Goal: Task Accomplishment & Management: Manage account settings

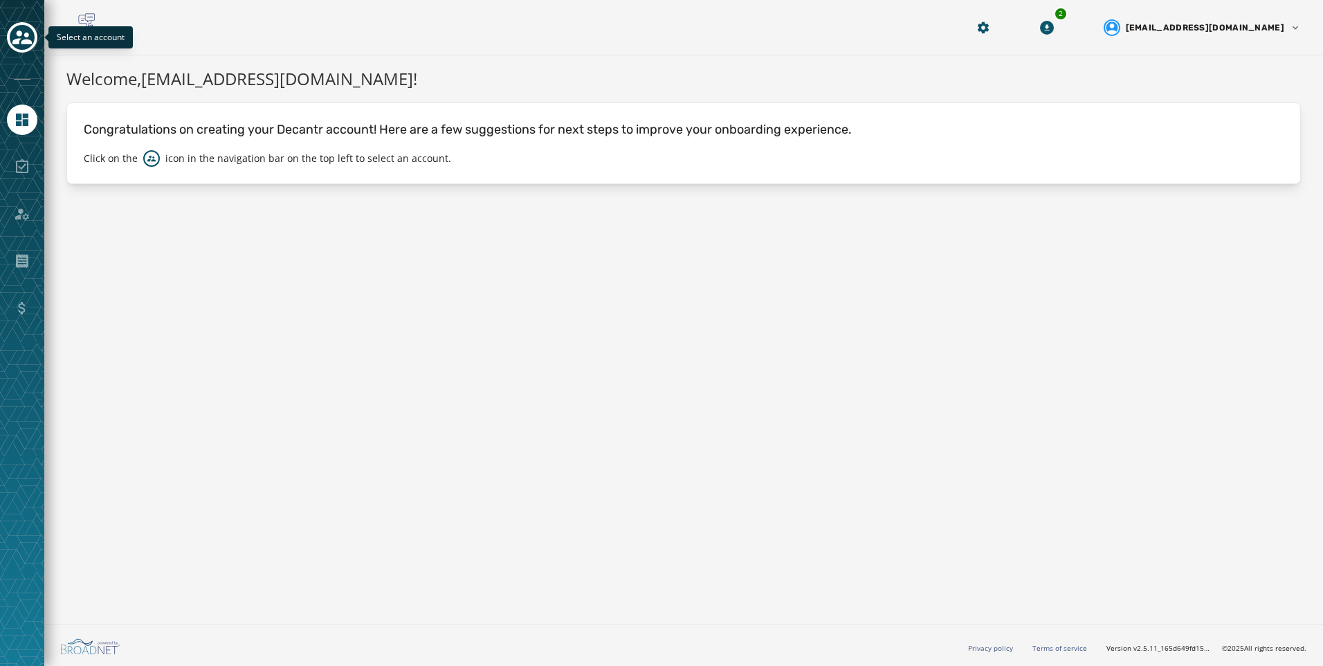
click at [22, 43] on icon "Toggle account select drawer" at bounding box center [21, 37] width 19 height 14
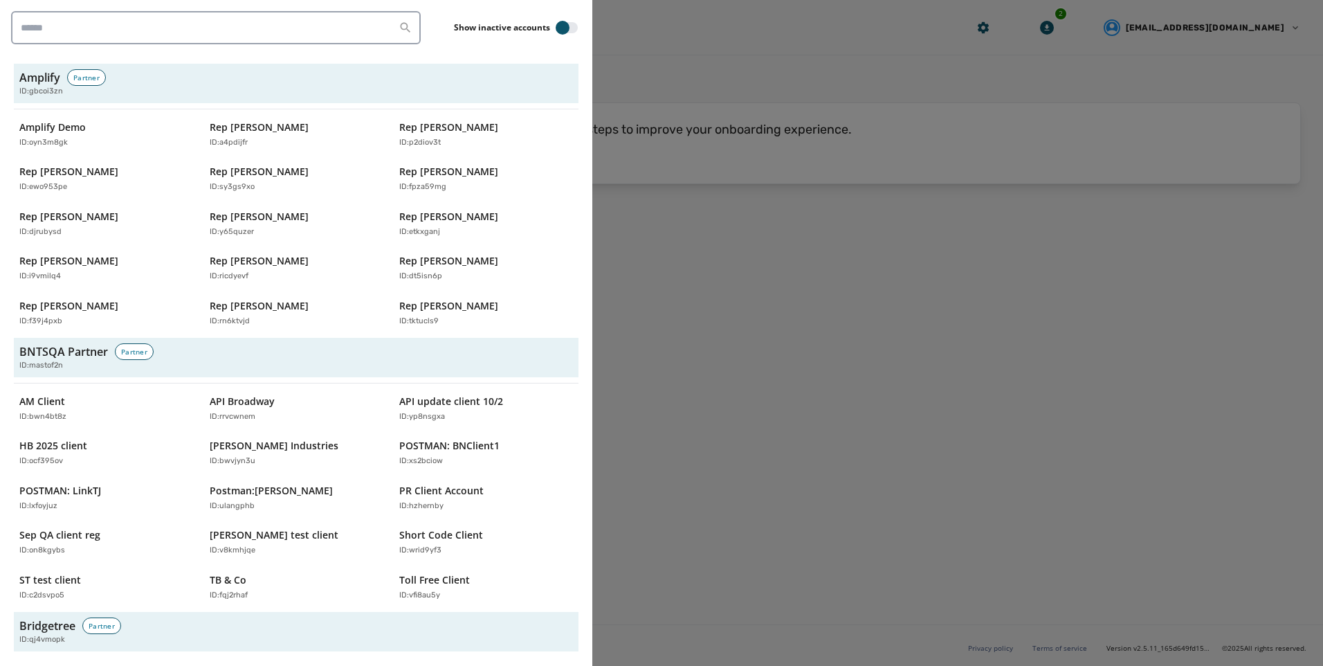
scroll to position [4377, 0]
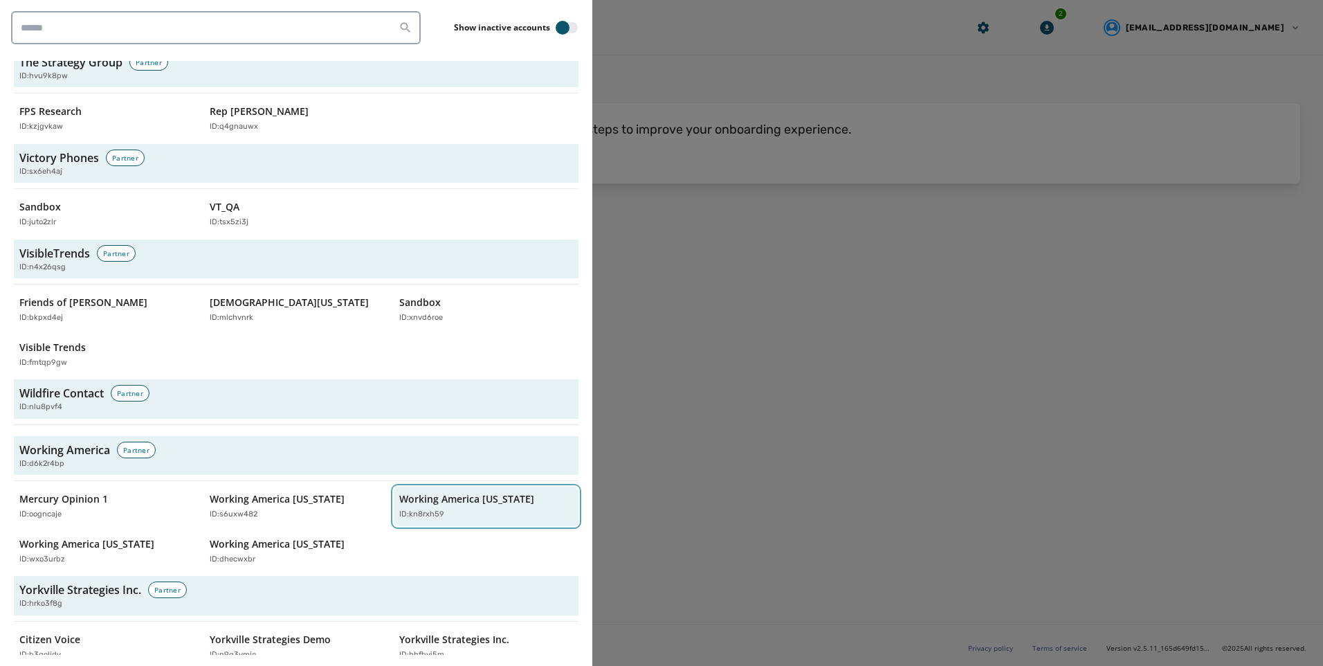
click at [426, 492] on p "Working America [US_STATE]" at bounding box center [466, 499] width 135 height 14
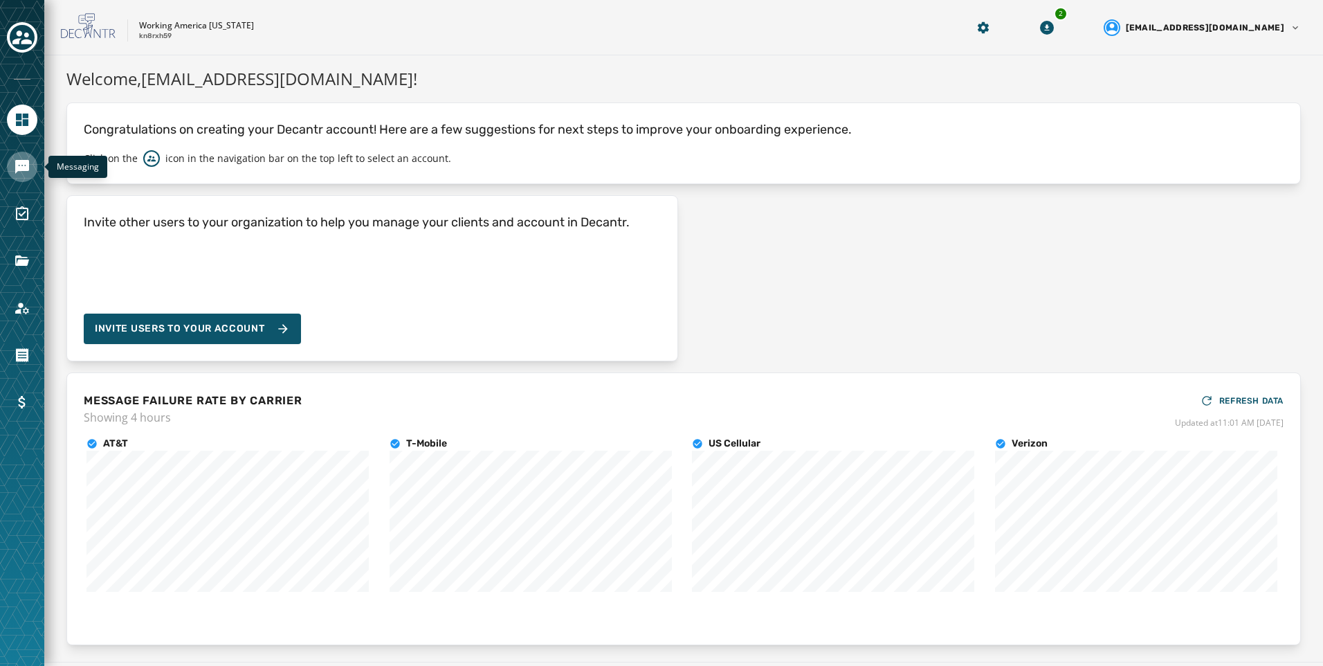
click at [26, 170] on icon "Navigate to Messaging" at bounding box center [22, 167] width 14 height 14
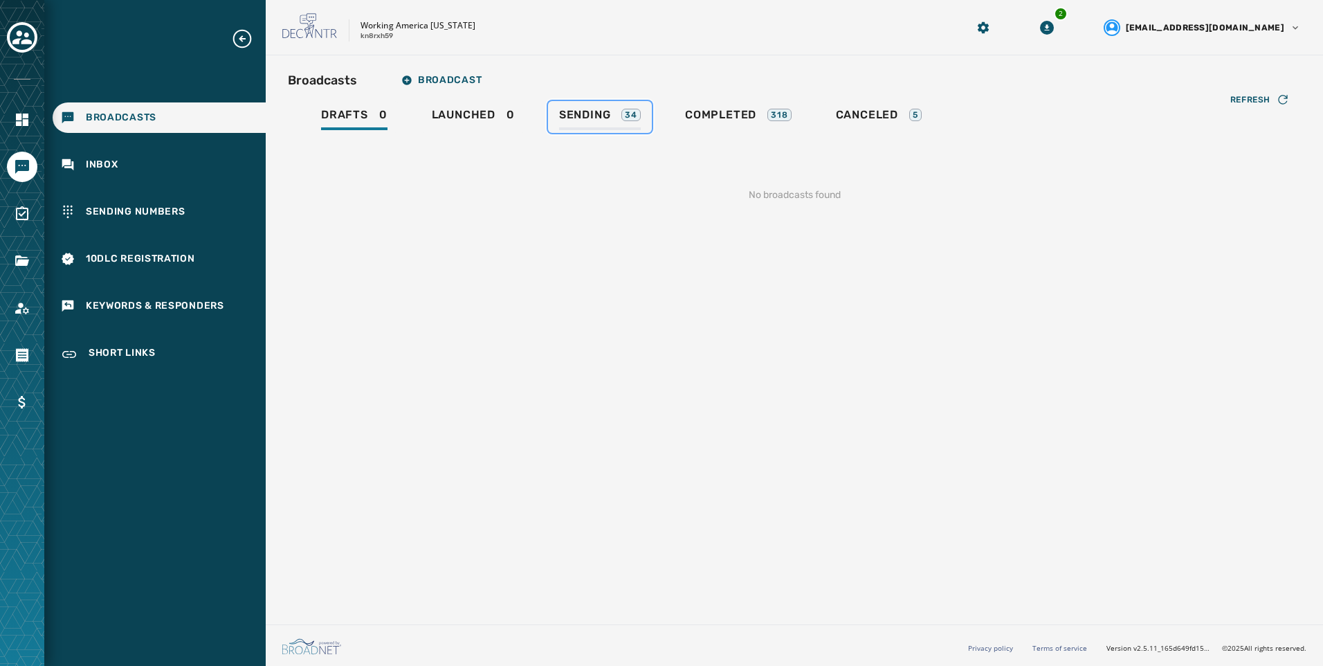
click at [623, 128] on div "Sending 34" at bounding box center [600, 119] width 82 height 22
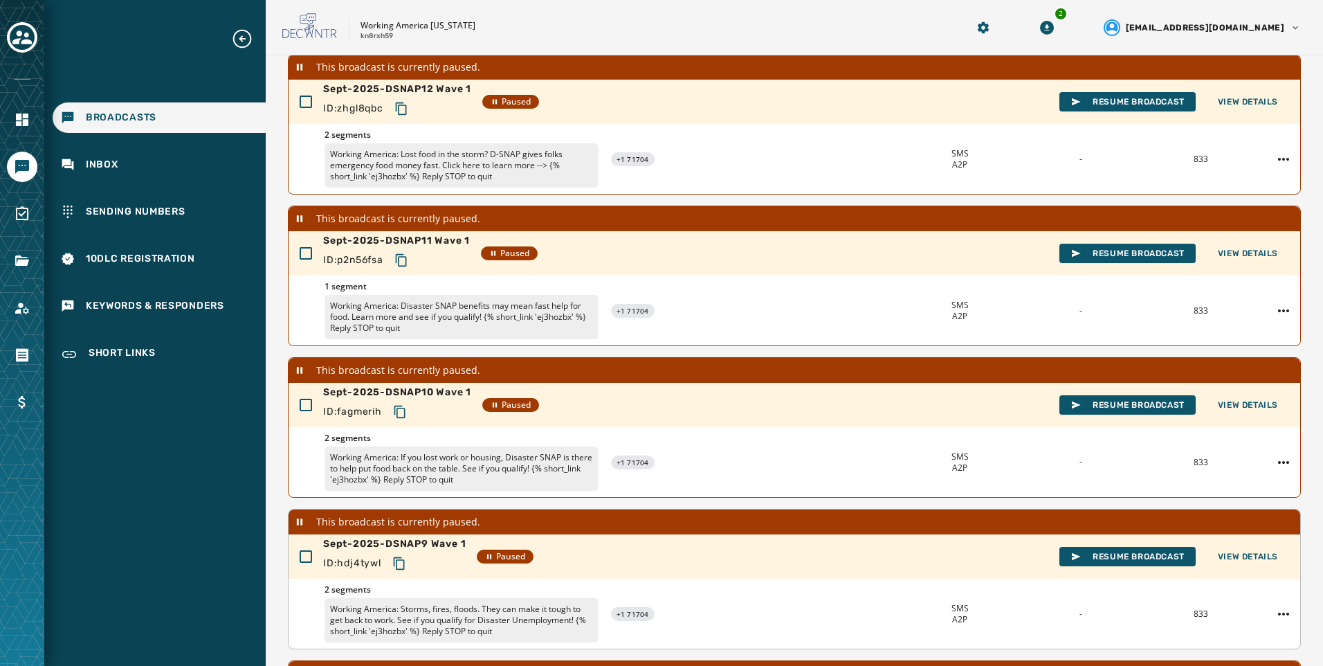
scroll to position [385, 0]
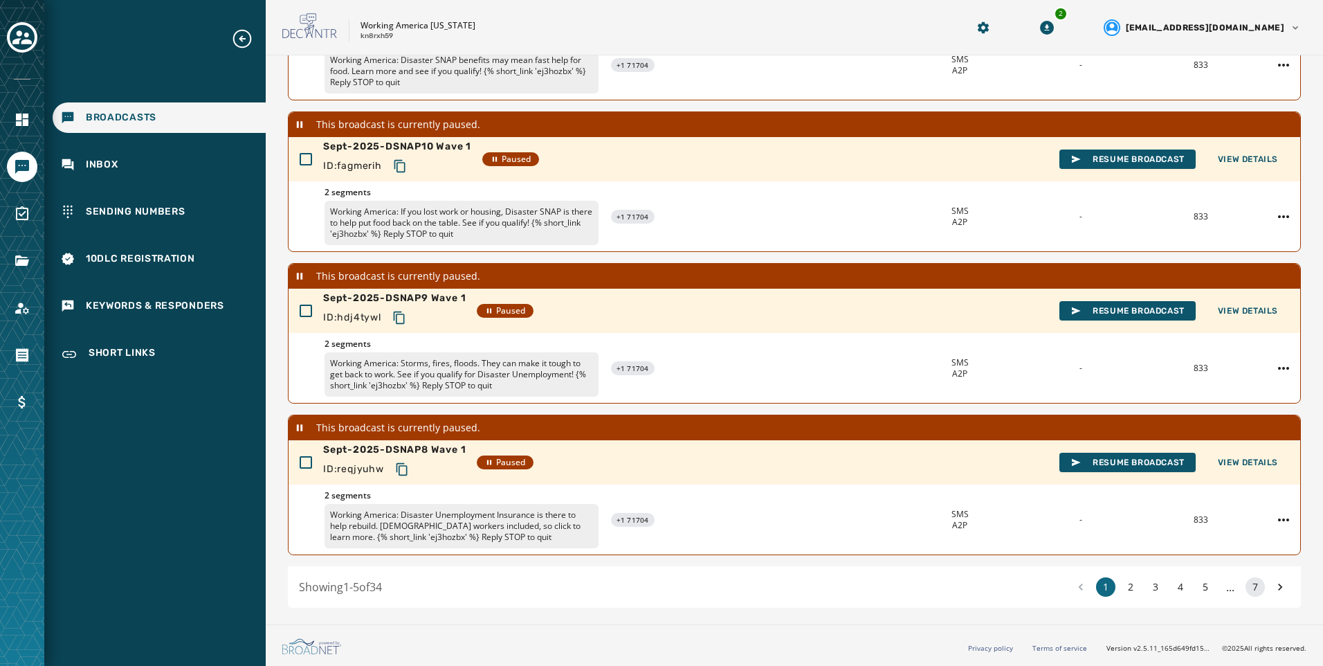
click at [1246, 593] on button "7" at bounding box center [1255, 586] width 19 height 19
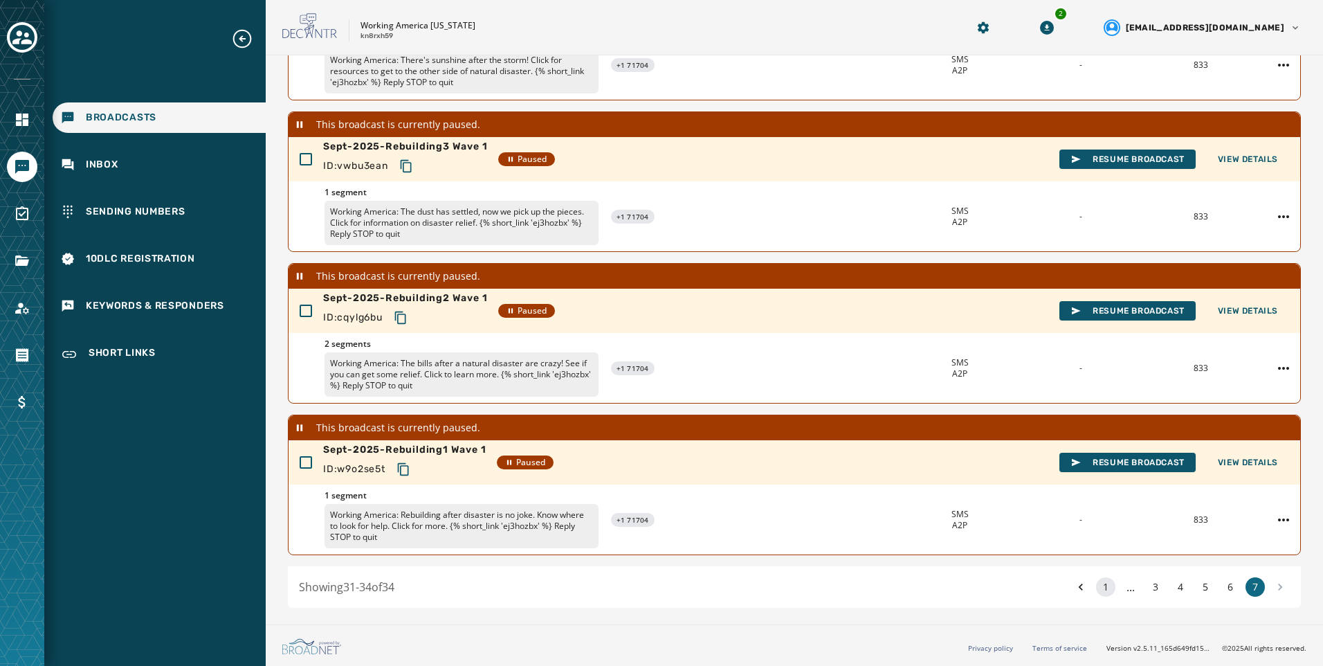
click at [1096, 596] on button "1" at bounding box center [1105, 586] width 19 height 19
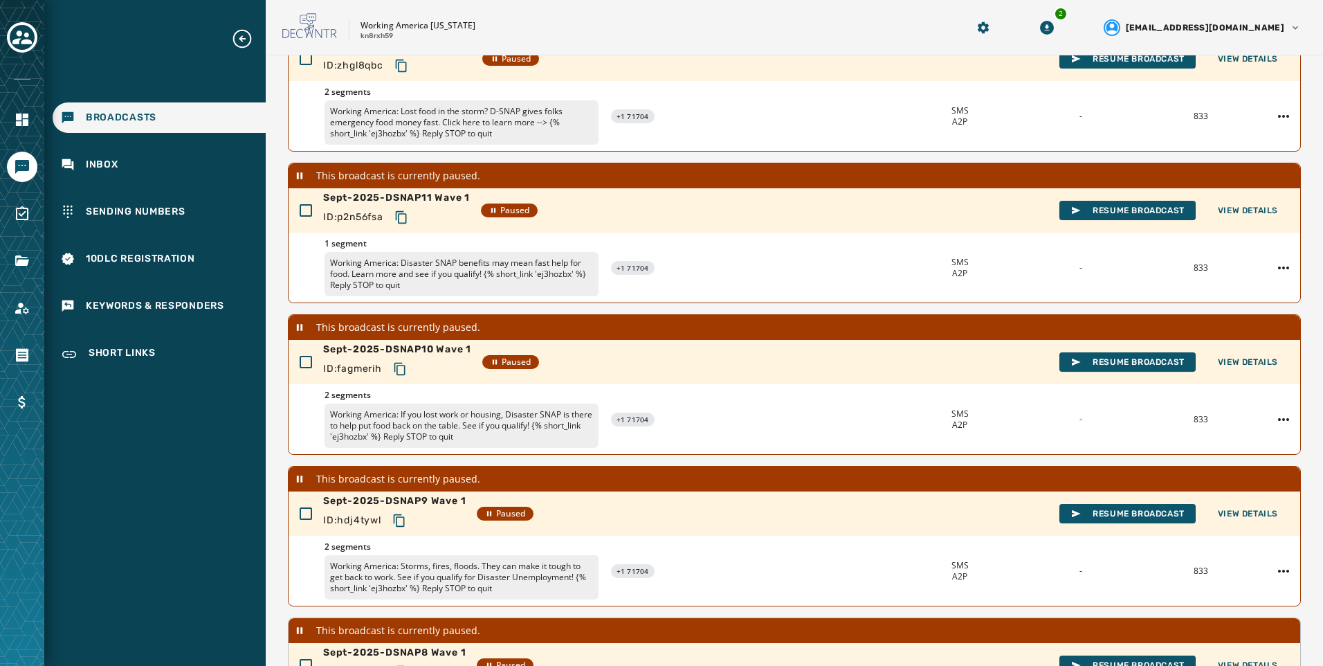
scroll to position [385, 0]
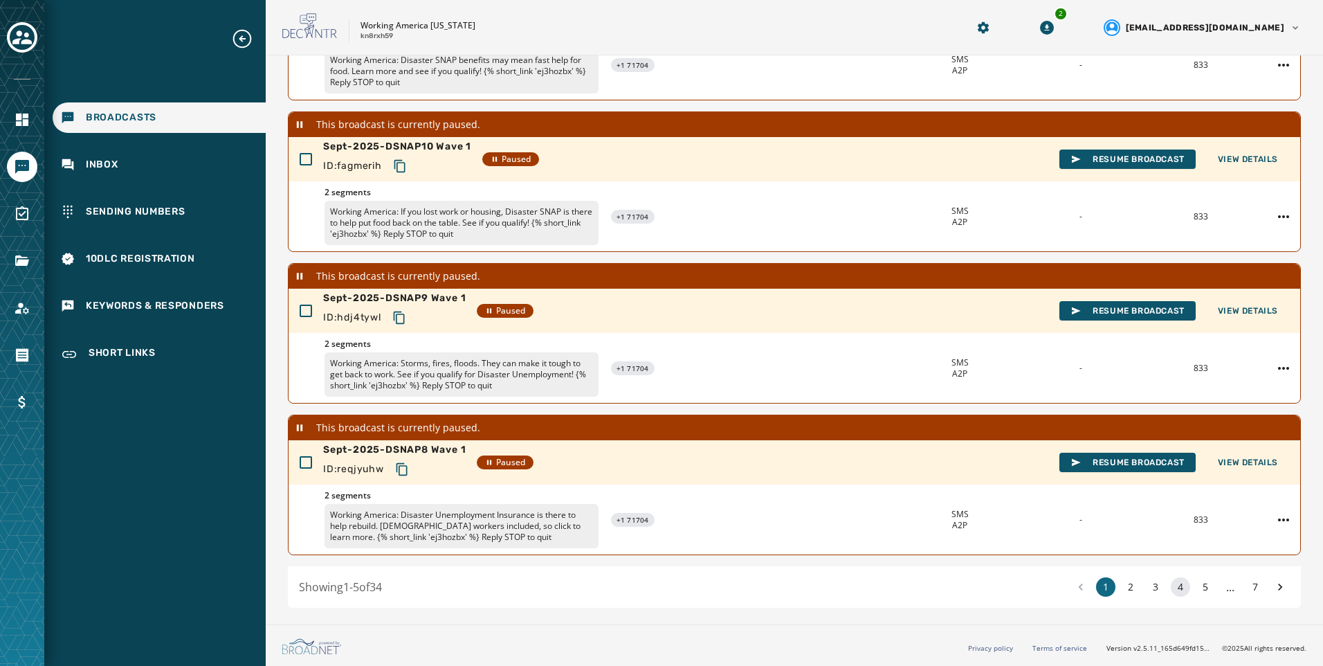
click at [1171, 587] on button "4" at bounding box center [1180, 586] width 19 height 19
click at [1246, 581] on button "7" at bounding box center [1255, 586] width 19 height 19
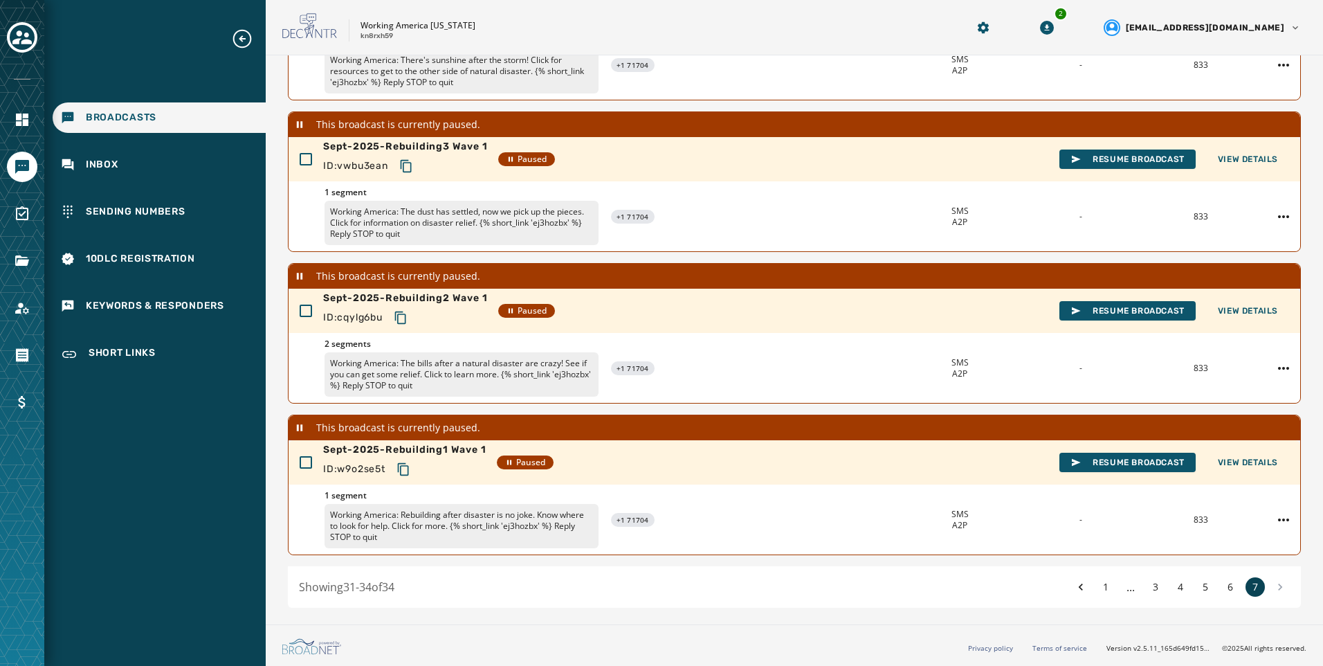
scroll to position [234, 0]
click at [1076, 459] on span "Resume Broadcast" at bounding box center [1127, 462] width 114 height 11
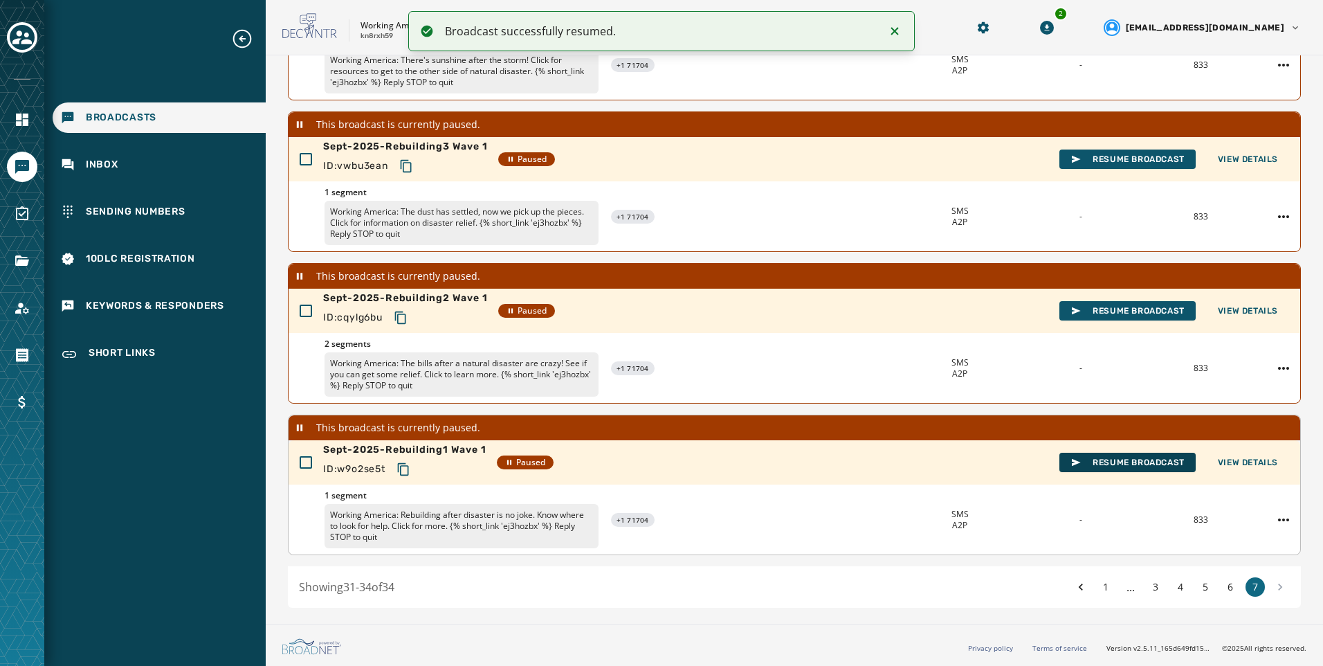
scroll to position [209, 0]
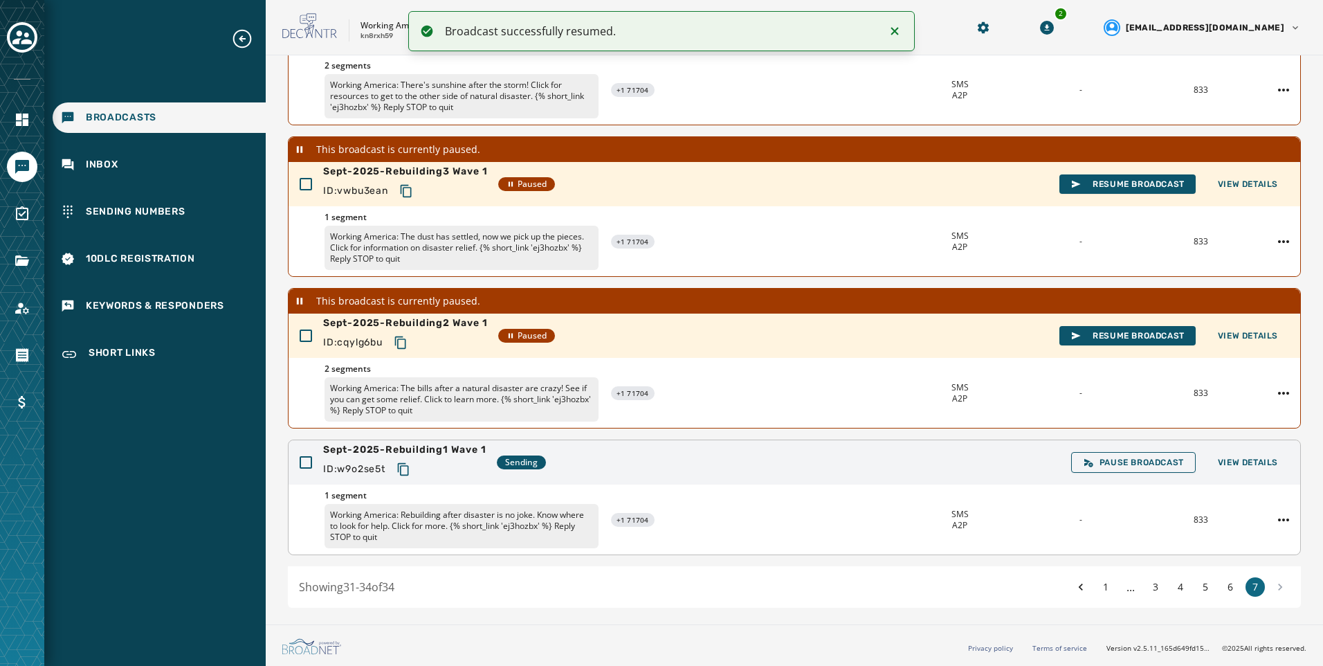
click at [1189, 461] on div "Pause Broadcast View Details" at bounding box center [1180, 462] width 218 height 21
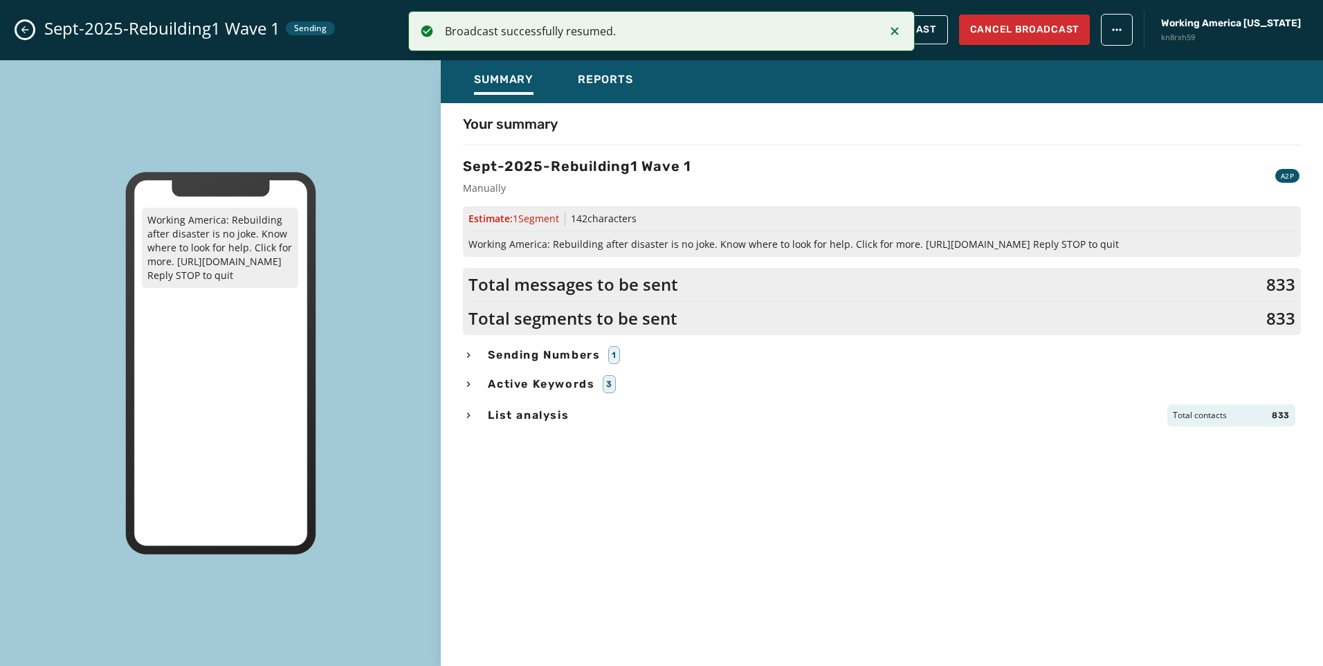
click at [889, 32] on icon "Notifications (F8)" at bounding box center [894, 31] width 17 height 17
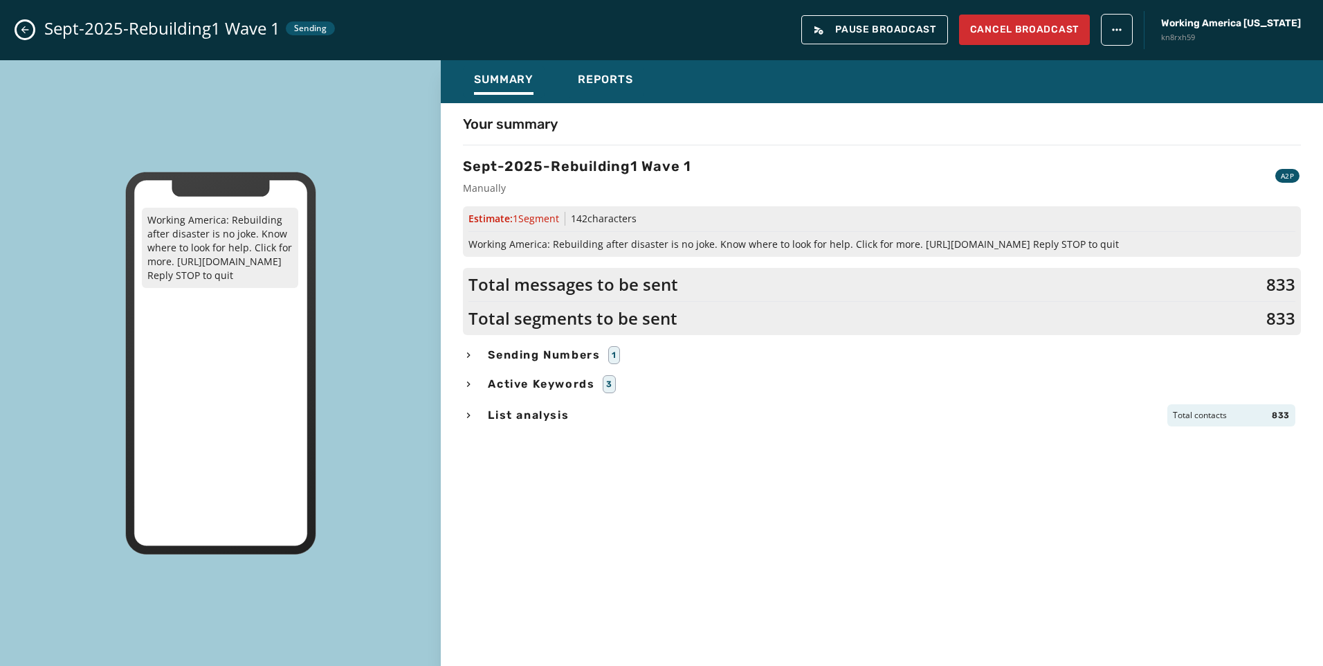
click at [565, 78] on div "Summary Reports" at bounding box center [882, 81] width 882 height 43
click at [579, 79] on span "Reports" at bounding box center [605, 80] width 55 height 14
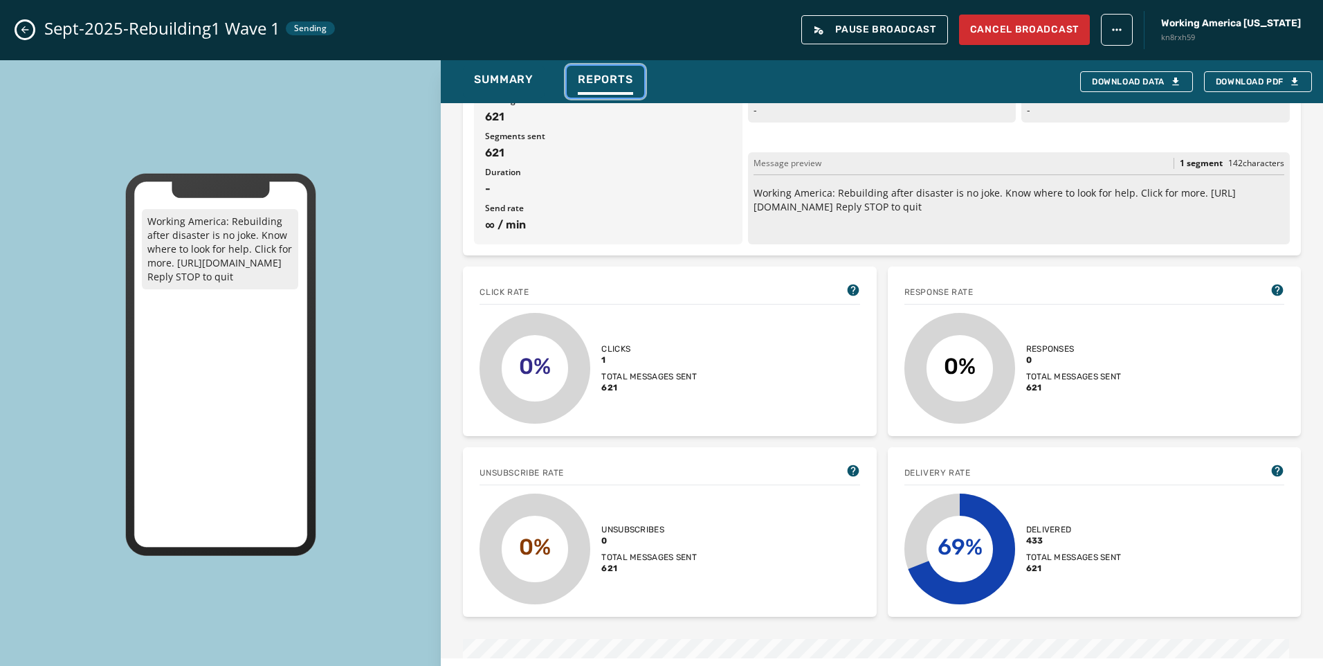
scroll to position [138, 0]
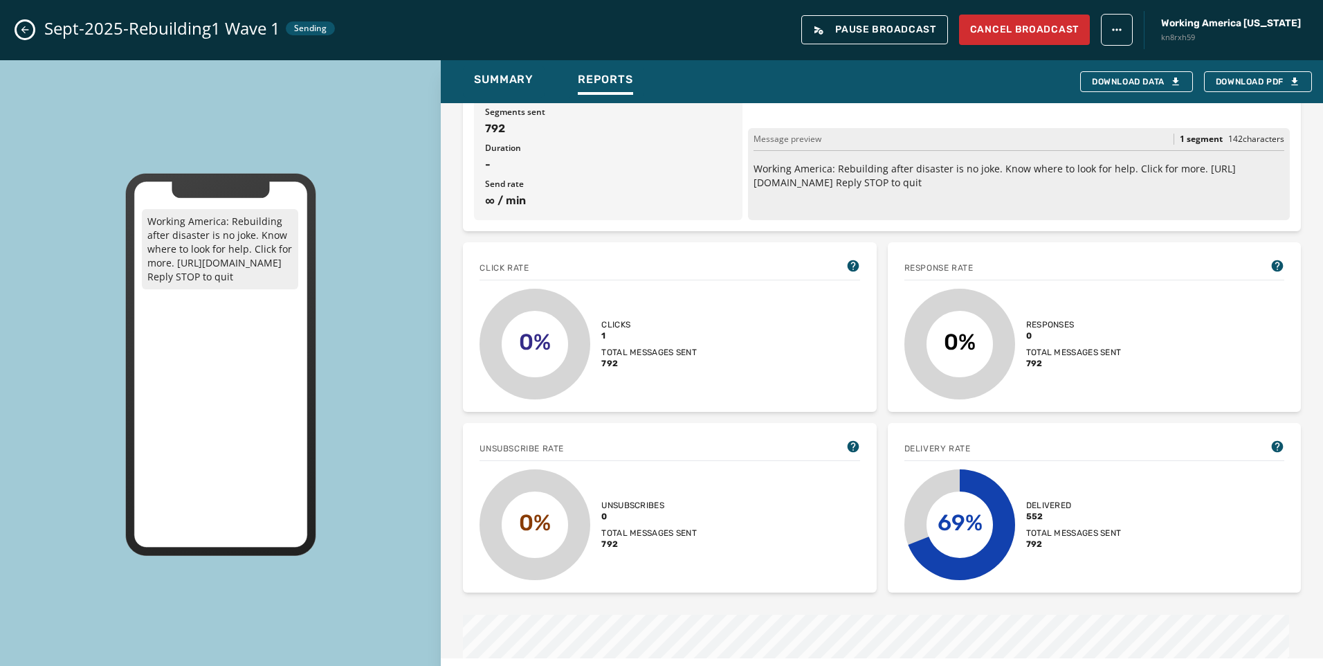
click at [25, 31] on icon "Close admin drawer" at bounding box center [24, 29] width 11 height 11
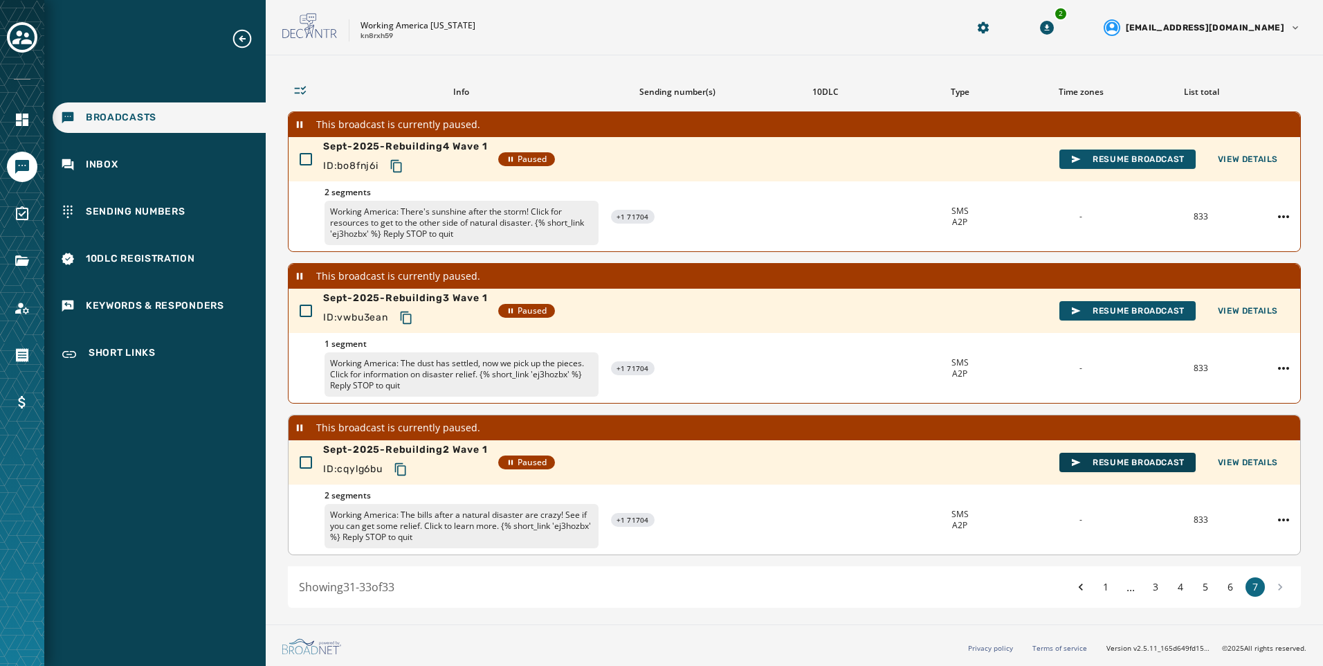
scroll to position [82, 0]
click at [1070, 462] on icon "button" at bounding box center [1075, 462] width 11 height 11
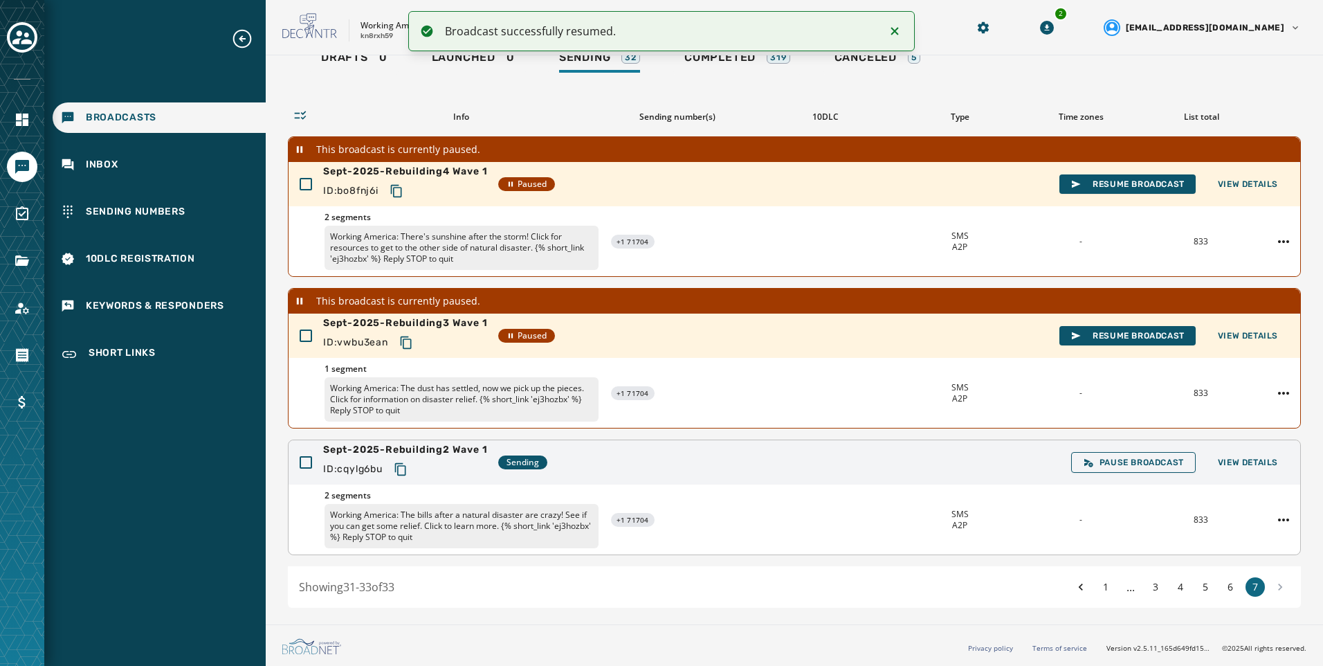
scroll to position [57, 0]
click at [1097, 334] on span "Resume Broadcast" at bounding box center [1127, 335] width 114 height 11
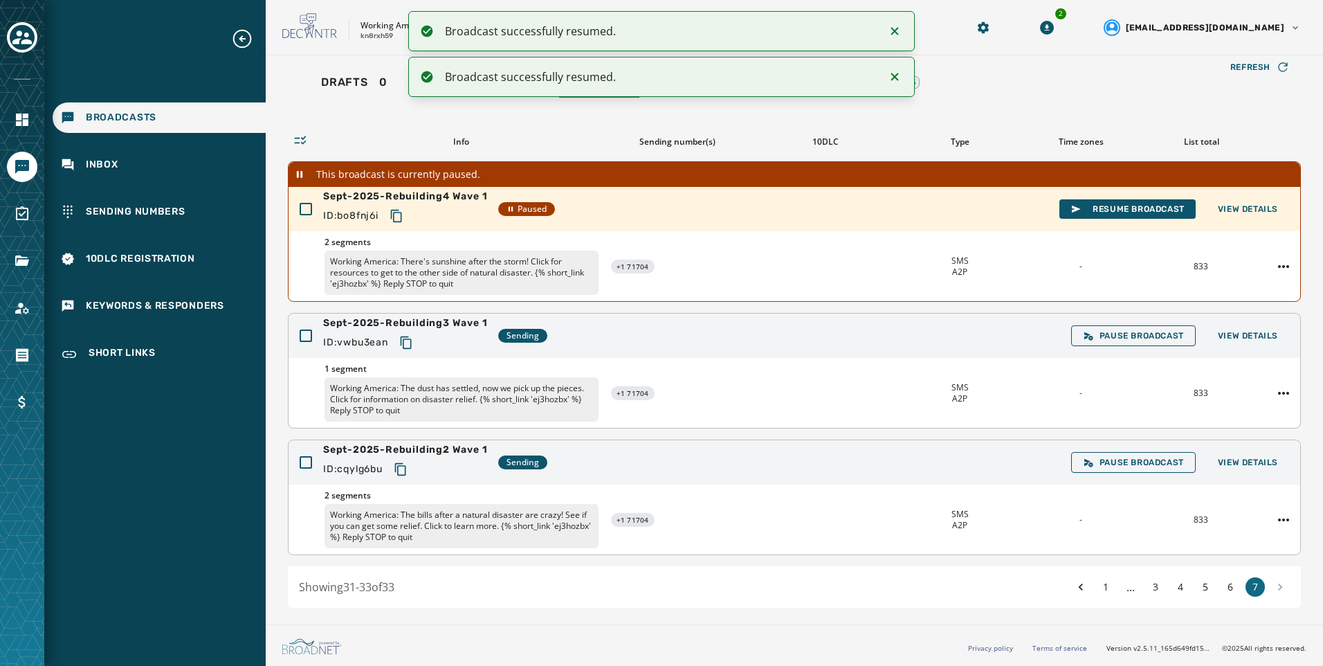
scroll to position [0, 0]
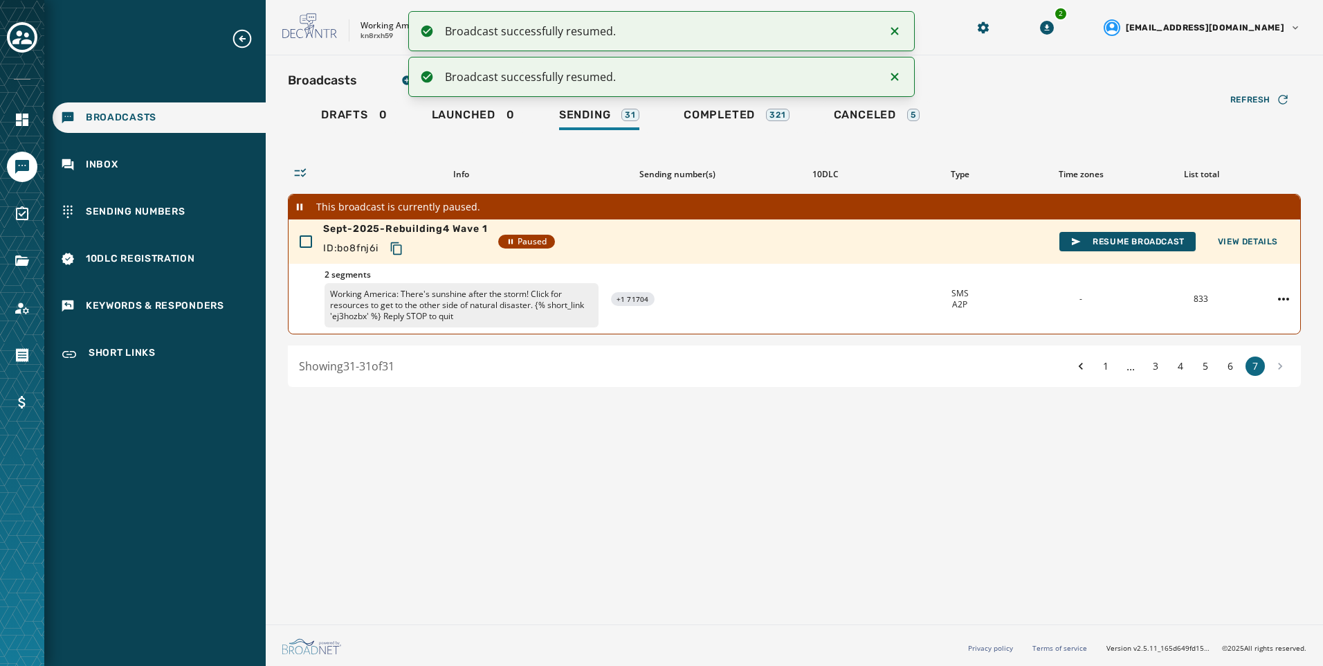
click at [751, 133] on div "Refresh Info Sending number(s) 10DLC Type Time zones List total This broadcast …" at bounding box center [794, 260] width 1013 height 254
click at [751, 124] on div "Completed 321" at bounding box center [737, 119] width 106 height 22
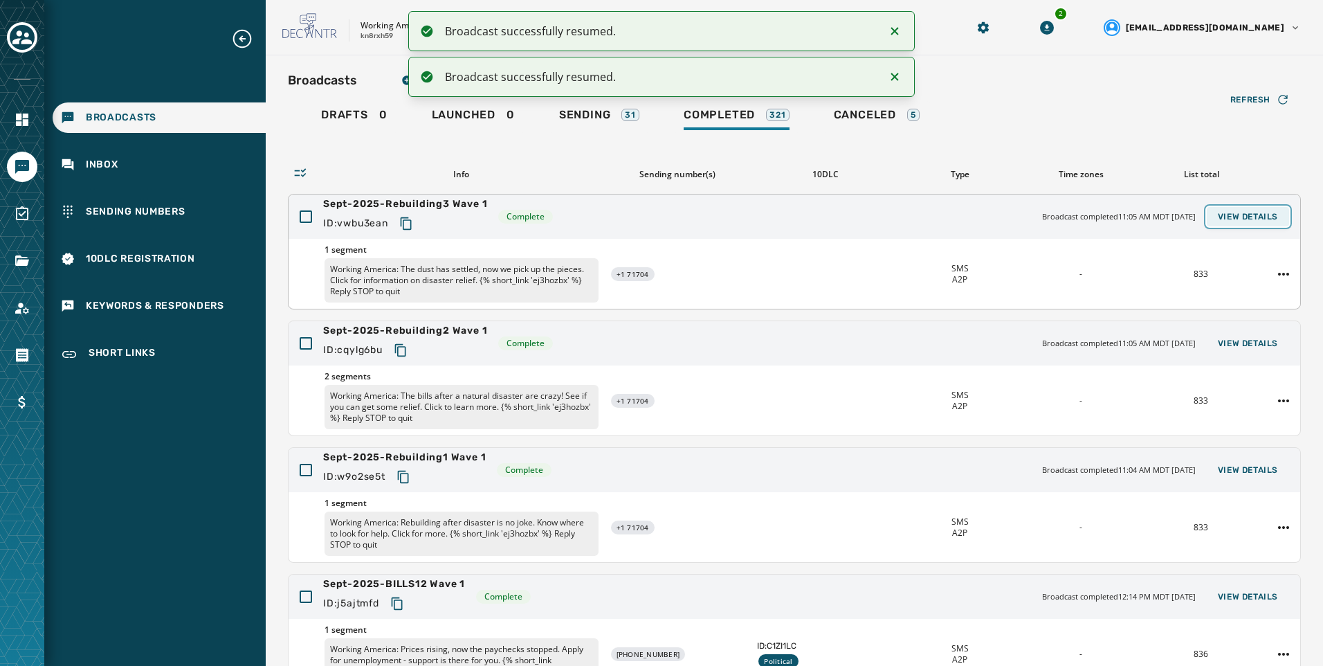
click at [1258, 221] on span "View Details" at bounding box center [1248, 216] width 60 height 11
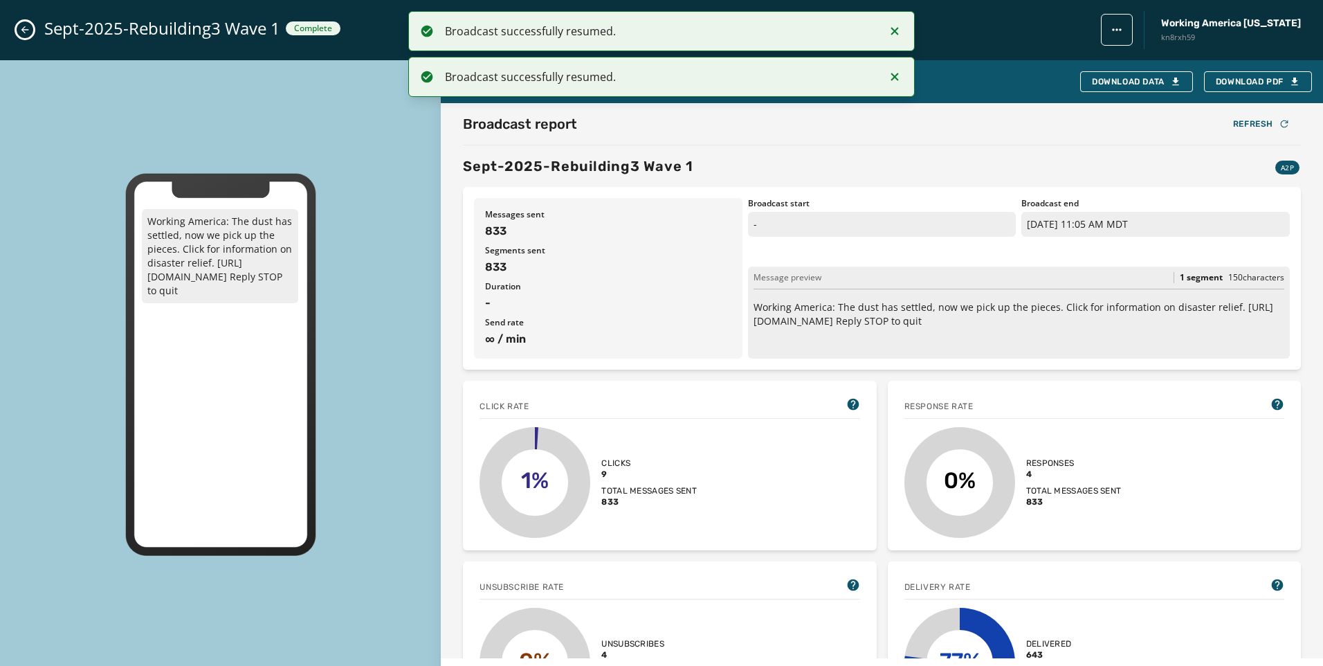
click at [892, 29] on icon "Notifications (F8)" at bounding box center [895, 31] width 8 height 8
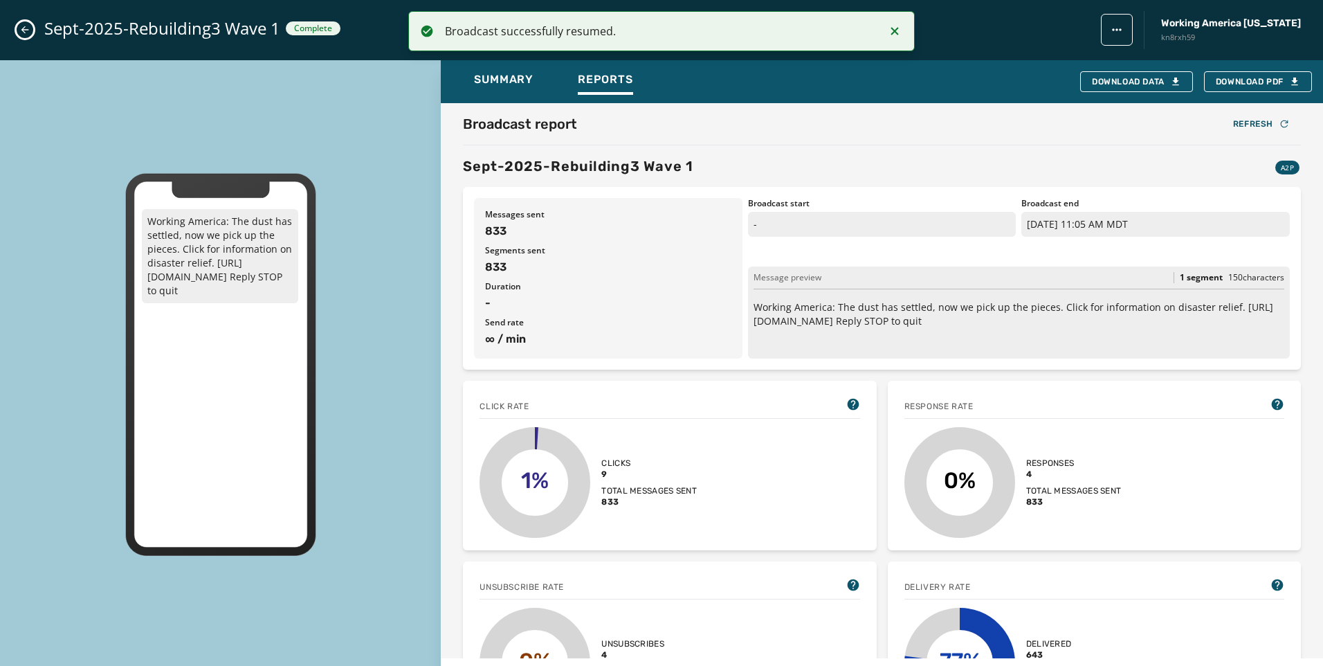
click at [892, 29] on icon "Notifications (F8)" at bounding box center [895, 31] width 8 height 8
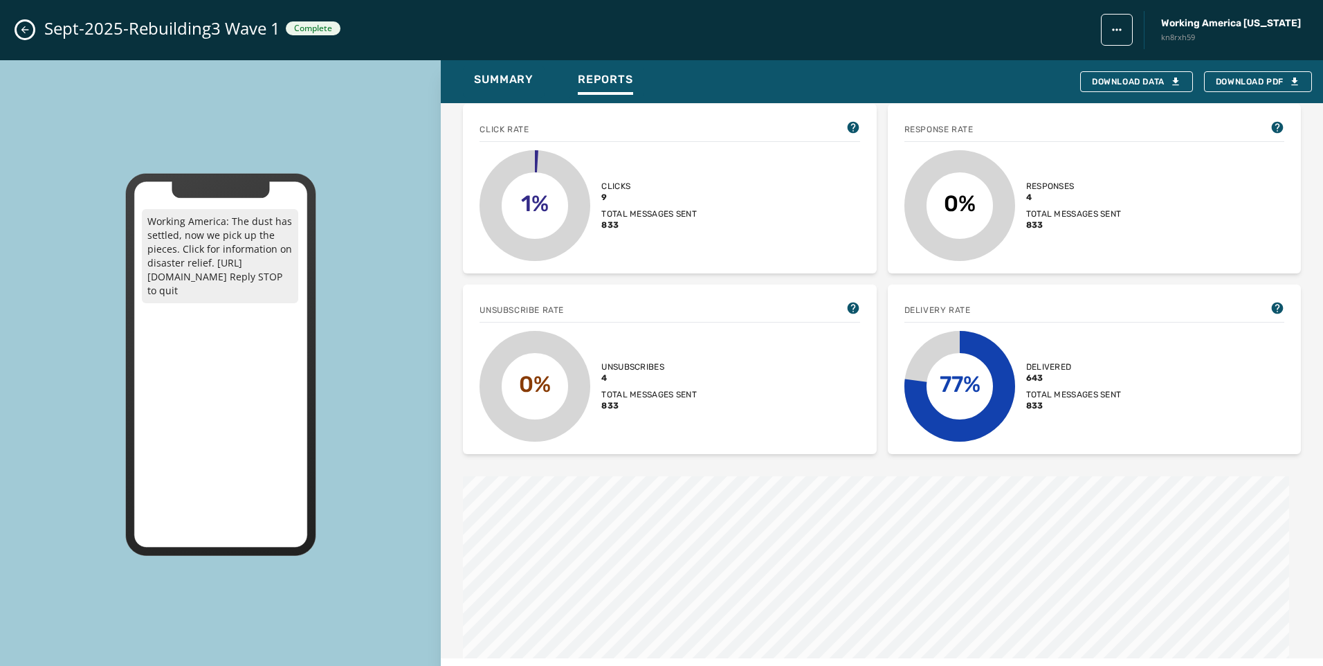
scroll to position [554, 0]
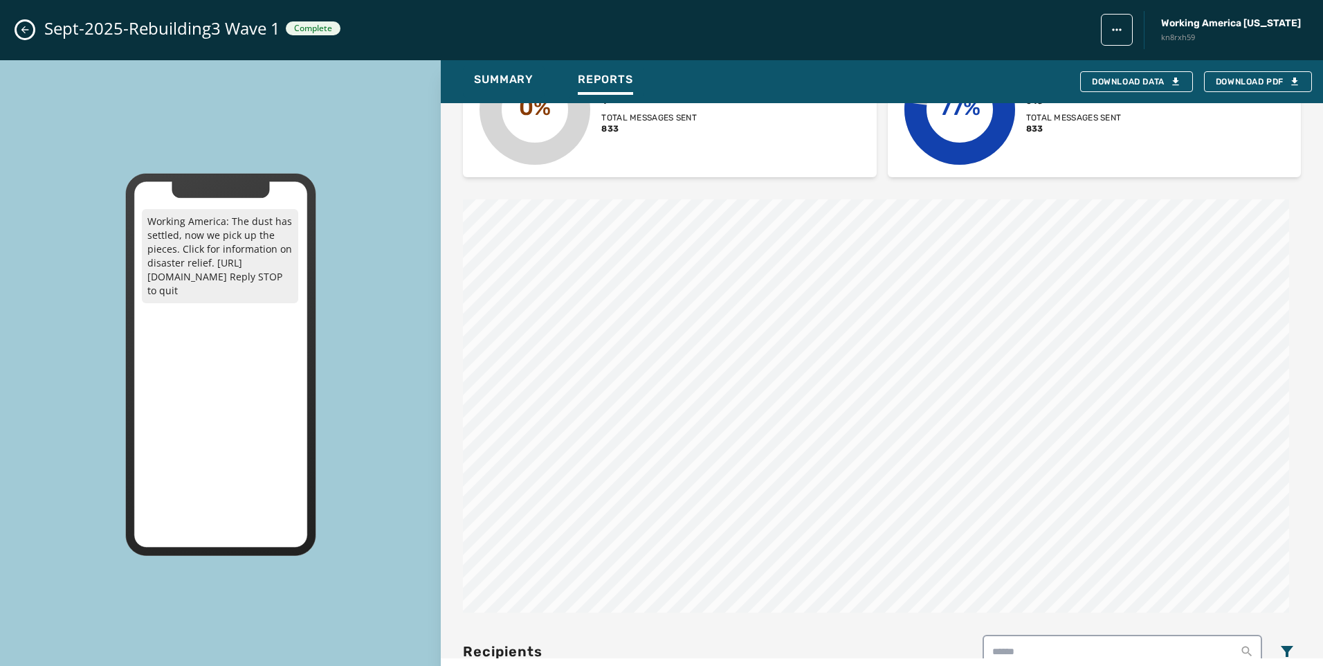
click at [19, 26] on button "Close admin drawer" at bounding box center [25, 29] width 17 height 17
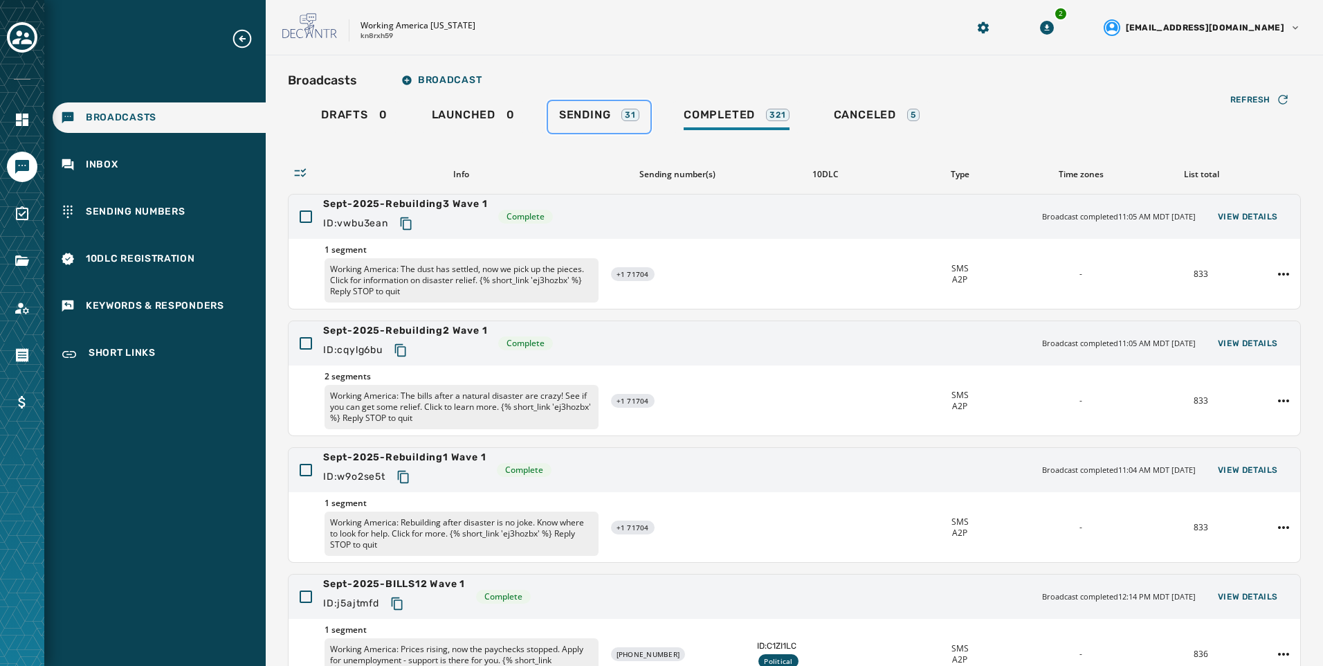
drag, startPoint x: 626, startPoint y: 113, endPoint x: 781, endPoint y: 121, distance: 154.5
click at [626, 113] on div "31" at bounding box center [630, 115] width 18 height 12
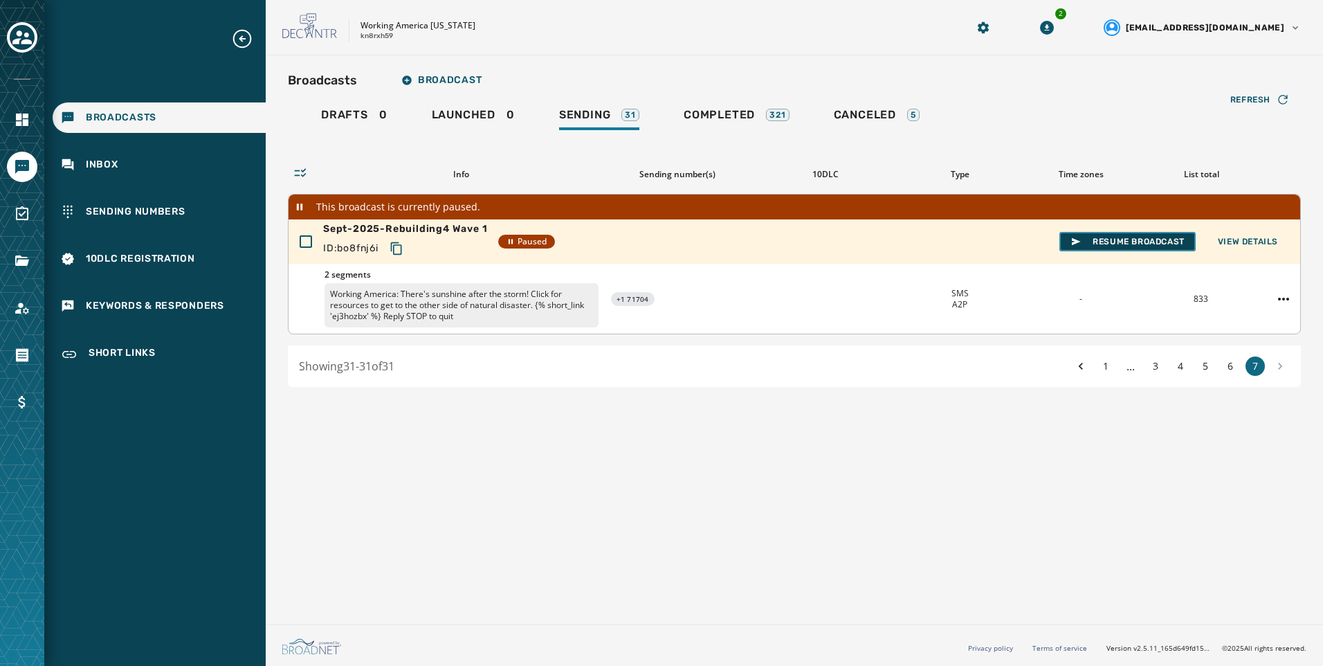
click at [1104, 234] on button "Resume Broadcast" at bounding box center [1127, 241] width 136 height 19
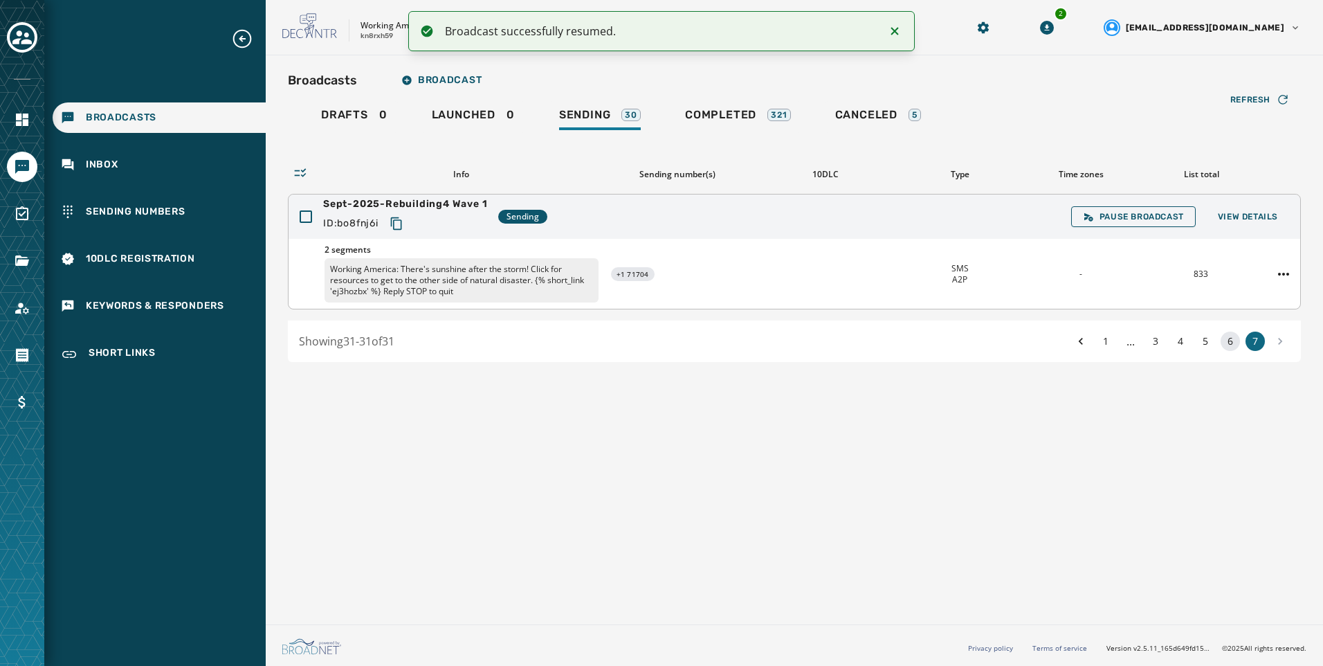
click at [1236, 341] on button "6" at bounding box center [1230, 340] width 19 height 19
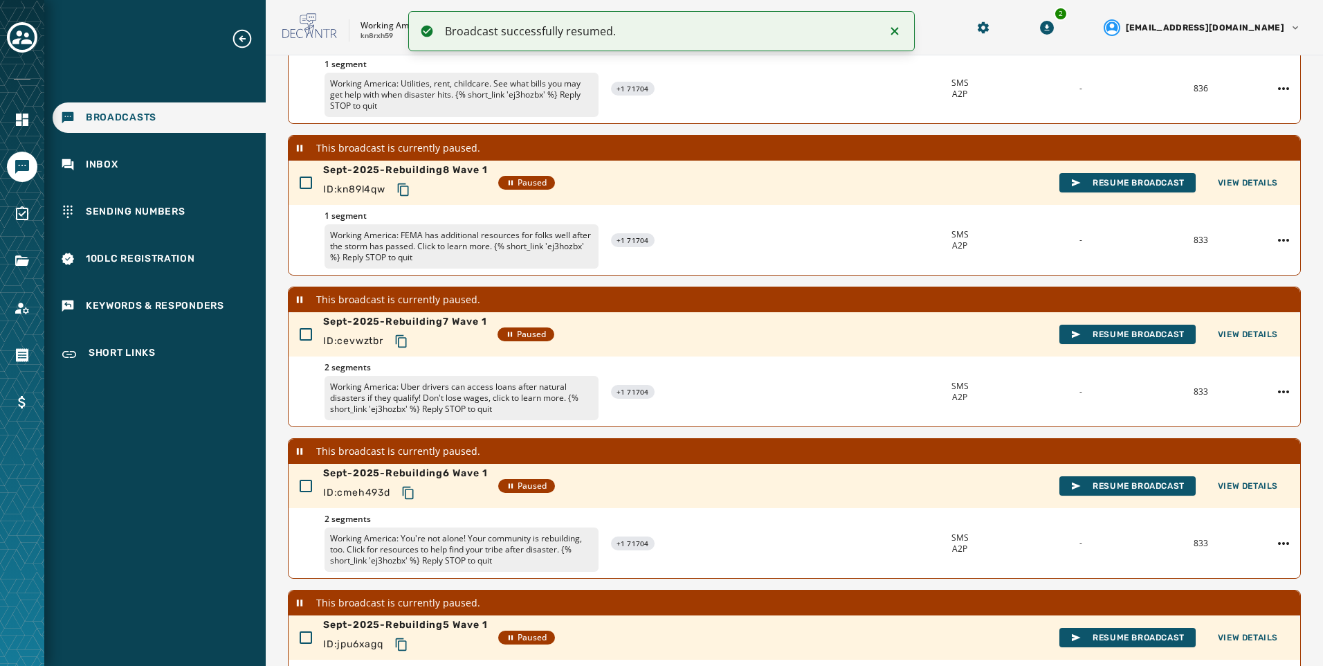
scroll to position [385, 0]
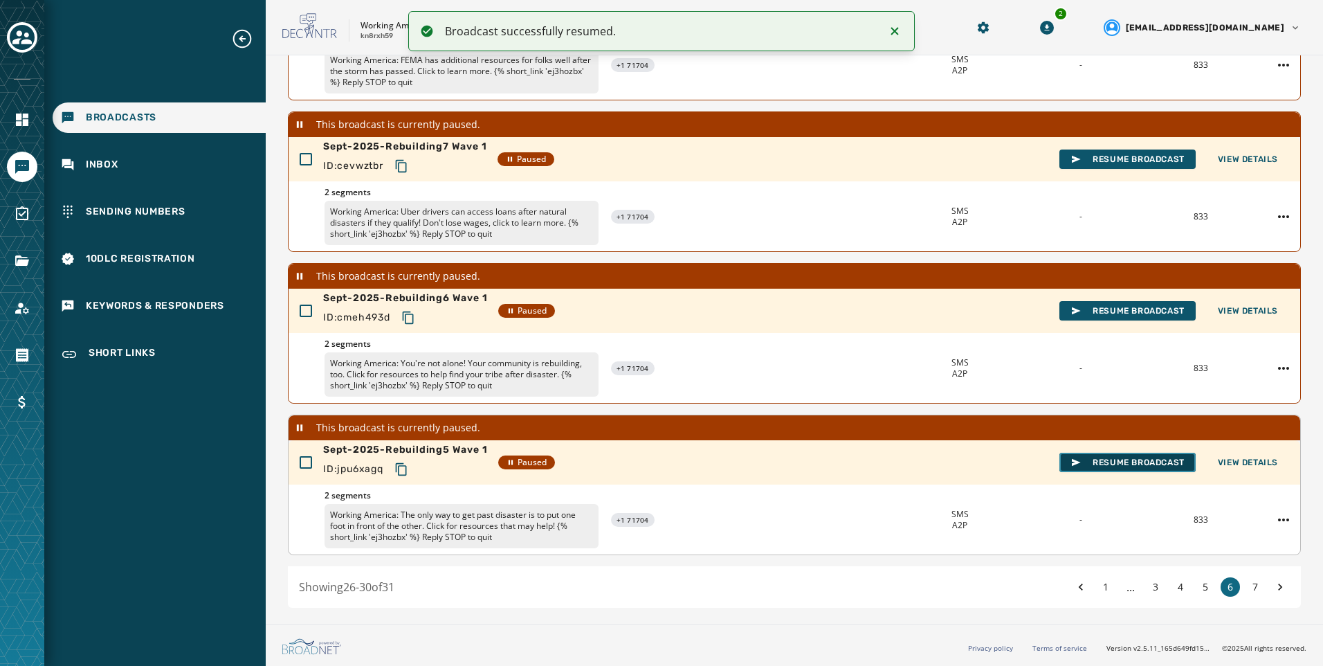
click at [1141, 457] on span "Resume Broadcast" at bounding box center [1127, 462] width 114 height 11
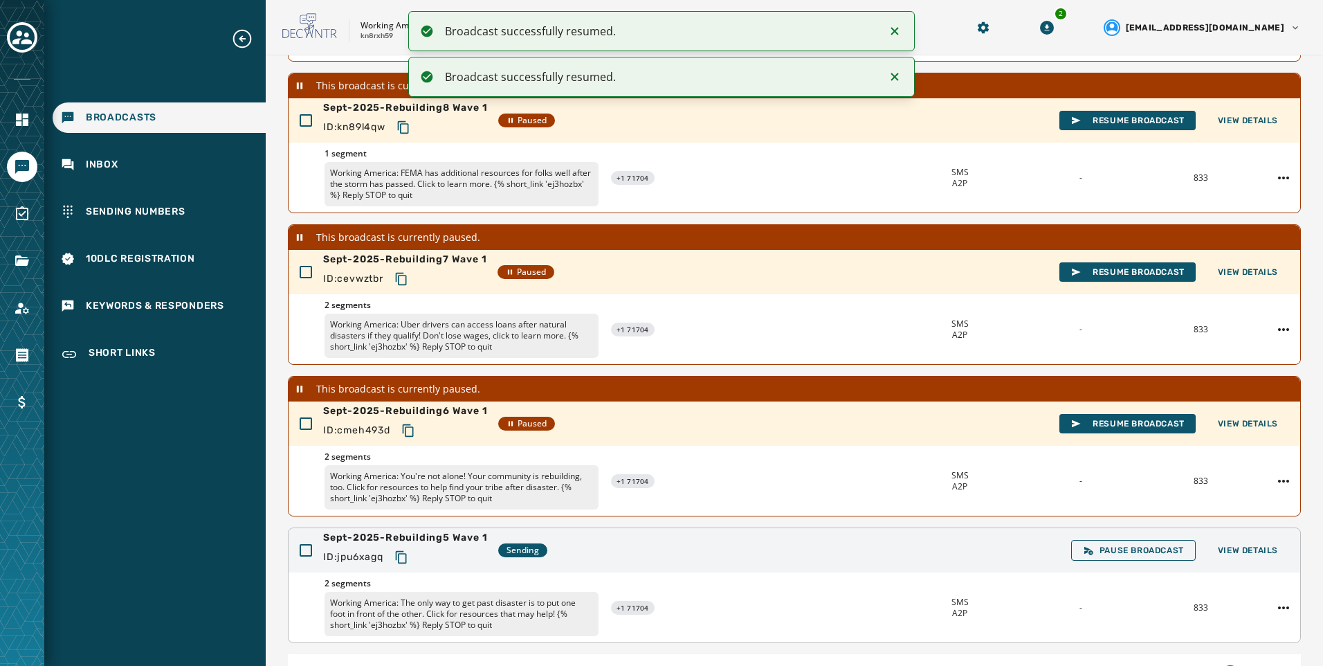
scroll to position [361, 0]
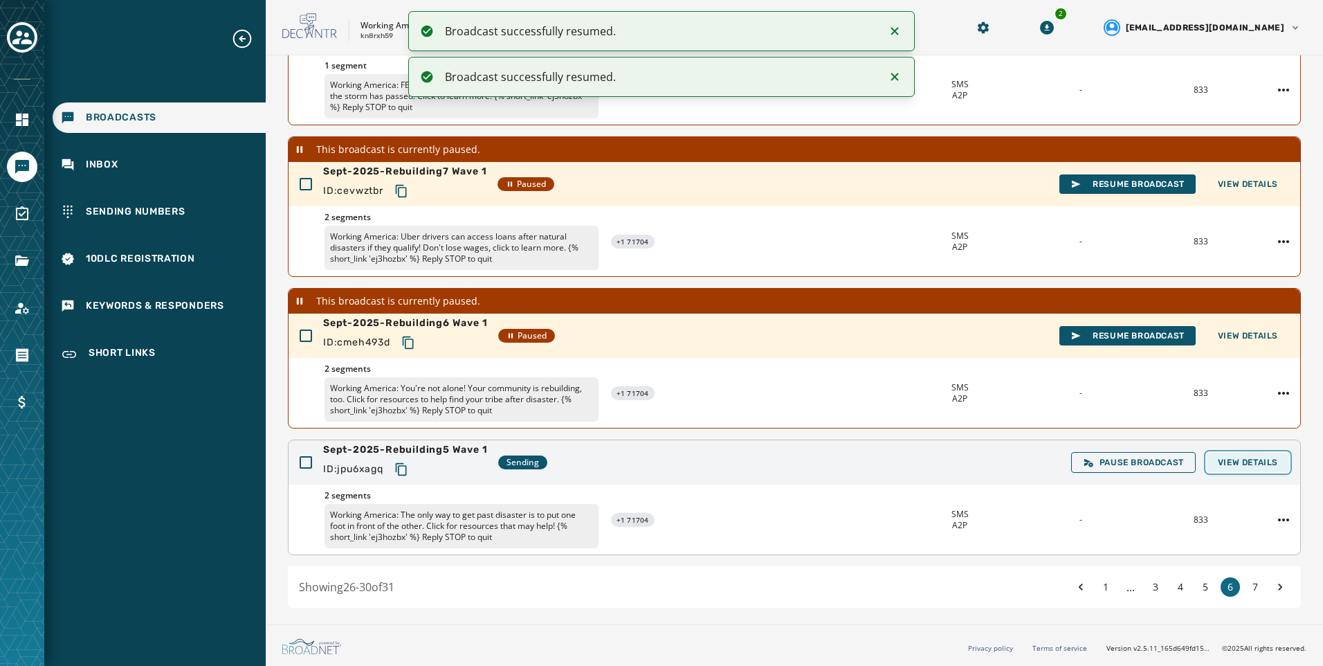
click at [1261, 463] on span "View Details" at bounding box center [1248, 462] width 60 height 11
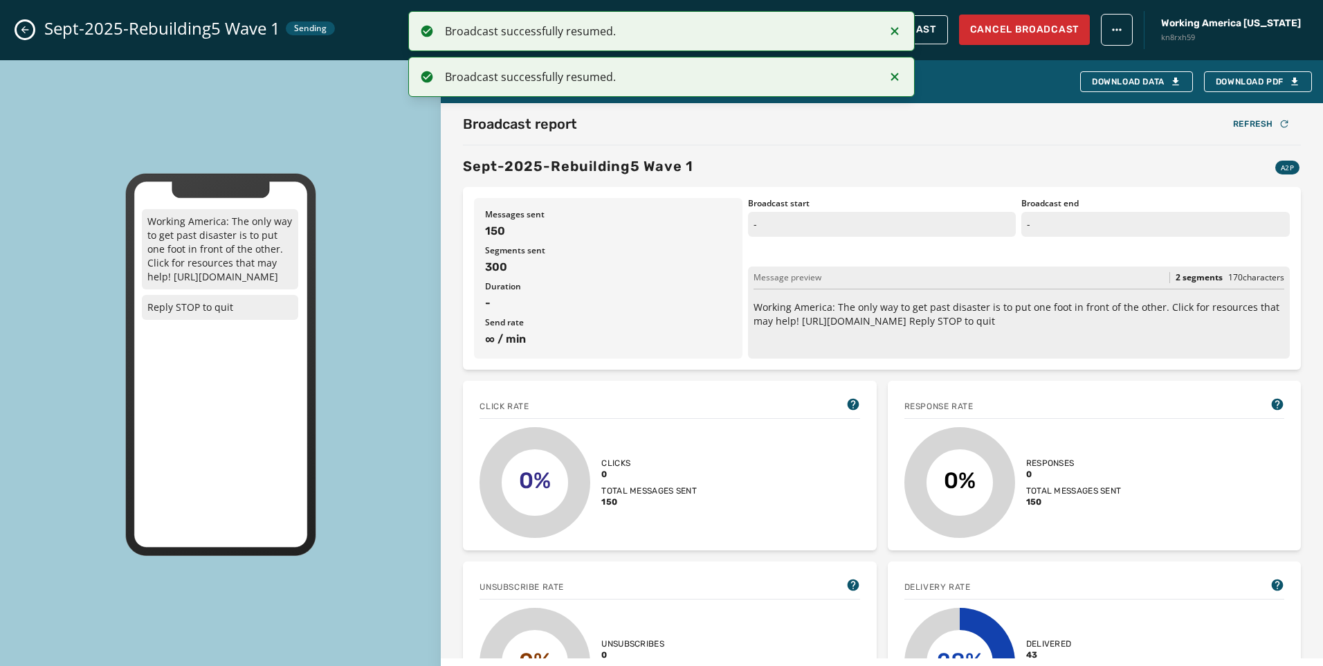
click at [895, 19] on li "Broadcast successfully resumed." at bounding box center [661, 31] width 507 height 40
click at [894, 26] on icon "Notifications (F8)" at bounding box center [894, 31] width 17 height 17
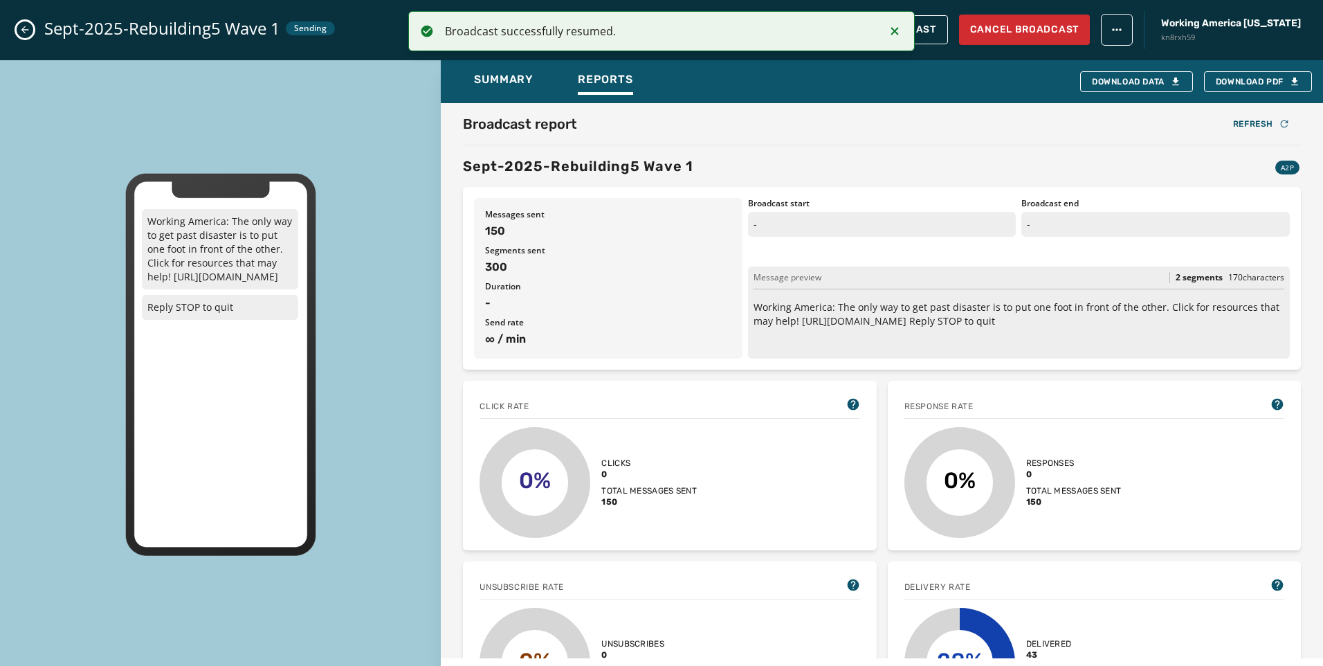
click at [894, 26] on icon "Notifications (F8)" at bounding box center [894, 31] width 17 height 17
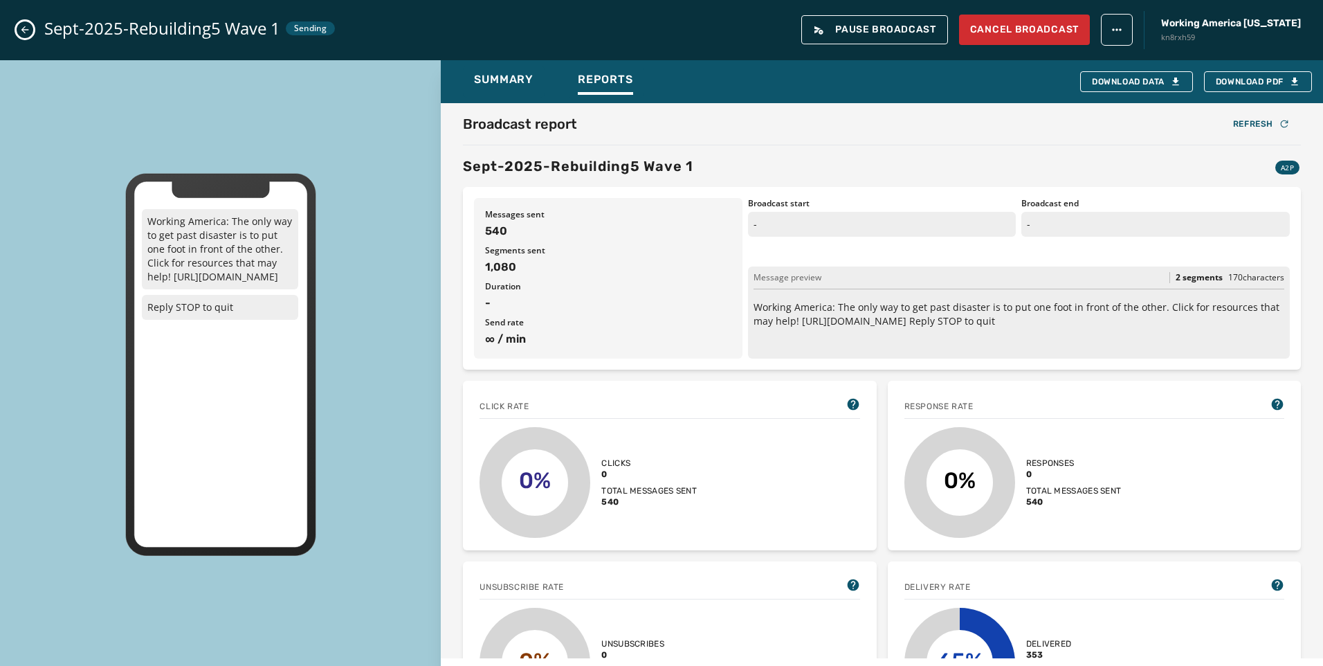
click at [19, 34] on icon "Close admin drawer" at bounding box center [24, 29] width 11 height 11
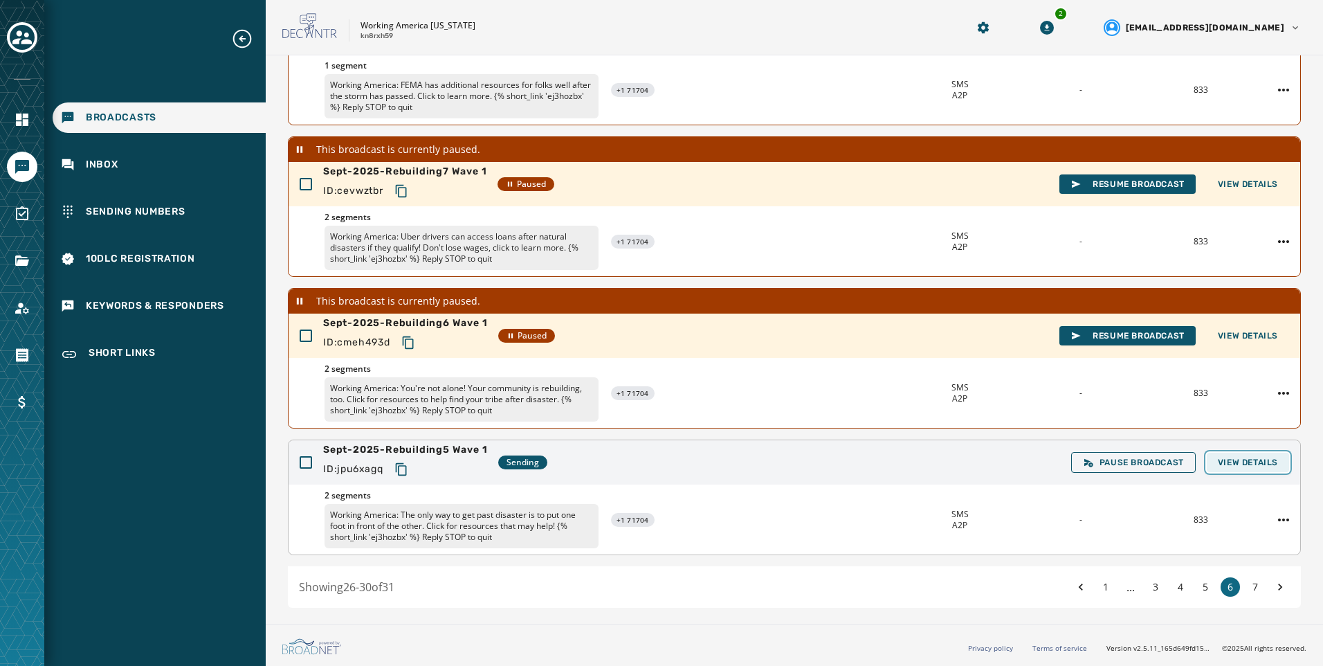
click at [1228, 462] on span "View Details" at bounding box center [1248, 462] width 60 height 11
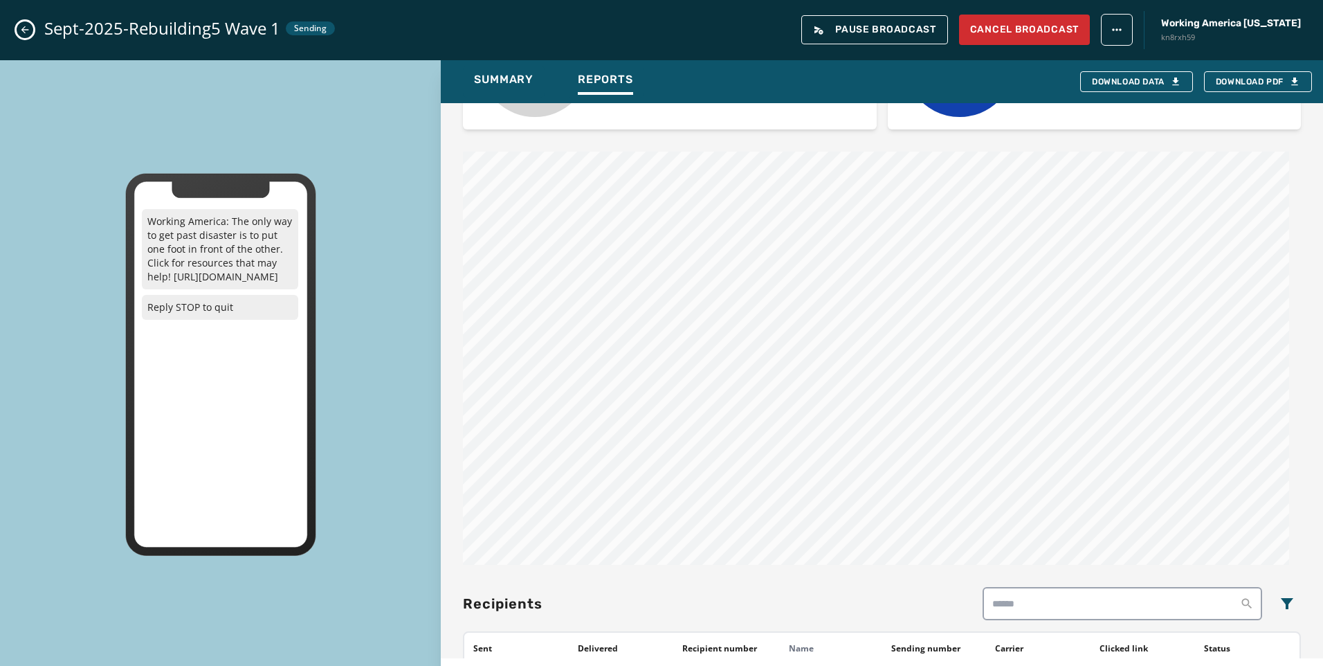
scroll to position [692, 0]
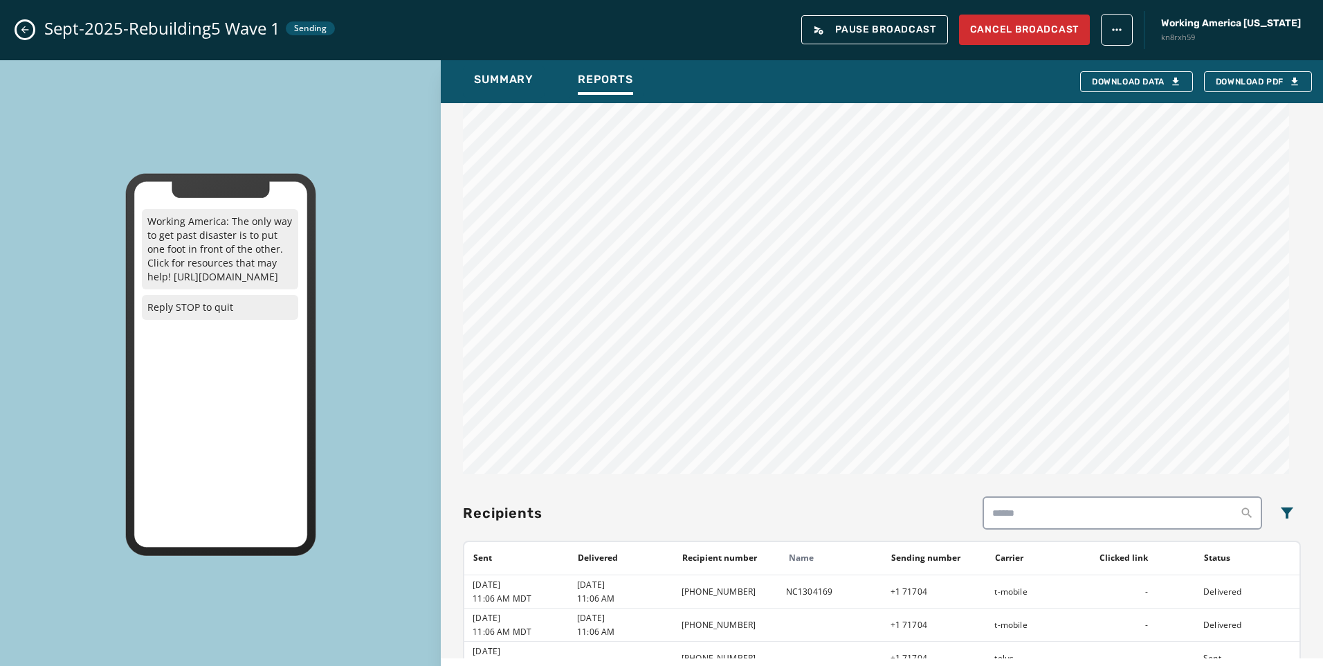
click at [19, 33] on icon "Close admin drawer" at bounding box center [24, 29] width 11 height 11
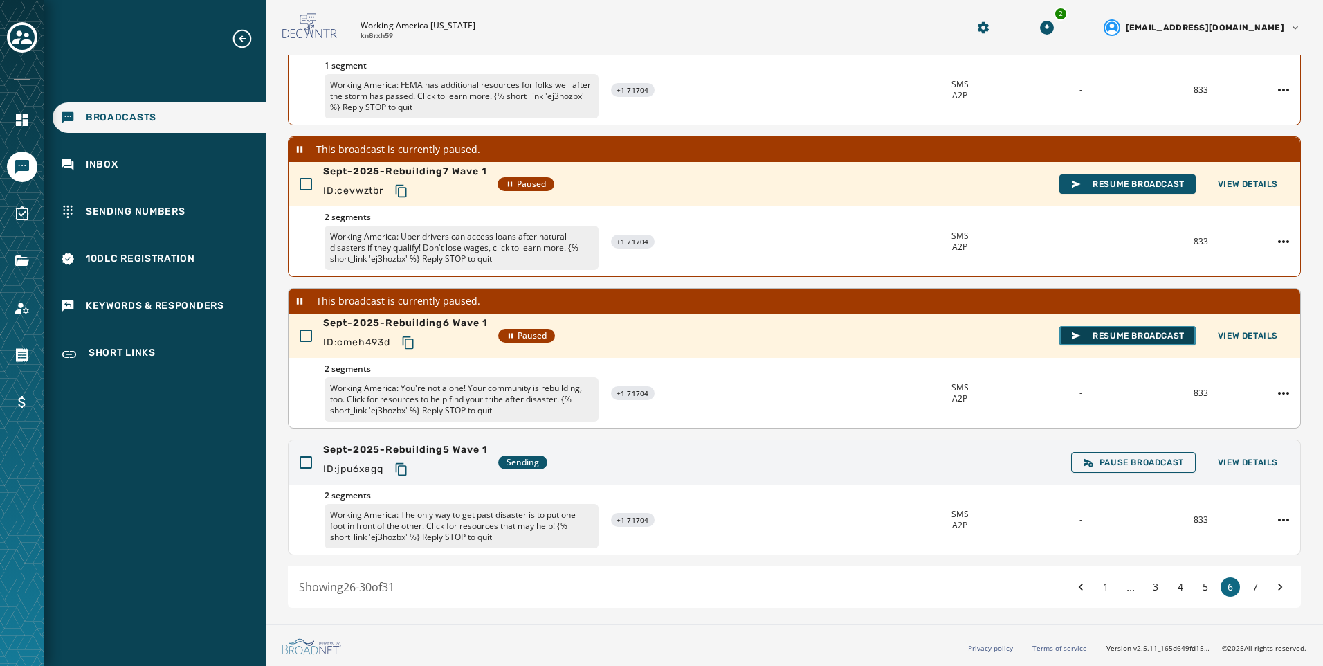
click at [1084, 343] on button "Resume Broadcast" at bounding box center [1127, 335] width 136 height 19
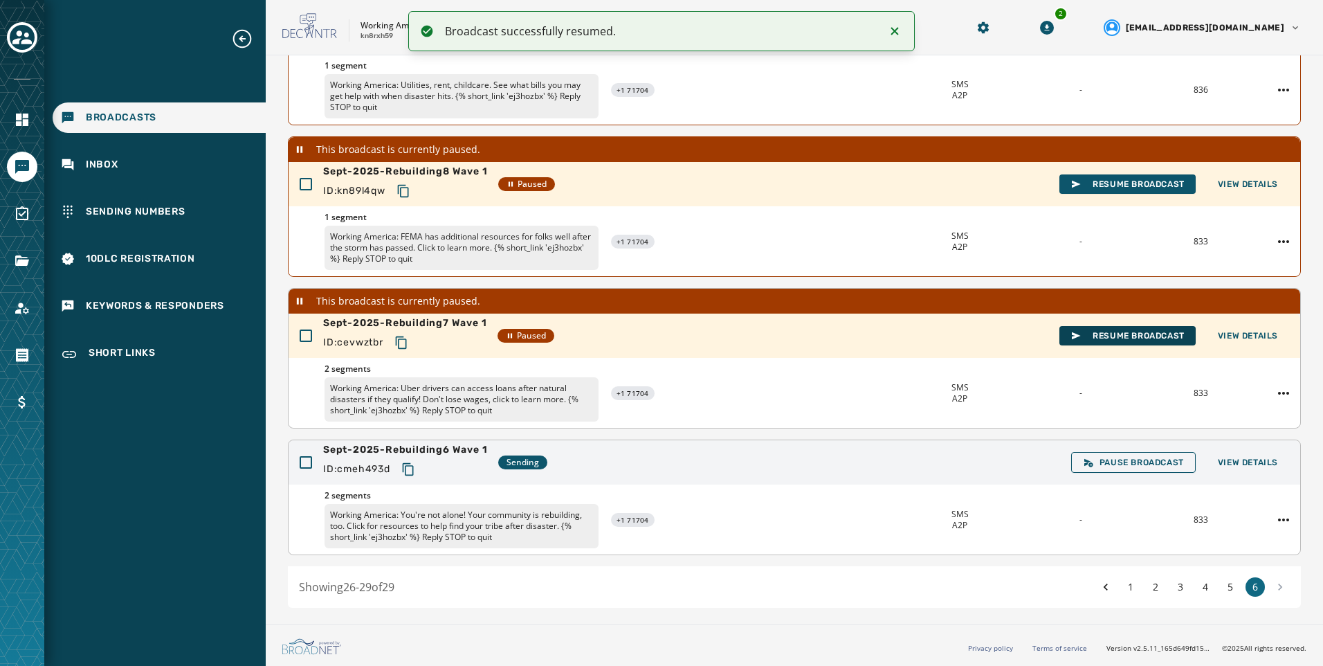
scroll to position [82, 0]
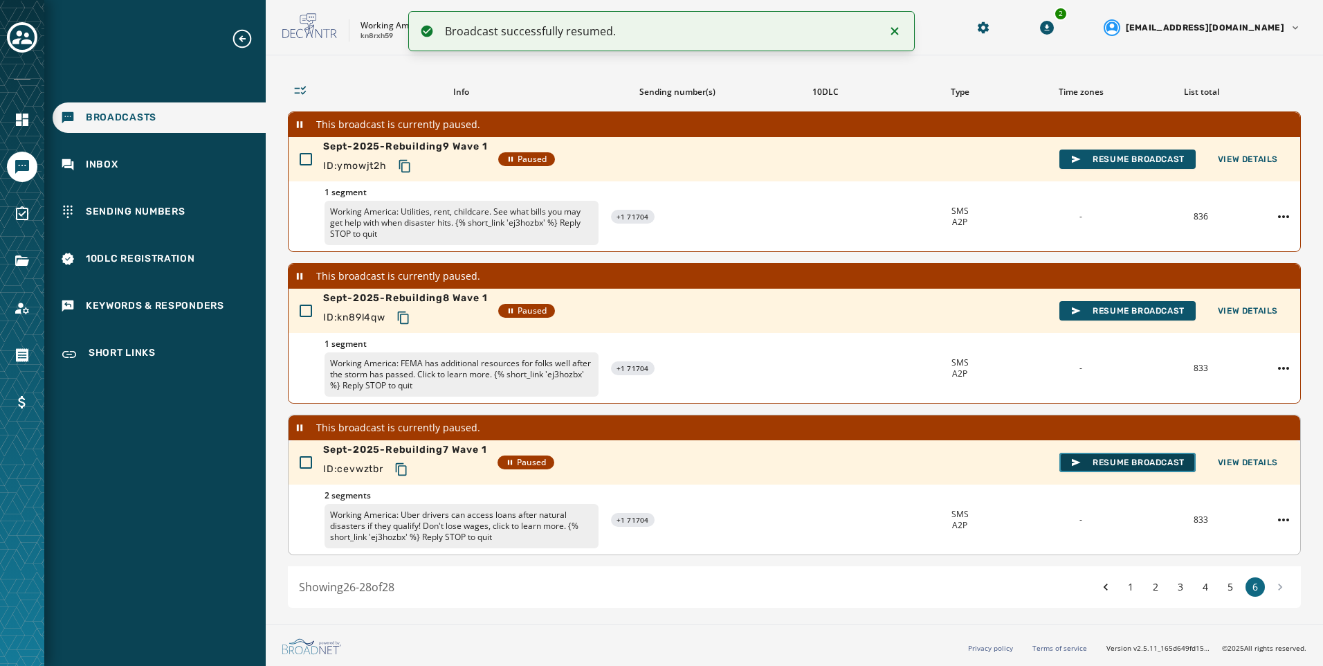
click at [1135, 460] on span "Resume Broadcast" at bounding box center [1127, 462] width 114 height 11
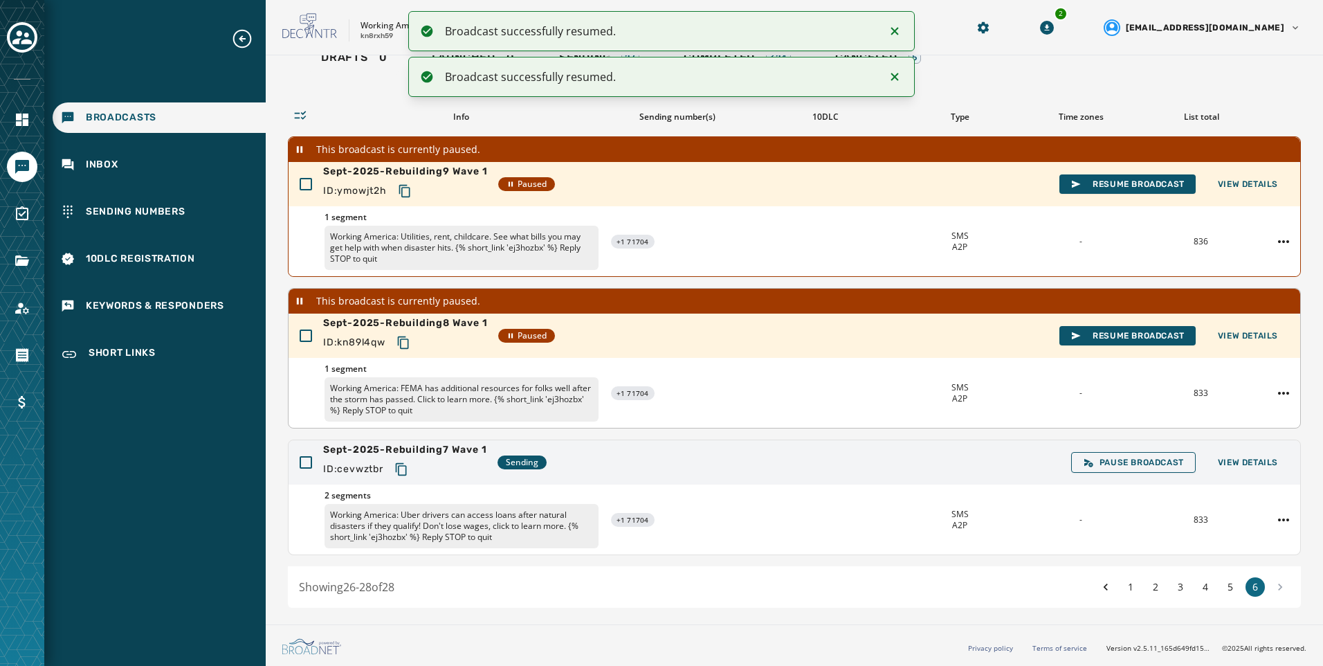
click at [1127, 325] on div "Sept-2025-Rebuilding8 Wave 1 ID: kn89l4qw Paused Resume Broadcast View Details" at bounding box center [795, 335] width 1012 height 44
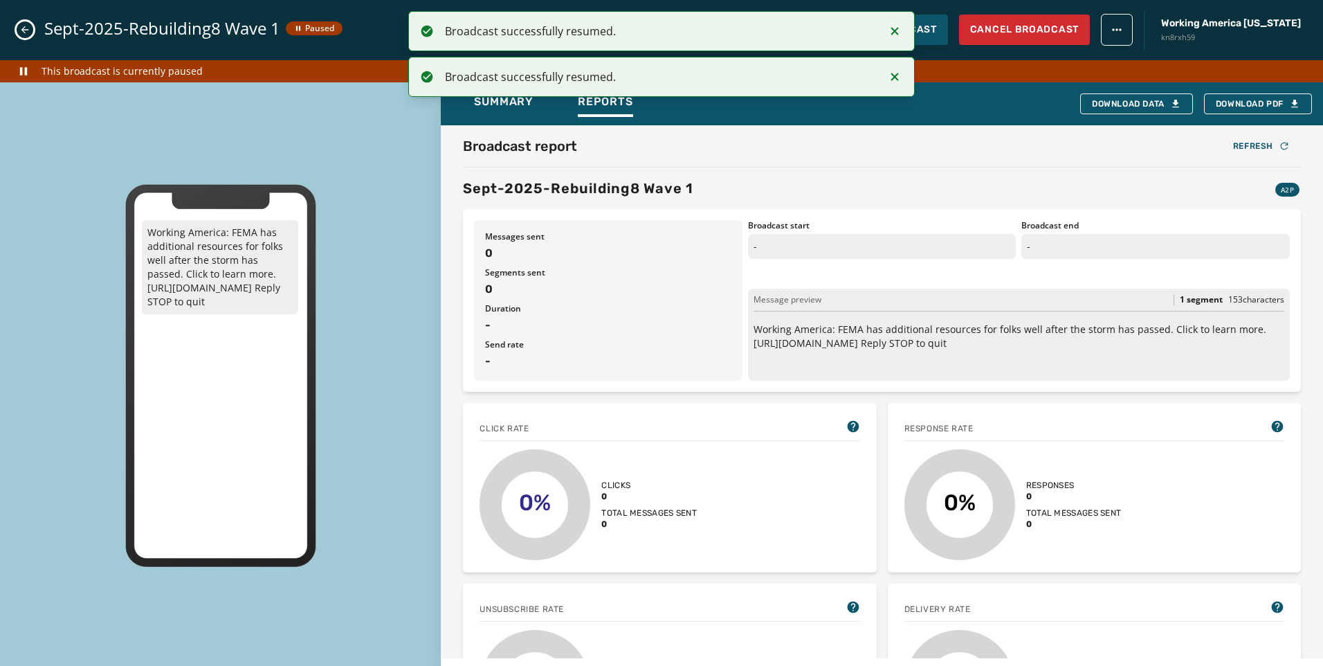
click at [21, 31] on icon "Close admin drawer" at bounding box center [24, 29] width 11 height 11
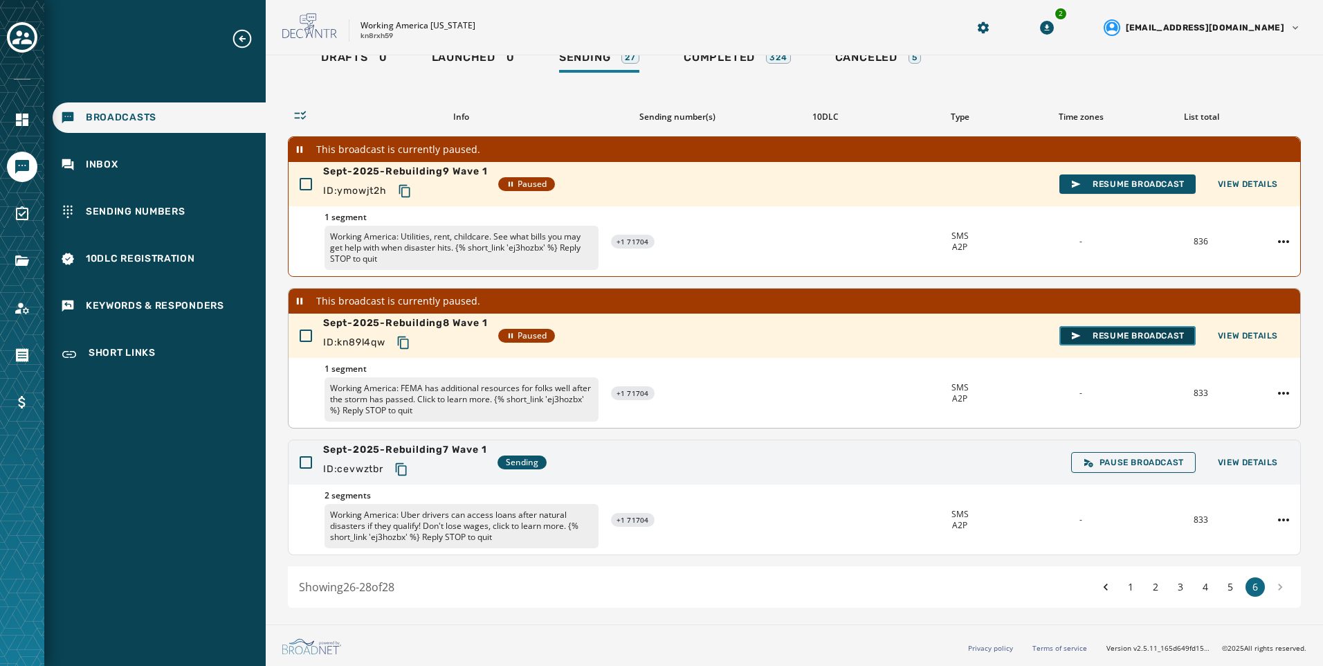
click at [1136, 338] on span "Resume Broadcast" at bounding box center [1127, 335] width 114 height 11
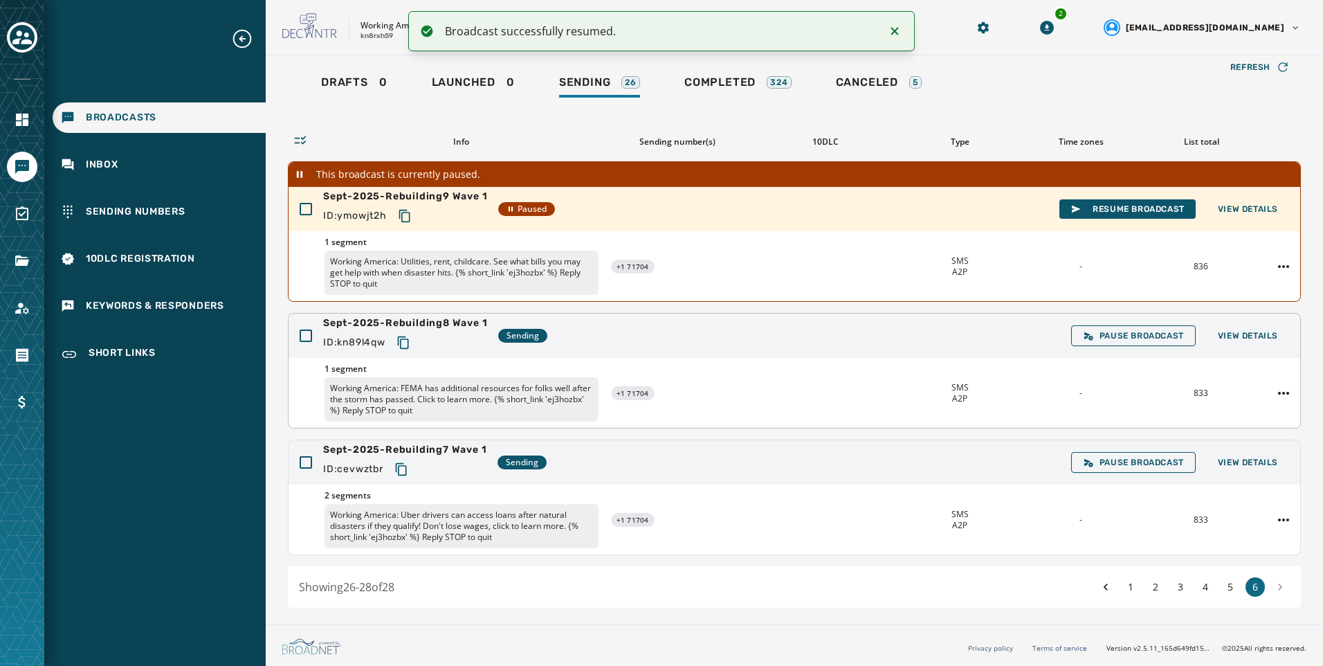
scroll to position [33, 0]
click at [1265, 470] on button "View Details" at bounding box center [1248, 462] width 82 height 19
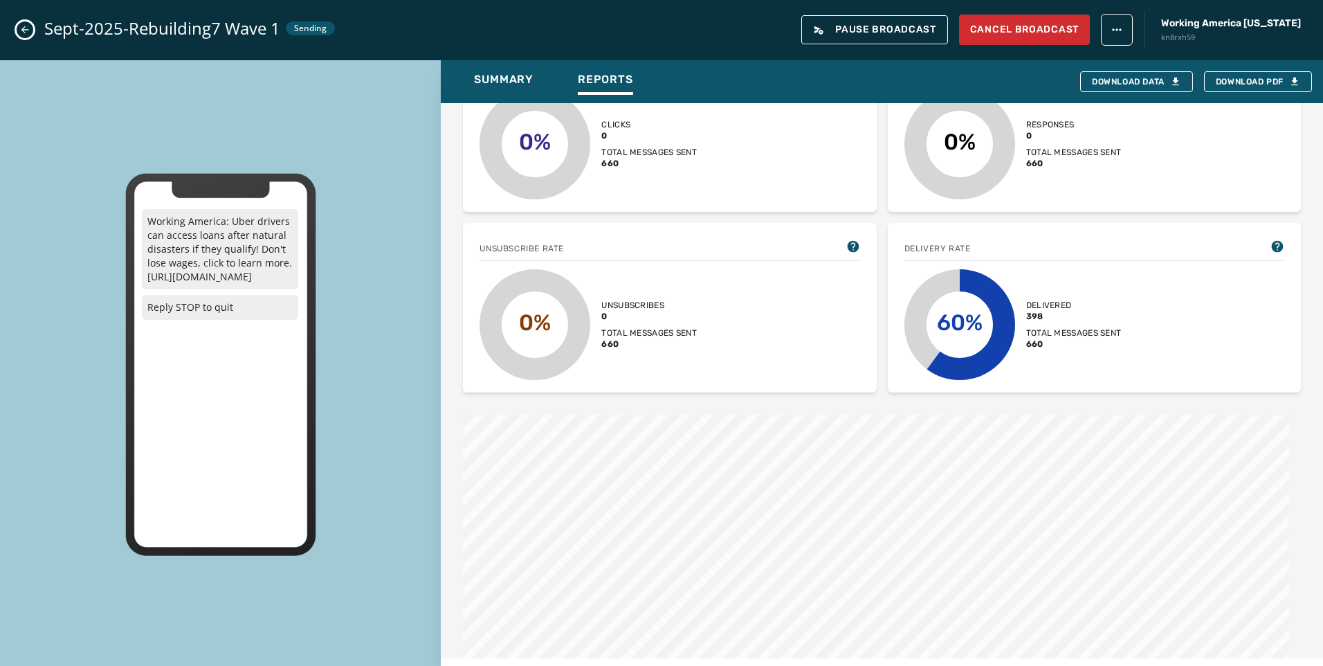
scroll to position [0, 0]
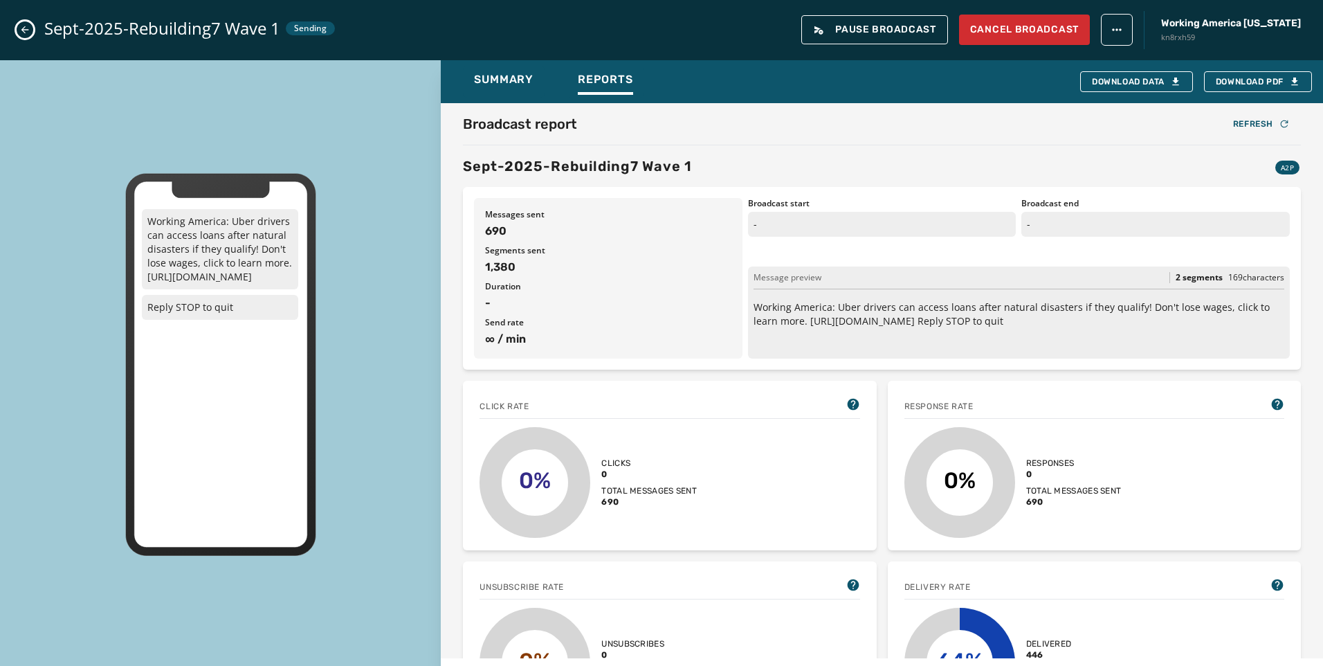
click at [13, 35] on div "Sept-2025-Rebuilding7 Wave 1 Sending Pause Broadcast Cancel Broadcast Working […" at bounding box center [661, 30] width 1323 height 60
click at [25, 25] on icon "Close admin drawer" at bounding box center [24, 29] width 11 height 11
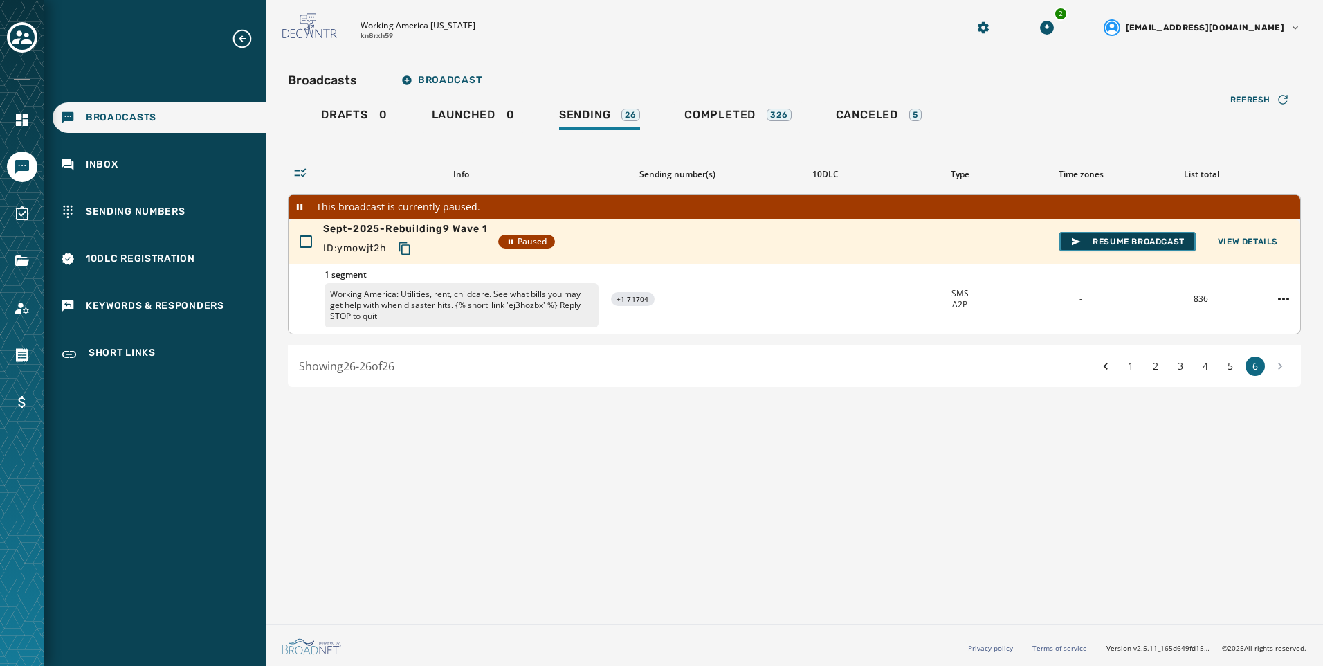
click at [1154, 237] on span "Resume Broadcast" at bounding box center [1127, 241] width 114 height 11
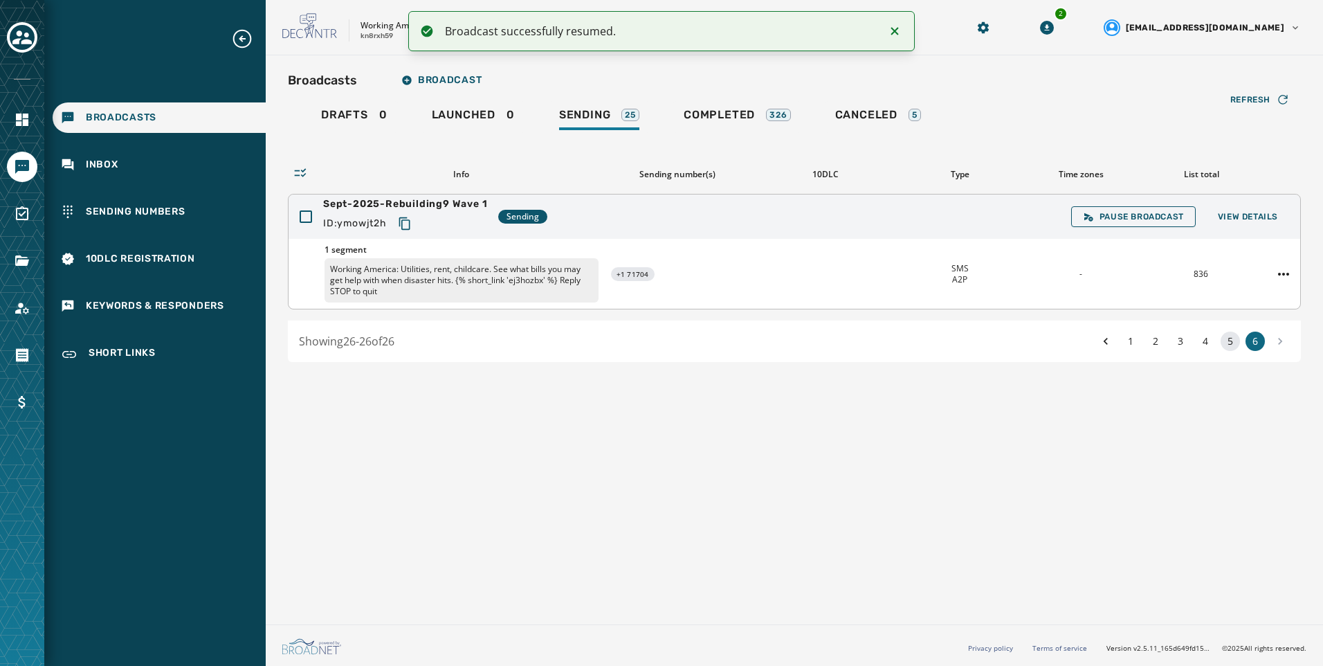
click at [1232, 334] on button "5" at bounding box center [1230, 340] width 19 height 19
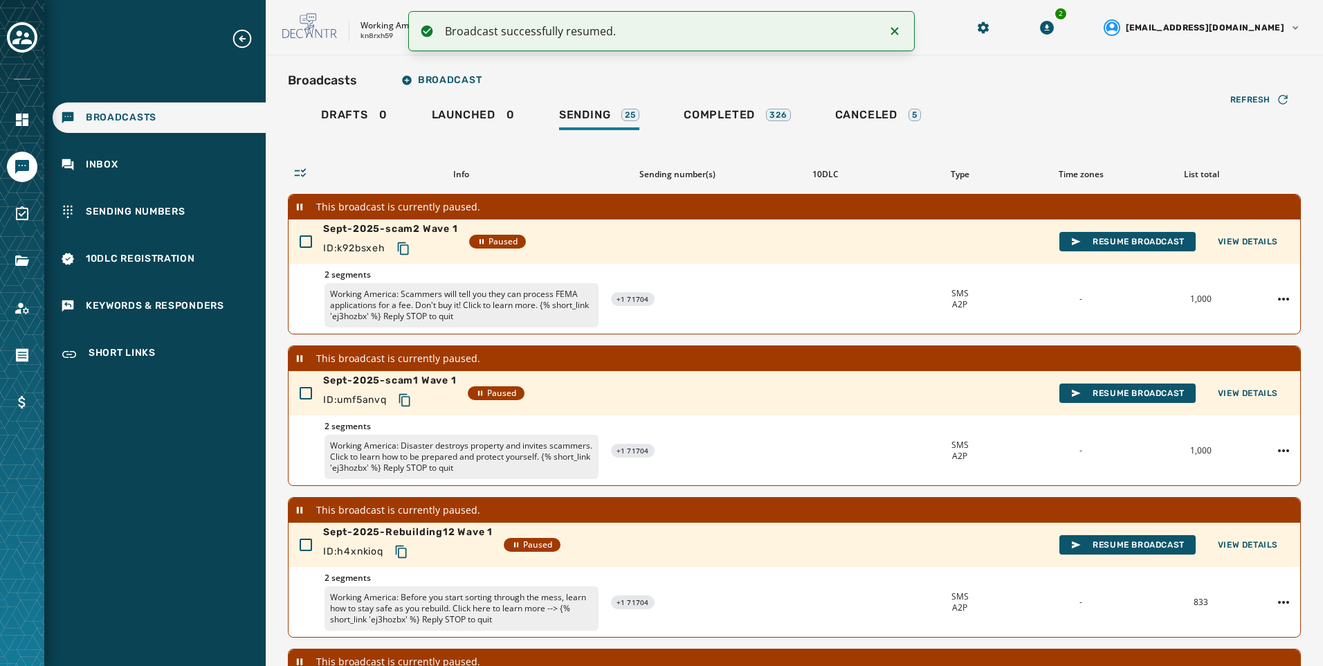
scroll to position [385, 0]
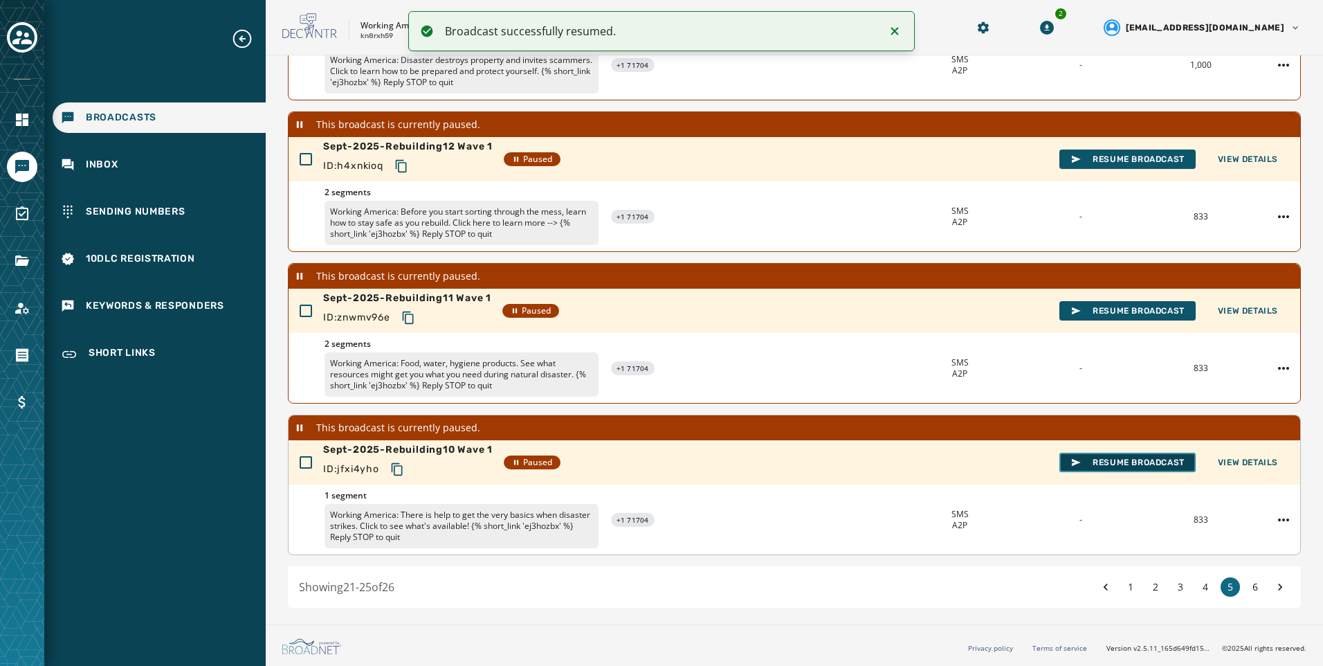
click at [1163, 453] on button "Resume Broadcast" at bounding box center [1127, 462] width 136 height 19
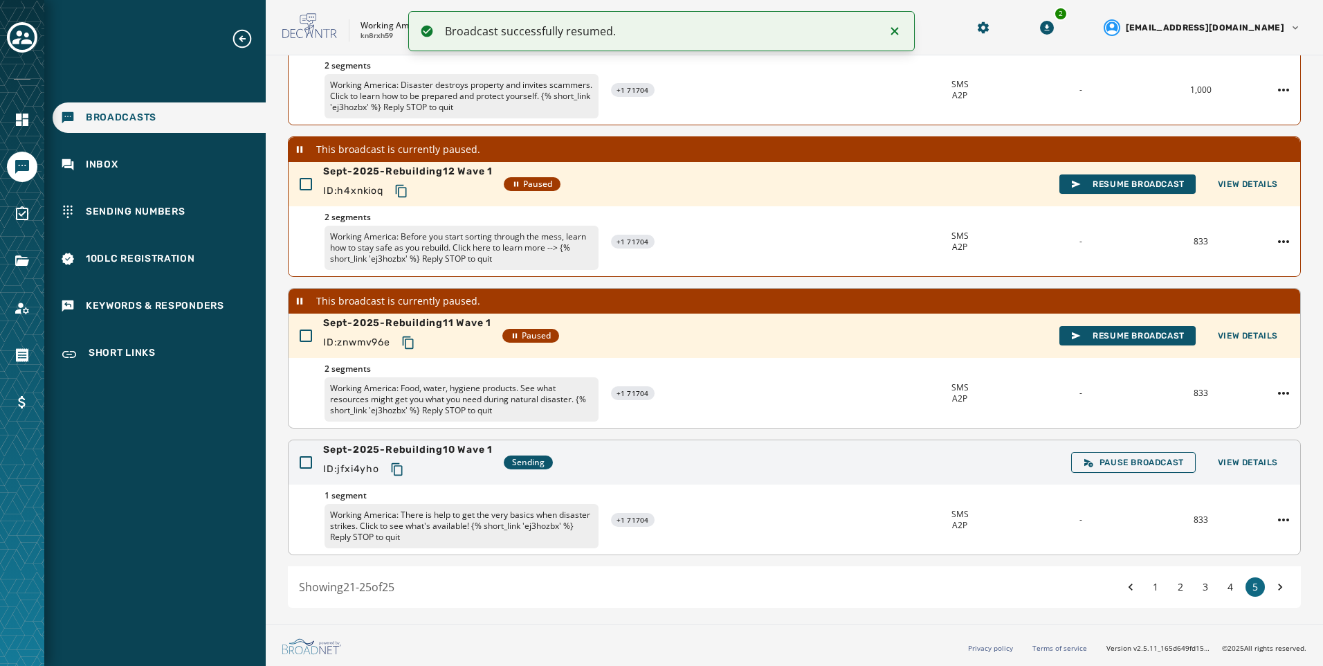
scroll to position [234, 0]
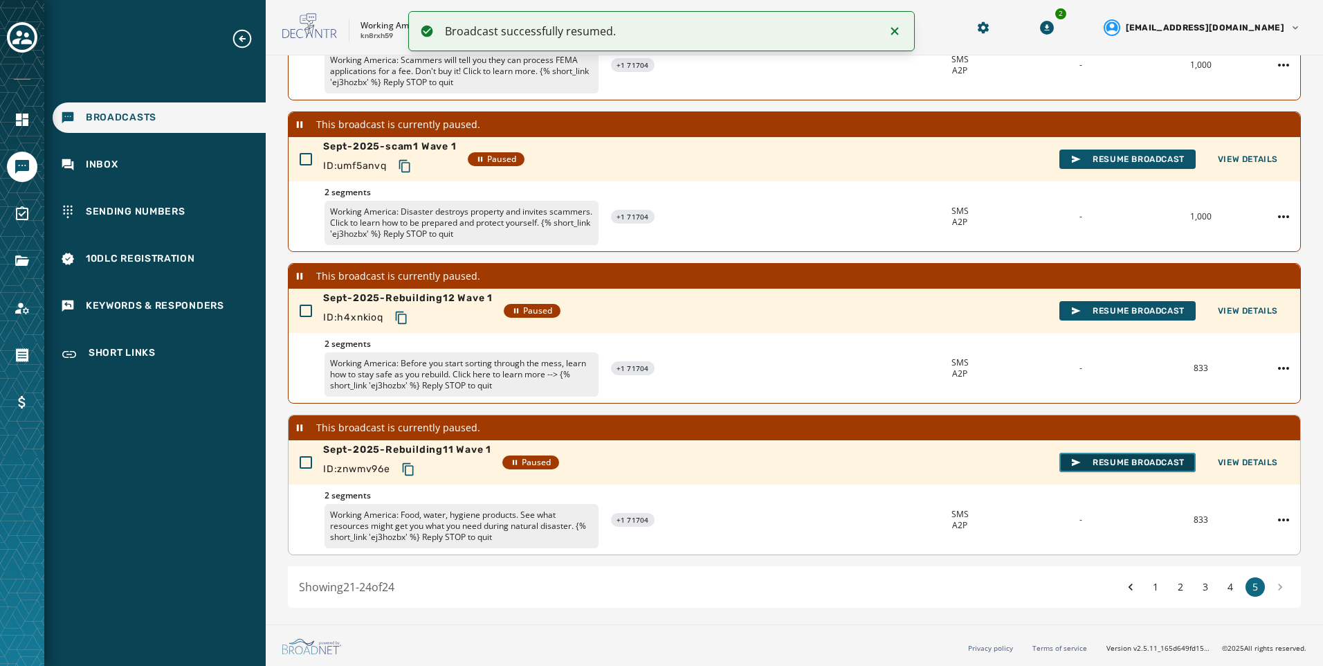
click at [1126, 459] on span "Resume Broadcast" at bounding box center [1127, 462] width 114 height 11
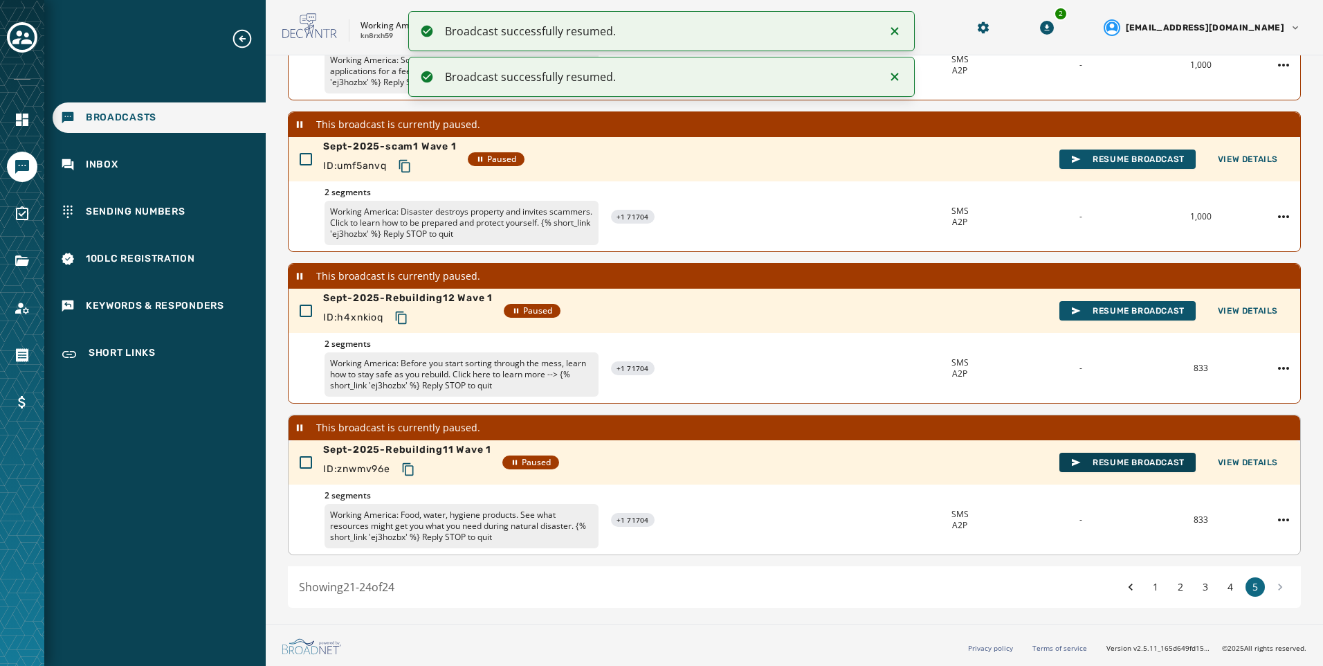
scroll to position [209, 0]
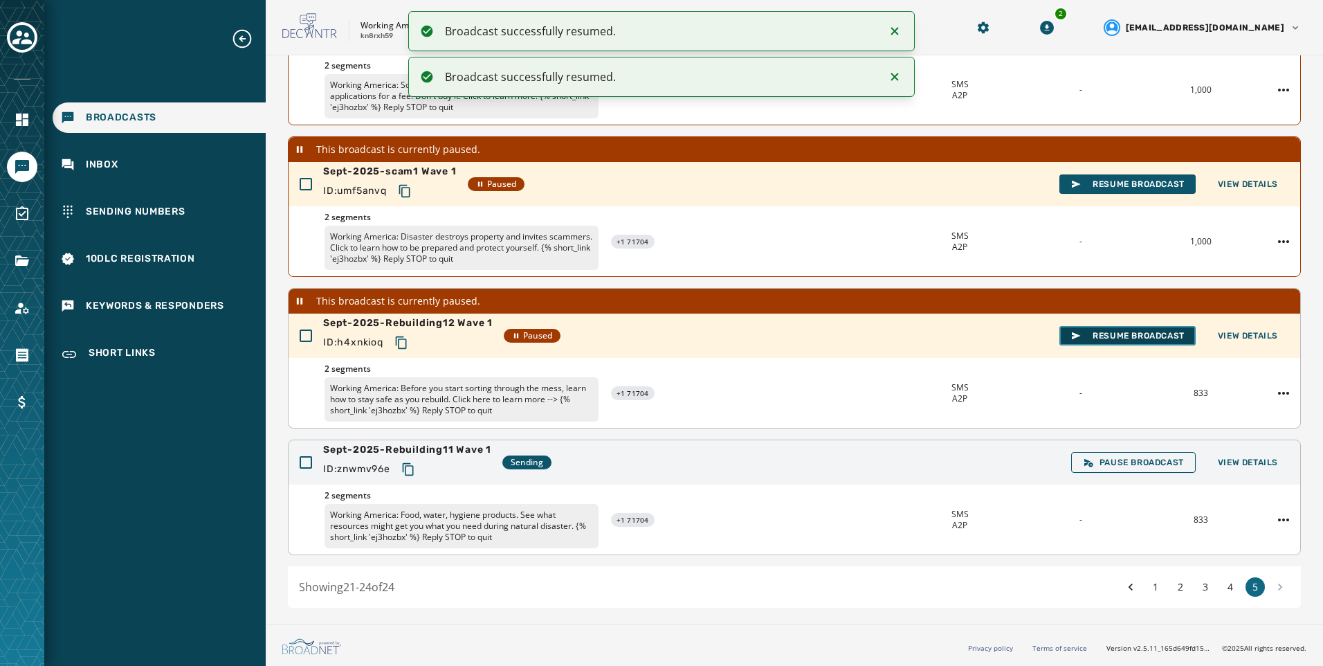
click at [1126, 333] on span "Resume Broadcast" at bounding box center [1127, 335] width 114 height 11
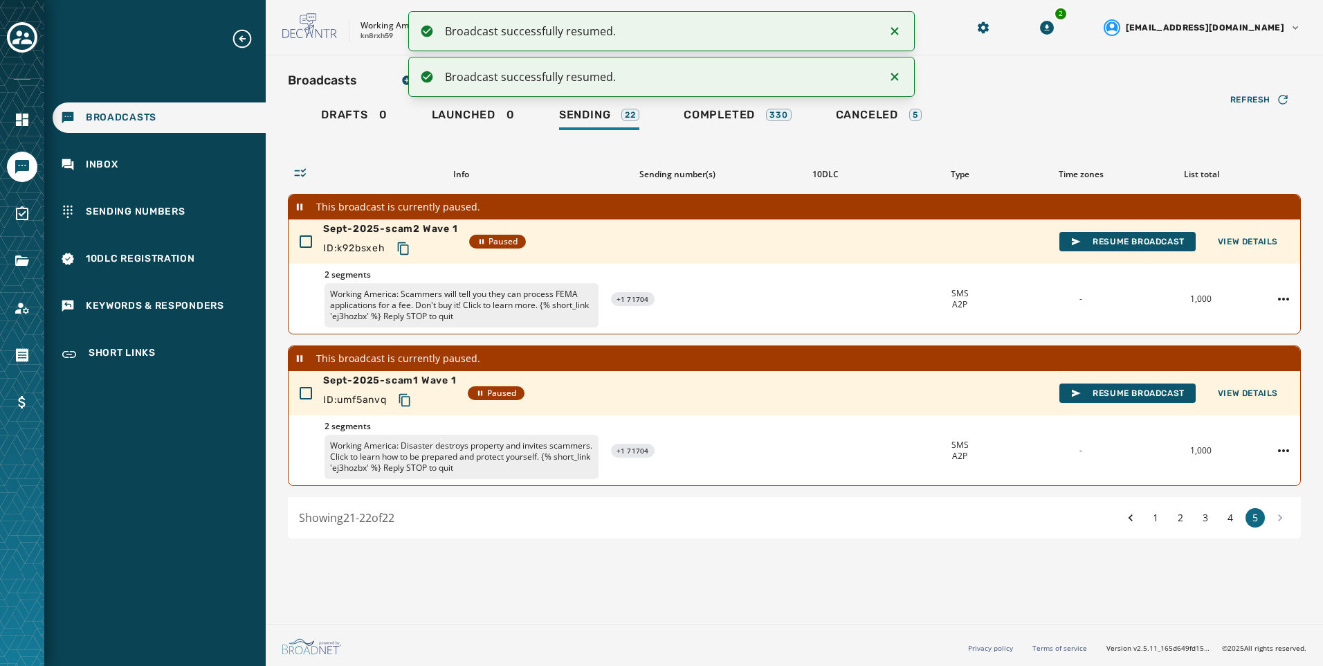
scroll to position [0, 0]
click at [725, 102] on ol "Broadcast successfully resumed. Broadcast successfully resumed." at bounding box center [661, 54] width 529 height 108
click at [890, 26] on icon "Notifications (F8)" at bounding box center [894, 31] width 17 height 17
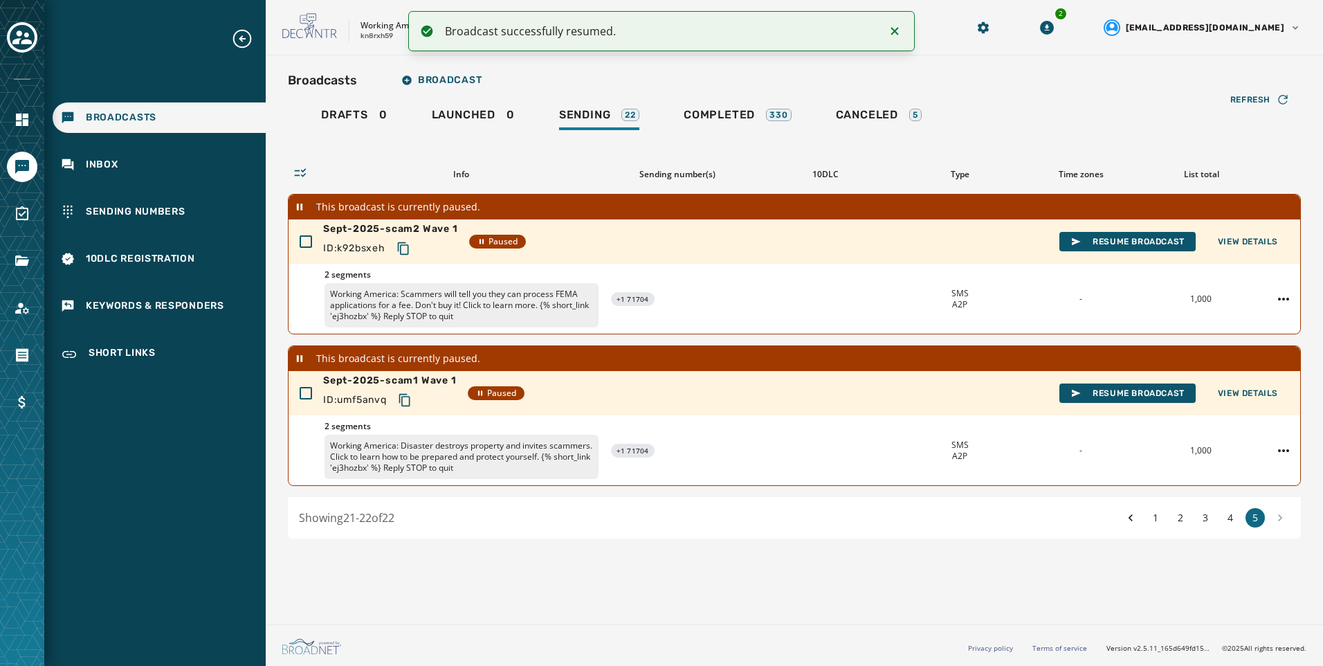
click at [890, 26] on icon "Notifications (F8)" at bounding box center [894, 31] width 17 height 17
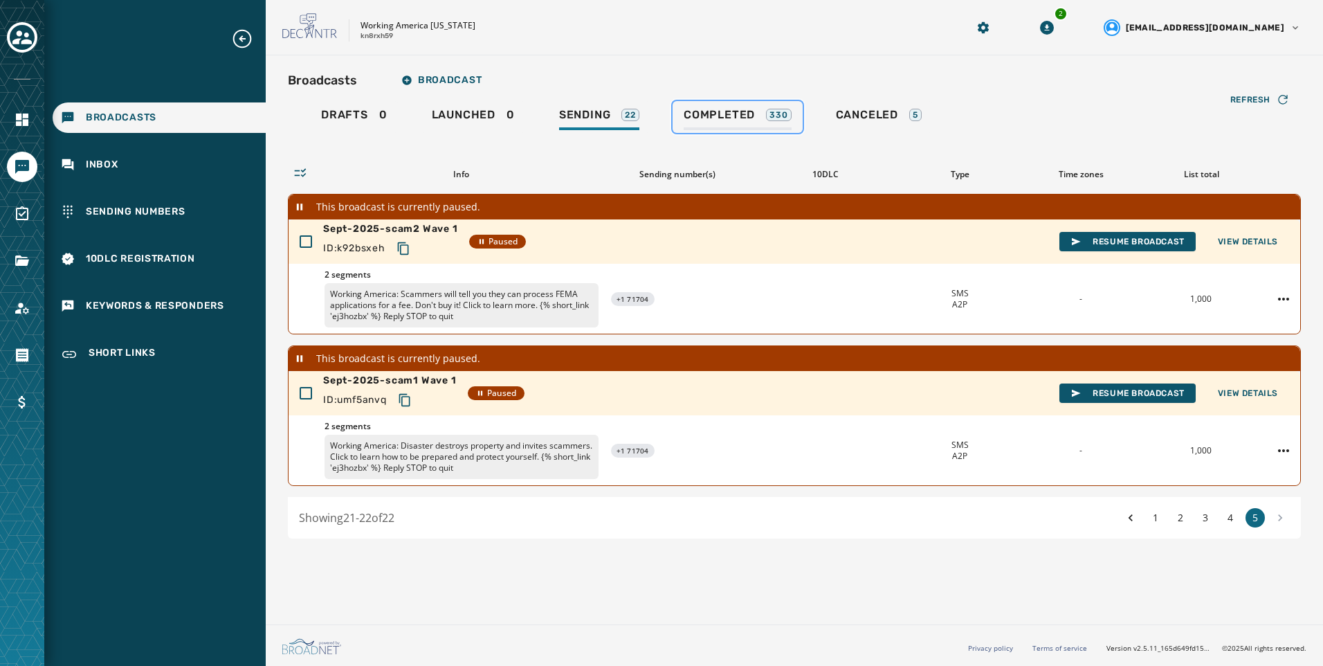
click at [764, 104] on link "Completed 330" at bounding box center [738, 117] width 130 height 32
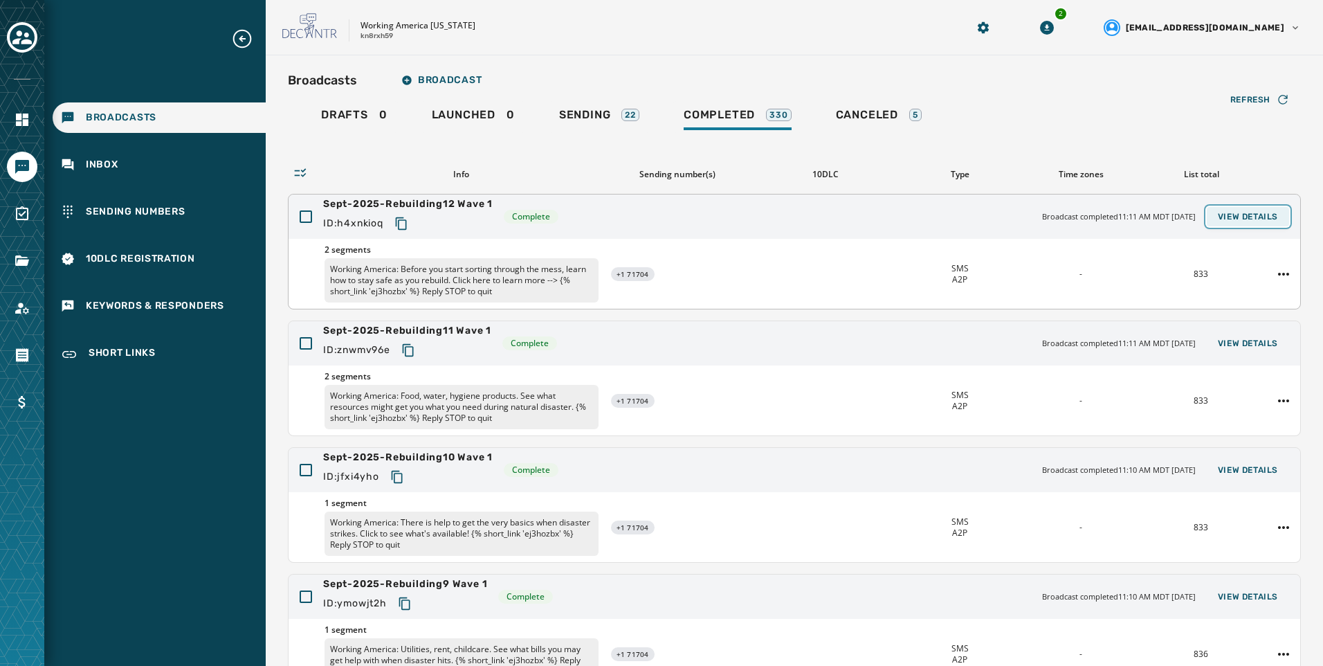
click at [1230, 218] on span "View Details" at bounding box center [1248, 216] width 60 height 11
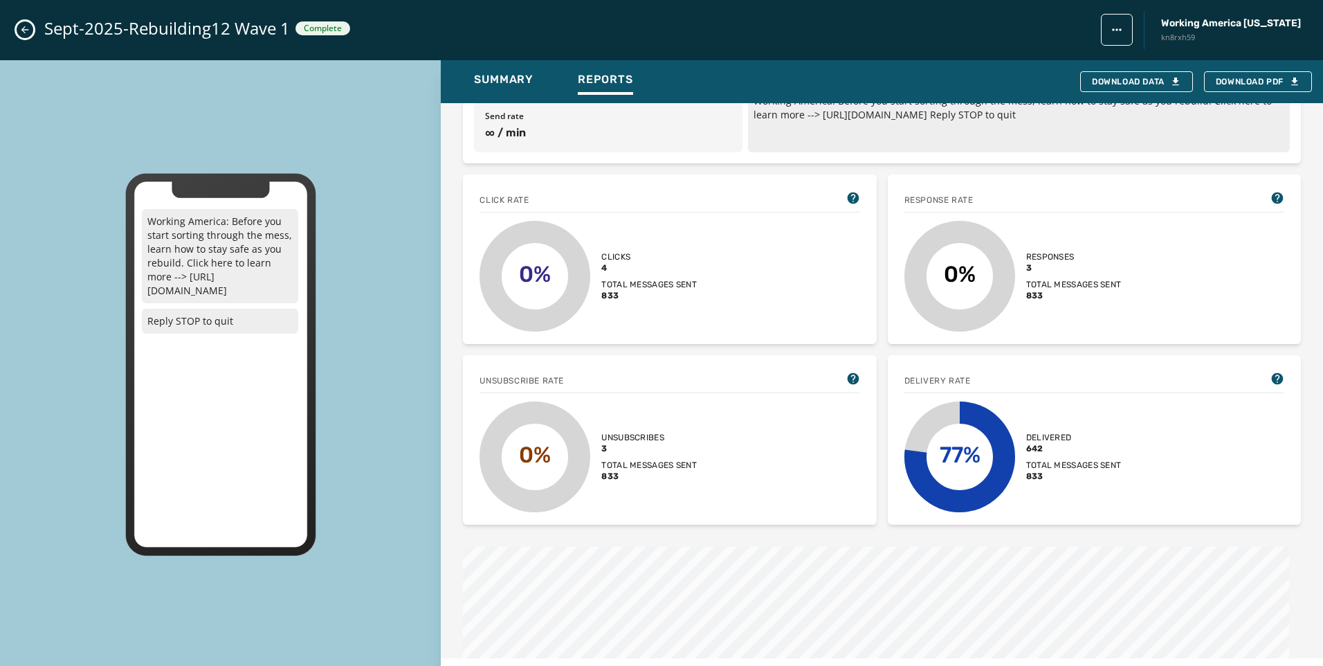
scroll to position [346, 0]
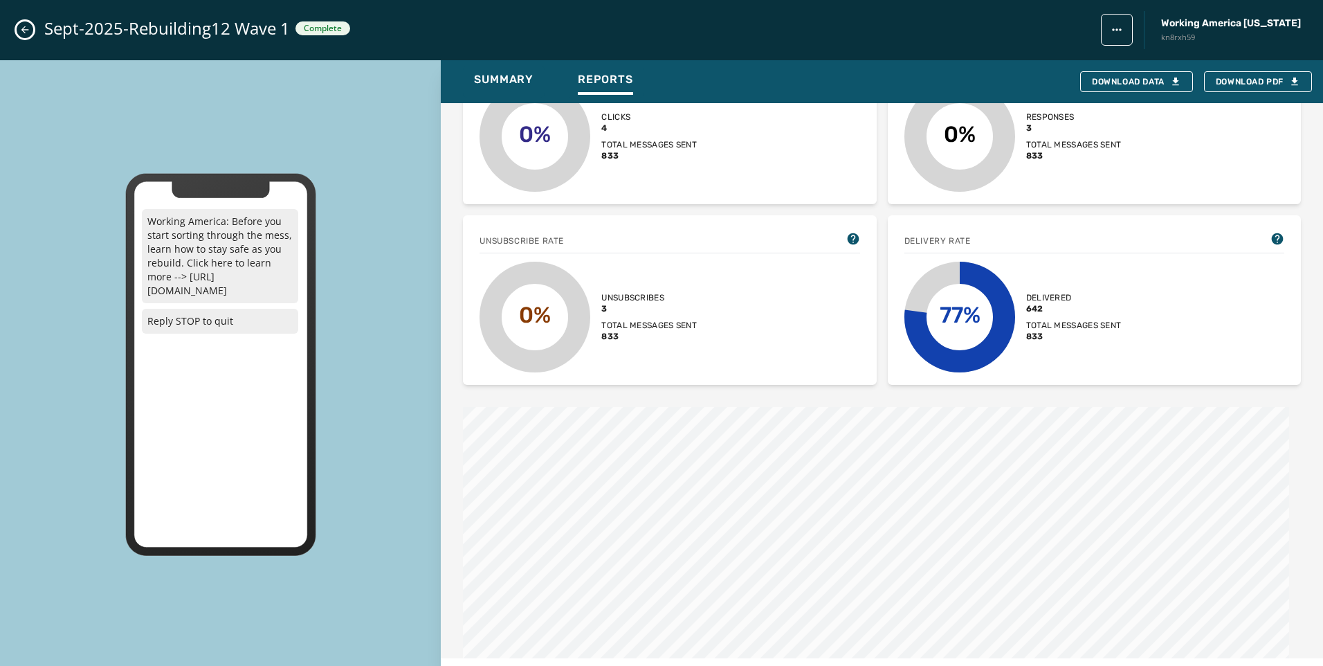
click at [19, 34] on icon "Close admin drawer" at bounding box center [24, 29] width 11 height 11
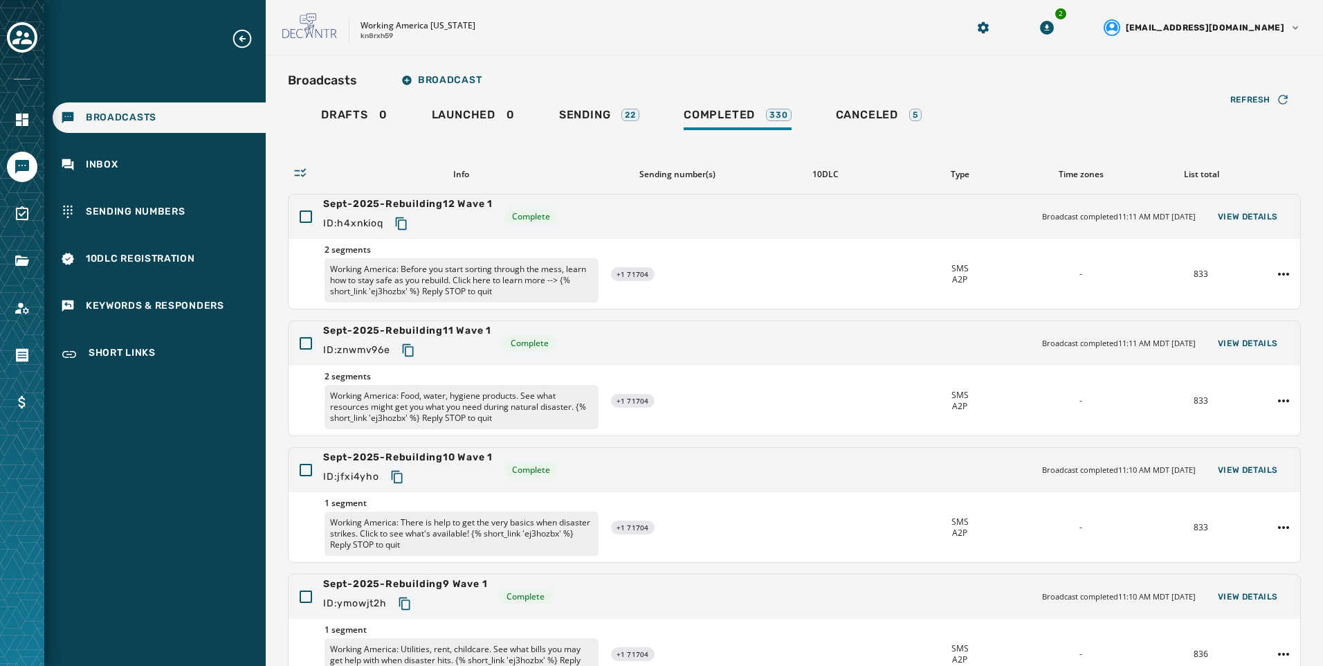
click at [536, 113] on div "Drafts 0 Launched 0 Sending 22 Completed 330 Canceled 5" at bounding box center [794, 117] width 1013 height 32
click at [593, 113] on span "Sending" at bounding box center [585, 115] width 52 height 14
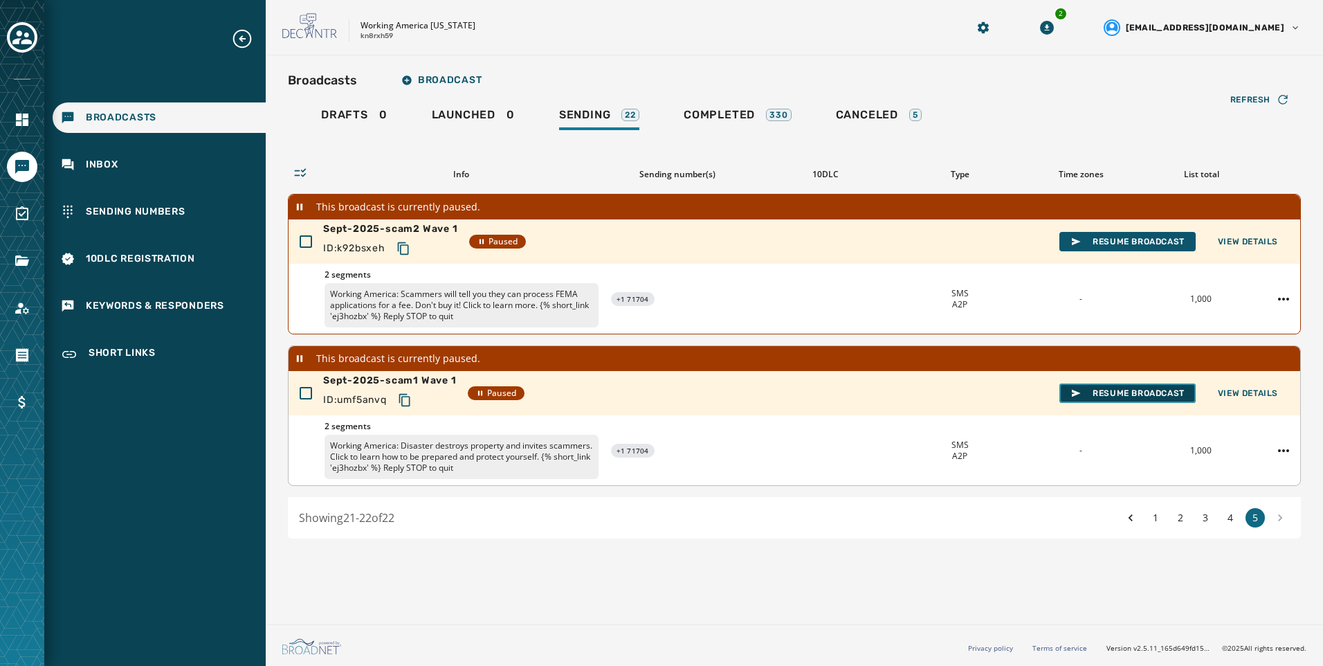
click at [1145, 397] on span "Resume Broadcast" at bounding box center [1127, 393] width 114 height 11
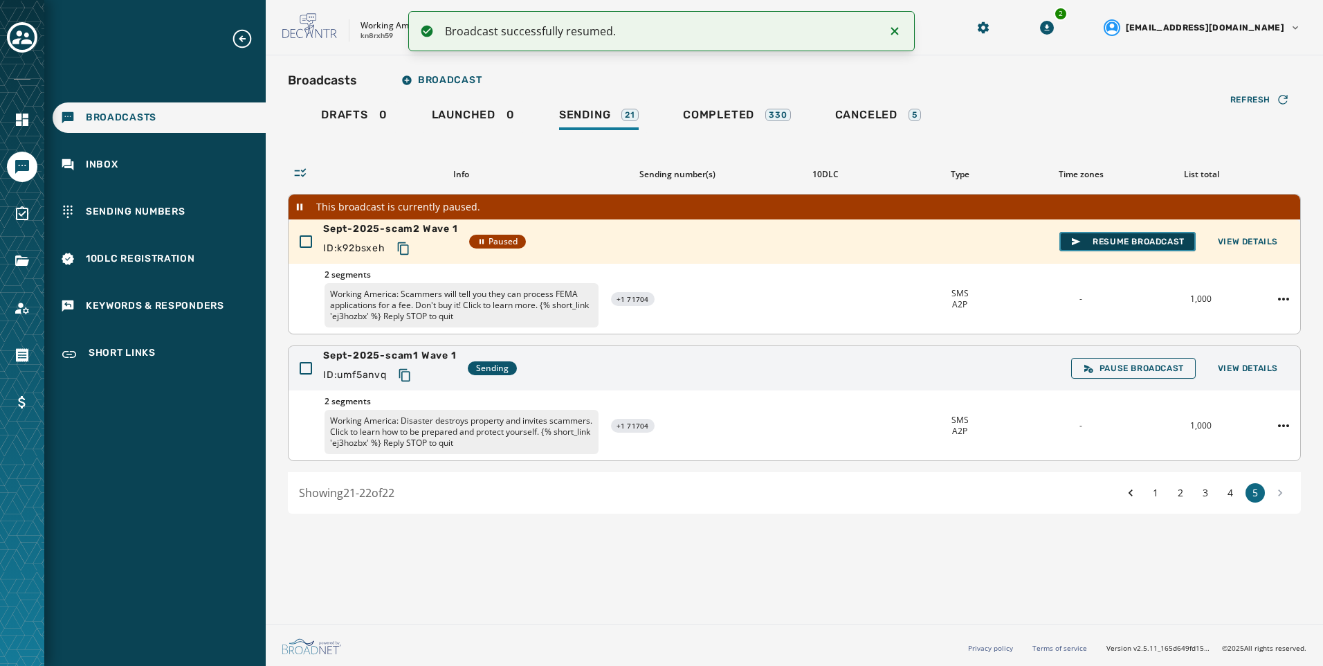
click at [1177, 245] on span "Resume Broadcast" at bounding box center [1127, 241] width 114 height 11
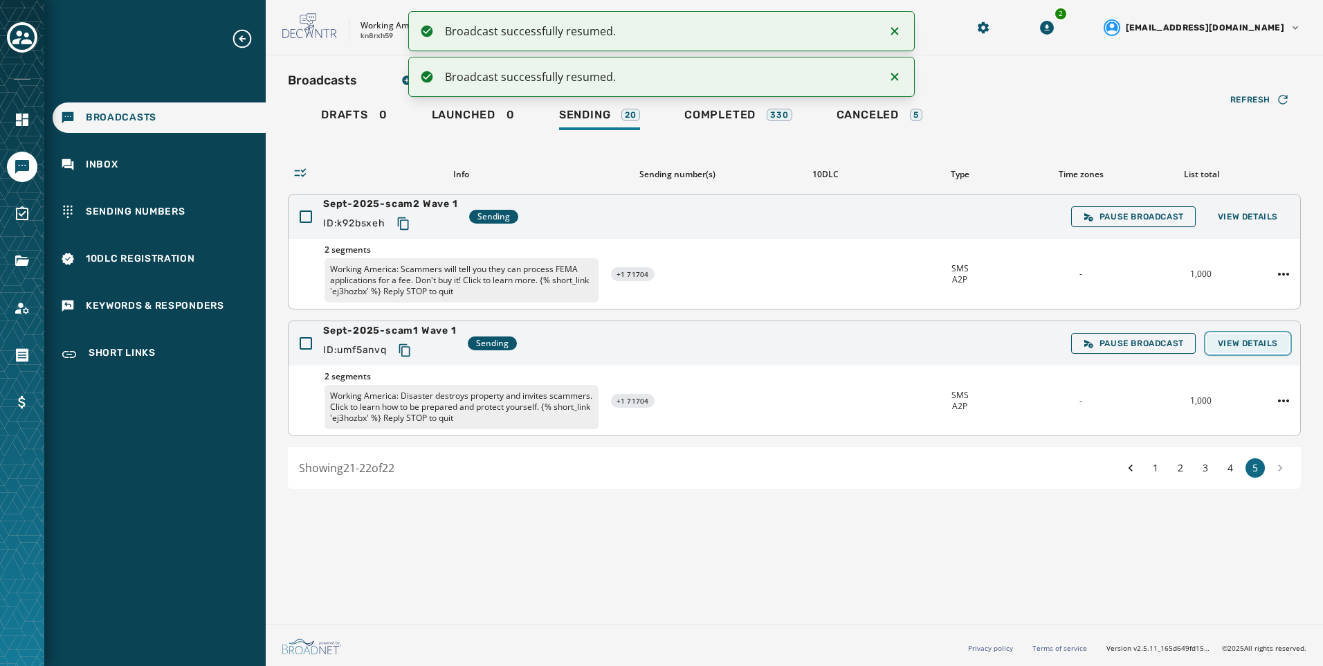
click at [1281, 343] on button "View Details" at bounding box center [1248, 343] width 82 height 19
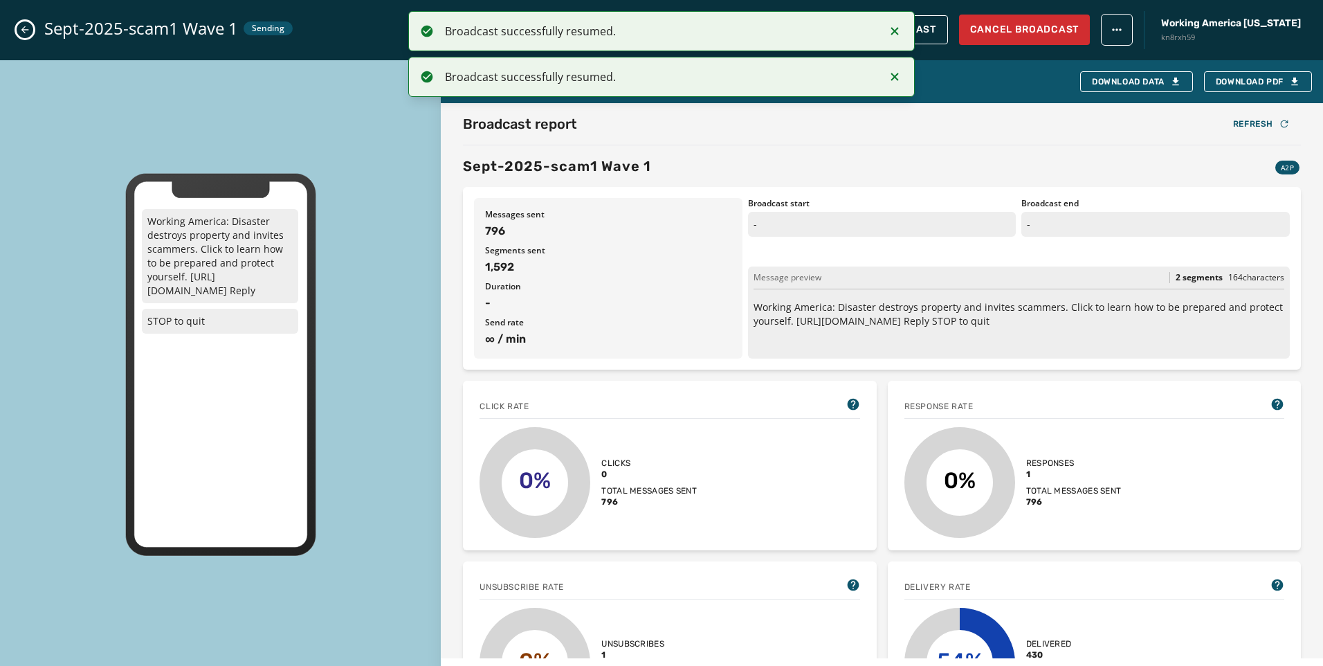
click at [897, 34] on icon "Notifications (F8)" at bounding box center [895, 31] width 8 height 8
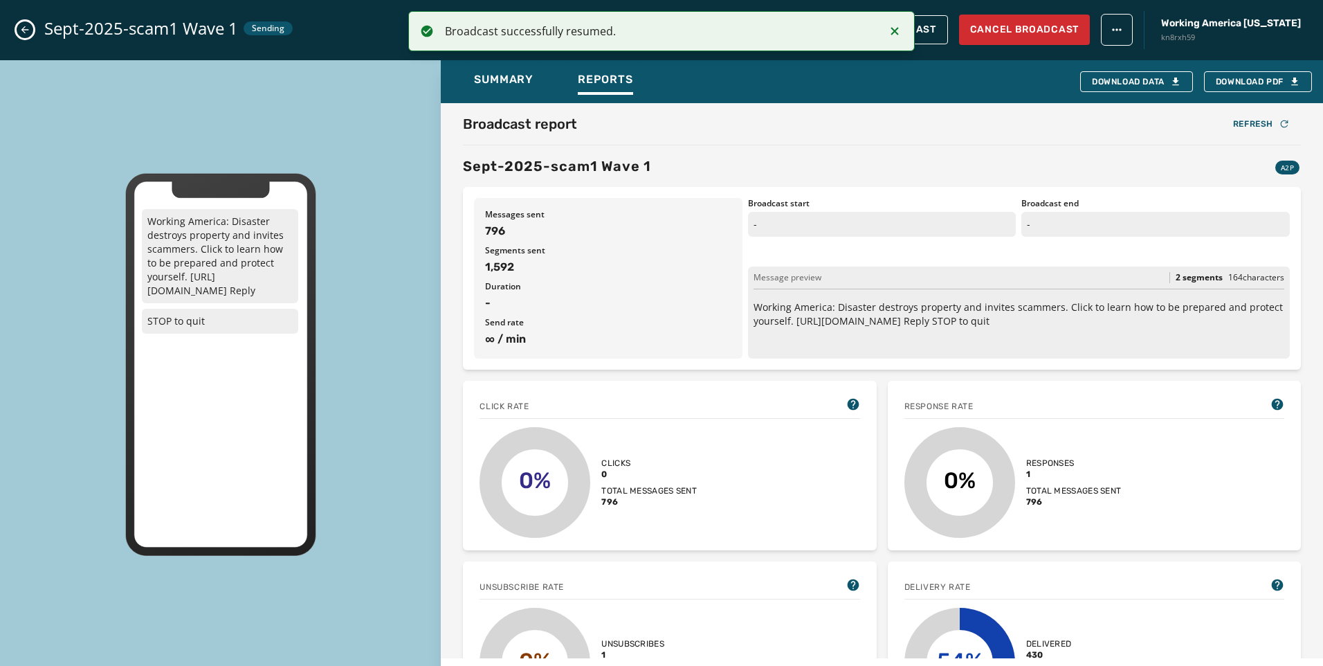
click at [897, 34] on icon "Notifications (F8)" at bounding box center [895, 31] width 8 height 8
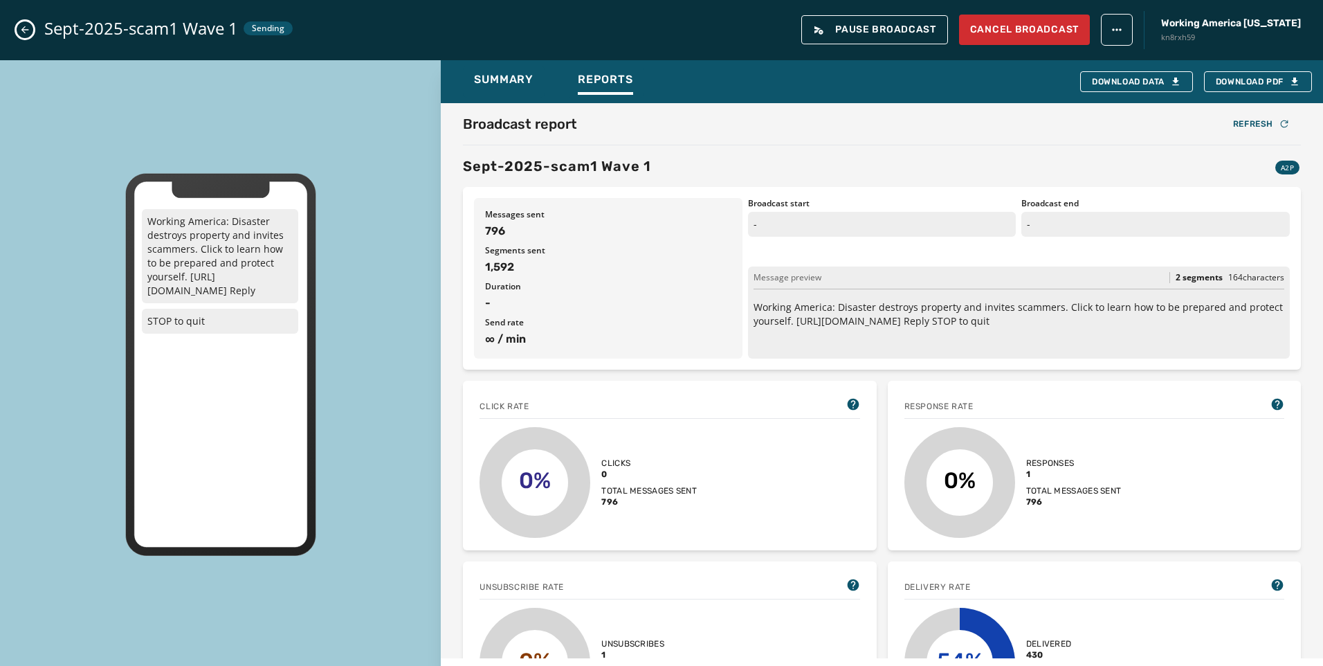
scroll to position [277, 0]
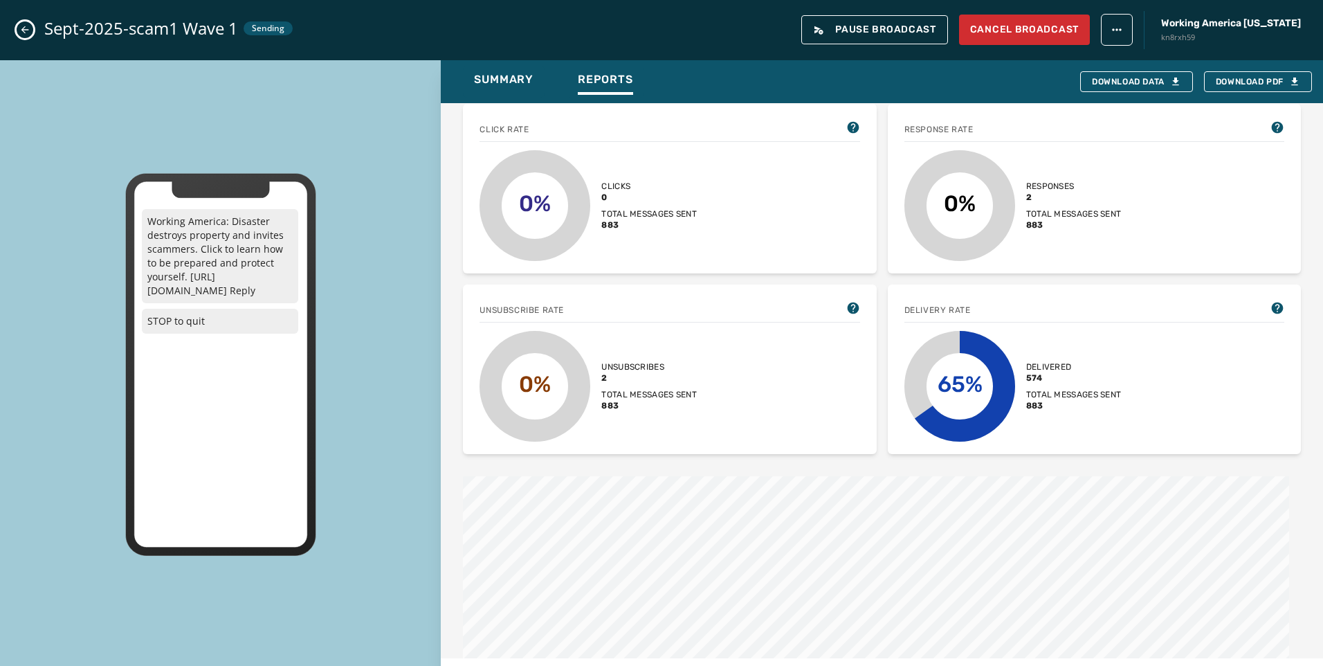
click at [19, 33] on icon "Close admin drawer" at bounding box center [24, 29] width 11 height 11
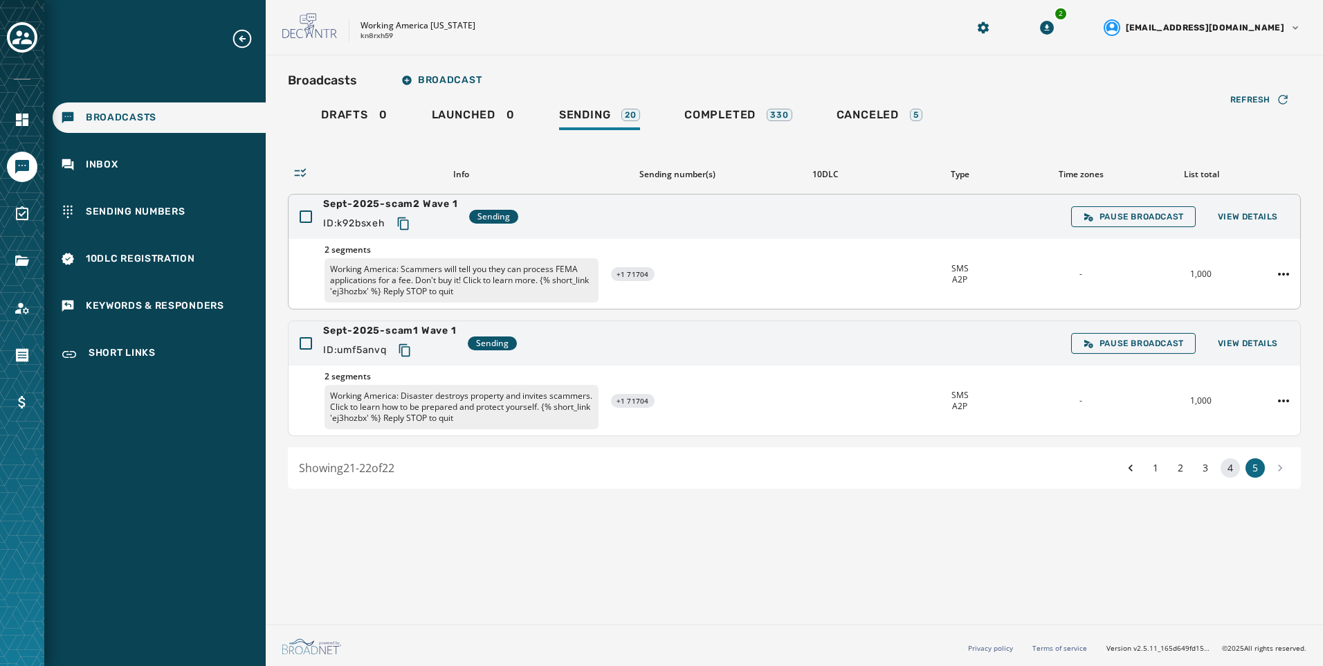
click at [1233, 464] on button "4" at bounding box center [1230, 467] width 19 height 19
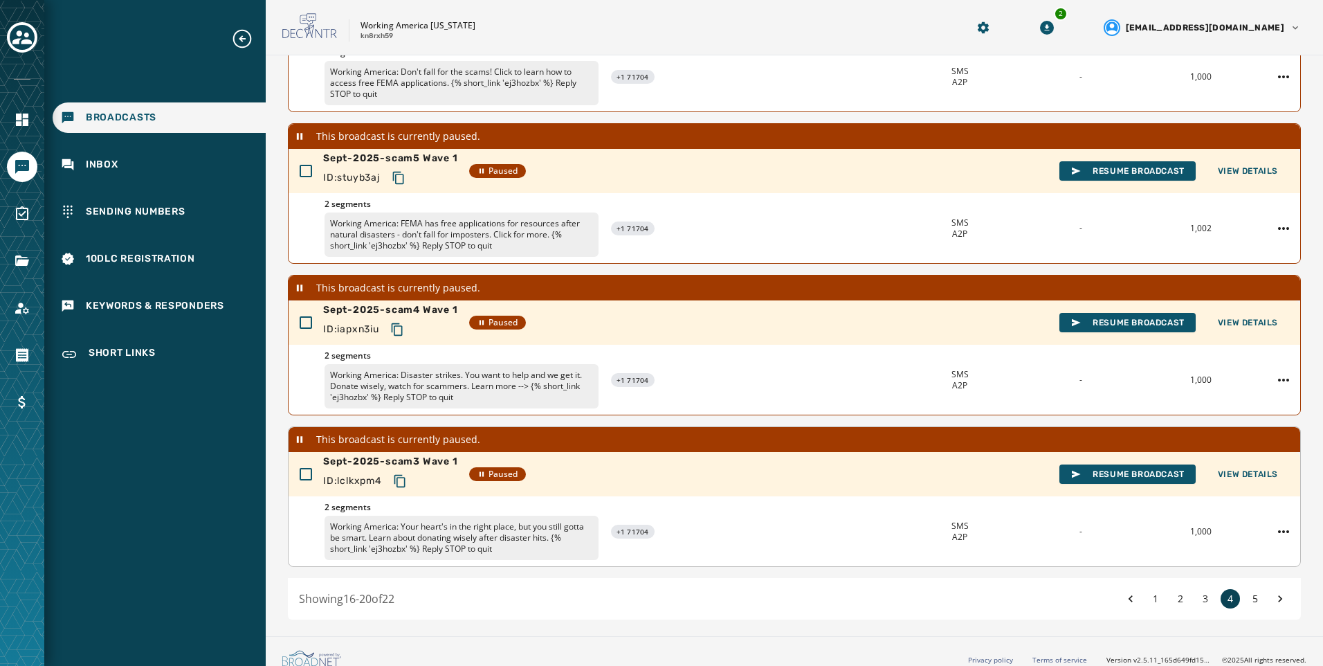
scroll to position [385, 0]
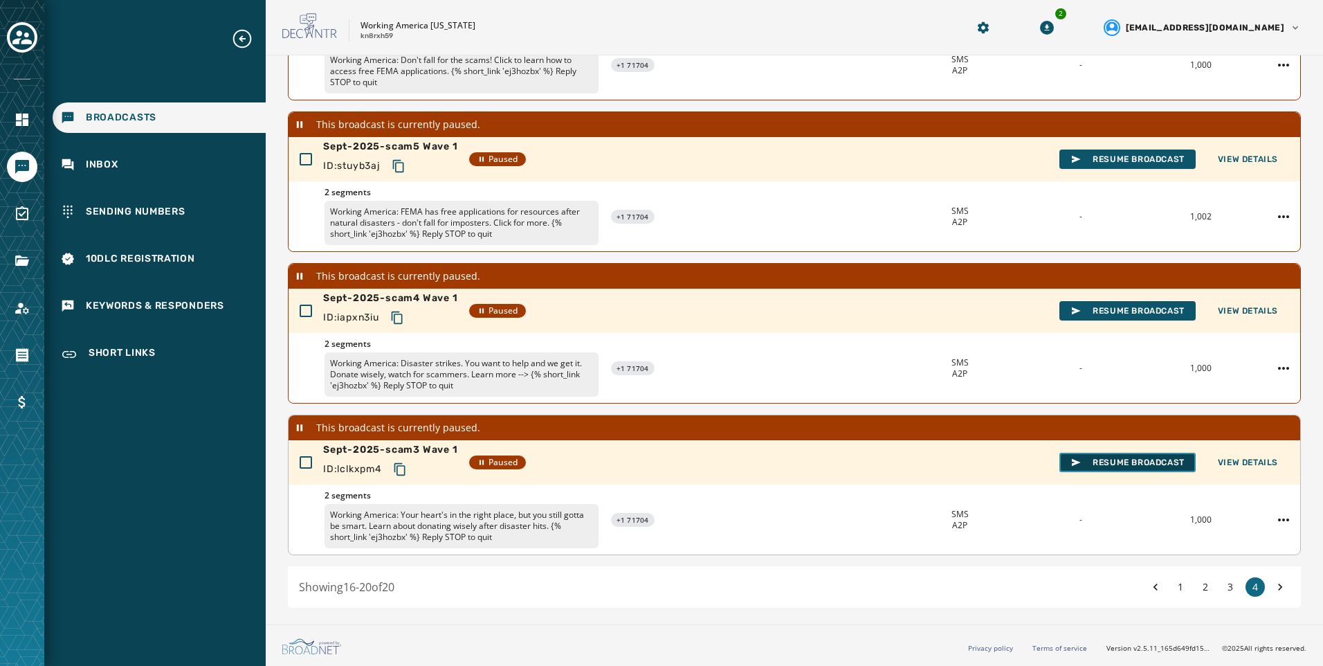
click at [1106, 460] on span "Resume Broadcast" at bounding box center [1127, 462] width 114 height 11
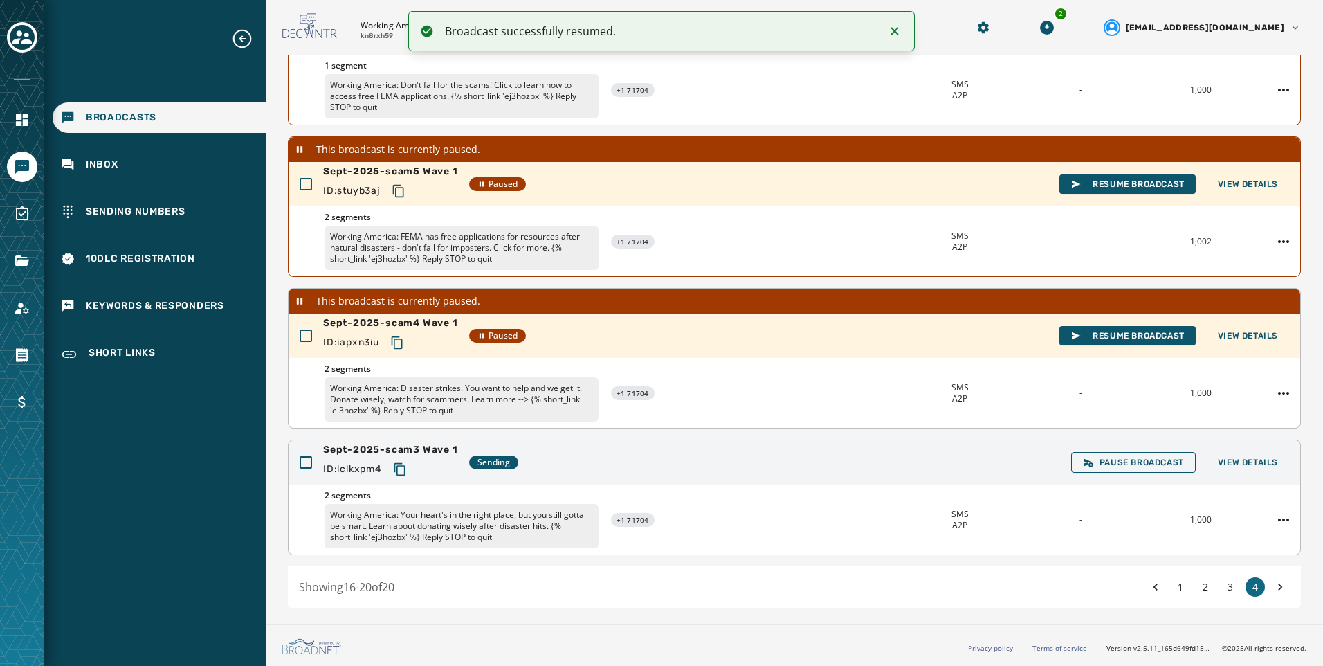
scroll to position [361, 0]
click at [1121, 338] on span "Resume Broadcast" at bounding box center [1127, 335] width 114 height 11
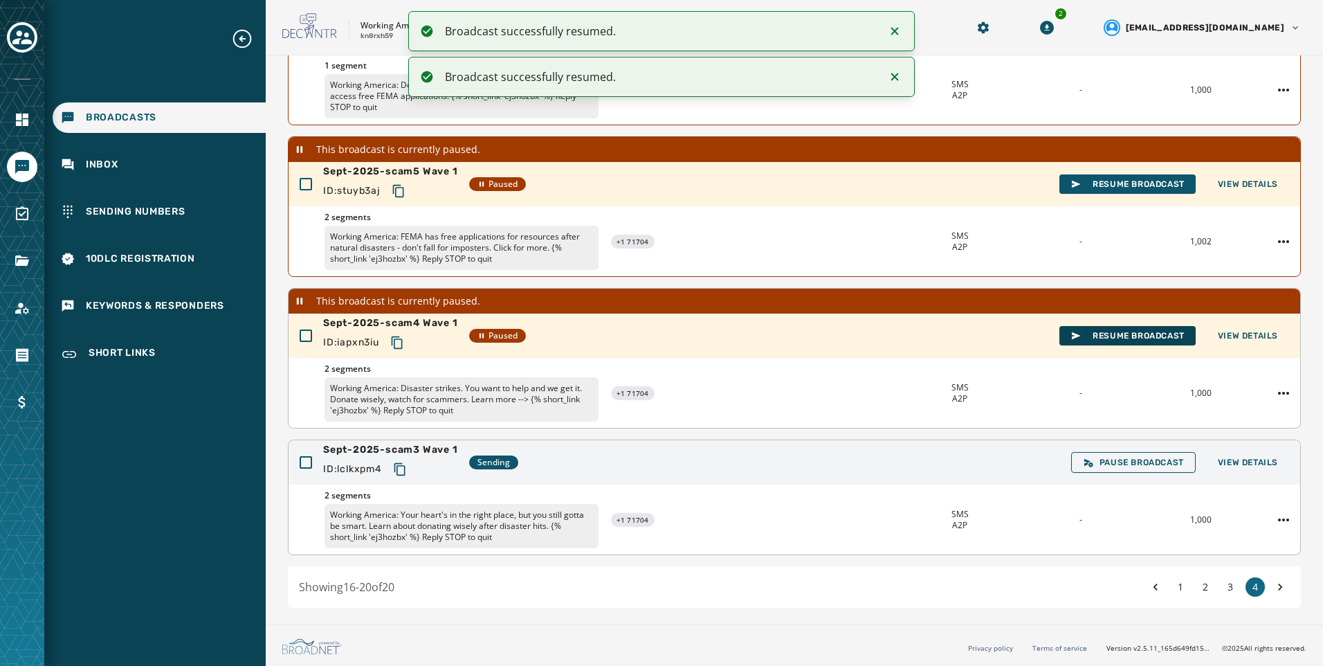
scroll to position [336, 0]
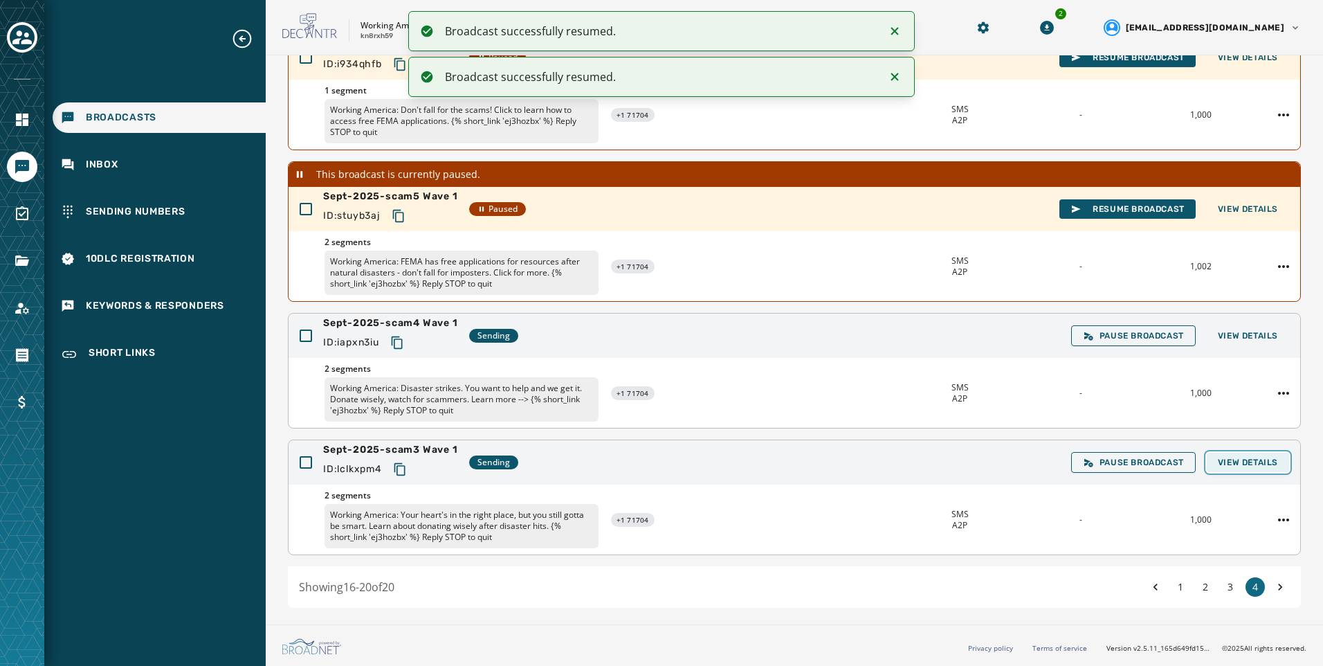
click at [1225, 457] on span "View Details" at bounding box center [1248, 462] width 60 height 11
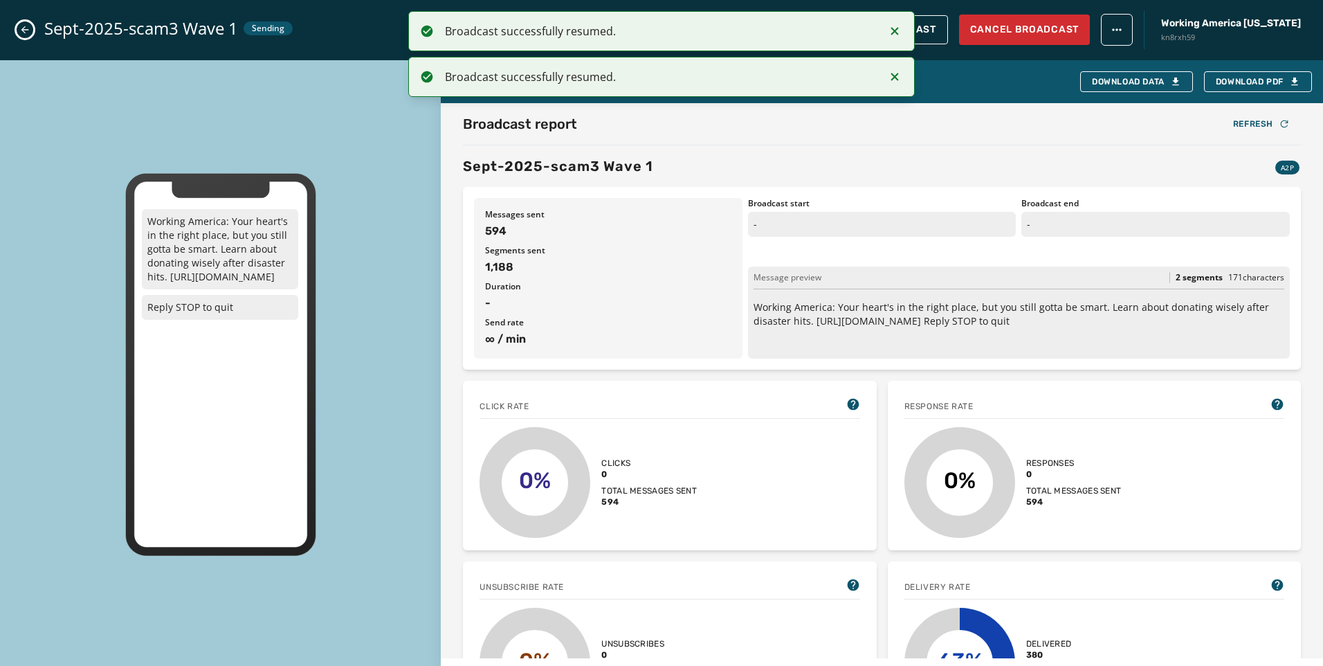
click at [897, 19] on li "Broadcast successfully resumed." at bounding box center [661, 31] width 507 height 40
click at [897, 29] on icon "Notifications (F8)" at bounding box center [895, 31] width 8 height 8
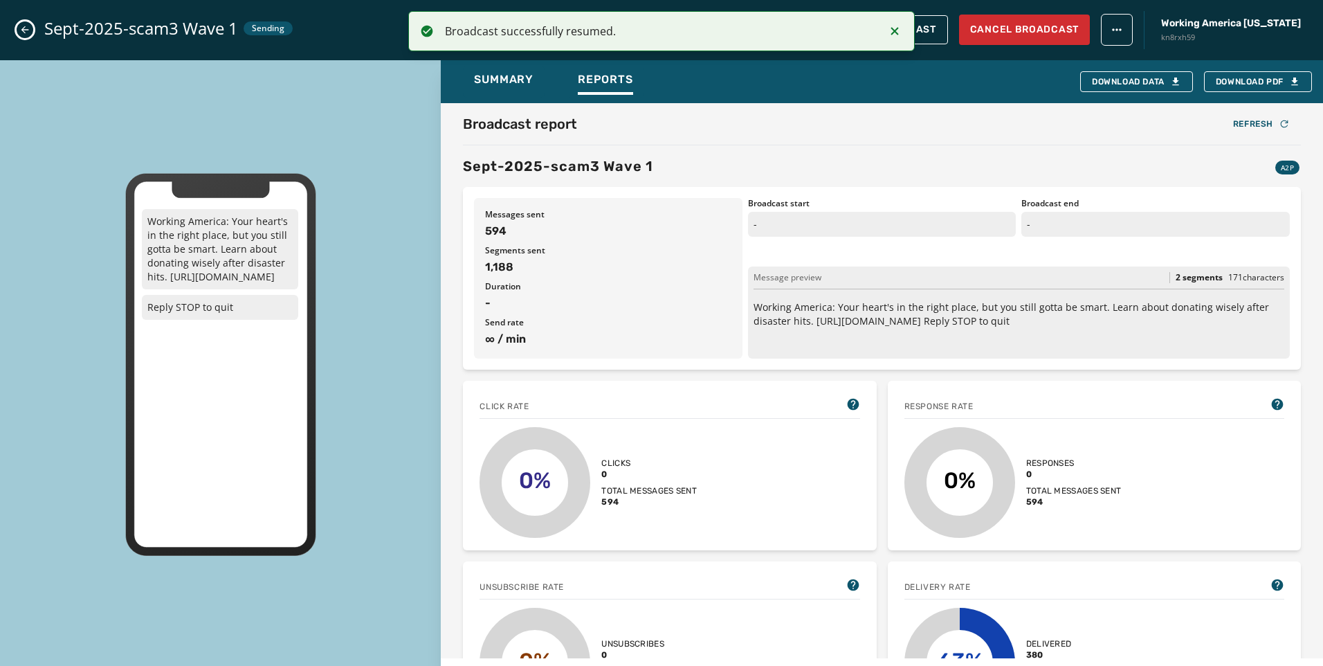
click at [897, 29] on icon "Notifications (F8)" at bounding box center [895, 31] width 8 height 8
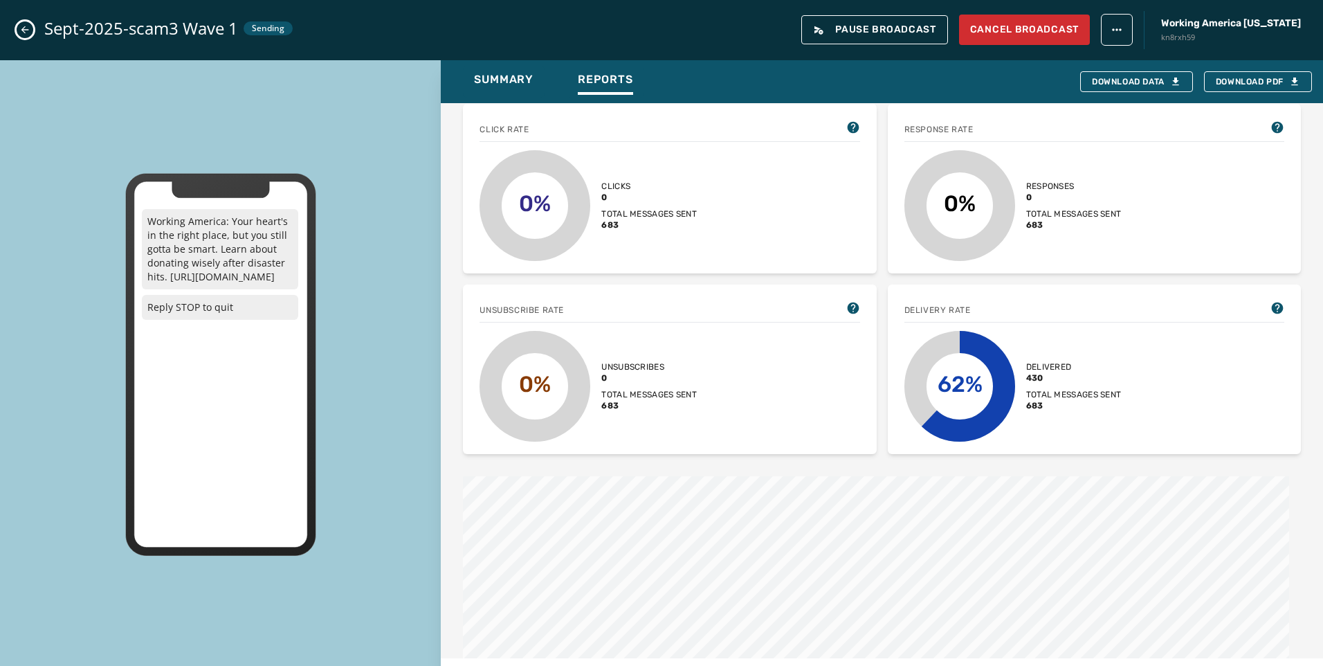
scroll to position [761, 0]
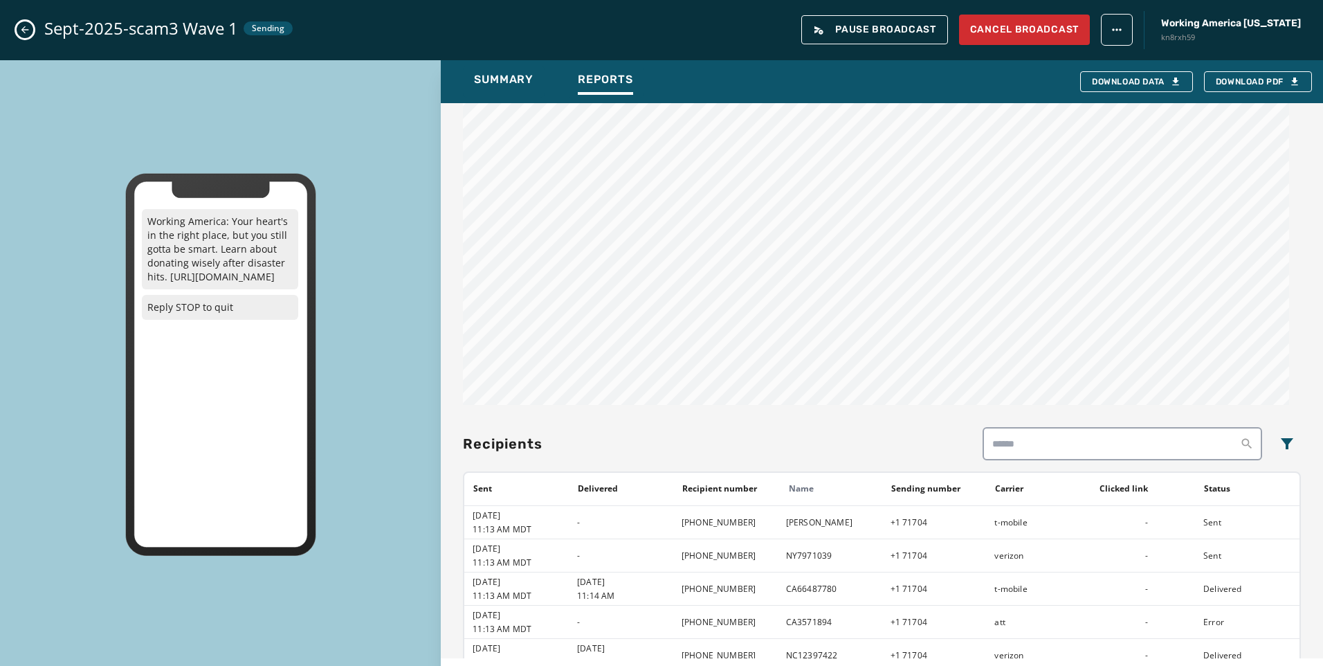
click at [19, 25] on button "Close admin drawer" at bounding box center [25, 29] width 17 height 17
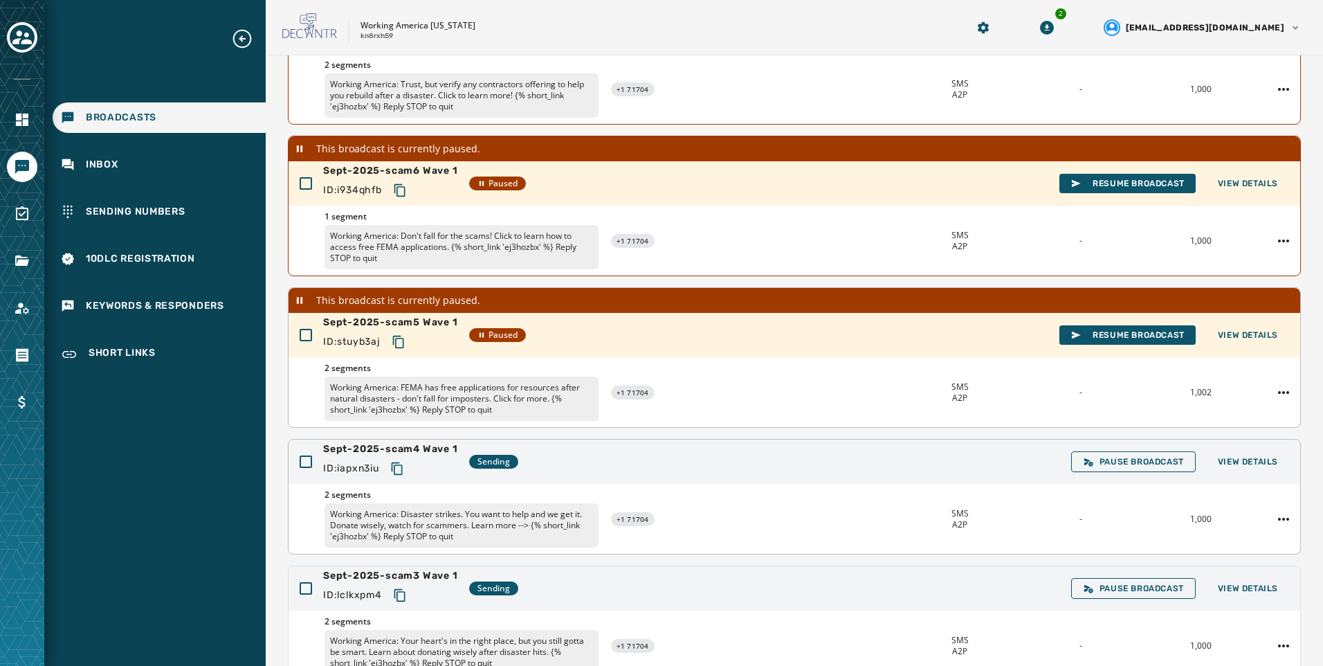
scroll to position [197, 0]
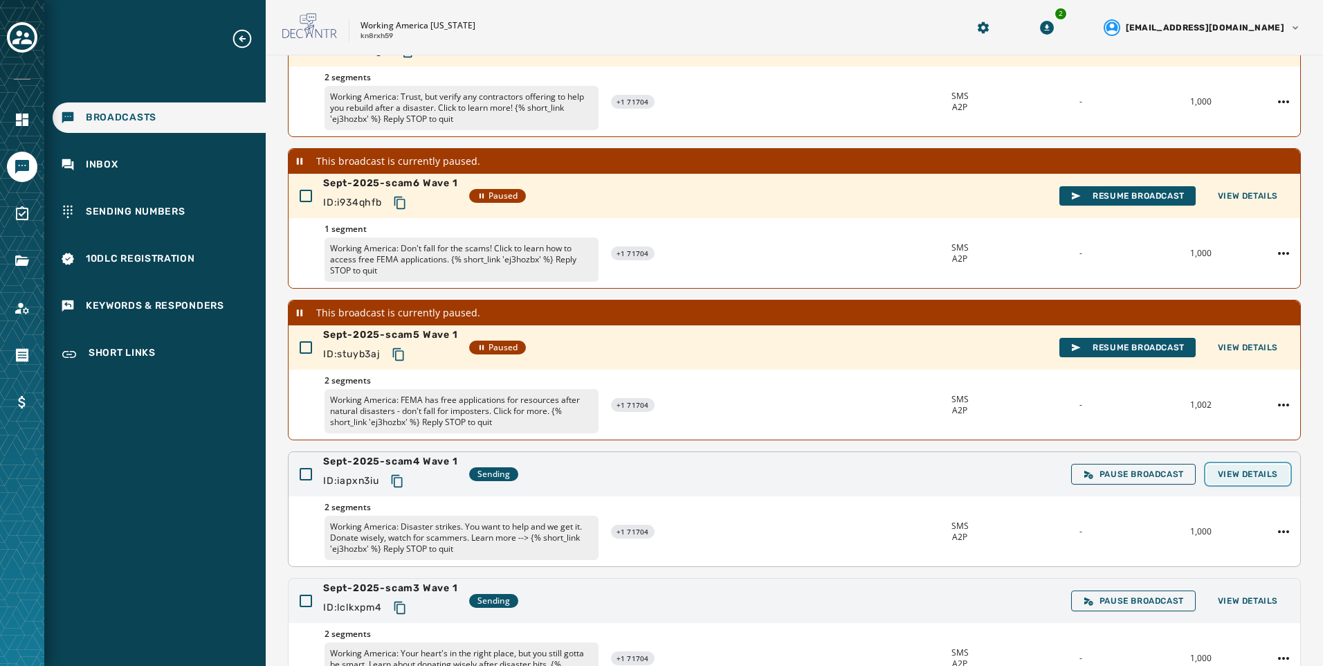
click at [1266, 469] on span "View Details" at bounding box center [1248, 473] width 60 height 11
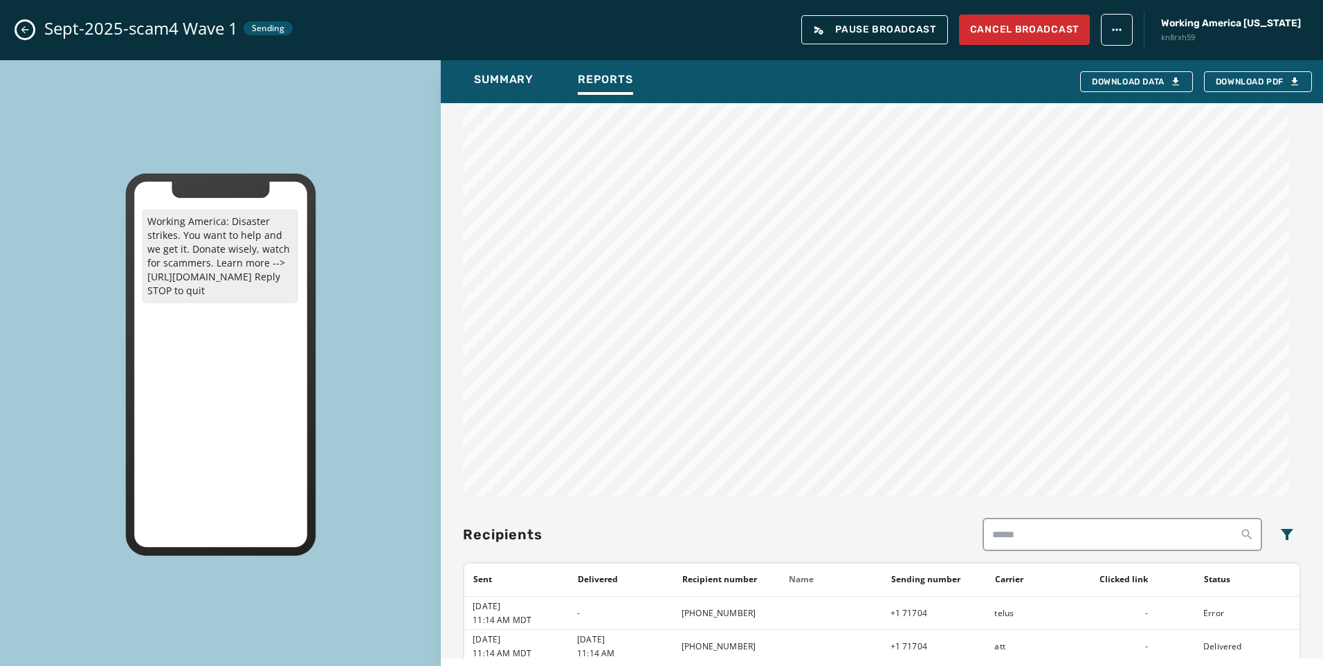
scroll to position [830, 0]
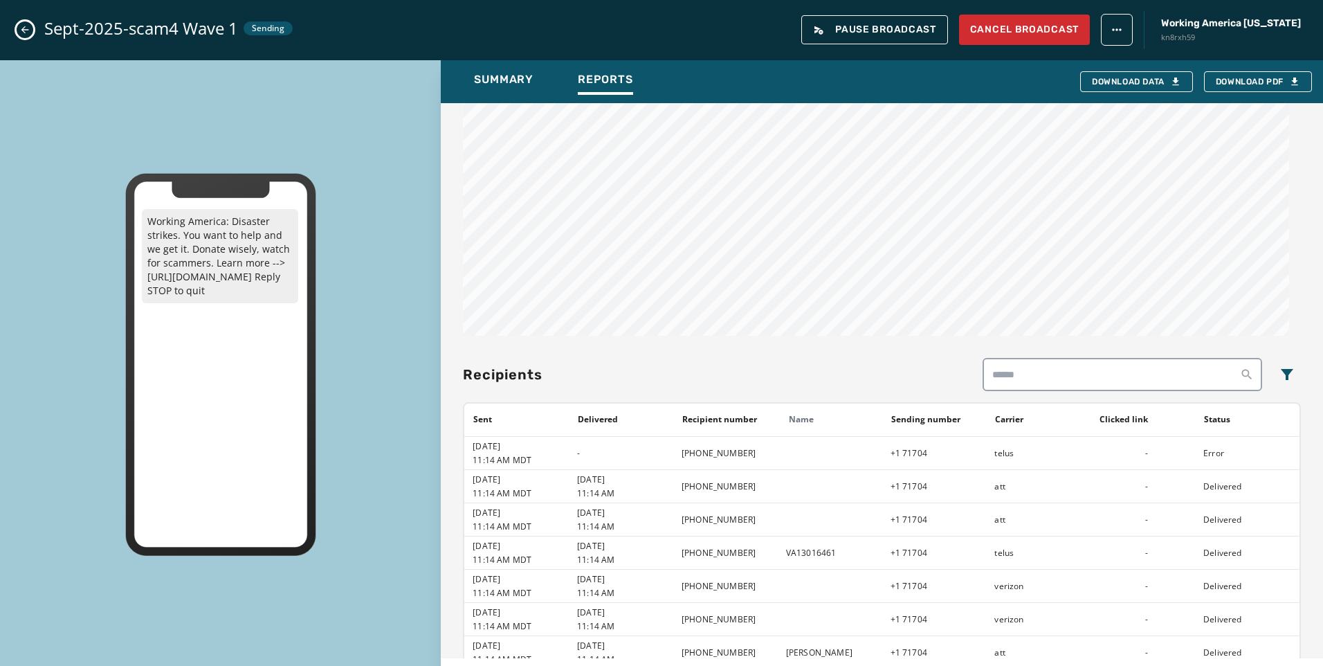
click at [28, 24] on button "Close admin drawer" at bounding box center [25, 29] width 17 height 17
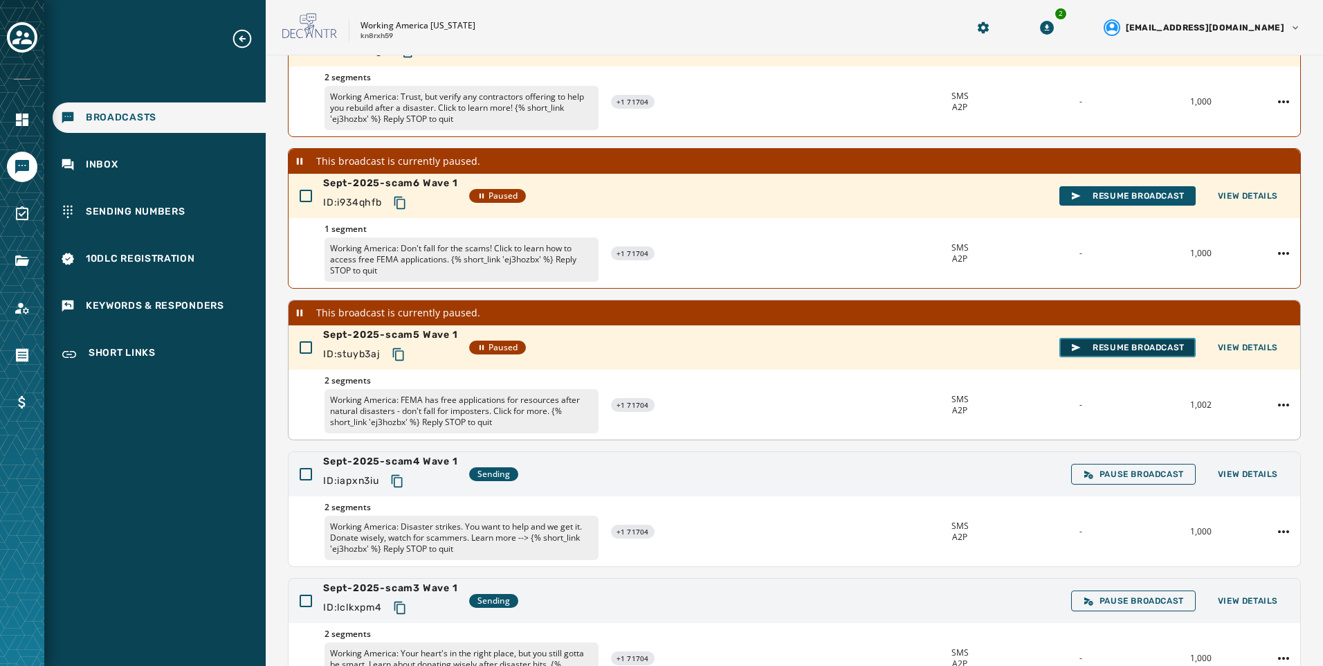
click at [1099, 341] on button "Resume Broadcast" at bounding box center [1127, 347] width 136 height 19
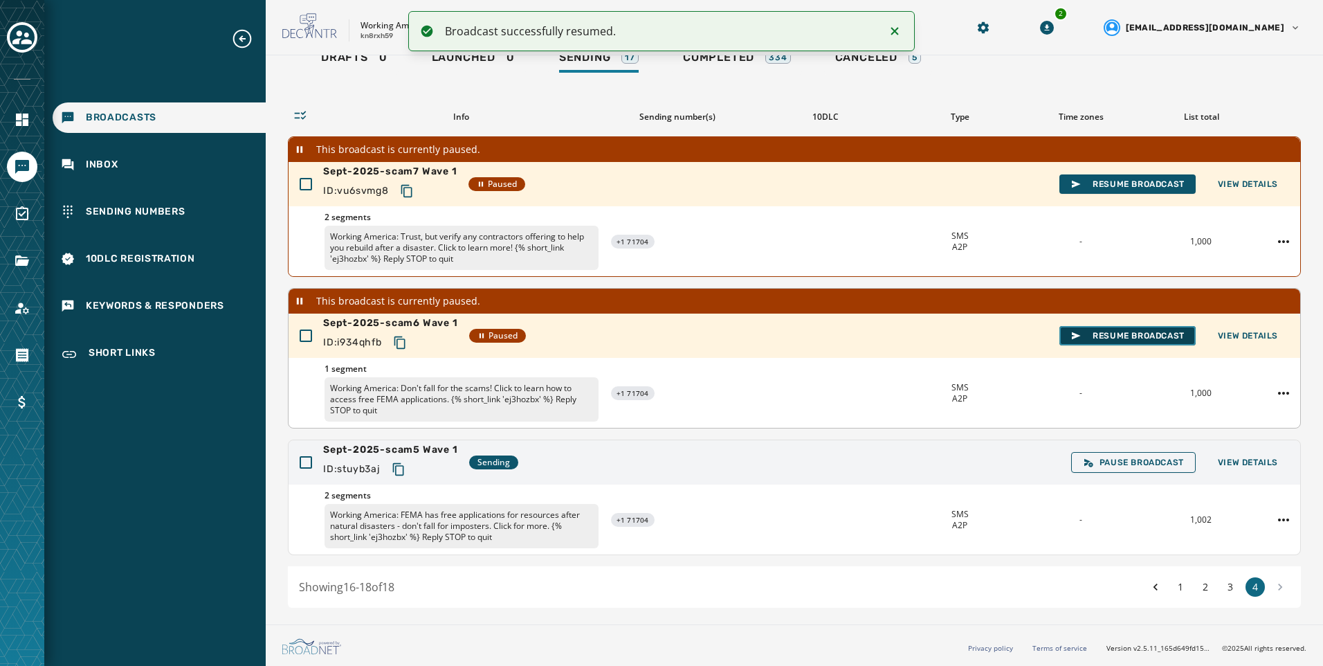
click at [1132, 330] on span "Resume Broadcast" at bounding box center [1127, 335] width 114 height 11
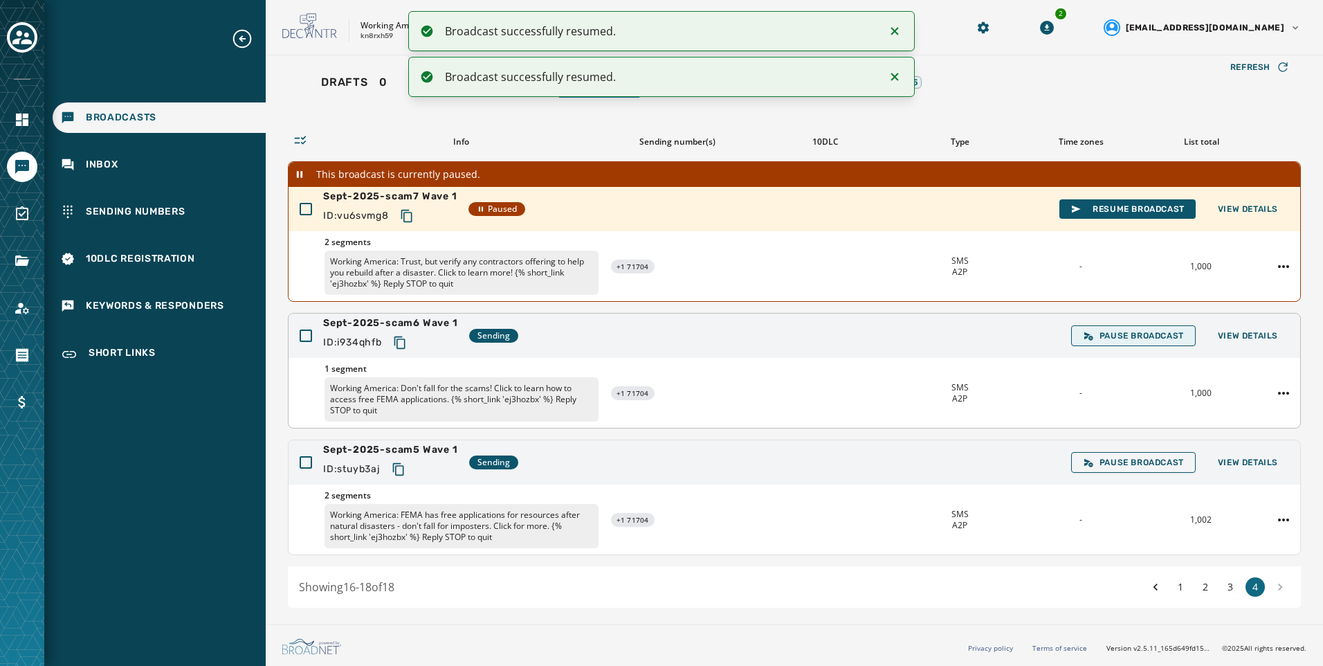
scroll to position [33, 0]
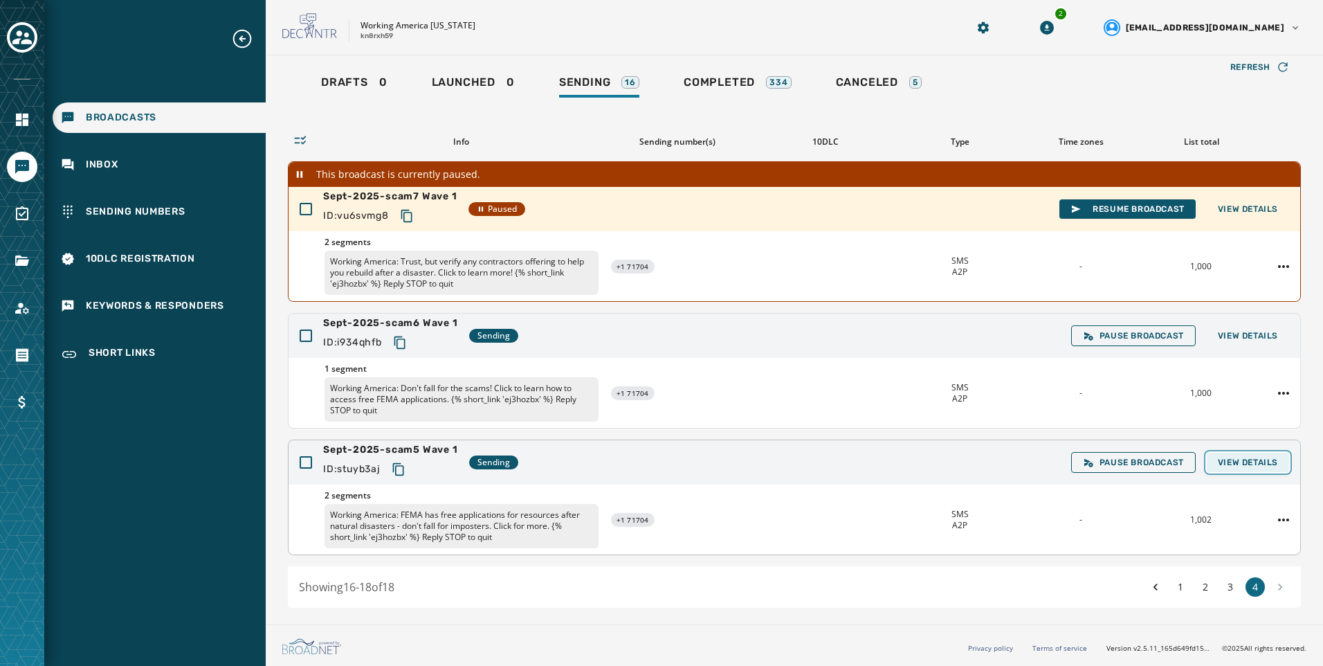
click at [1267, 463] on span "View Details" at bounding box center [1248, 462] width 60 height 11
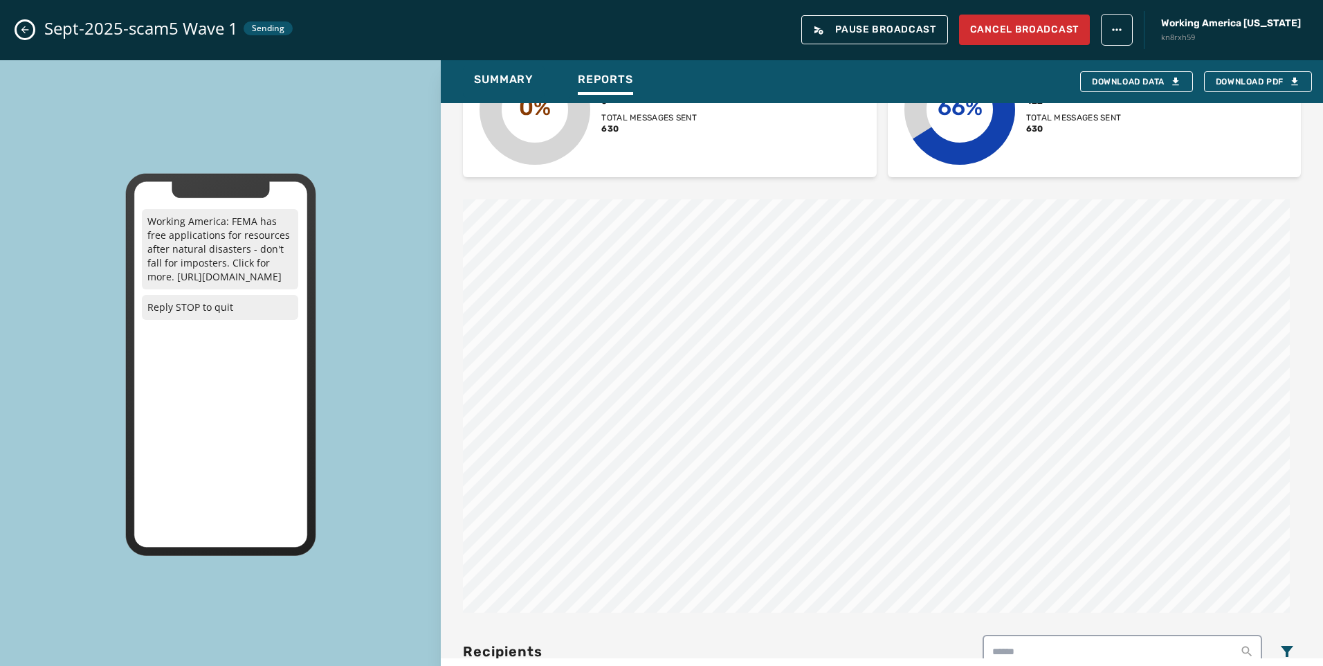
scroll to position [138, 0]
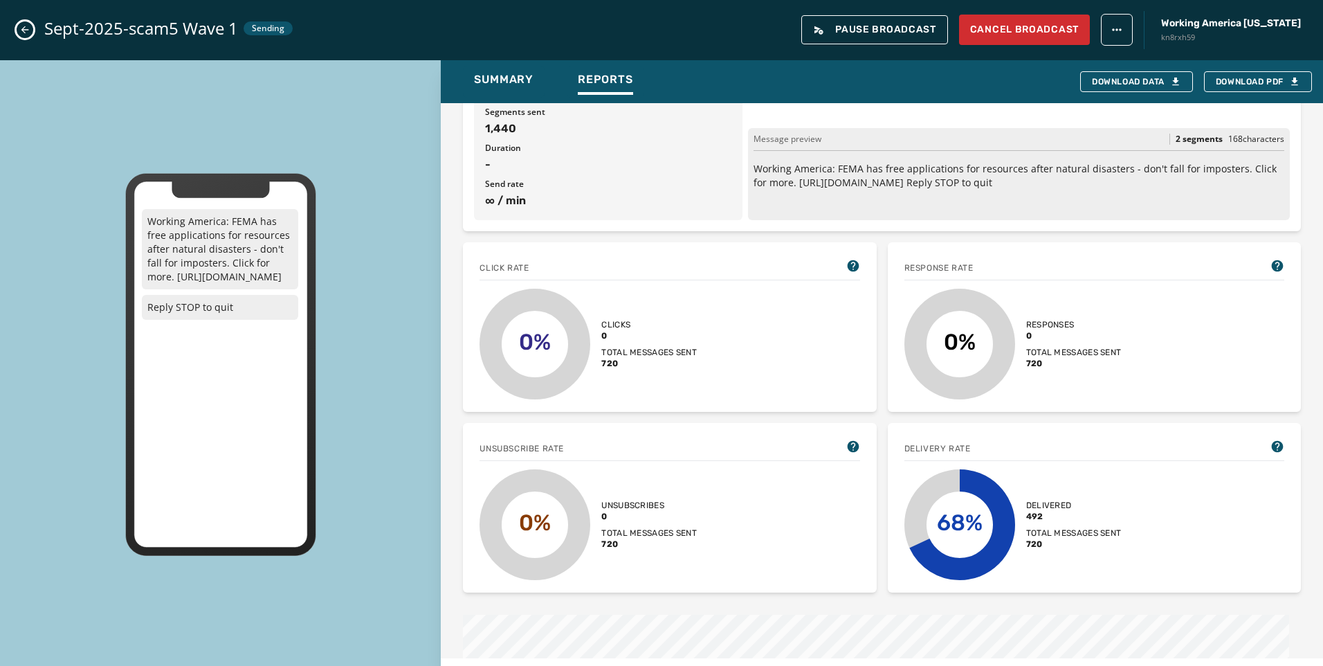
click at [29, 23] on button "Close admin drawer" at bounding box center [25, 29] width 17 height 17
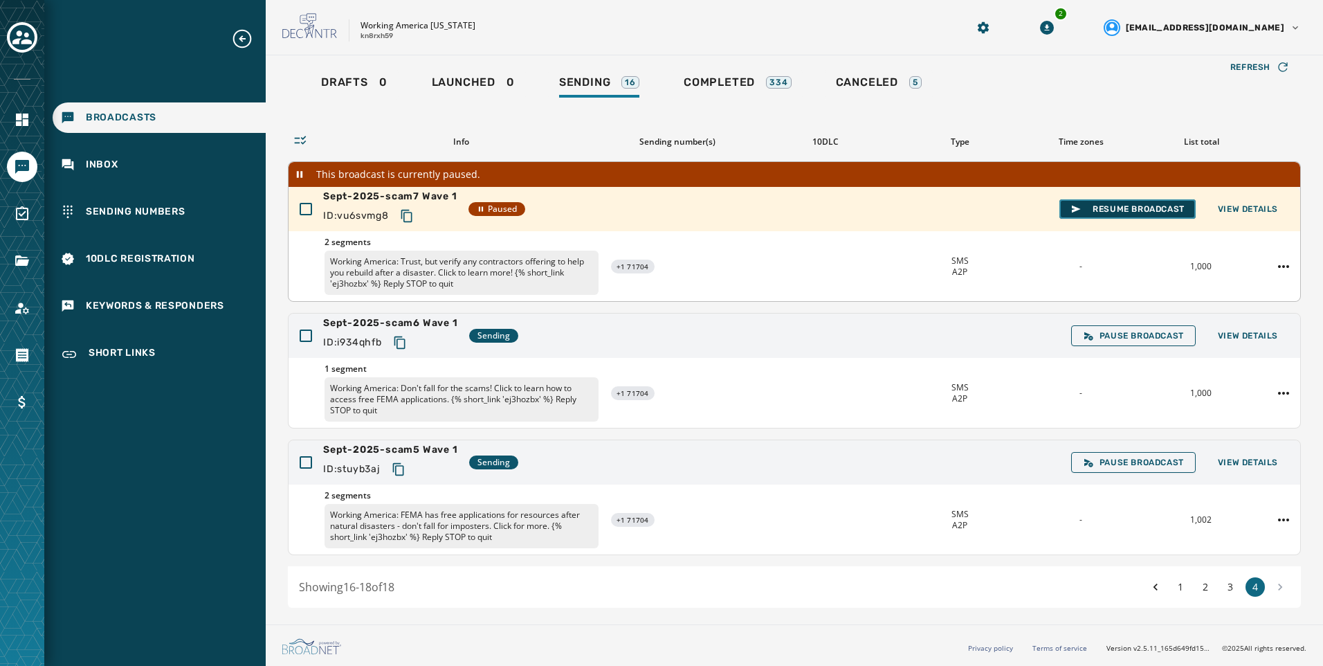
click at [1086, 217] on button "Resume Broadcast" at bounding box center [1127, 208] width 136 height 19
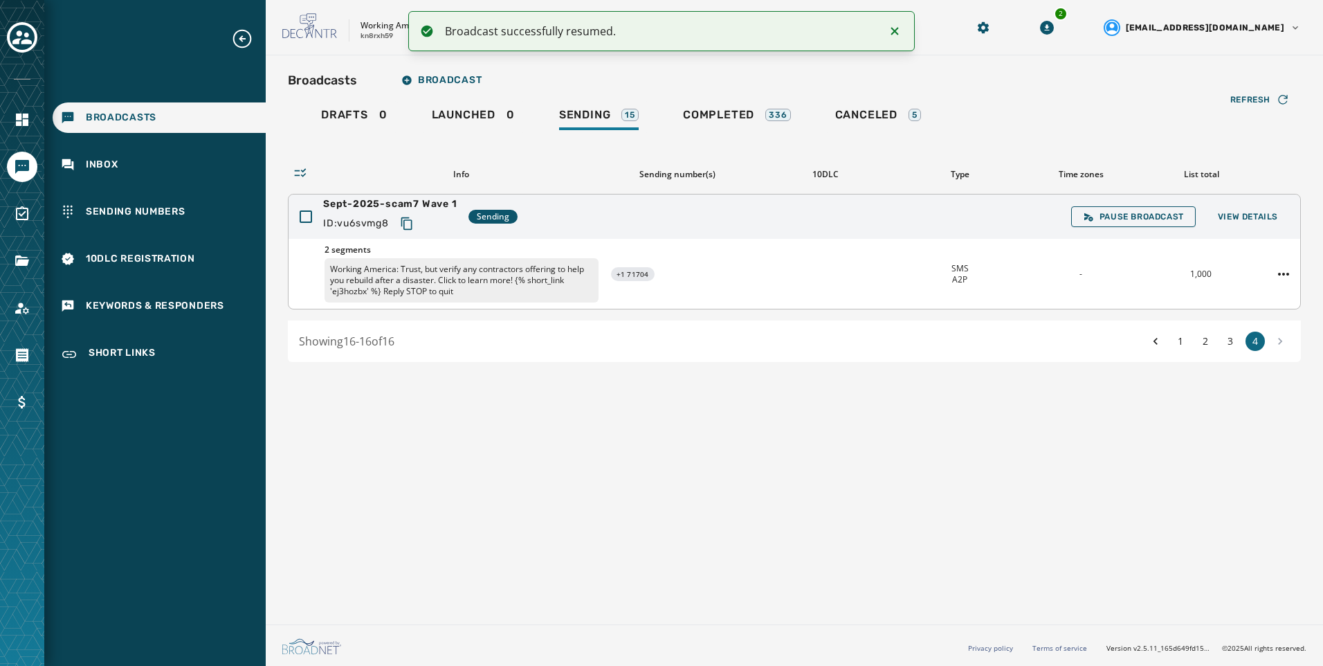
scroll to position [0, 0]
click at [1228, 348] on button "3" at bounding box center [1230, 340] width 19 height 19
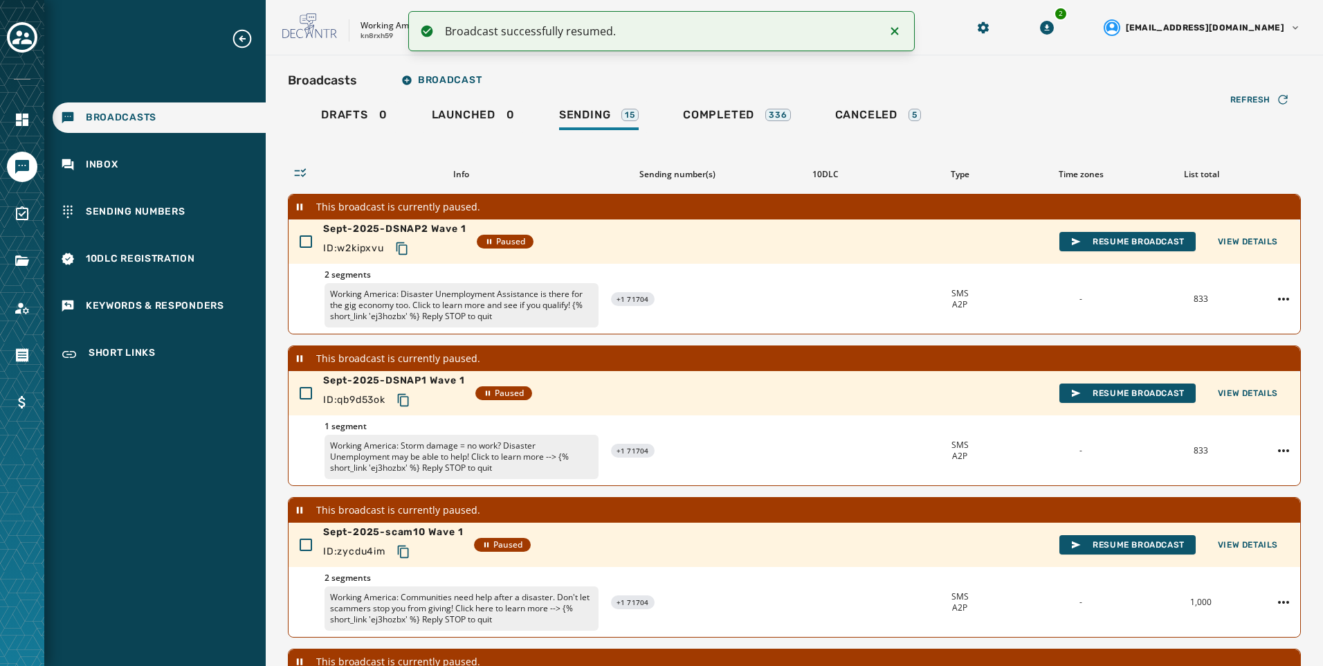
scroll to position [385, 0]
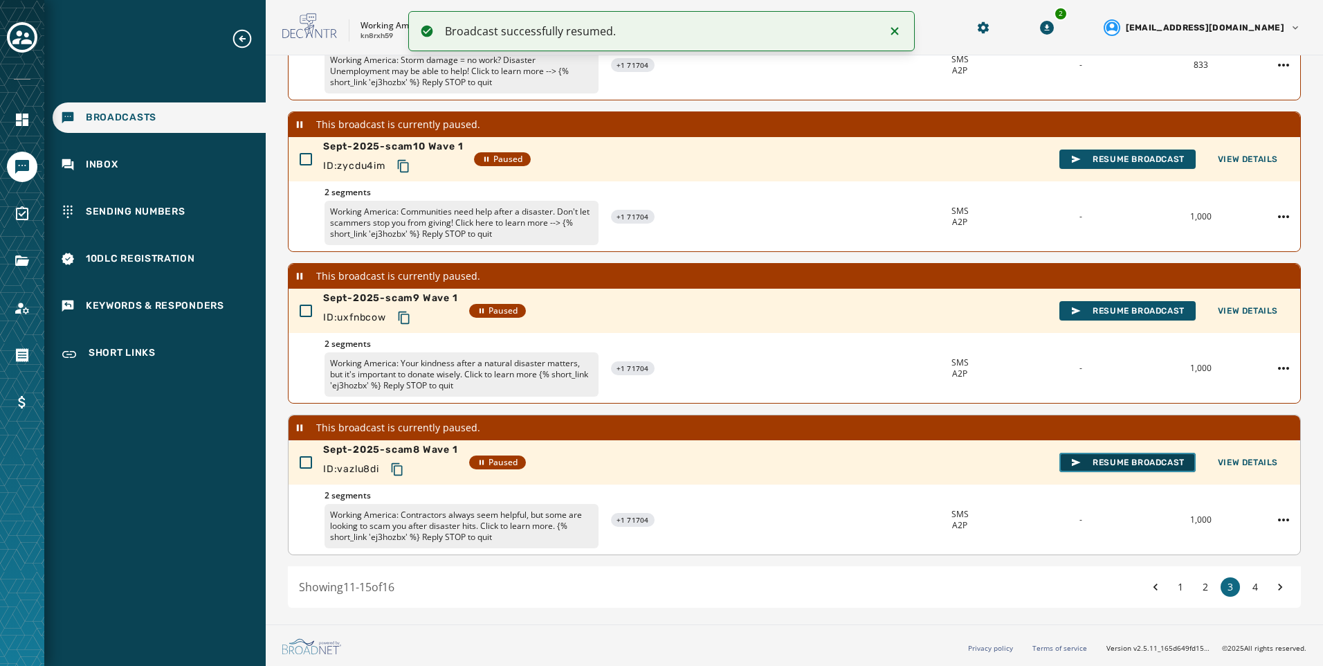
click at [1111, 455] on button "Resume Broadcast" at bounding box center [1127, 462] width 136 height 19
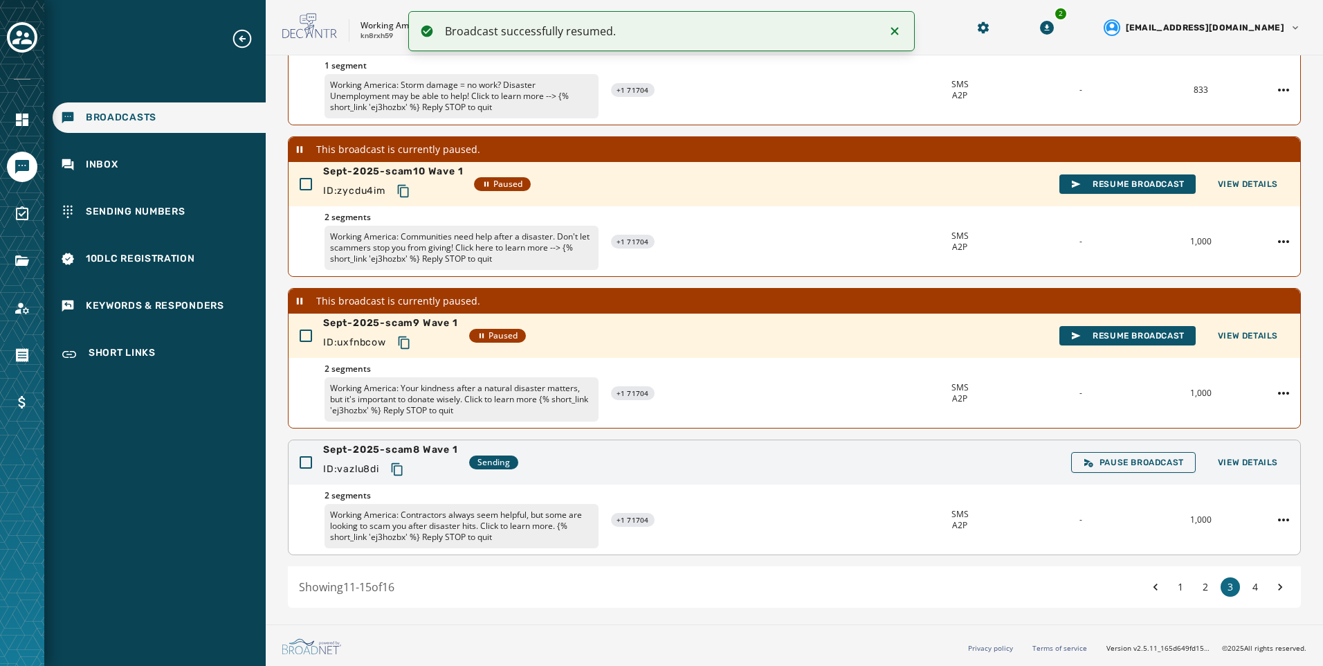
scroll to position [361, 0]
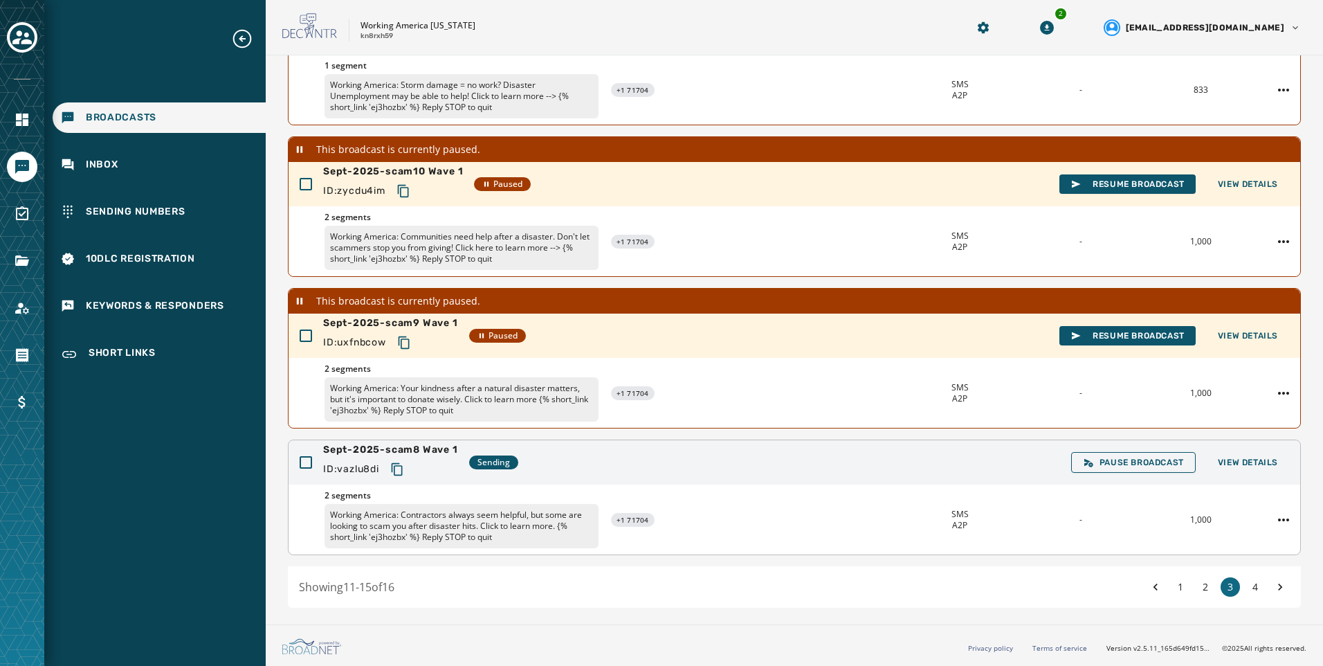
click at [1249, 473] on div "Sept-2025-scam8 Wave 1 ID: vazlu8di Sending Pause Broadcast View Details" at bounding box center [795, 462] width 1012 height 44
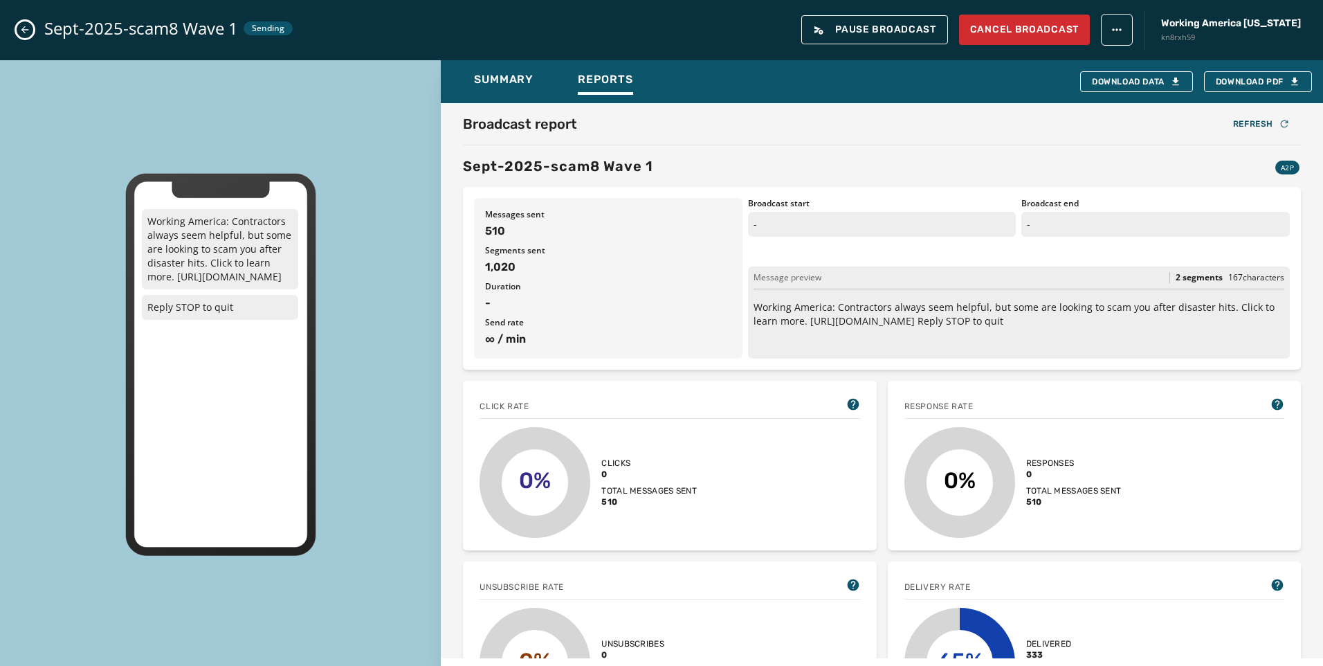
scroll to position [277, 0]
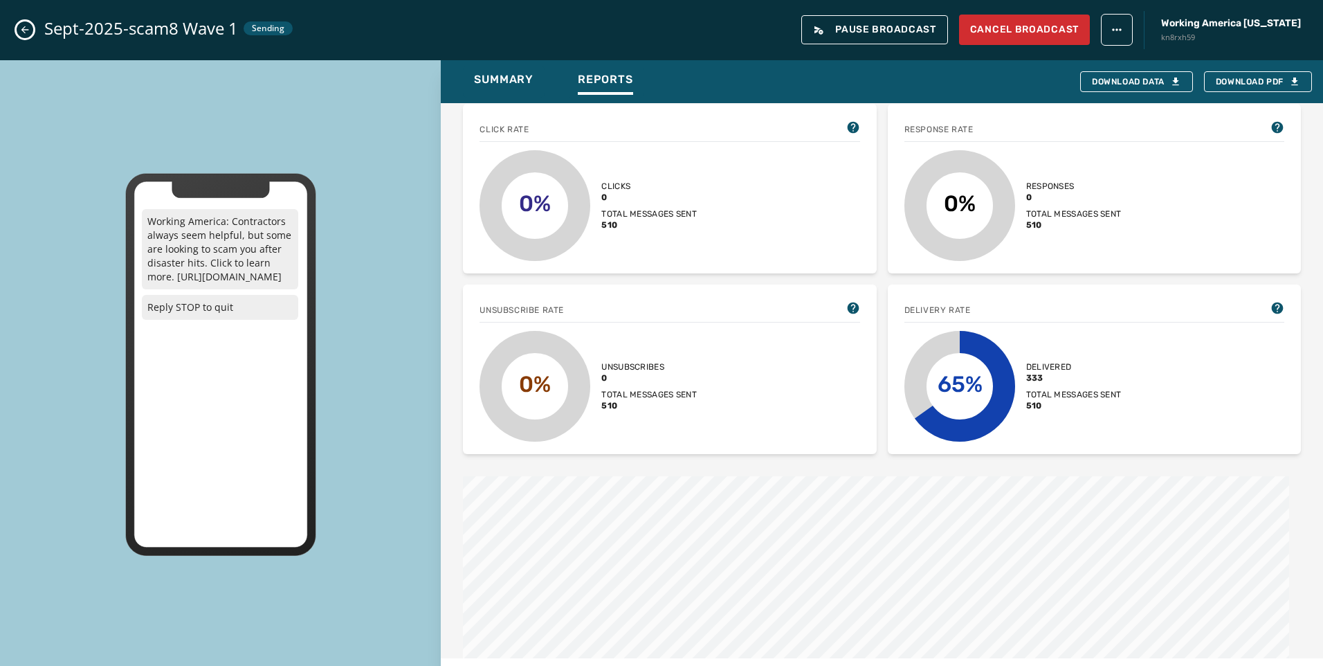
click at [21, 33] on icon "Close admin drawer" at bounding box center [24, 29] width 11 height 11
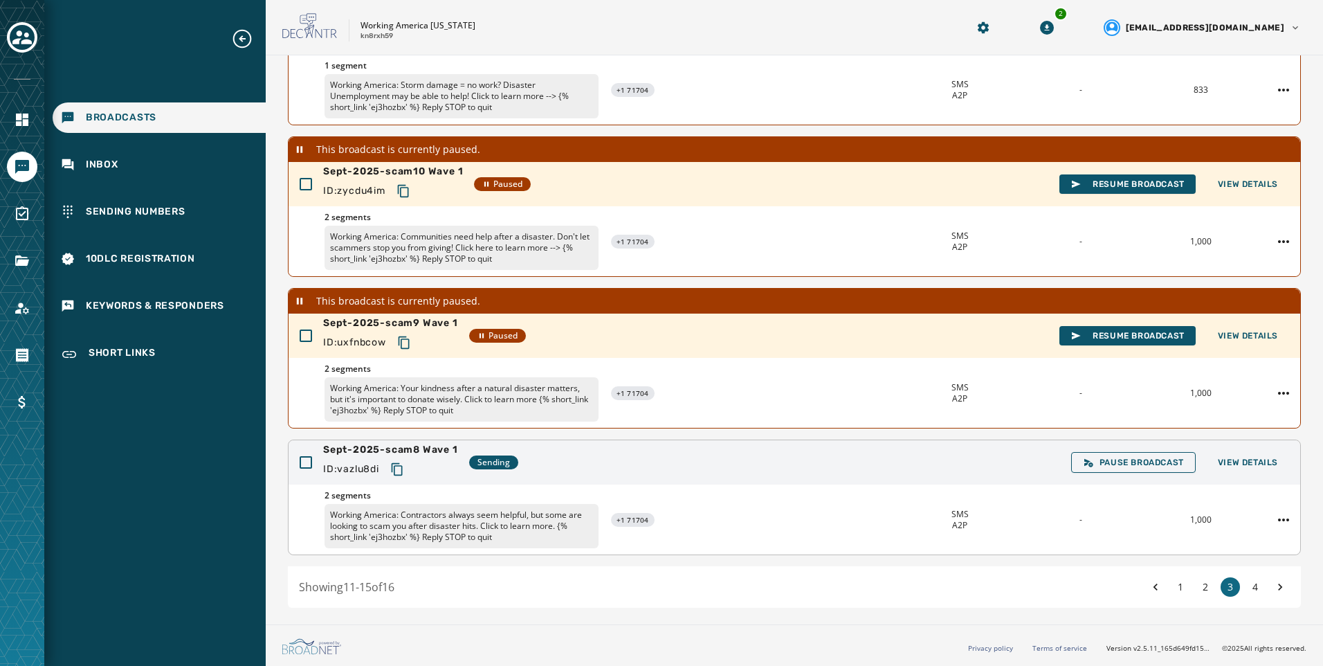
scroll to position [291, 0]
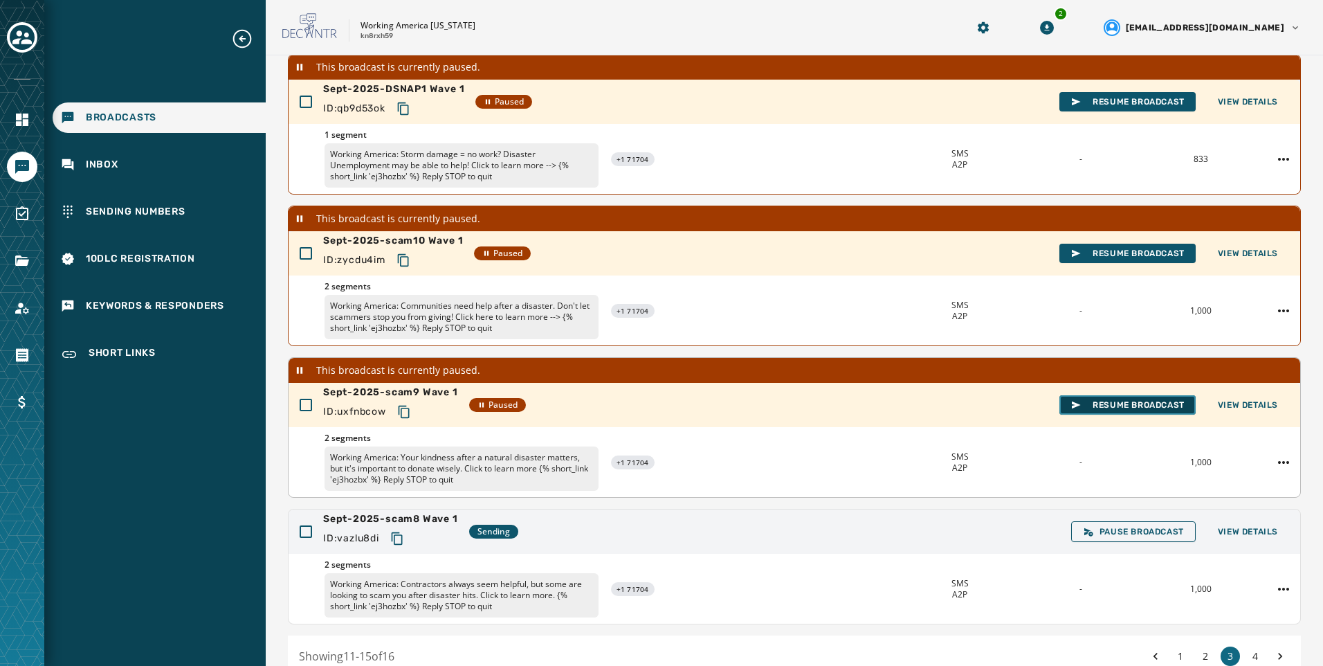
click at [1143, 399] on span "Resume Broadcast" at bounding box center [1127, 404] width 114 height 11
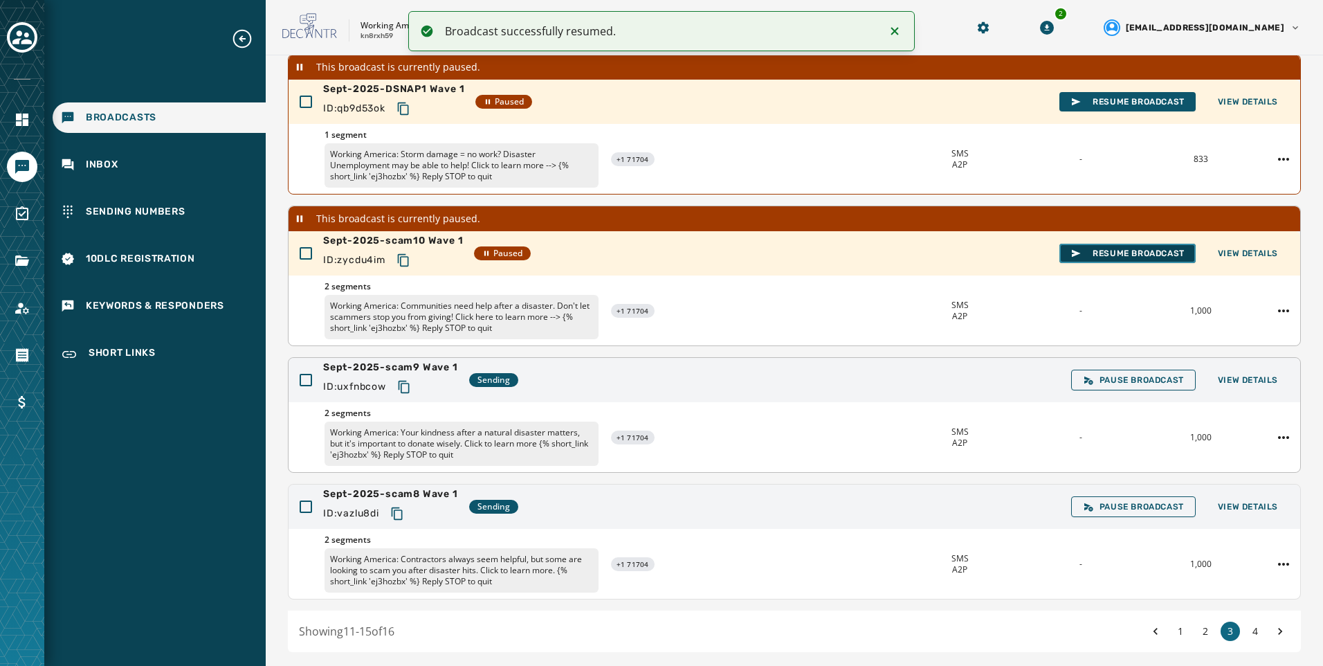
click at [1109, 260] on button "Resume Broadcast" at bounding box center [1127, 253] width 136 height 19
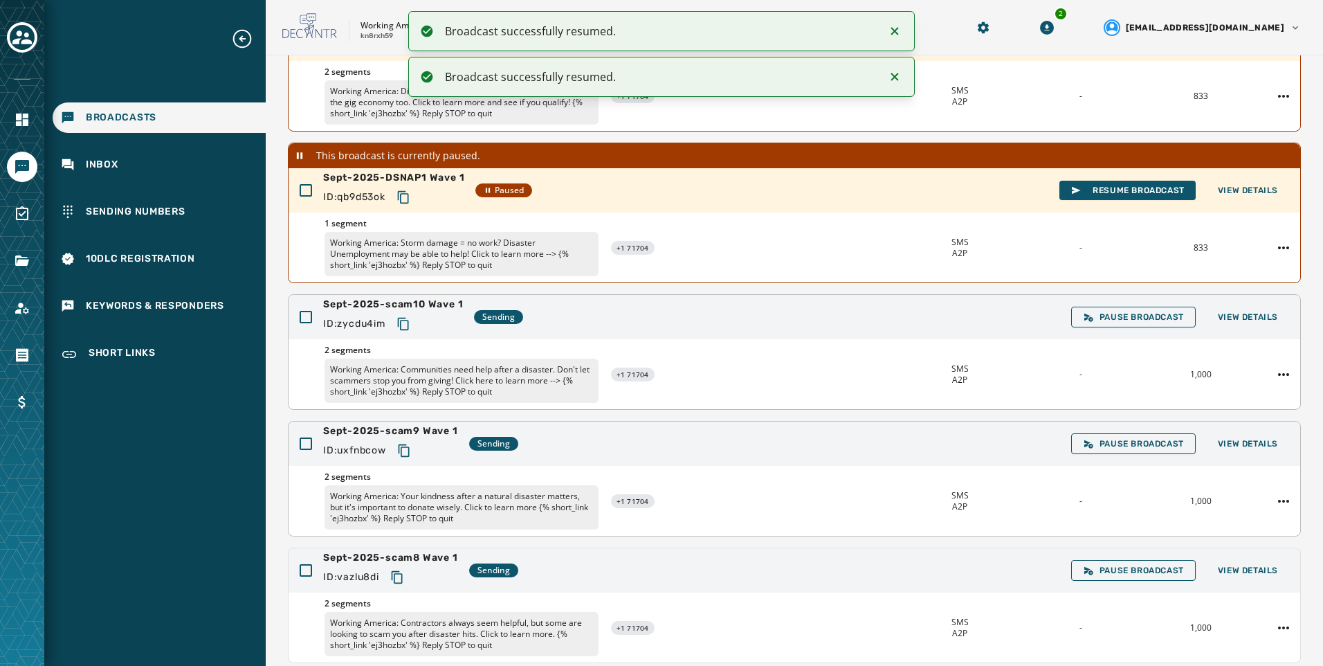
scroll to position [84, 0]
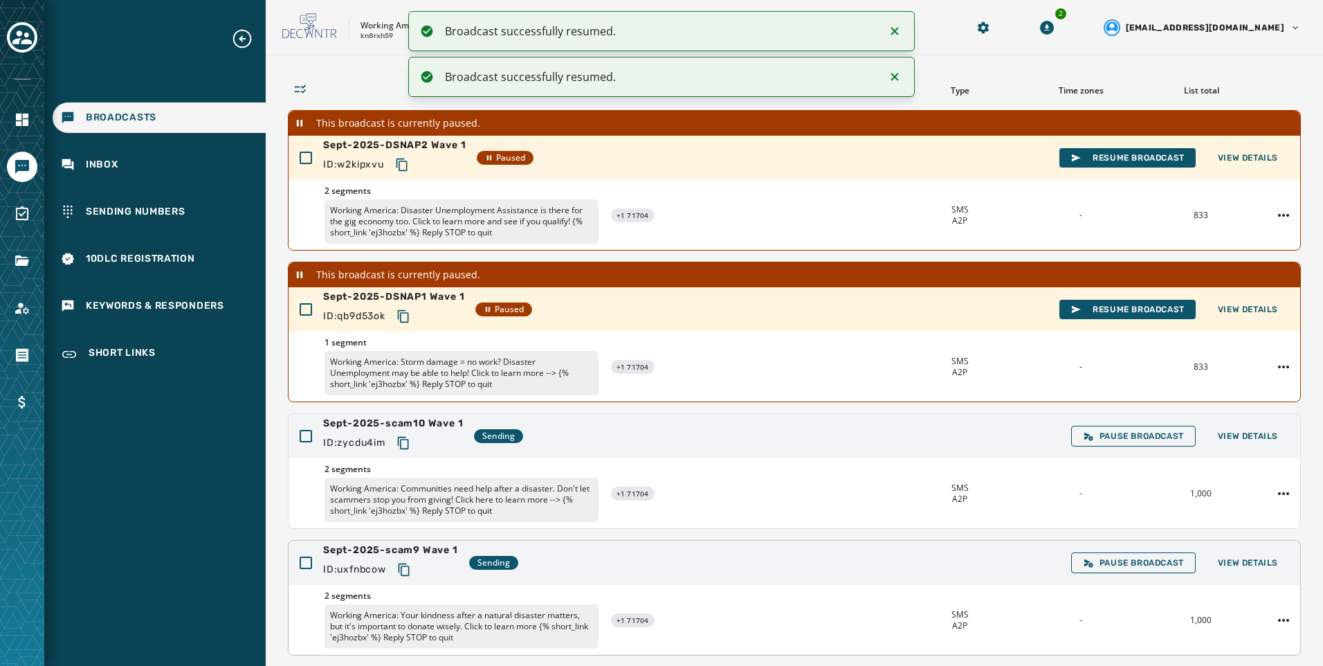
click at [895, 24] on icon "Notifications (F8)" at bounding box center [894, 31] width 17 height 17
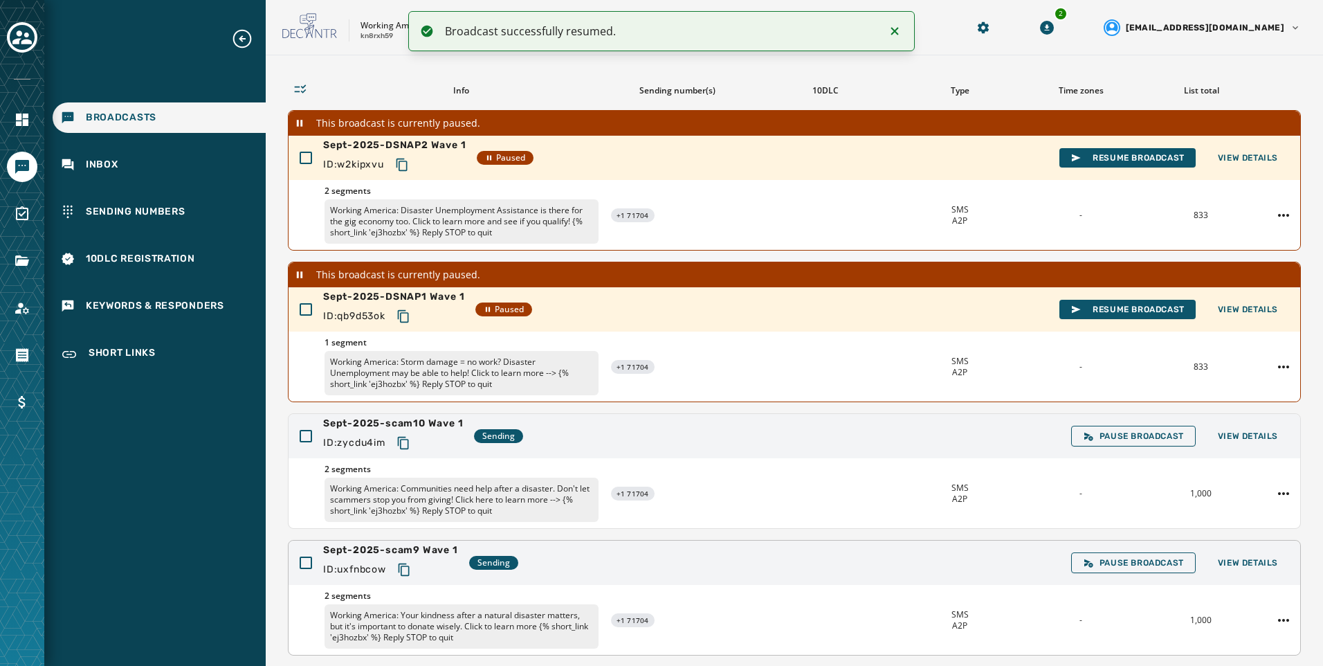
click at [895, 24] on icon "Notifications (F8)" at bounding box center [894, 31] width 17 height 17
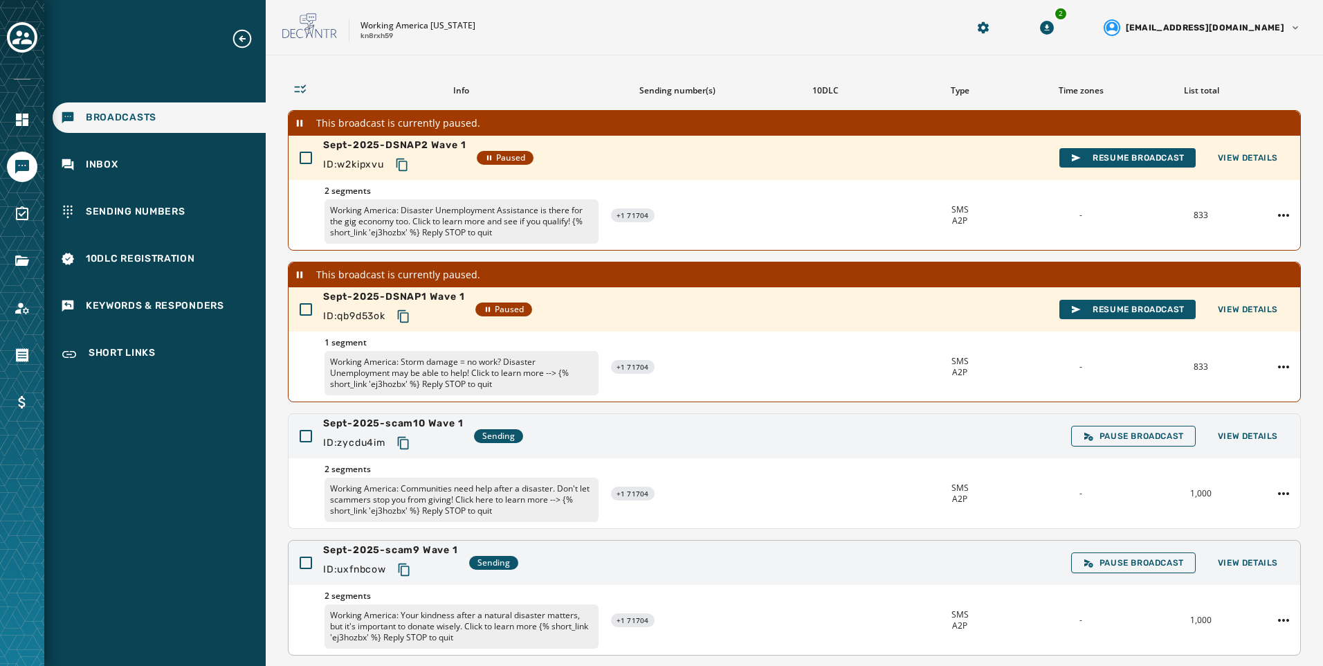
scroll to position [184, 0]
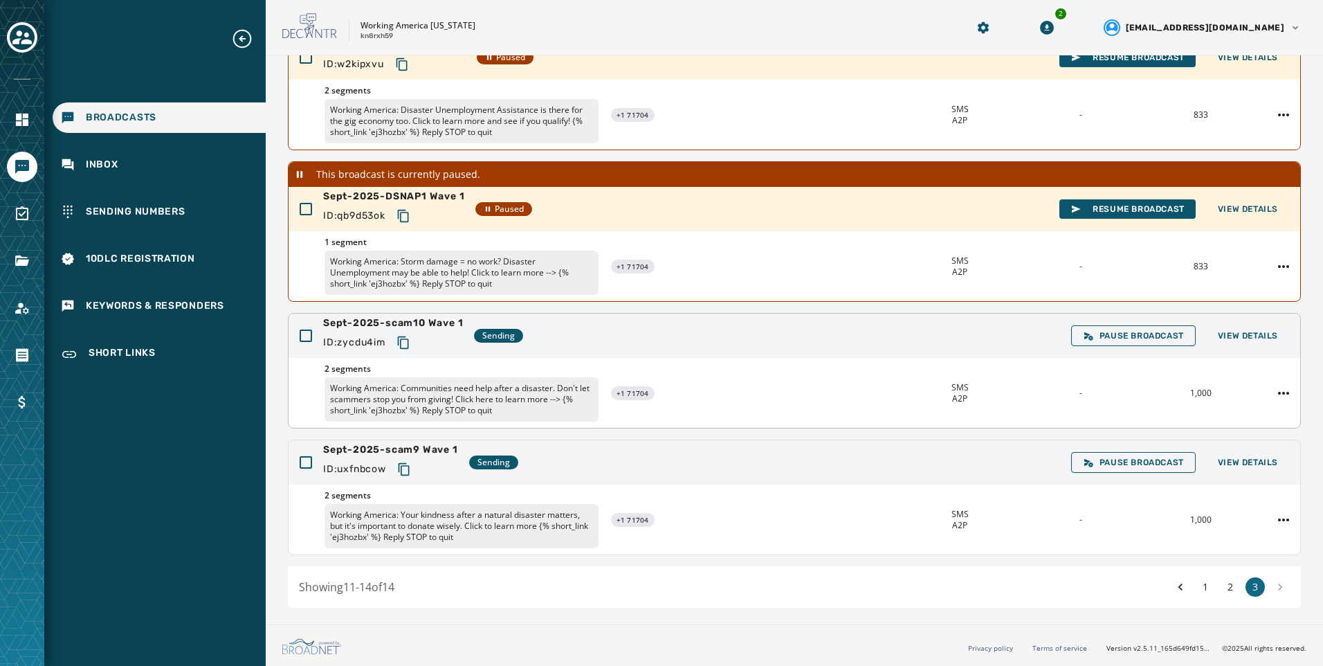
click at [1251, 316] on div "Sept-2025-scam10 Wave 1 ID: zycdu4im Sending Pause Broadcast View Details" at bounding box center [795, 335] width 1012 height 44
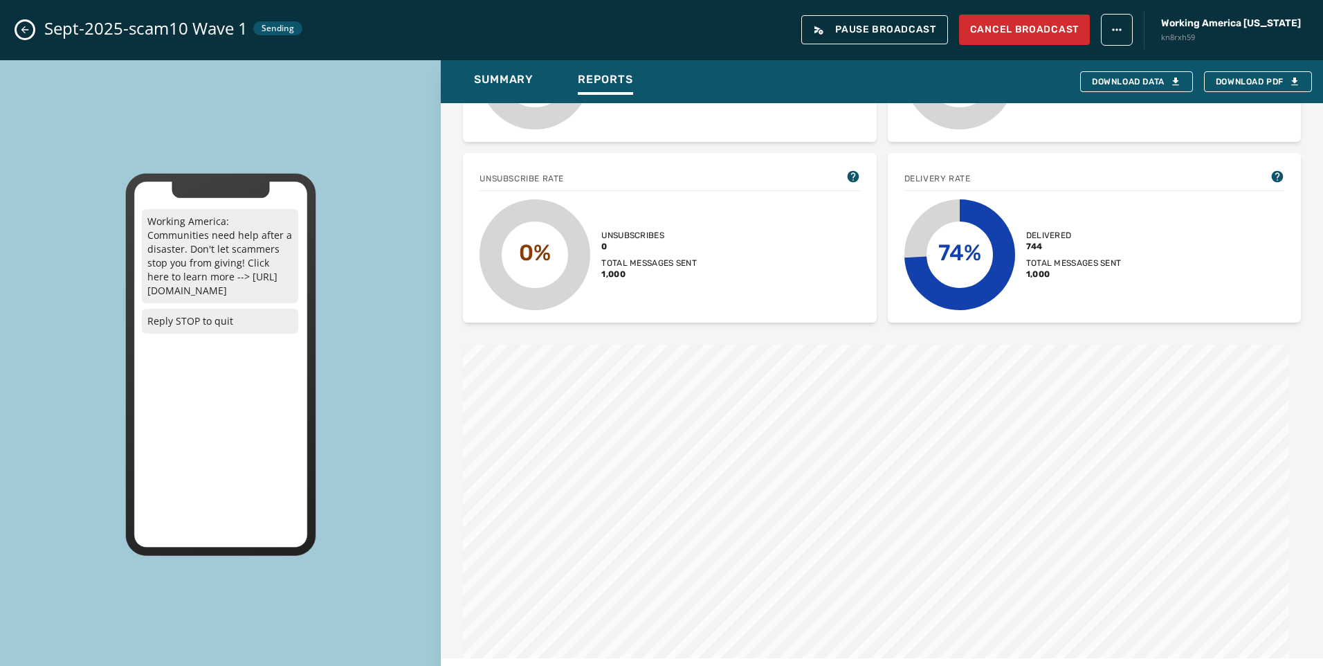
scroll to position [138, 0]
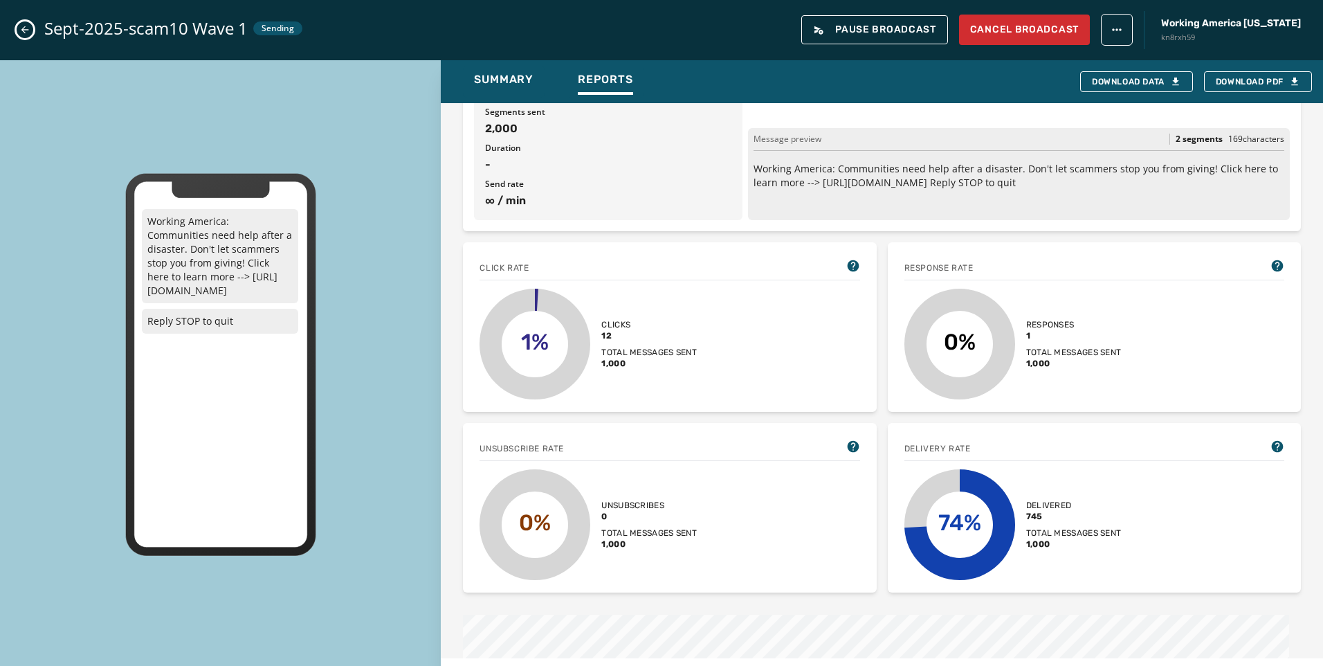
click at [31, 30] on button "Close admin drawer" at bounding box center [25, 29] width 17 height 17
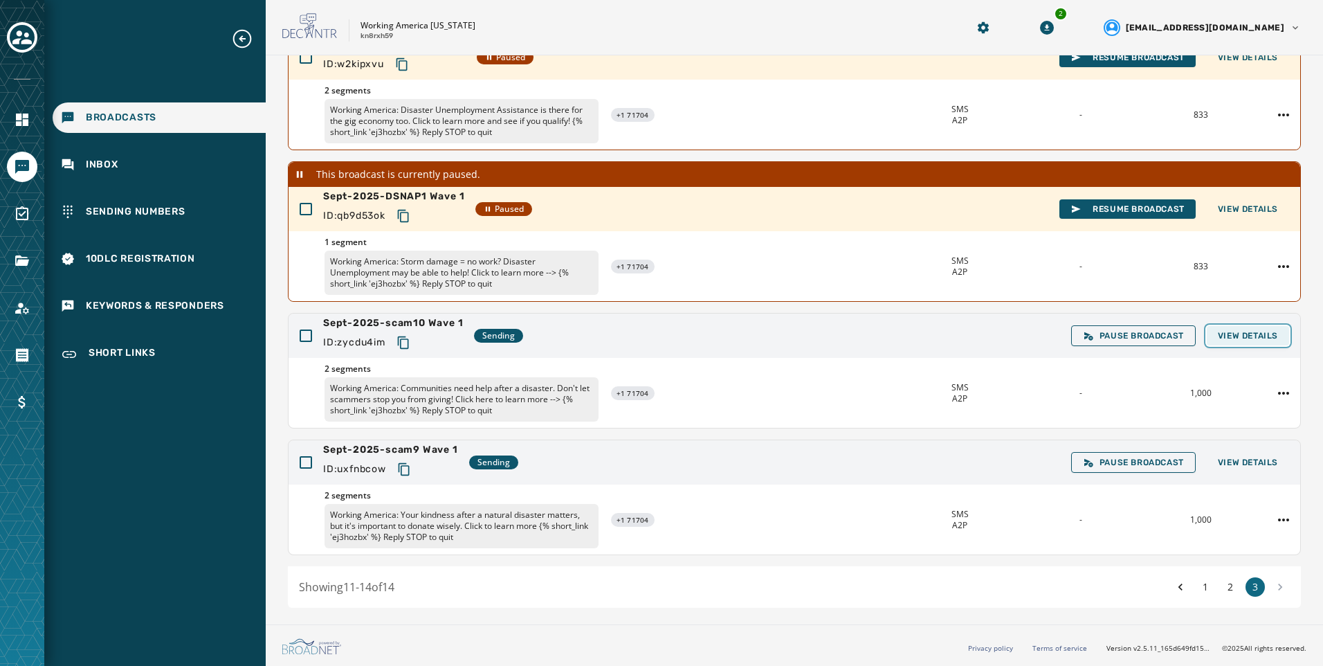
click at [1225, 342] on button "View Details" at bounding box center [1248, 335] width 82 height 19
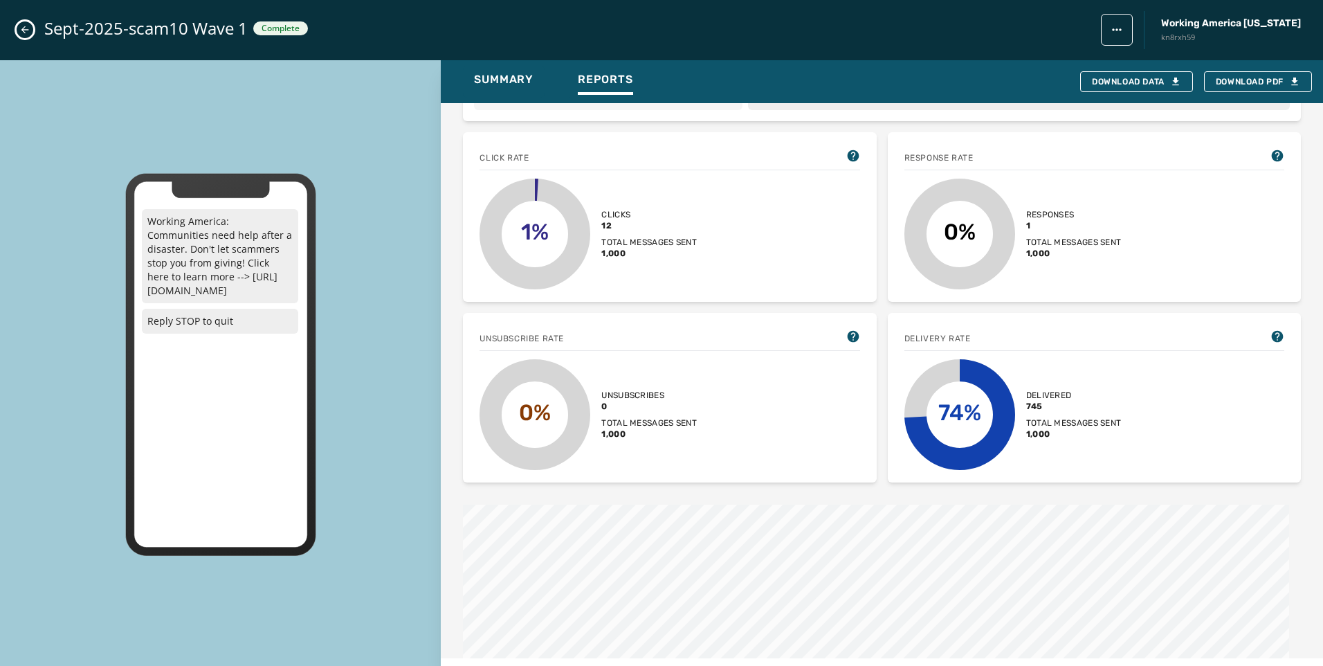
scroll to position [346, 0]
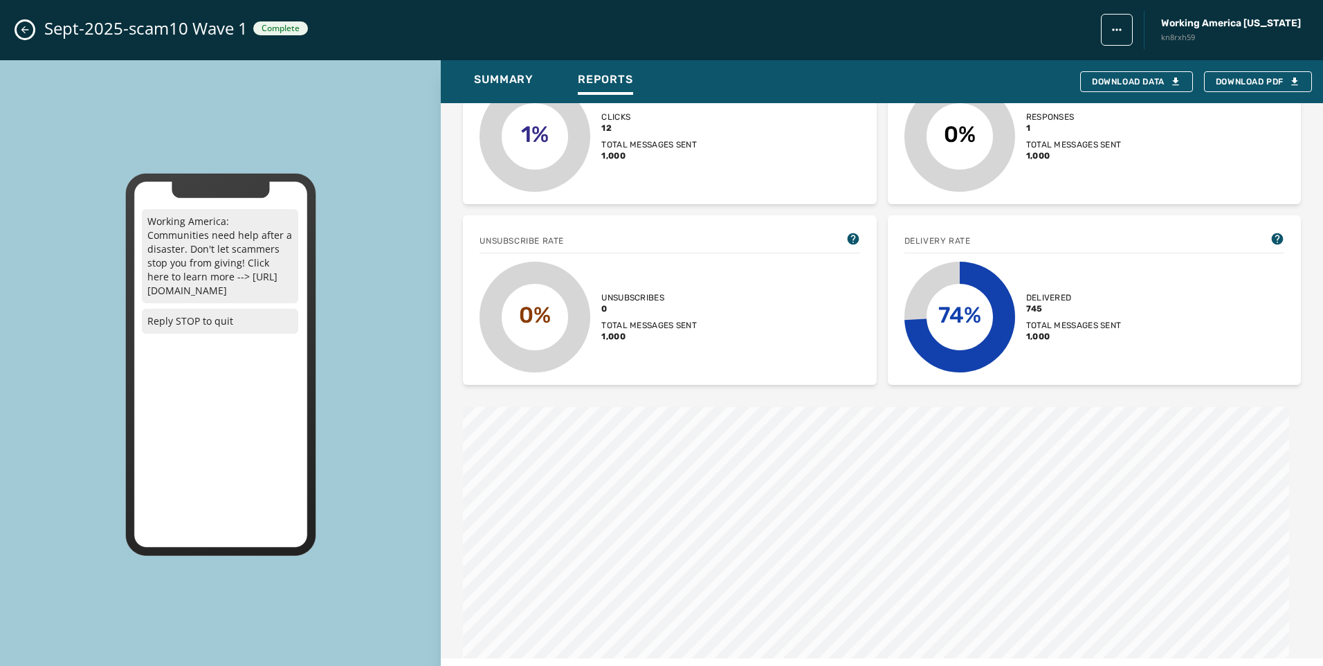
click at [21, 29] on icon "Close admin drawer" at bounding box center [24, 29] width 11 height 11
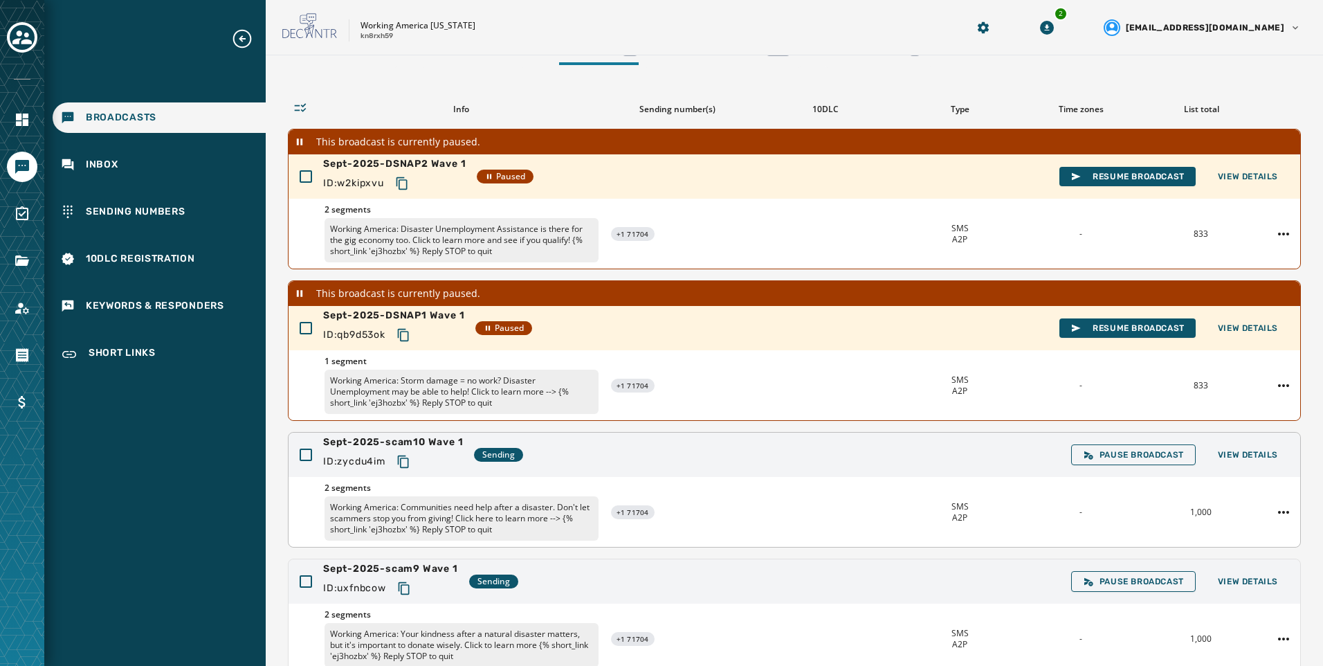
scroll to position [0, 0]
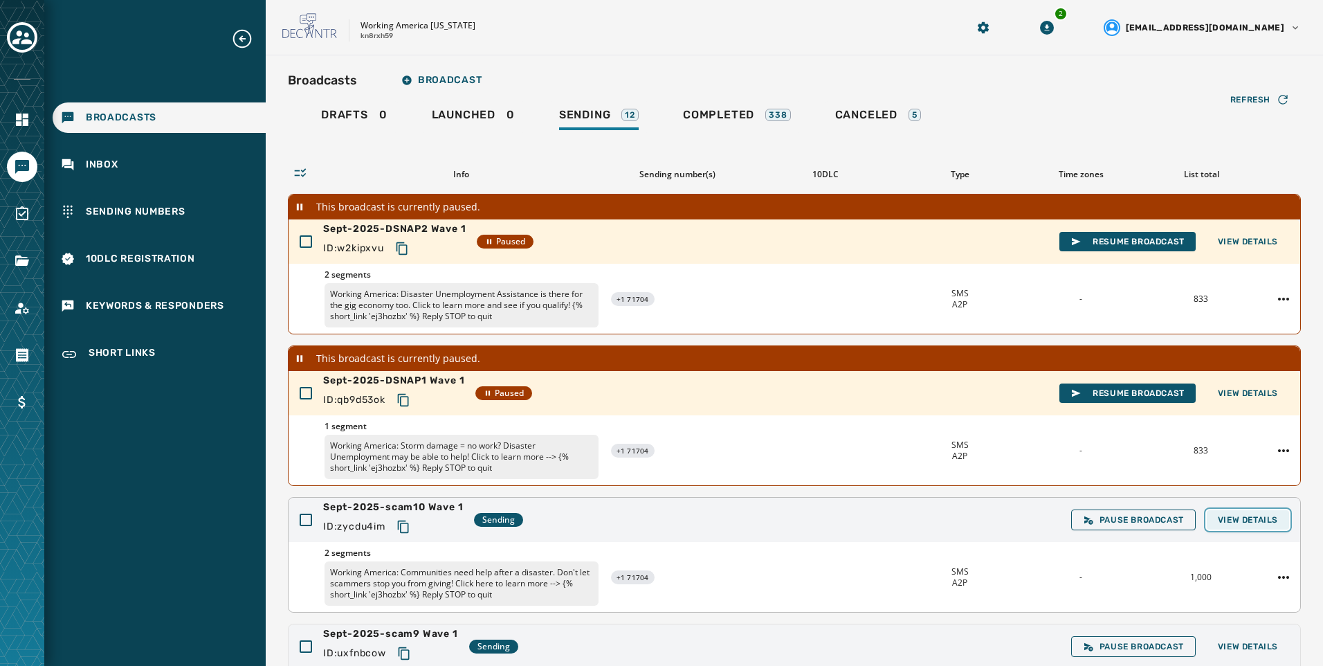
click at [1257, 526] on button "View Details" at bounding box center [1248, 519] width 82 height 19
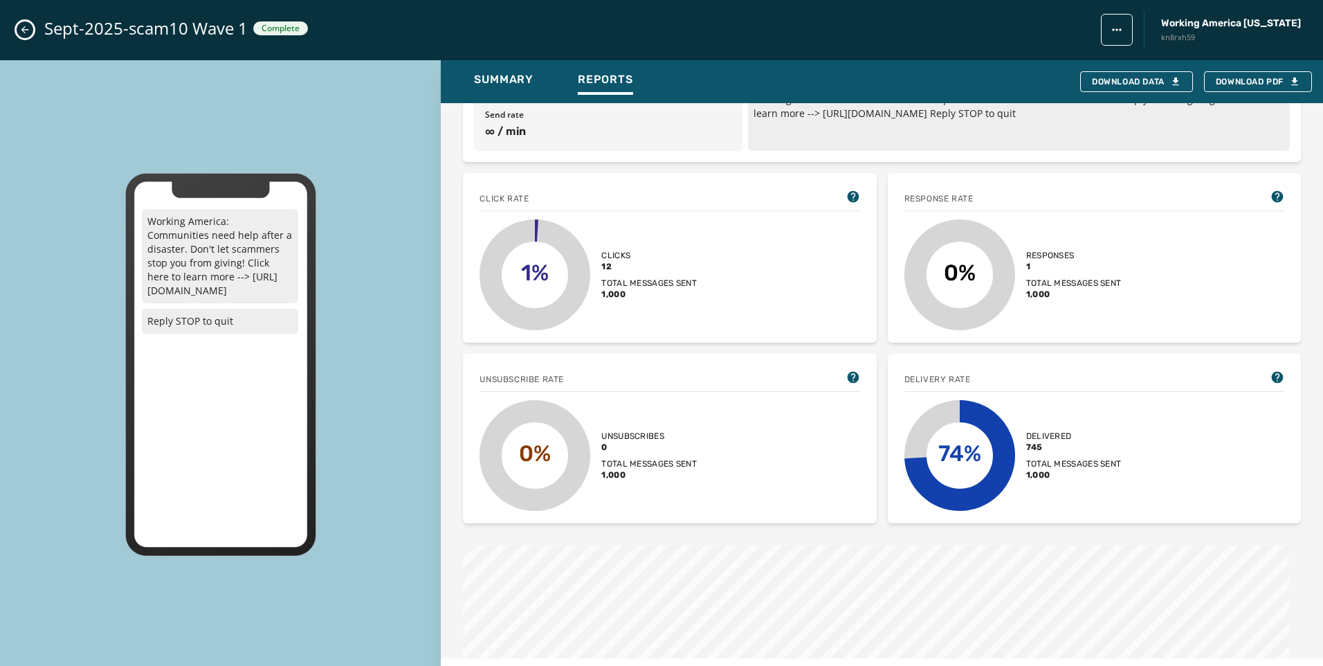
scroll to position [554, 0]
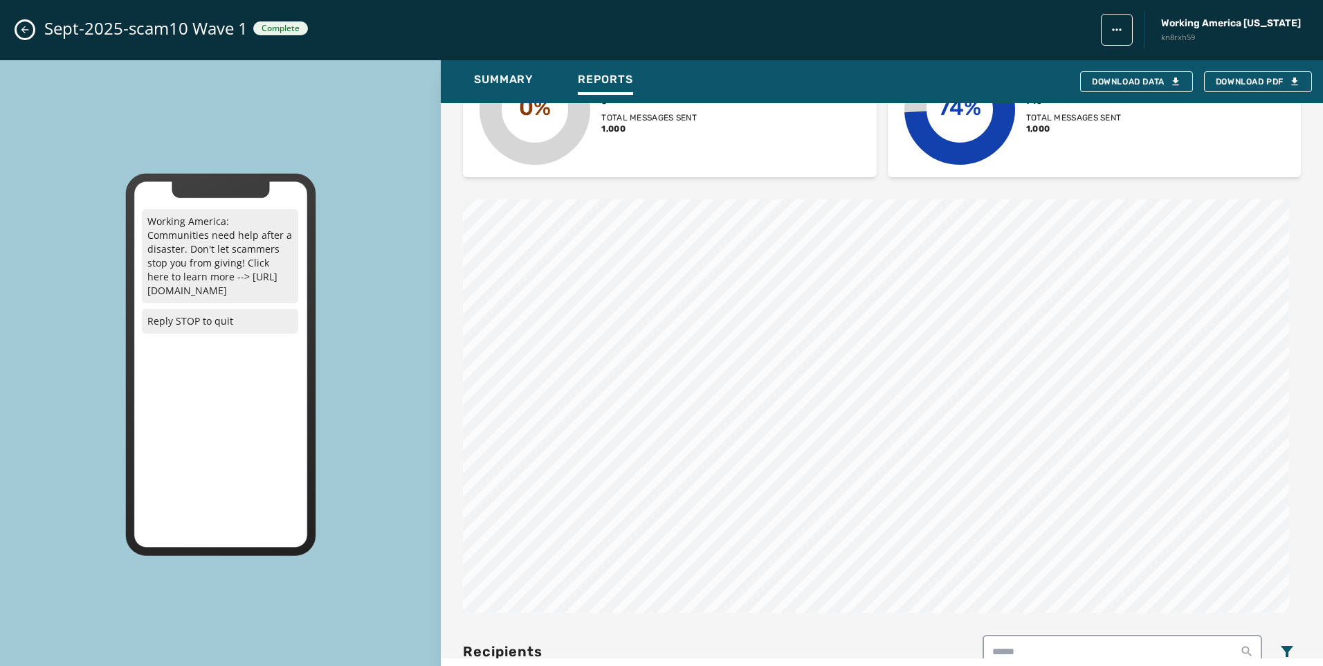
click at [31, 34] on button "Close admin drawer" at bounding box center [25, 29] width 17 height 17
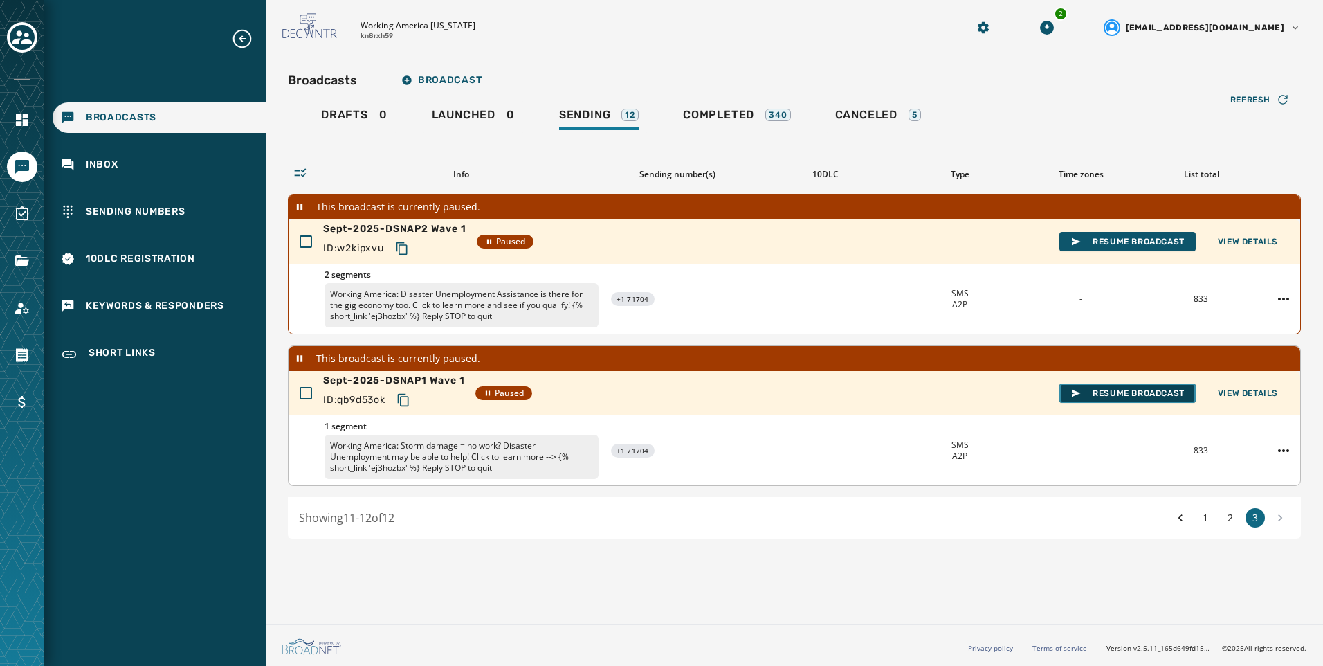
drag, startPoint x: 1118, startPoint y: 399, endPoint x: 1133, endPoint y: 396, distance: 15.5
click at [1121, 399] on button "Resume Broadcast" at bounding box center [1127, 392] width 136 height 19
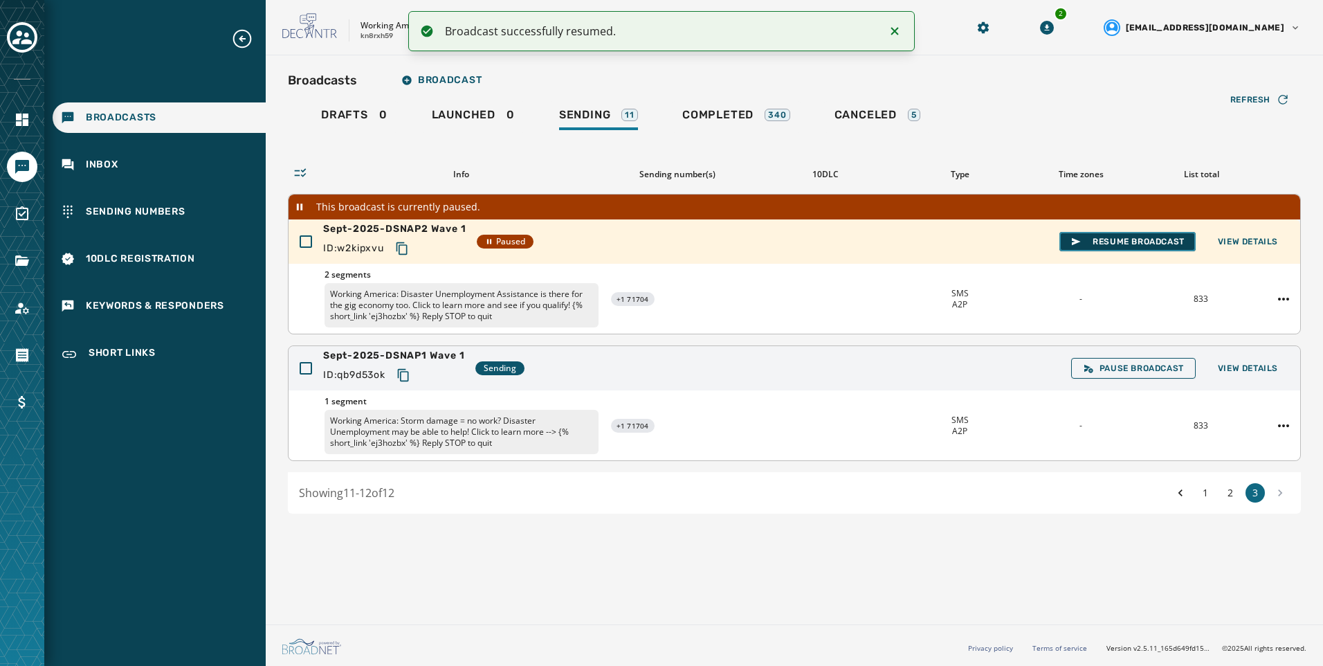
click at [1086, 246] on span "Resume Broadcast" at bounding box center [1127, 241] width 114 height 11
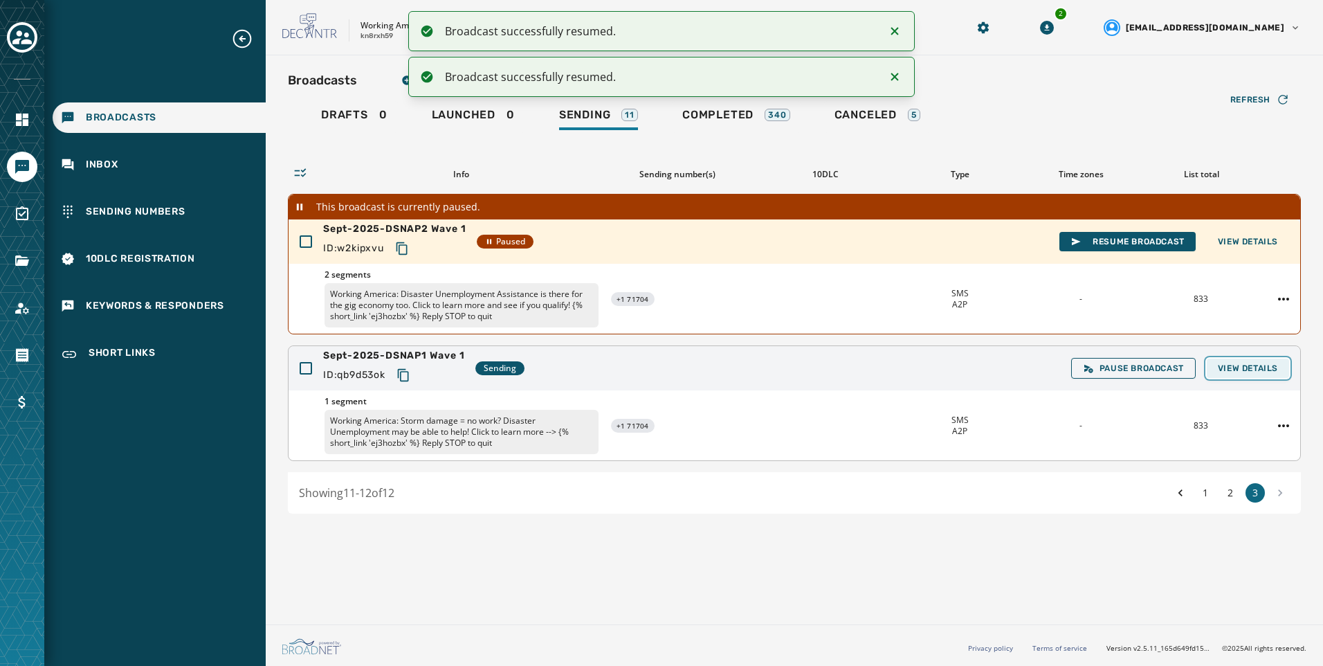
click at [1260, 368] on span "View Details" at bounding box center [1248, 368] width 60 height 11
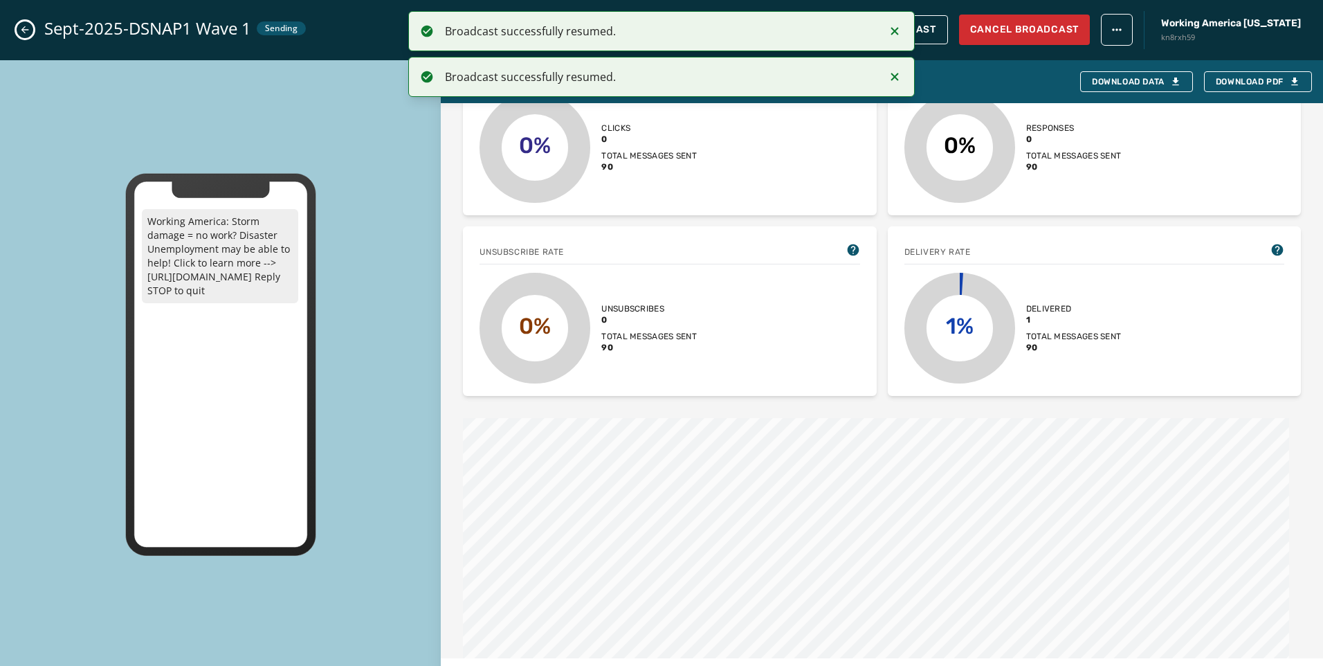
scroll to position [415, 0]
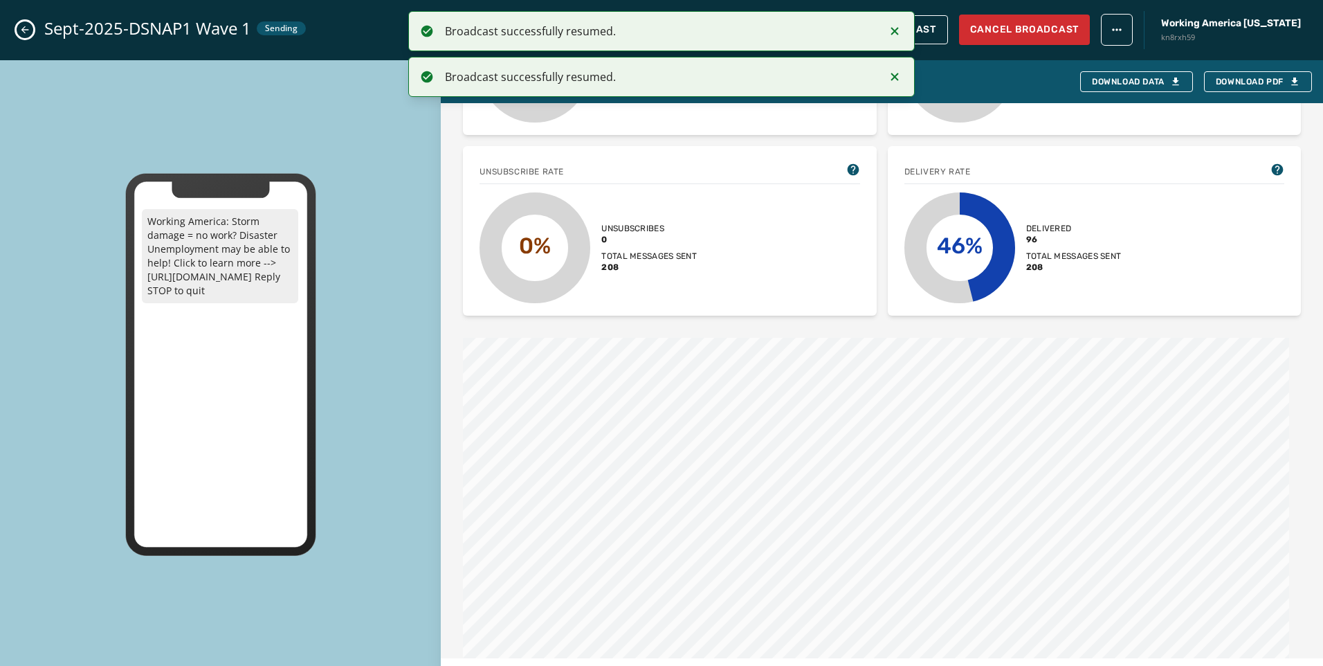
click at [898, 27] on icon "Notifications (F8)" at bounding box center [894, 31] width 17 height 17
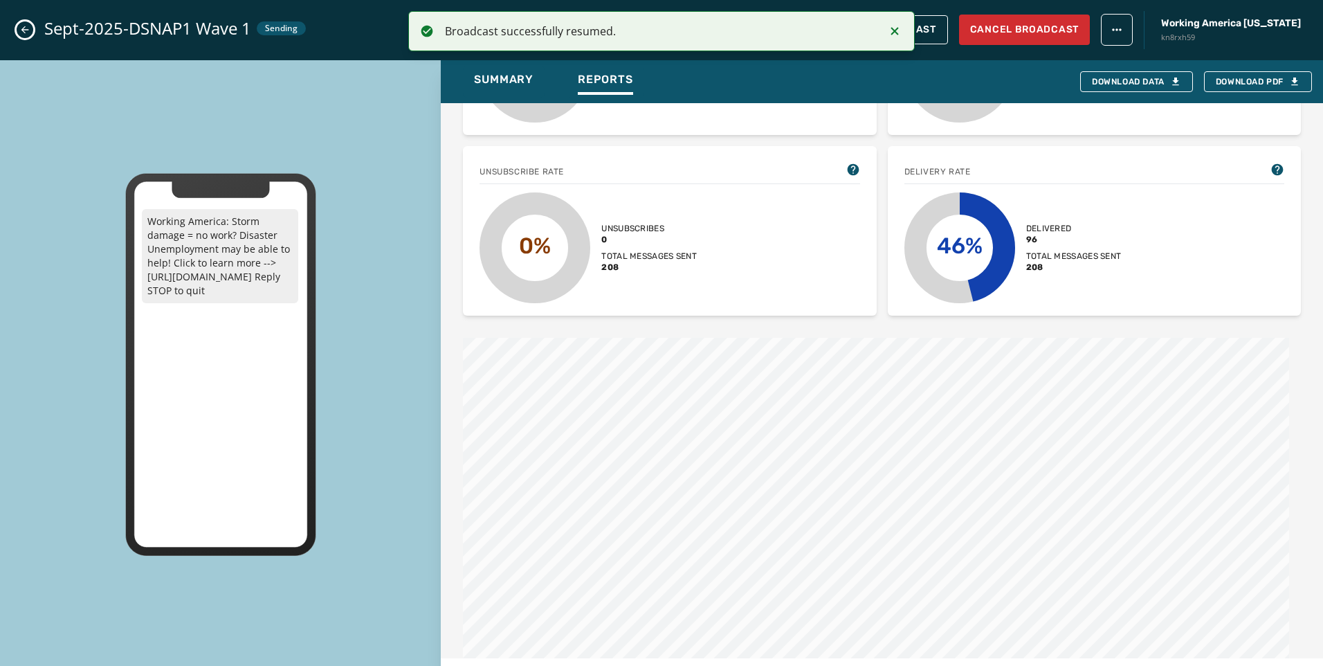
click at [895, 27] on icon "Notifications (F8)" at bounding box center [894, 31] width 17 height 17
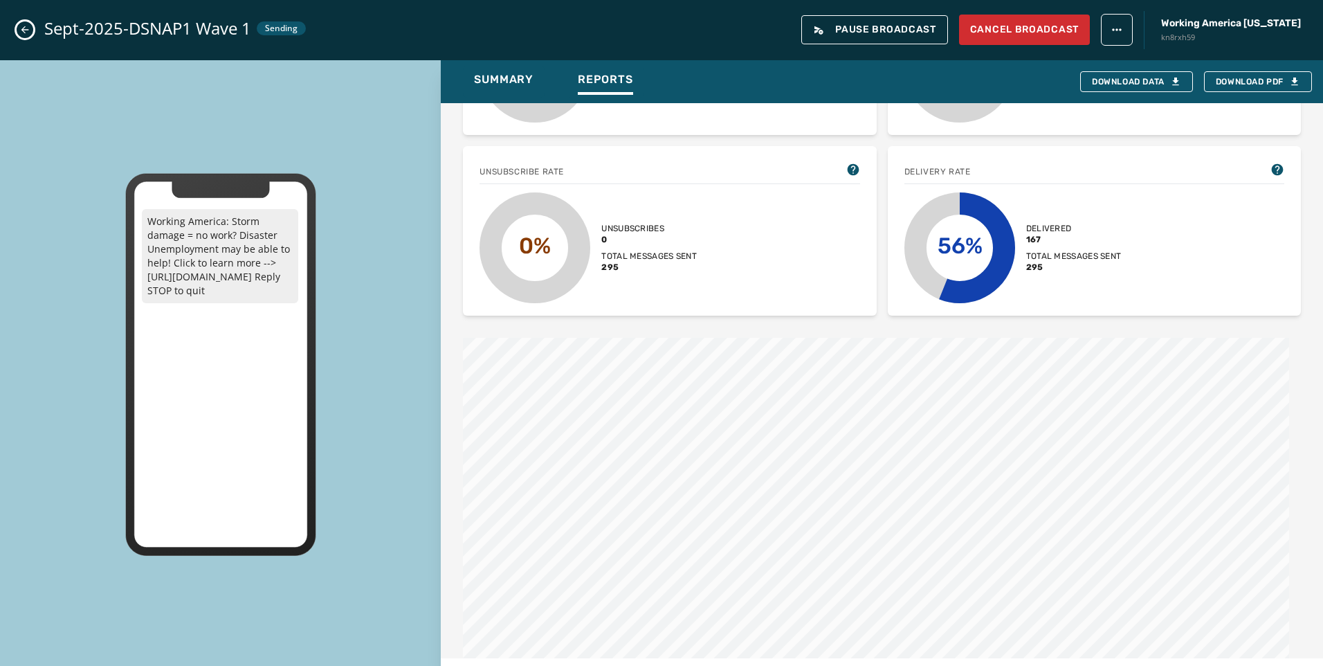
click at [19, 33] on button "Close admin drawer" at bounding box center [25, 29] width 17 height 17
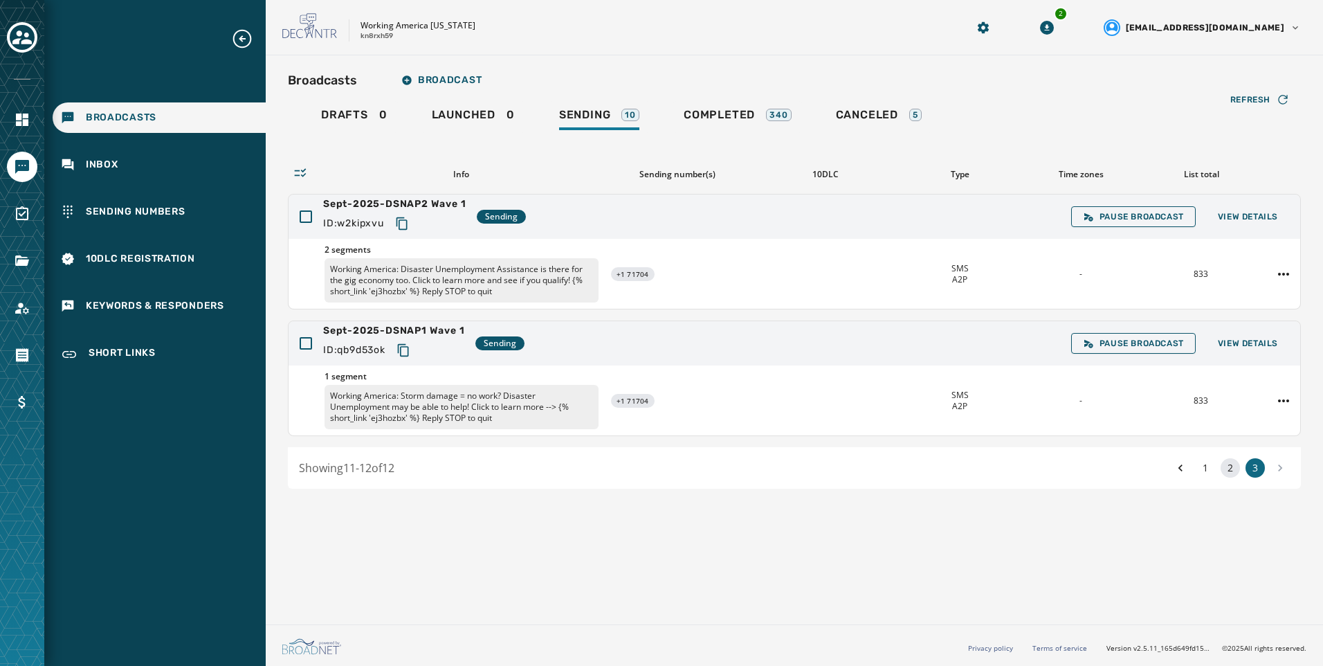
click at [1234, 470] on button "2" at bounding box center [1230, 467] width 19 height 19
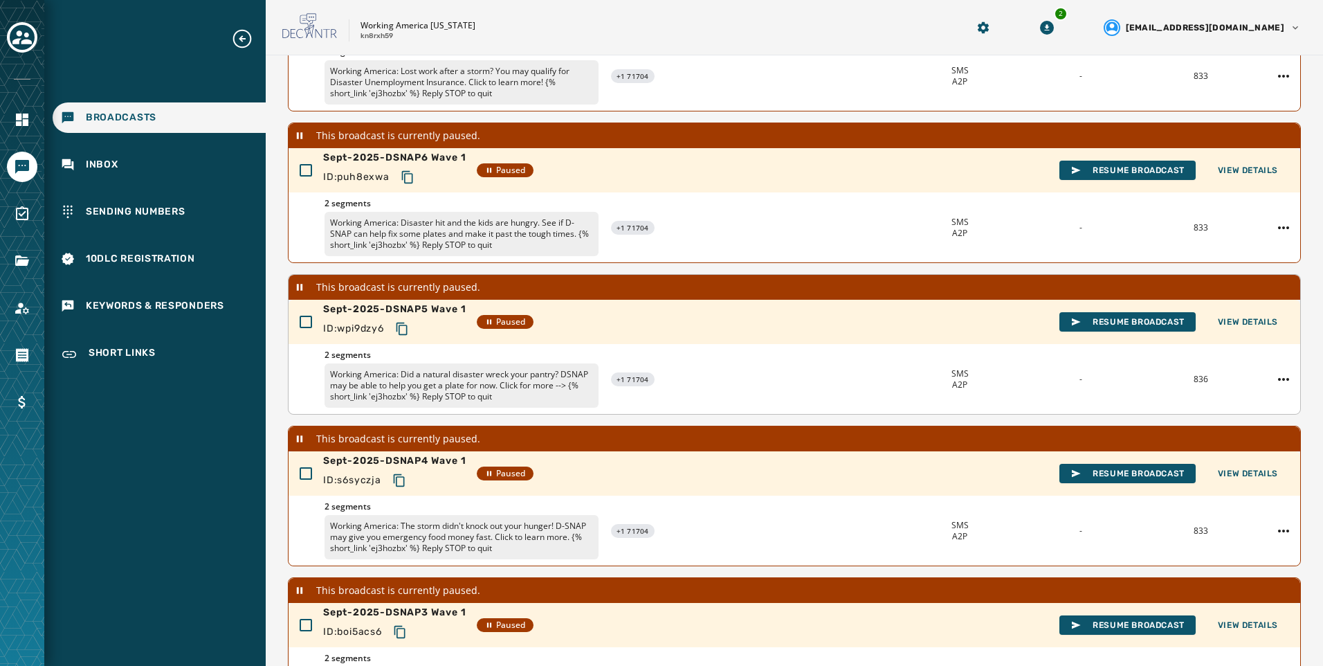
scroll to position [385, 0]
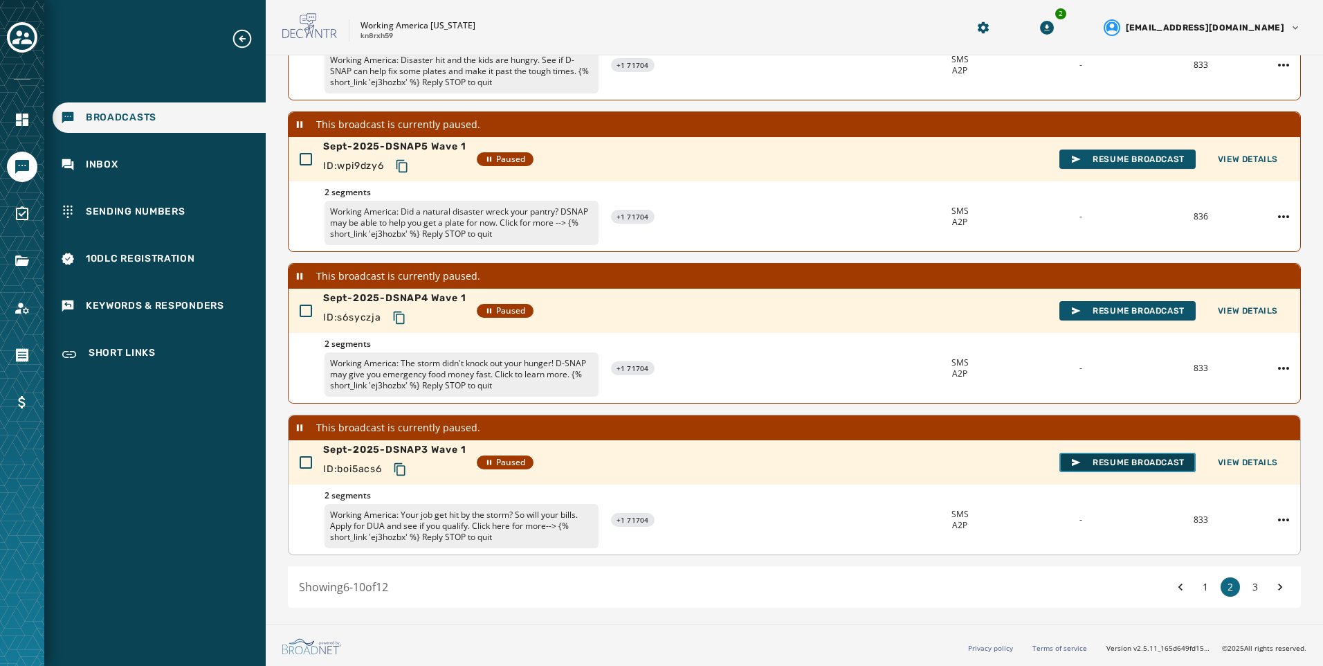
click at [1156, 467] on span "Resume Broadcast" at bounding box center [1127, 462] width 114 height 11
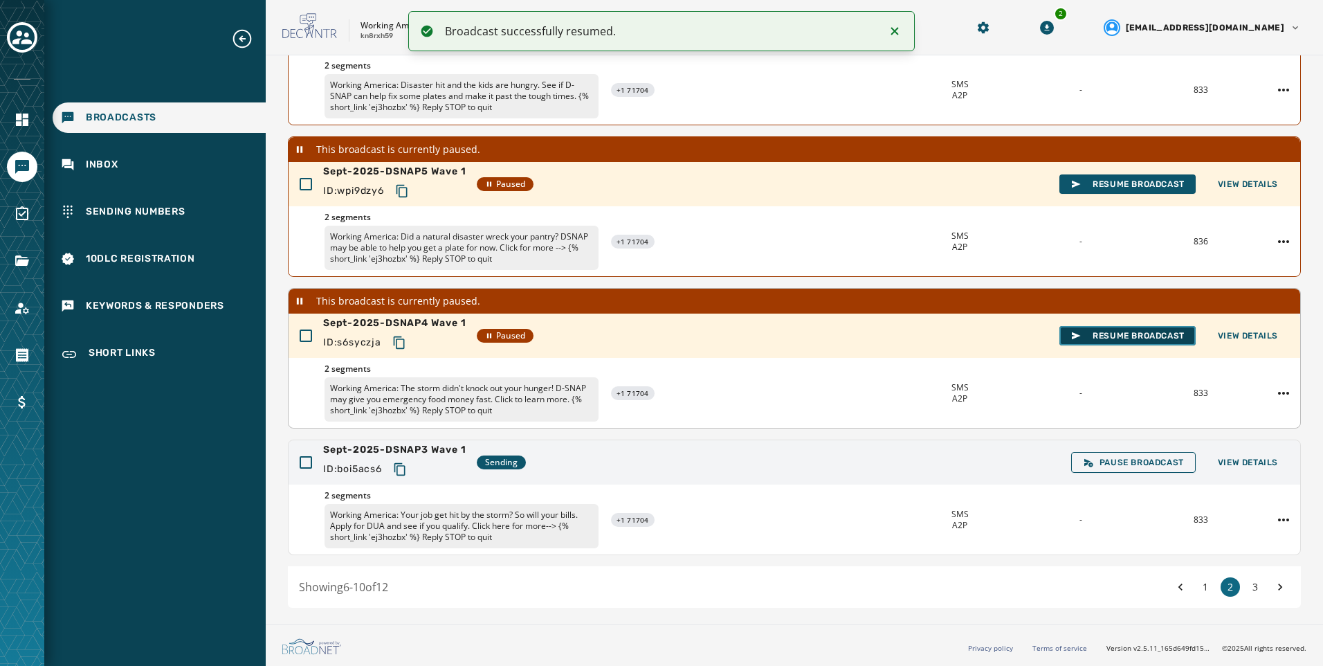
click at [1083, 340] on span "Resume Broadcast" at bounding box center [1127, 335] width 114 height 11
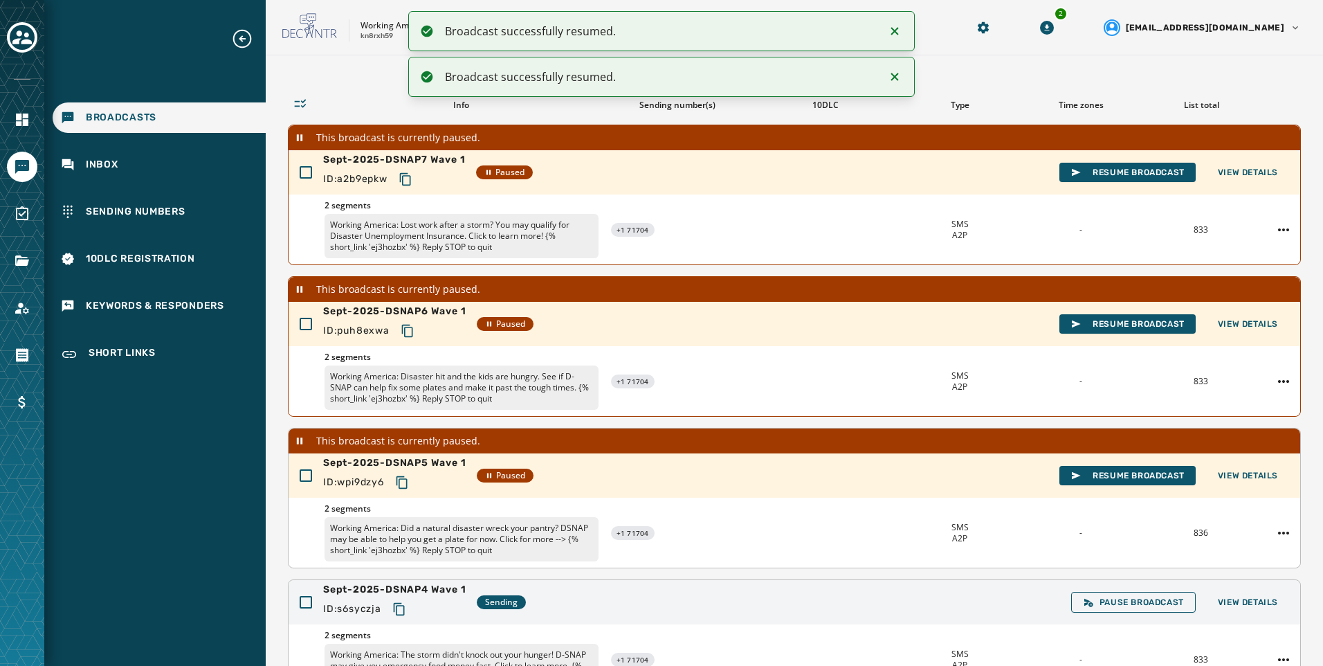
scroll to position [336, 0]
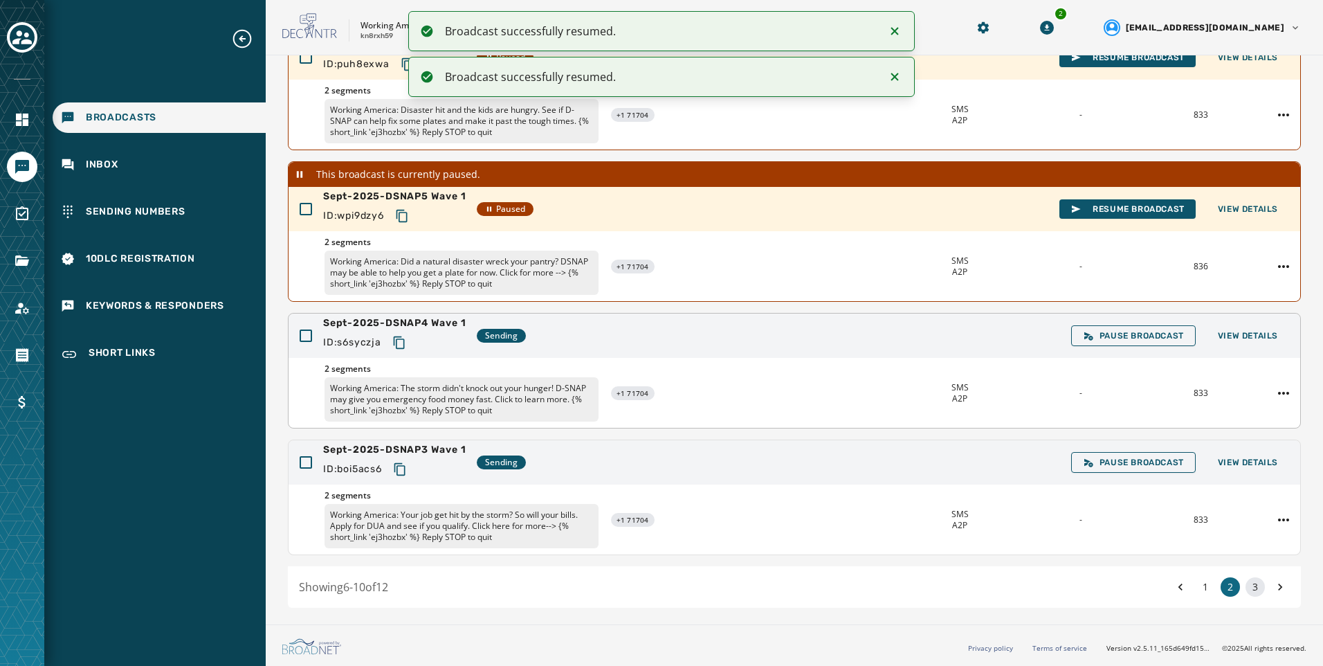
click at [1249, 584] on button "3" at bounding box center [1255, 586] width 19 height 19
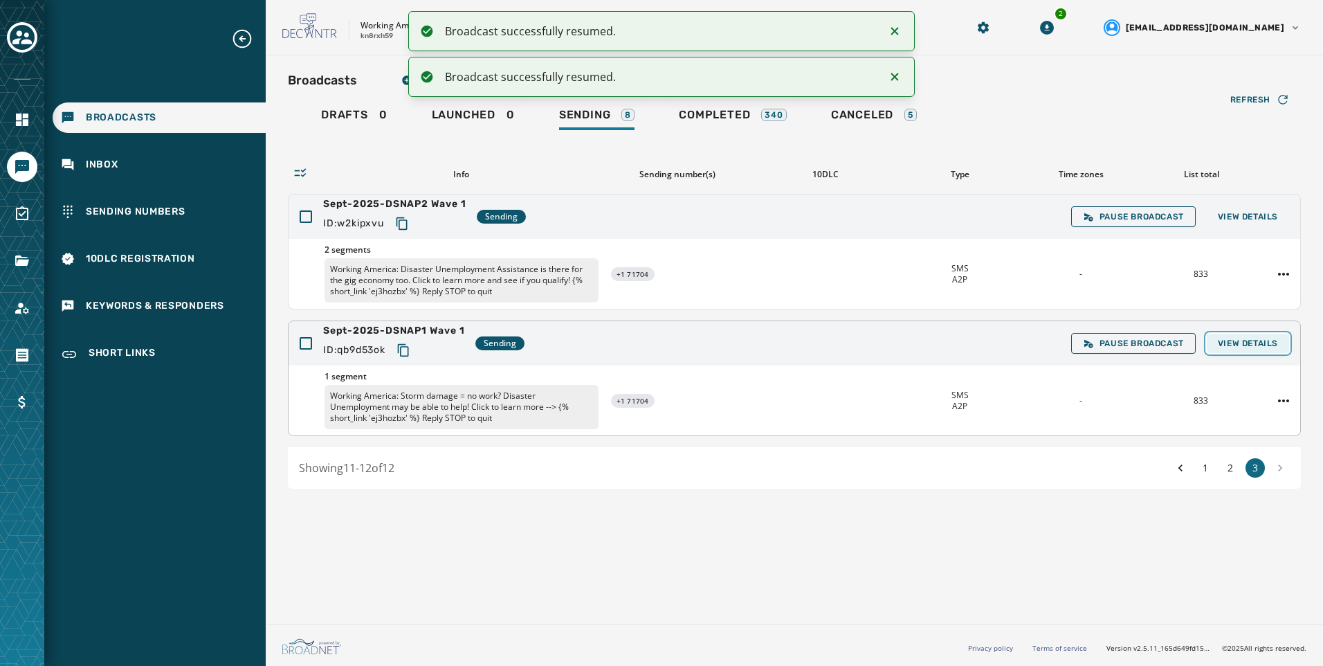
click at [1239, 349] on button "View Details" at bounding box center [1248, 343] width 82 height 19
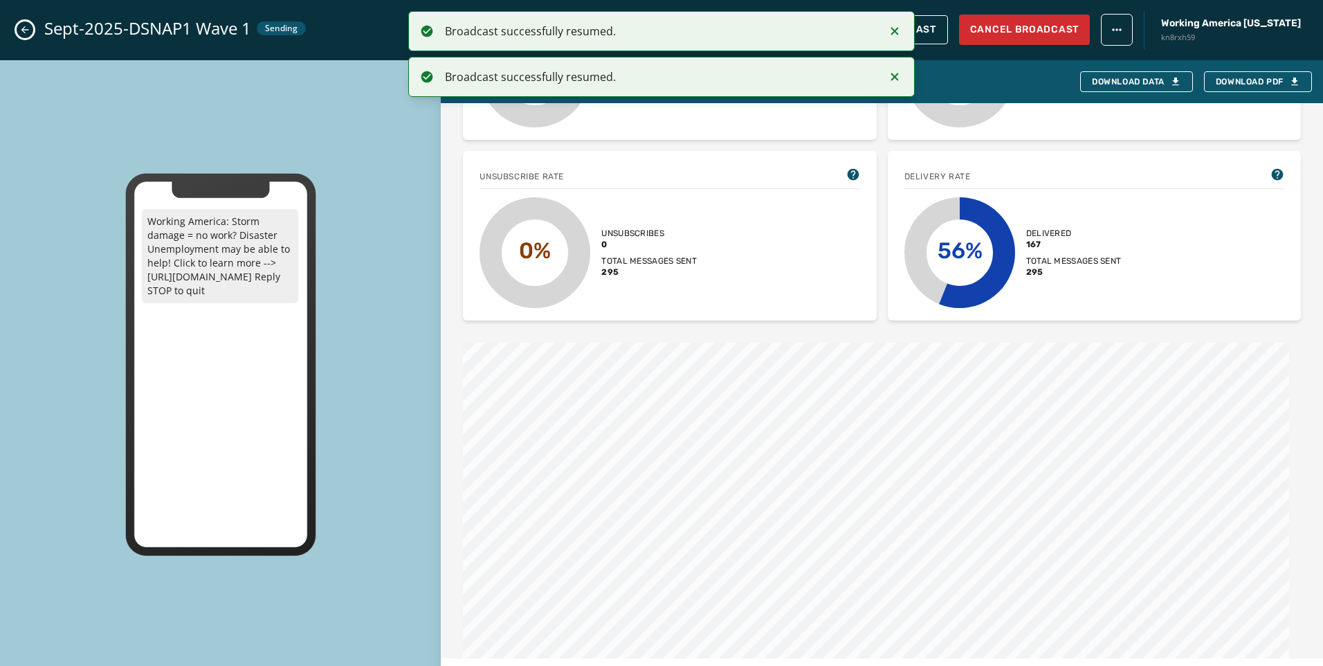
scroll to position [415, 0]
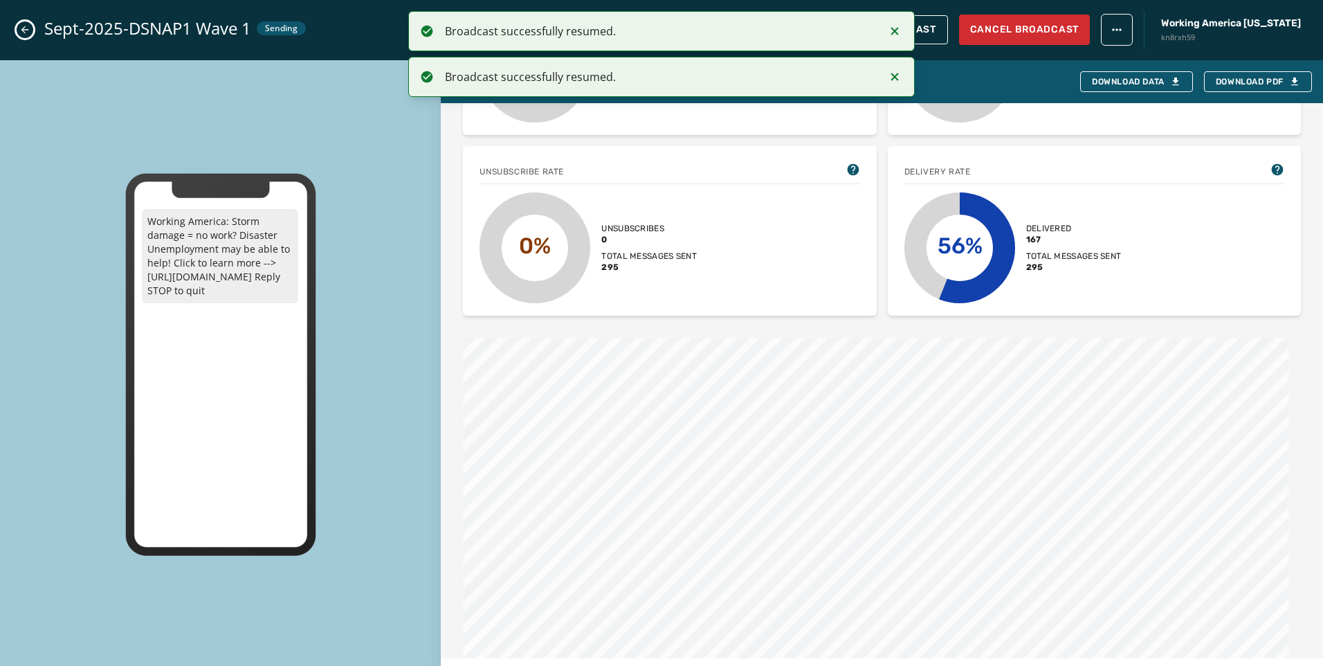
click at [892, 30] on icon "Notifications (F8)" at bounding box center [894, 31] width 17 height 17
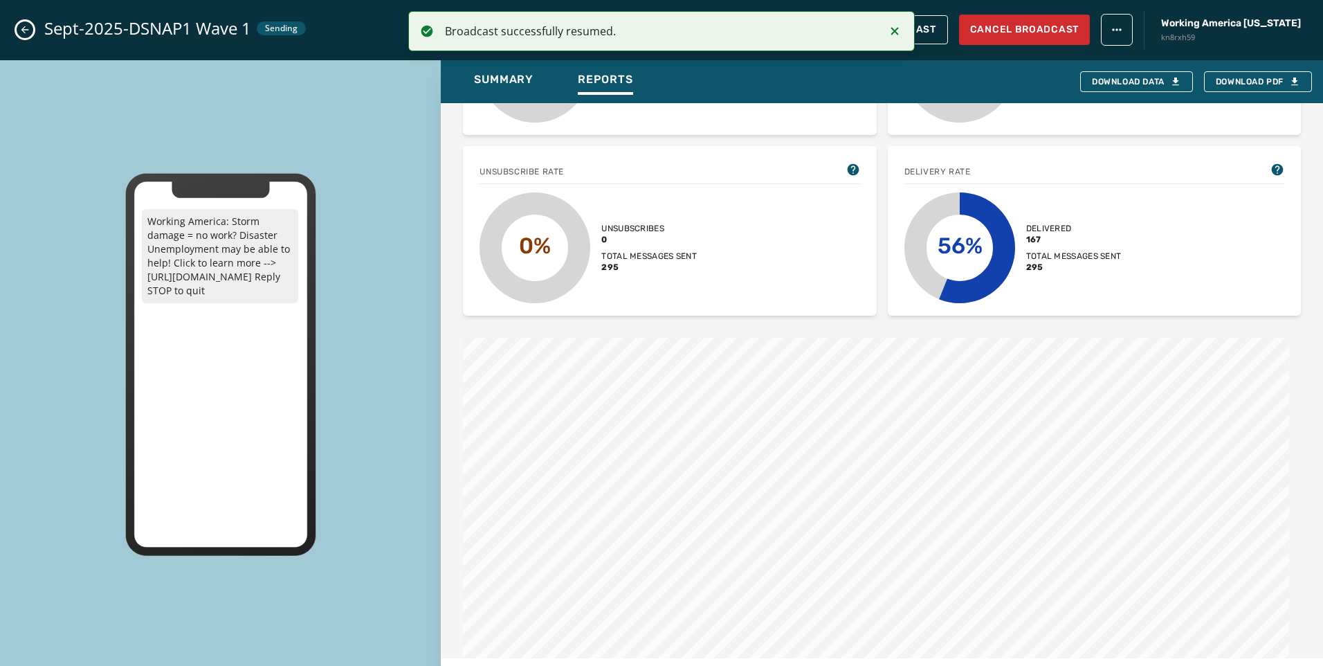
click at [892, 30] on icon "Notifications (F8)" at bounding box center [894, 31] width 17 height 17
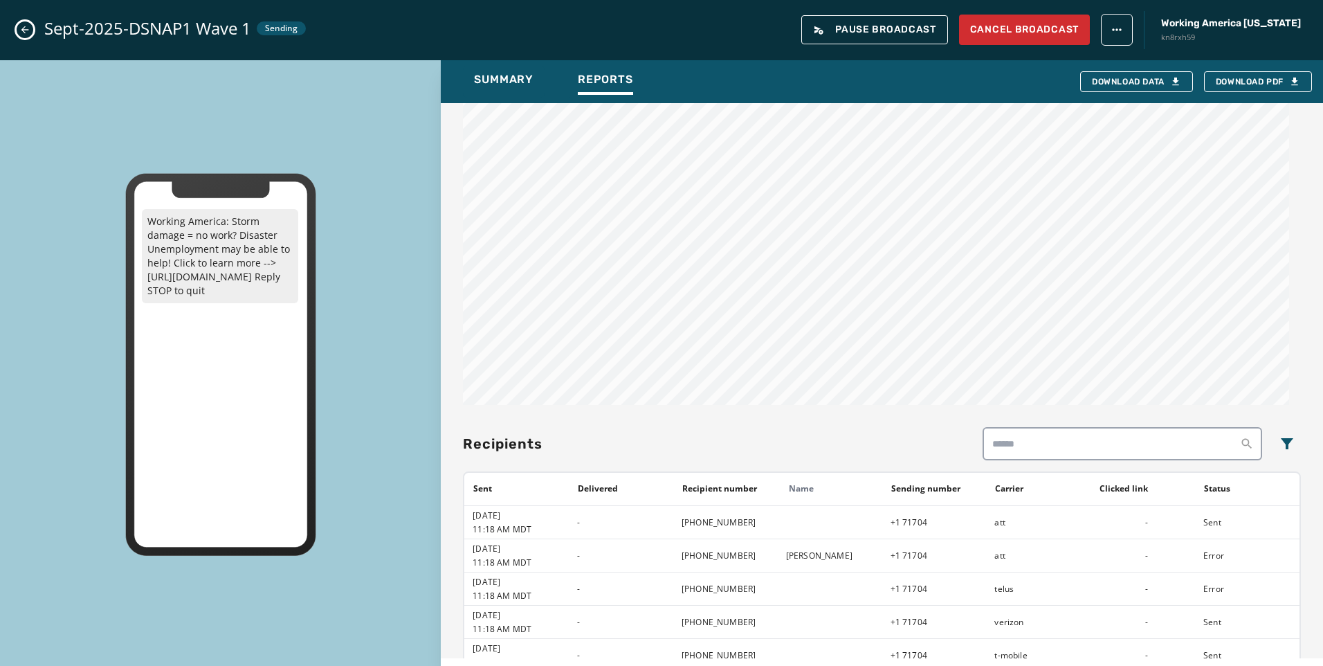
scroll to position [277, 0]
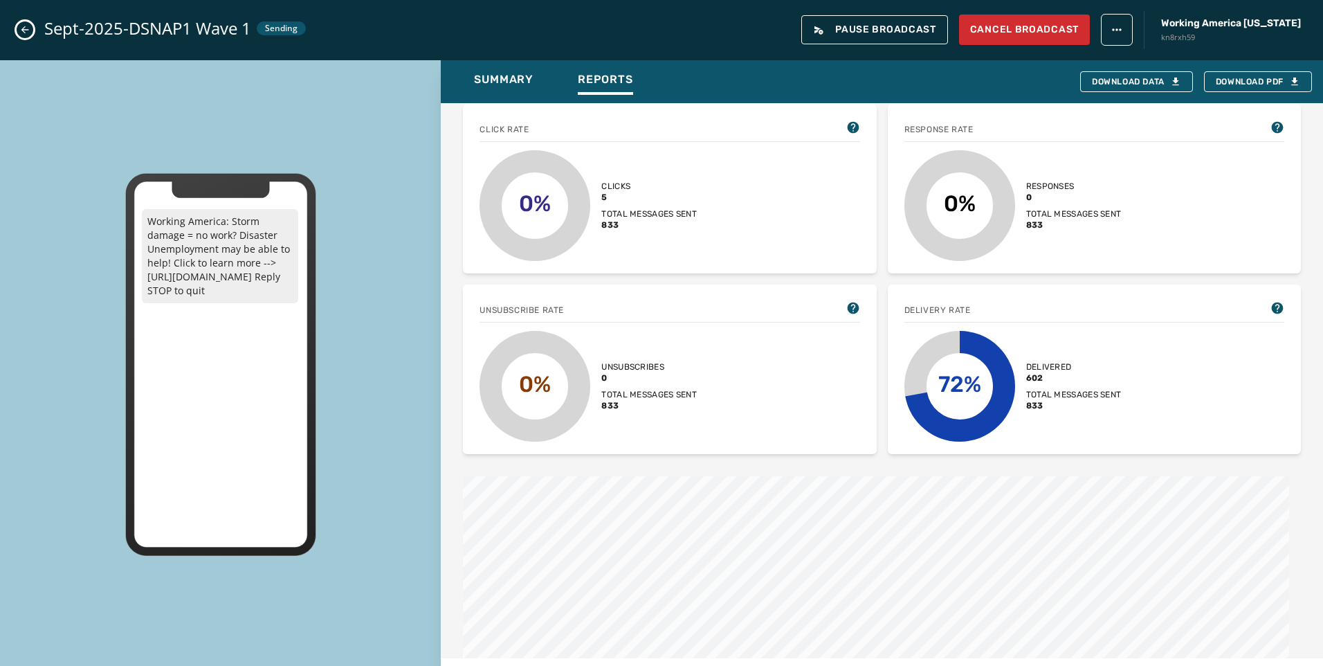
drag, startPoint x: 26, startPoint y: 29, endPoint x: 48, endPoint y: 35, distance: 22.8
click at [26, 29] on icon "Close admin drawer" at bounding box center [24, 29] width 11 height 11
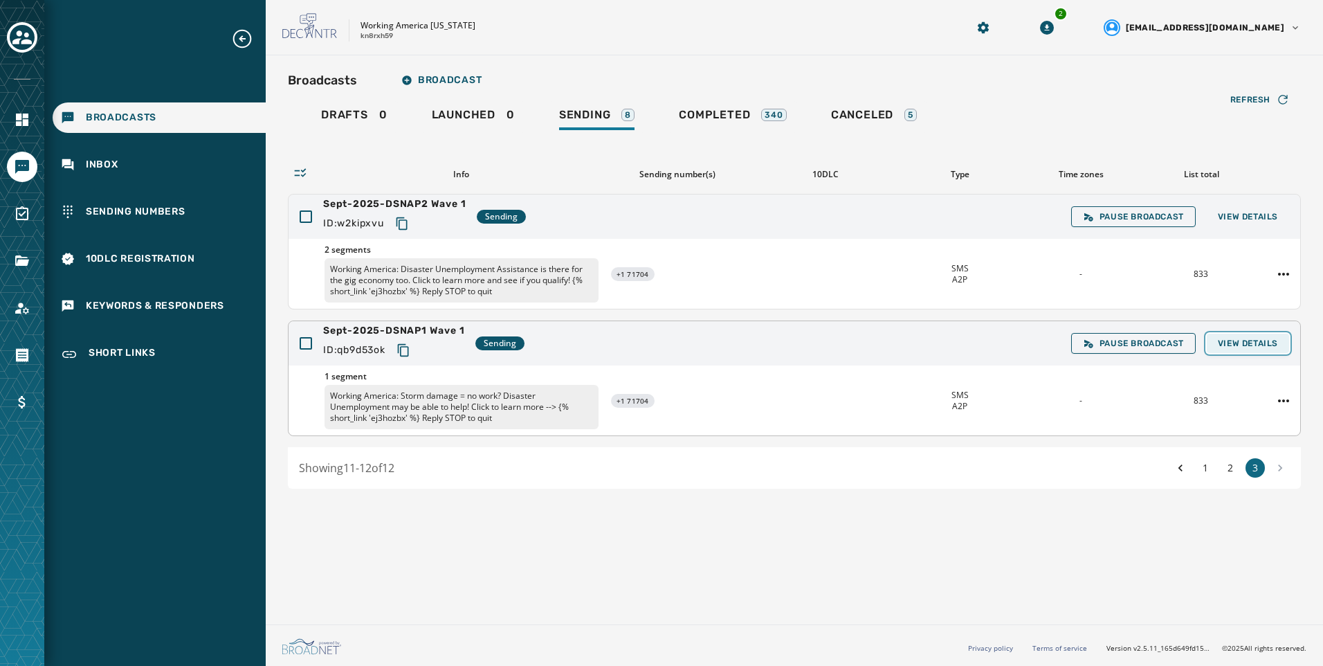
click at [1230, 342] on span "View Details" at bounding box center [1248, 343] width 60 height 11
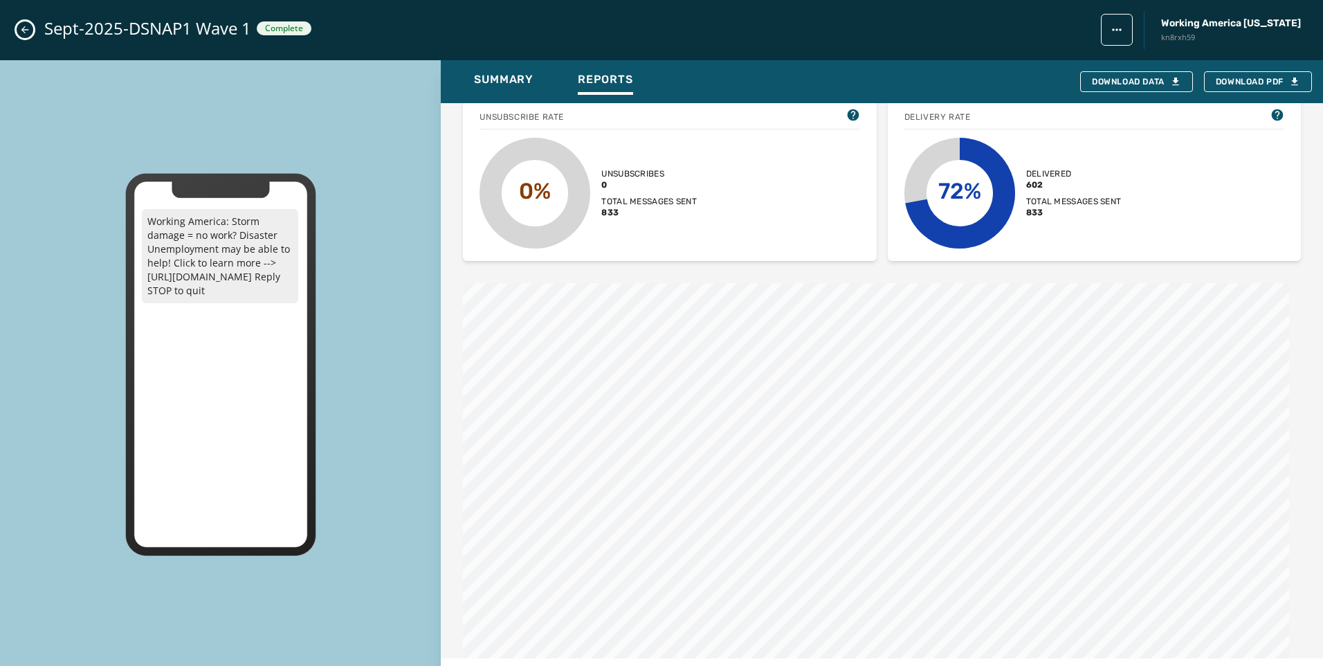
scroll to position [554, 0]
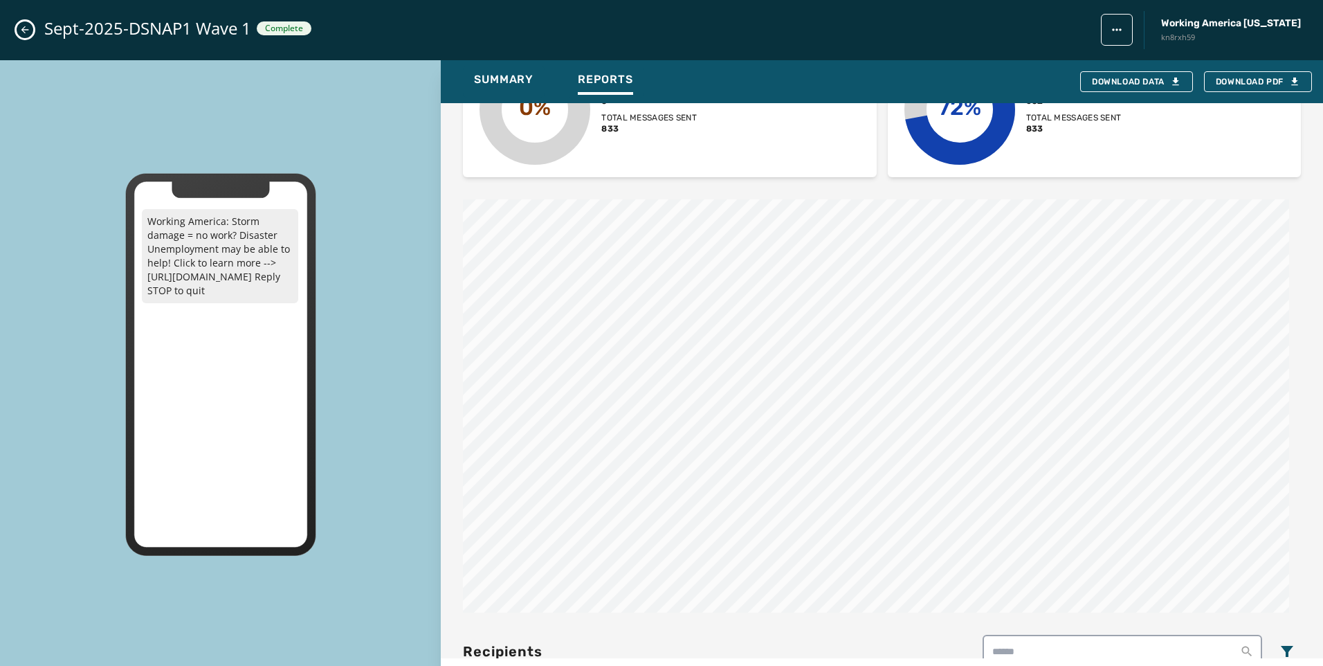
click at [16, 35] on div "Sept-2025-DSNAP1 Wave 1 Complete Working America [US_STATE] kn8rxh59" at bounding box center [661, 30] width 1323 height 60
click at [25, 33] on icon "Close admin drawer" at bounding box center [25, 30] width 8 height 8
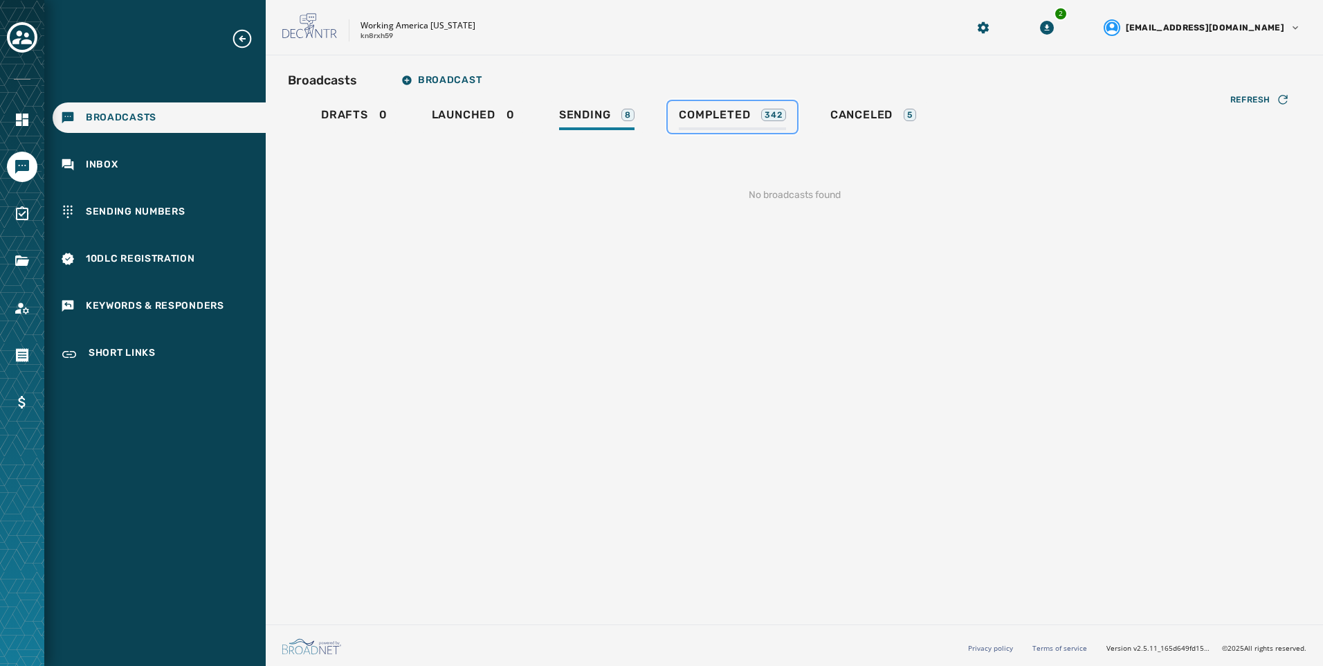
click at [690, 125] on div "Completed 342" at bounding box center [732, 119] width 107 height 22
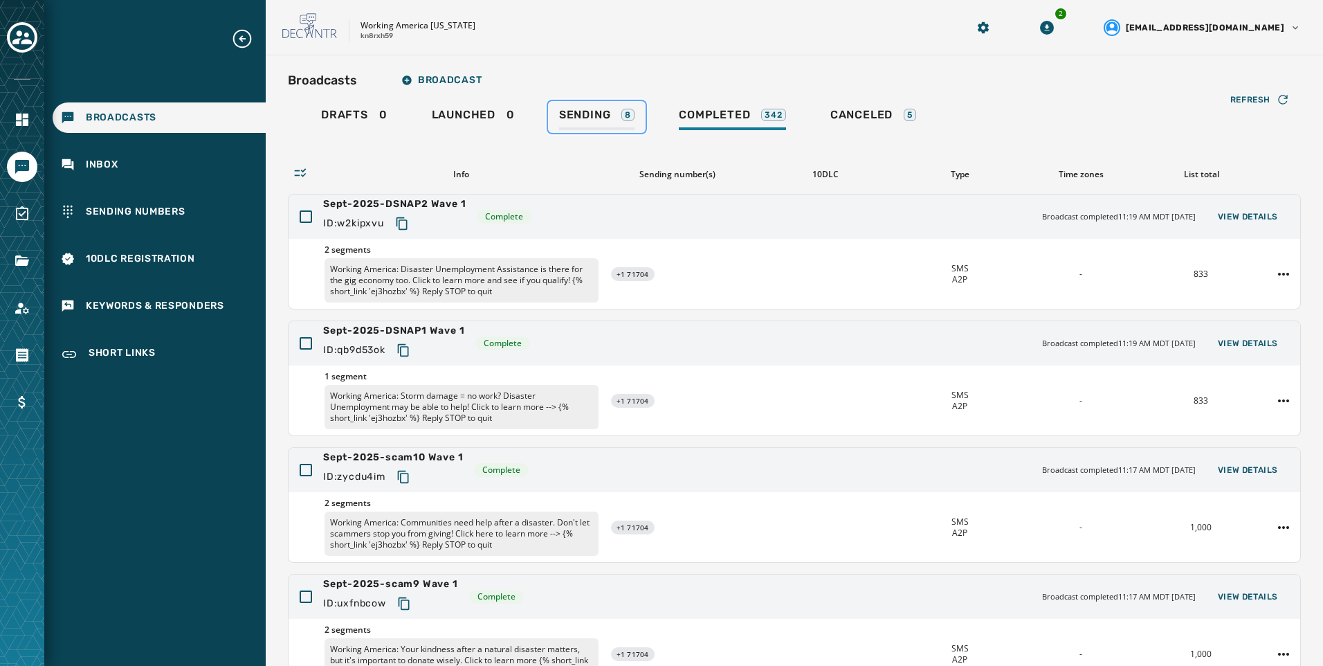
click at [630, 125] on div "Sending 8" at bounding box center [596, 119] width 75 height 22
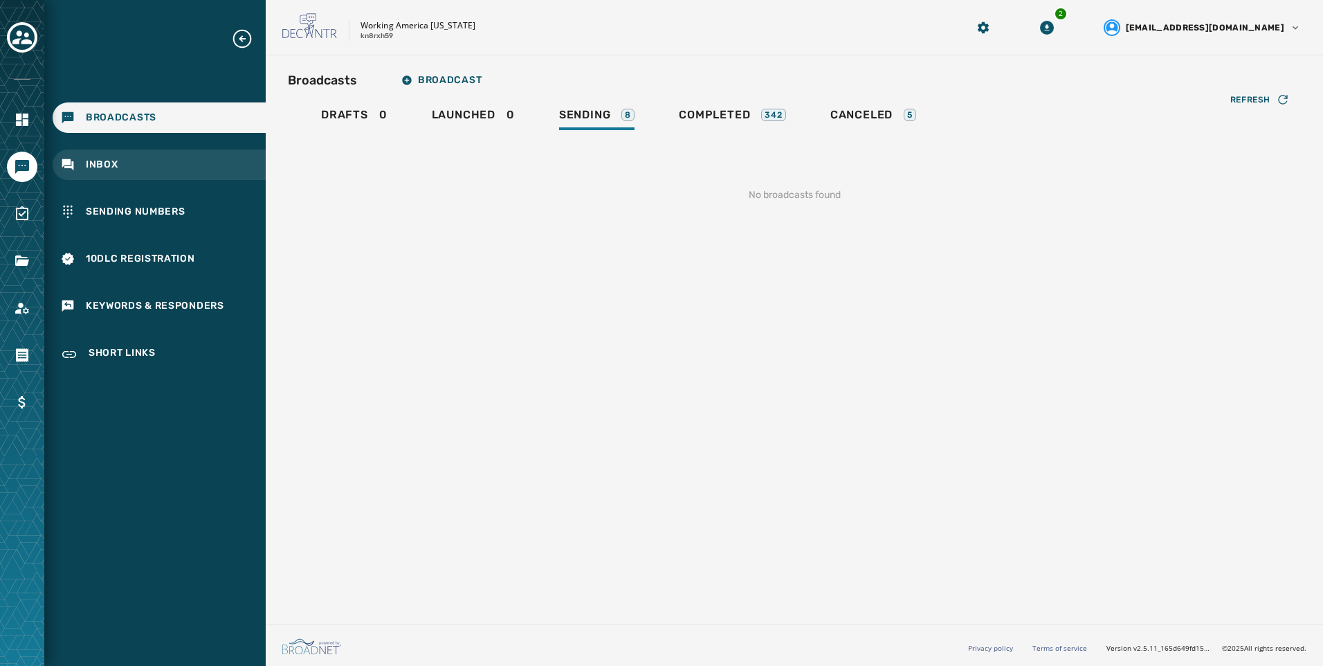
click at [89, 163] on span "Inbox" at bounding box center [102, 165] width 33 height 14
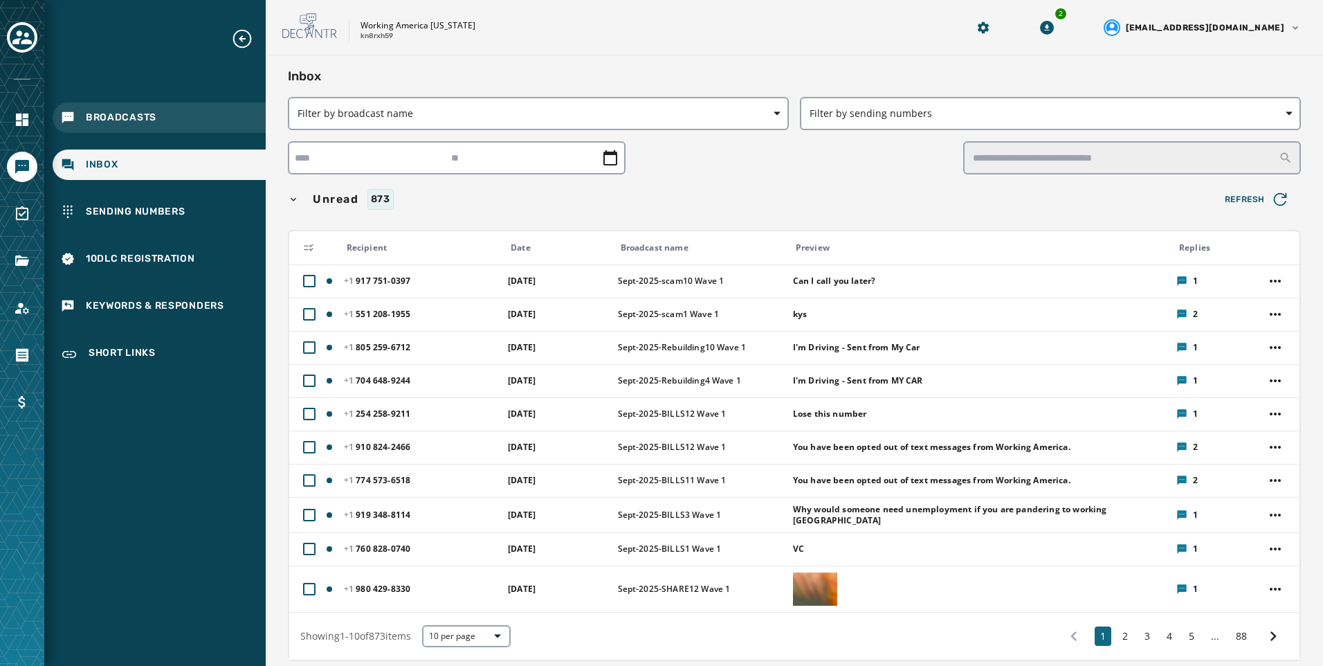
click at [196, 115] on div "Broadcasts" at bounding box center [159, 117] width 213 height 30
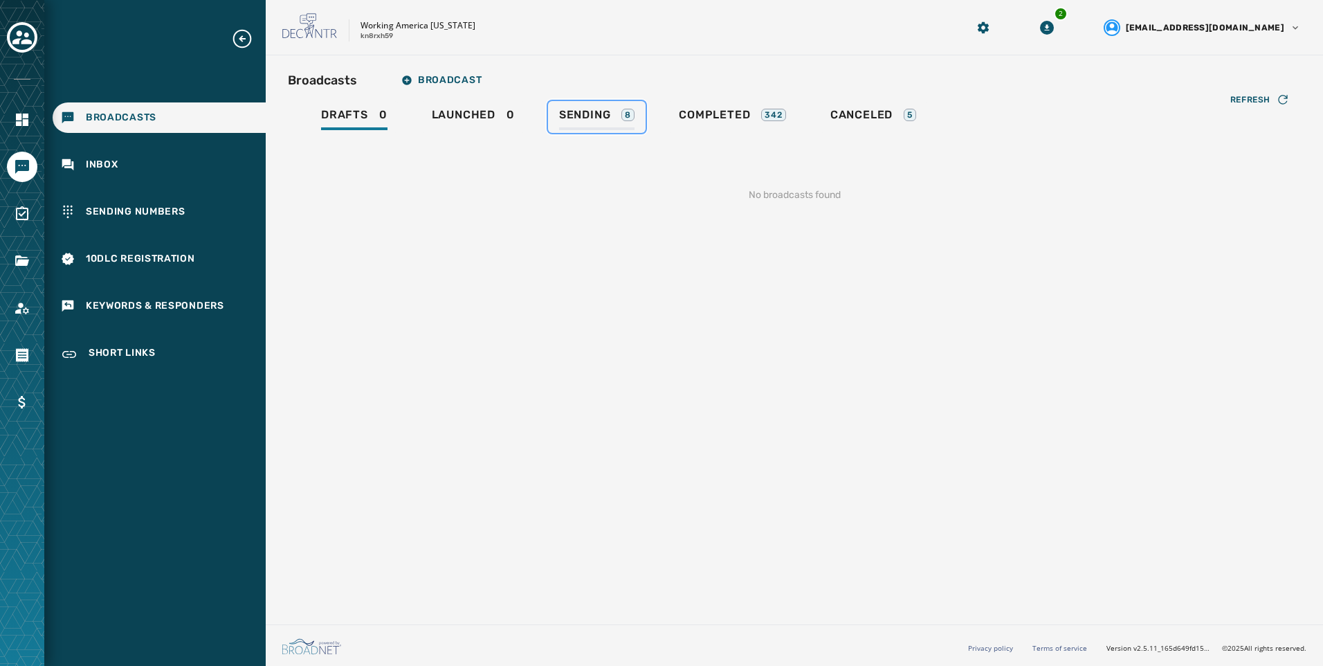
click at [636, 108] on link "Sending 8" at bounding box center [597, 117] width 98 height 32
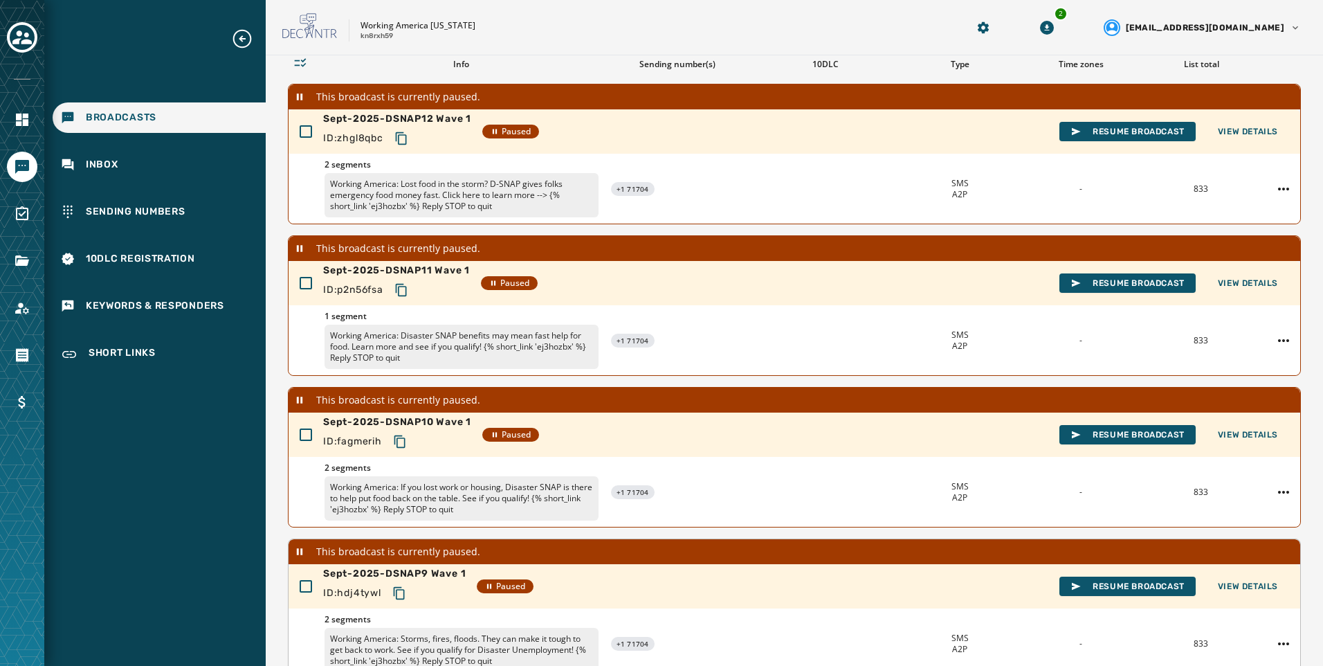
scroll to position [346, 0]
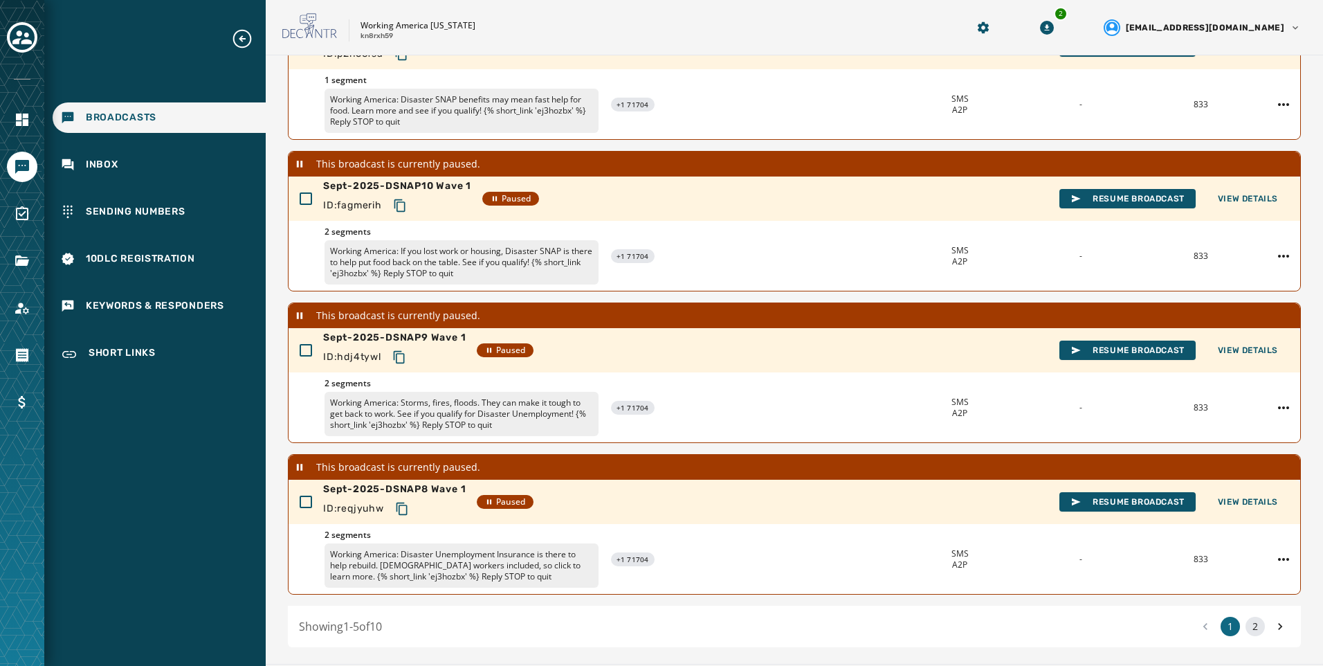
click at [1246, 629] on button "2" at bounding box center [1255, 626] width 19 height 19
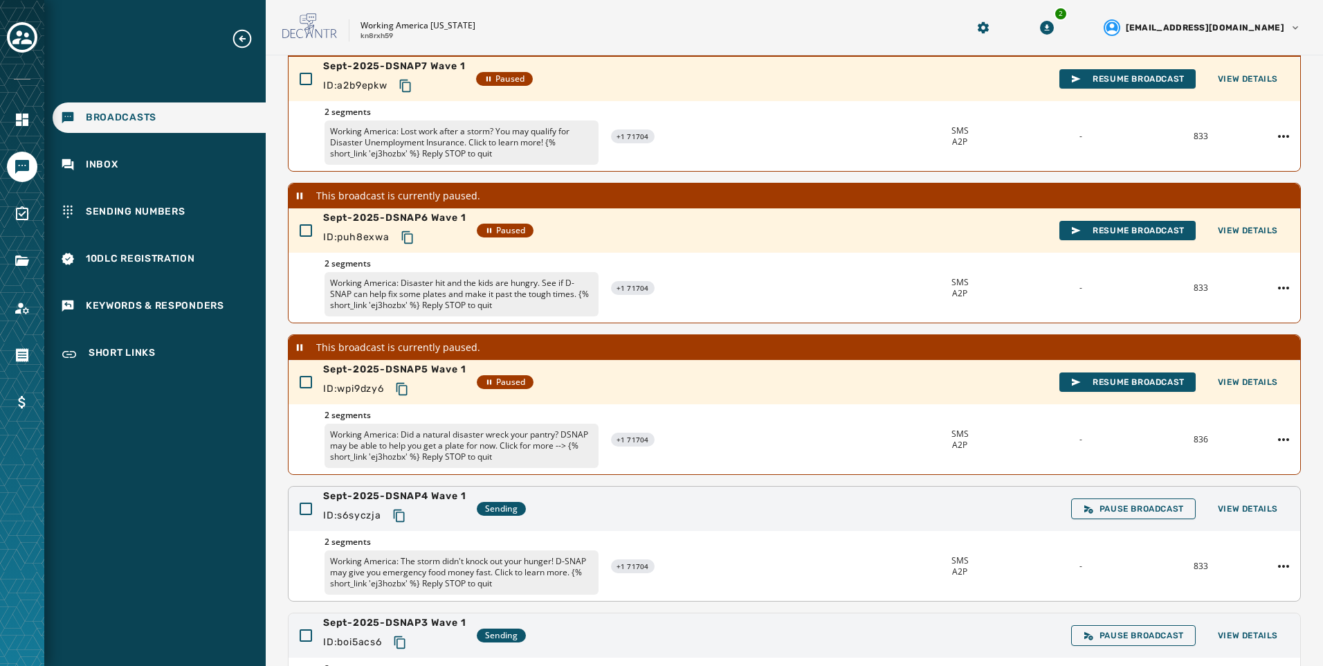
scroll to position [158, 0]
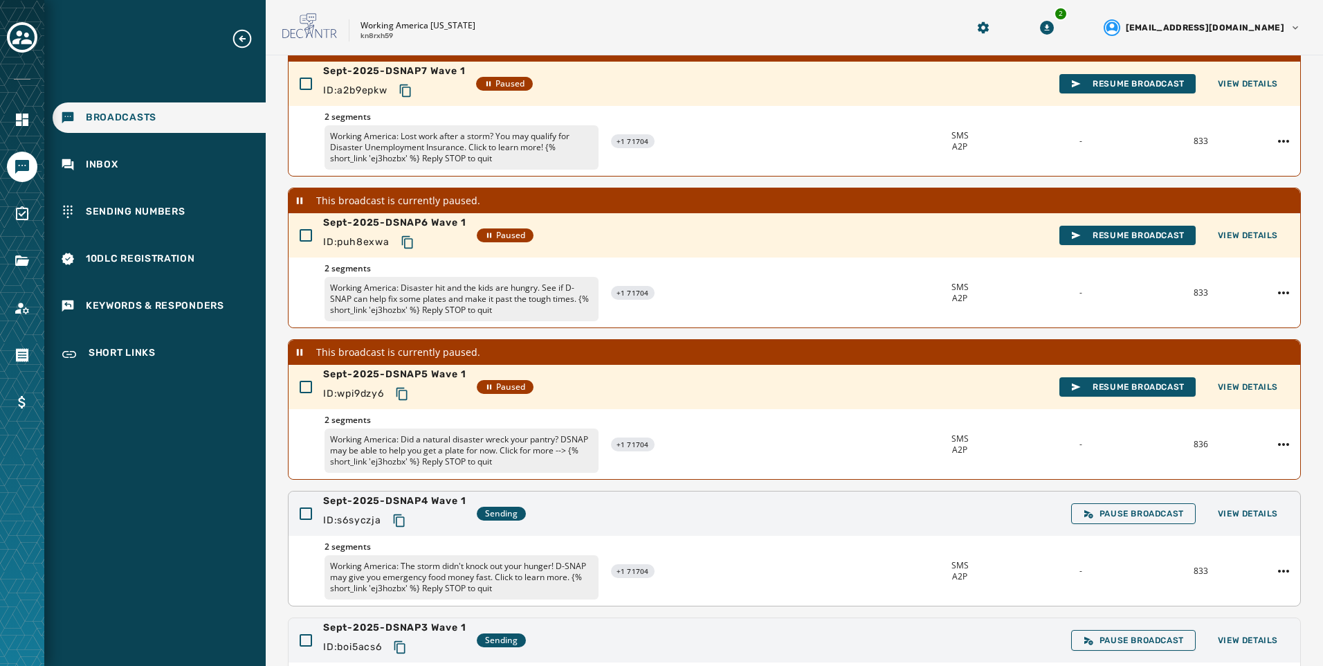
click at [1248, 500] on div "Sept-2025-DSNAP4 Wave 1 ID: s6syczja Sending Pause Broadcast View Details" at bounding box center [795, 513] width 1012 height 44
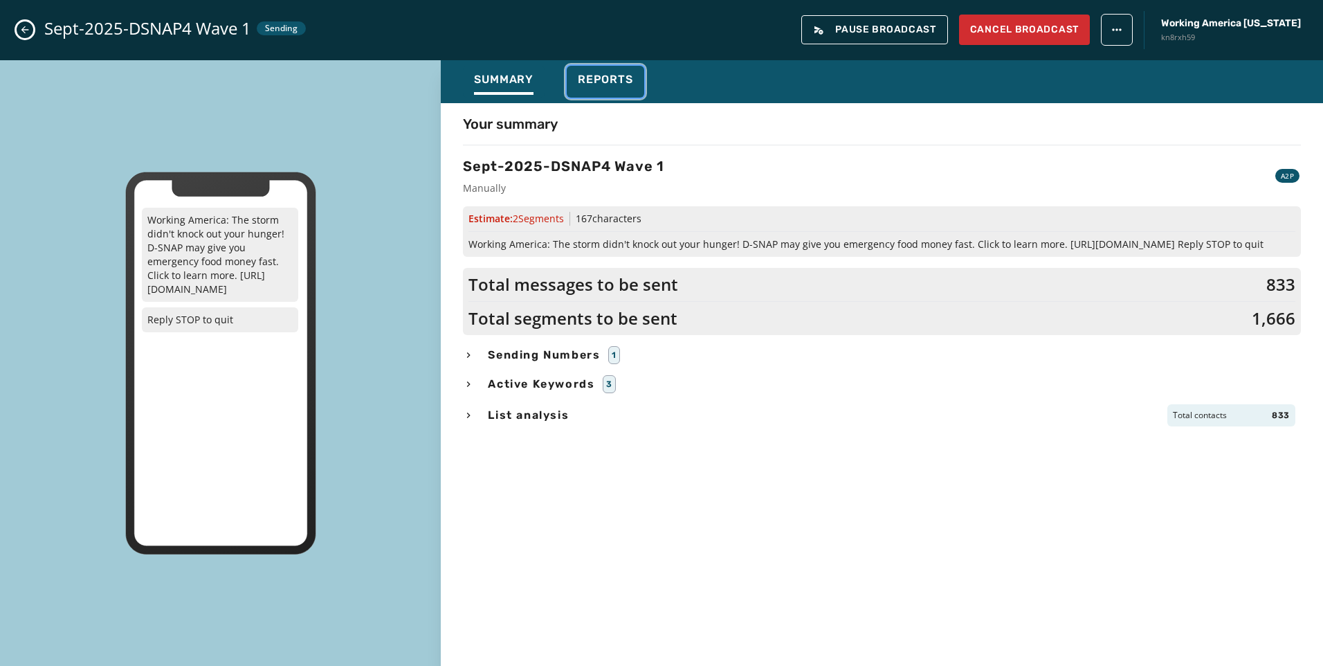
click at [629, 78] on span "Reports" at bounding box center [605, 80] width 55 height 14
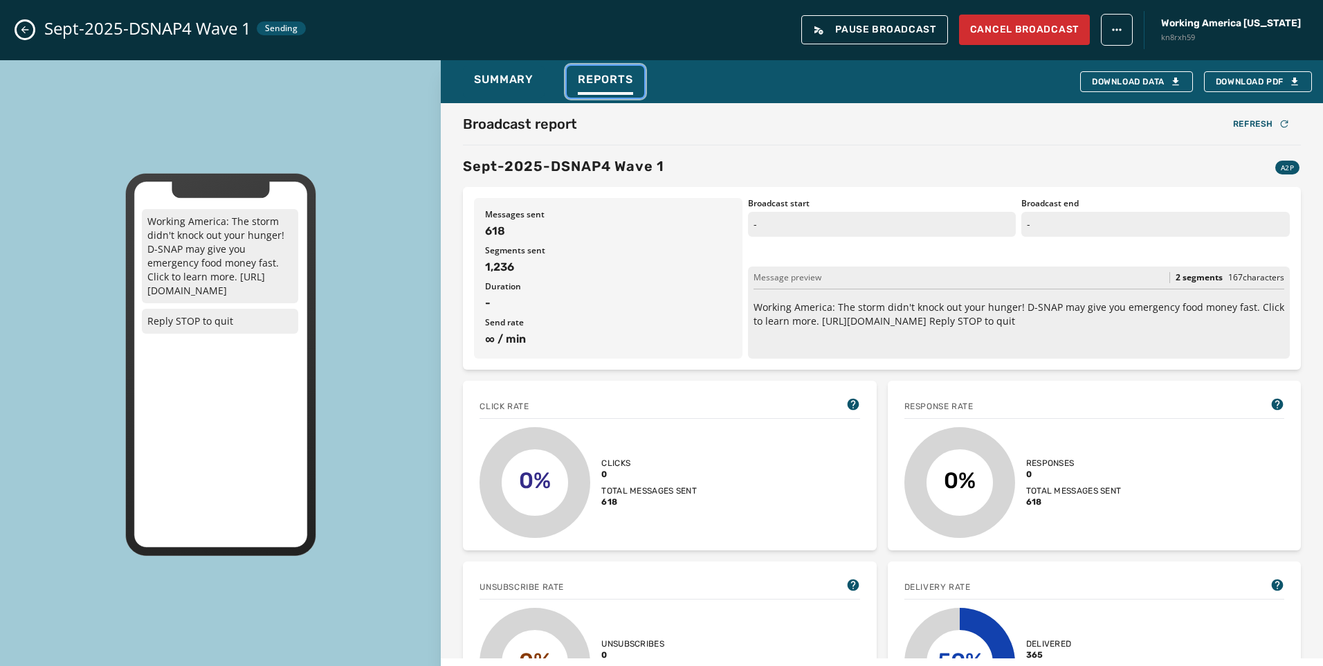
scroll to position [346, 0]
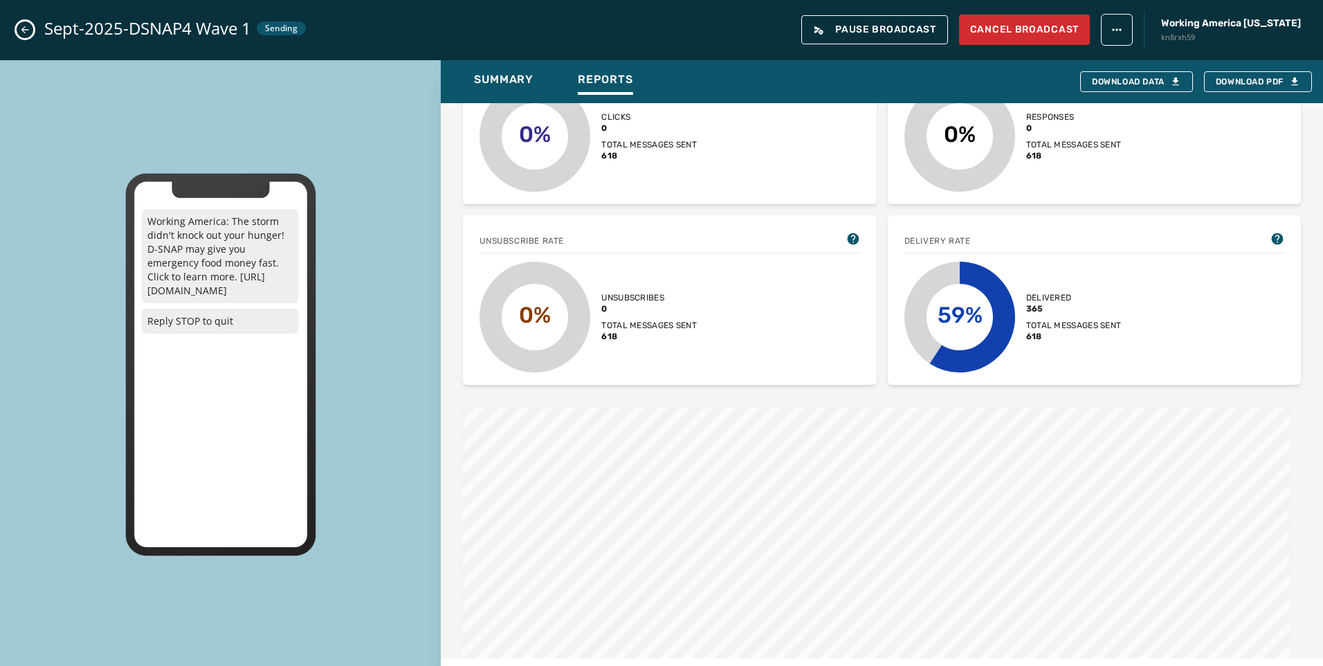
click at [21, 32] on icon "Close admin drawer" at bounding box center [24, 29] width 11 height 11
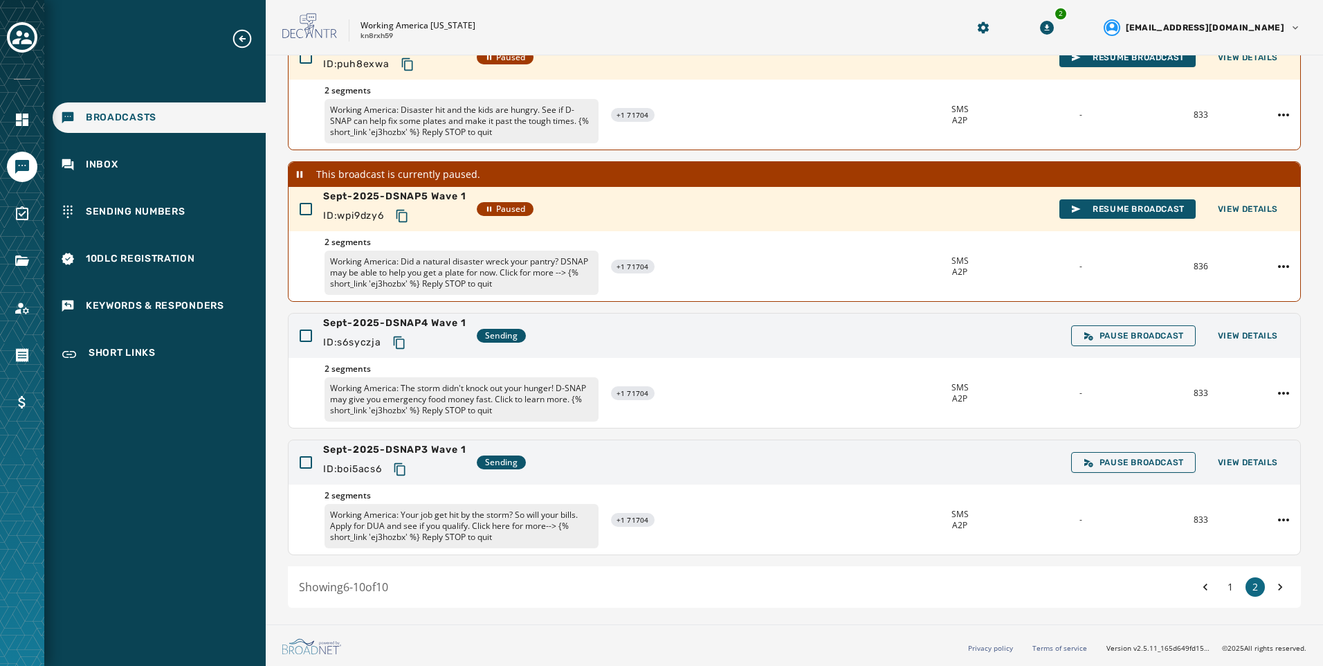
scroll to position [82, 0]
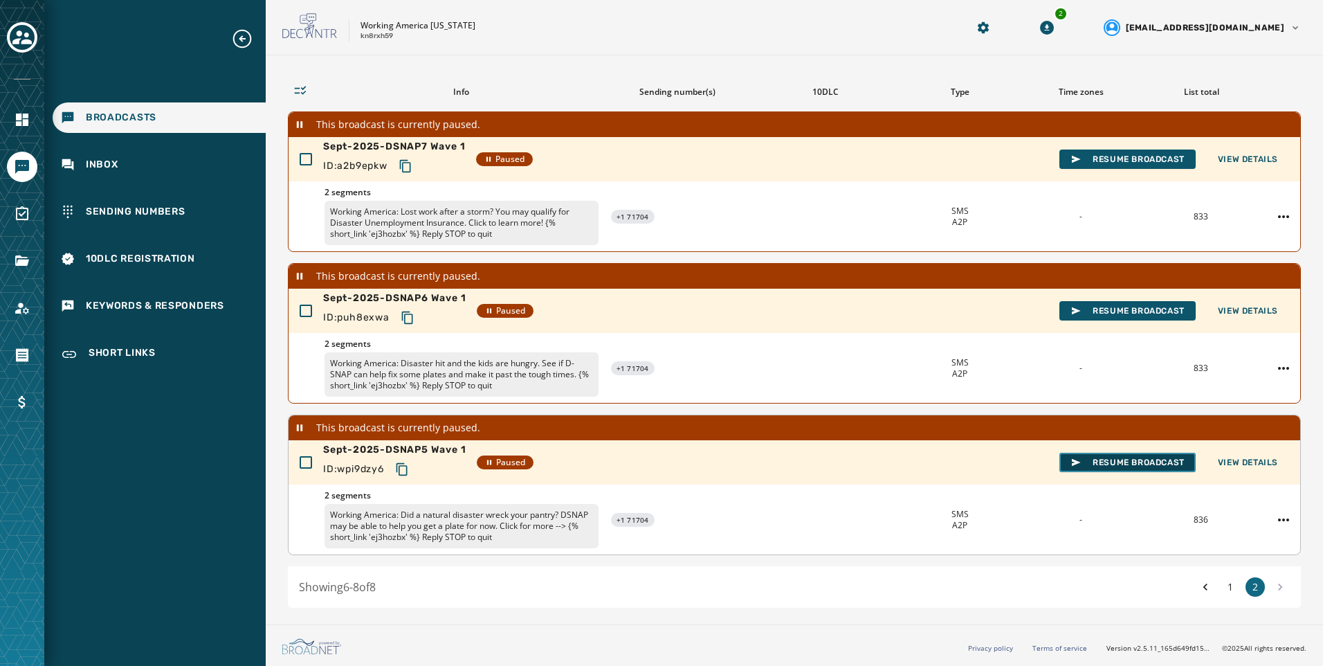
click at [1112, 455] on button "Resume Broadcast" at bounding box center [1127, 462] width 136 height 19
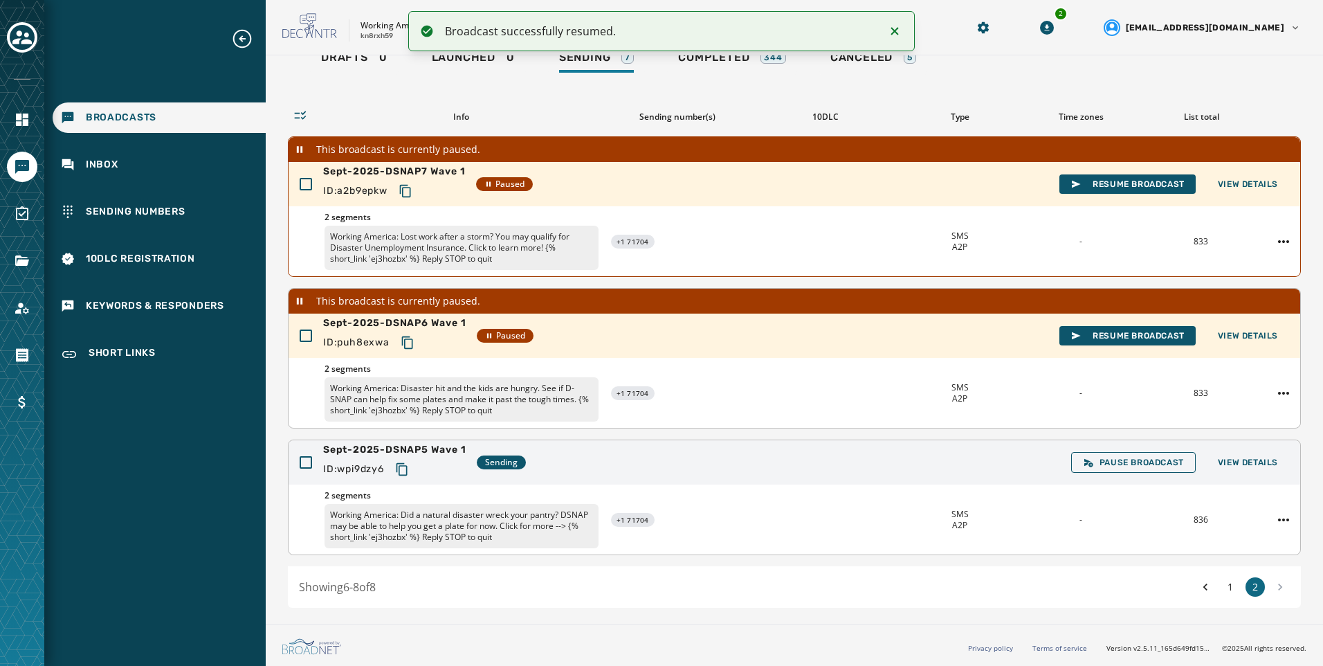
scroll to position [57, 0]
click at [1136, 332] on span "Resume Broadcast" at bounding box center [1127, 335] width 114 height 11
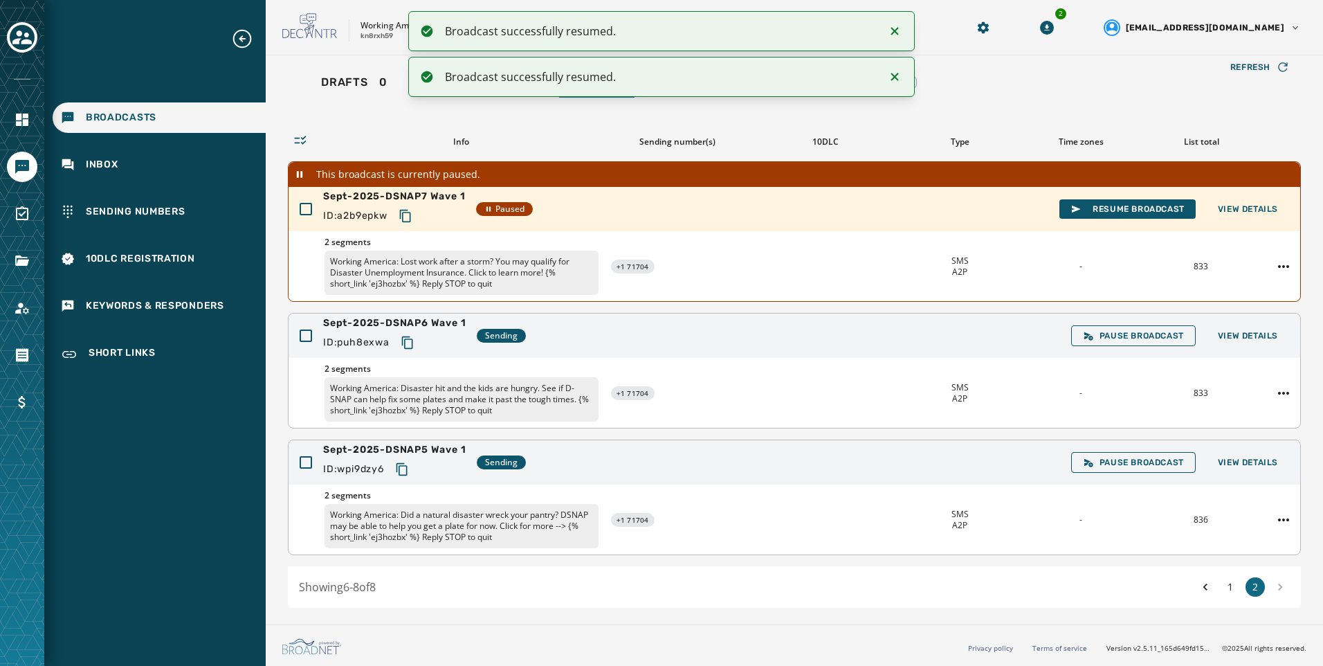
scroll to position [33, 0]
click at [898, 30] on icon "Notifications (F8)" at bounding box center [894, 31] width 17 height 17
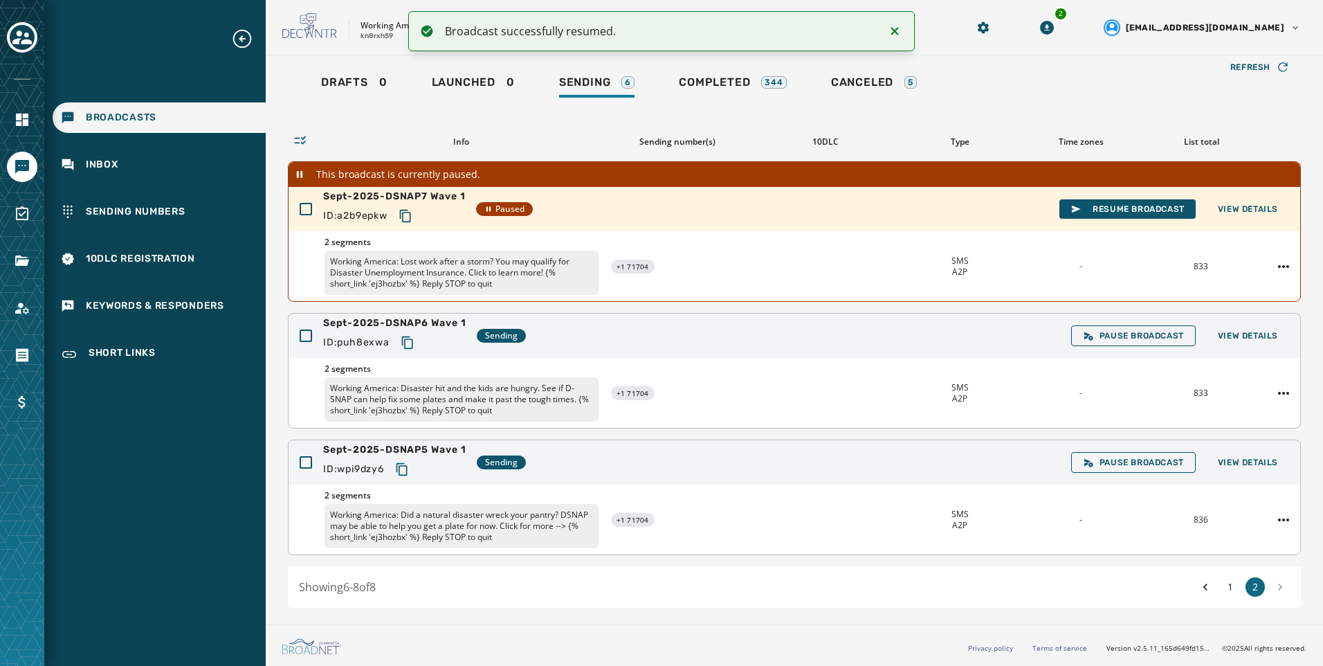
click at [898, 32] on icon "Notifications (F8)" at bounding box center [894, 31] width 17 height 17
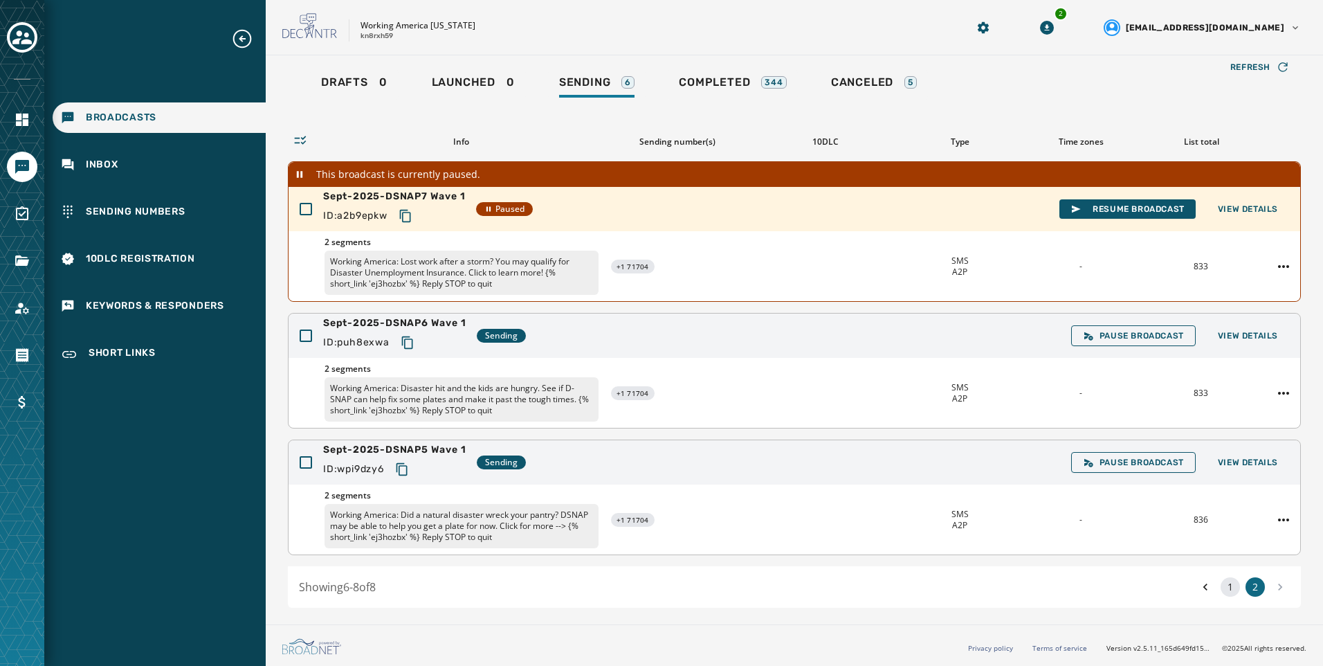
click at [1225, 590] on button "1" at bounding box center [1230, 586] width 19 height 19
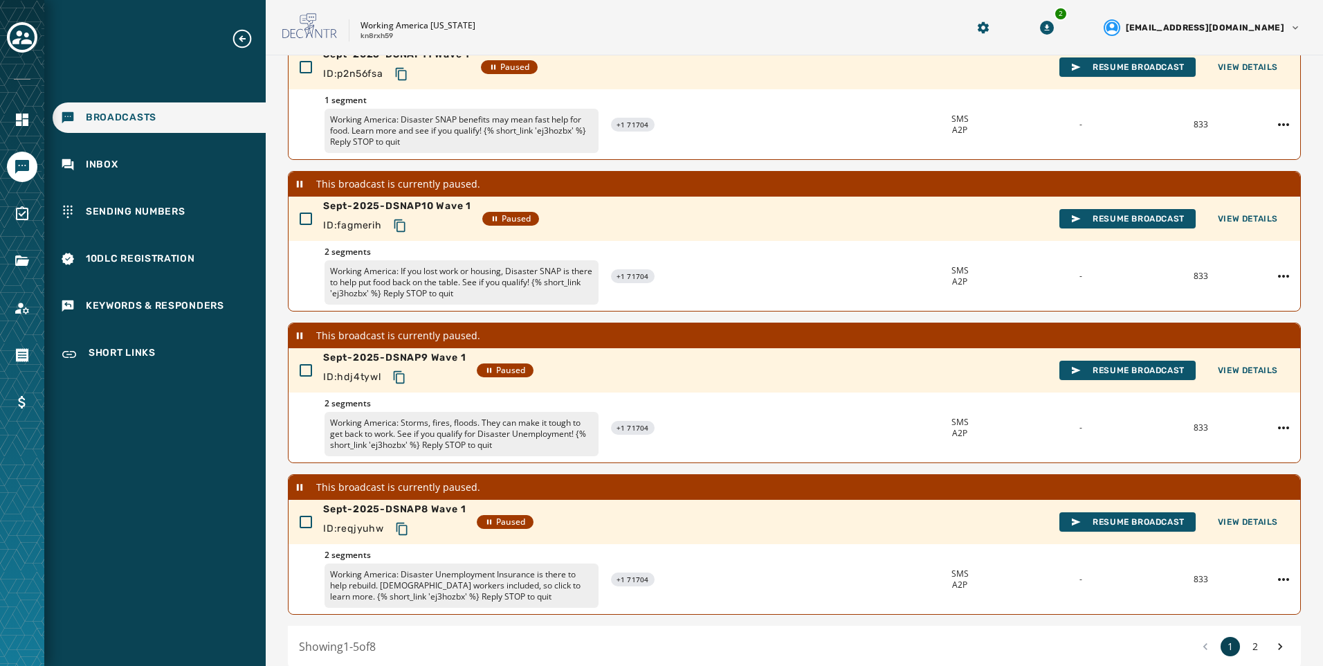
scroll to position [385, 0]
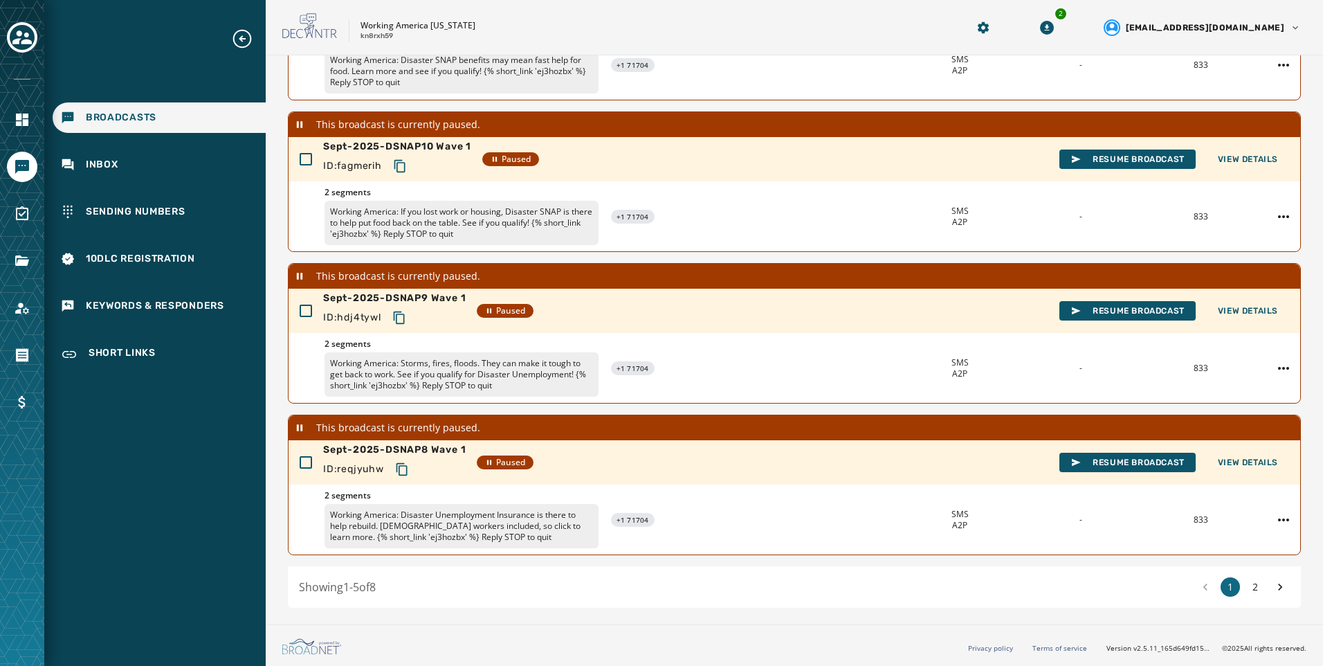
click at [1249, 596] on div "1 2" at bounding box center [1243, 586] width 94 height 19
click at [1249, 587] on button "2" at bounding box center [1255, 586] width 19 height 19
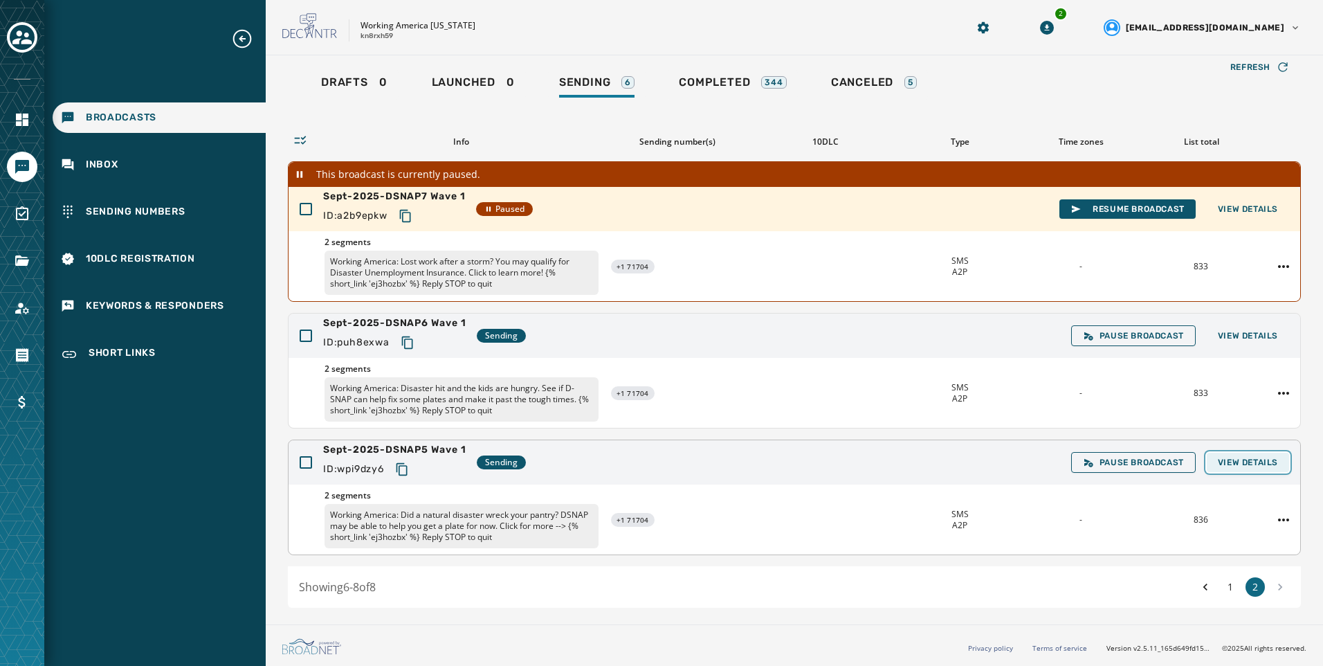
click at [1239, 470] on button "View Details" at bounding box center [1248, 462] width 82 height 19
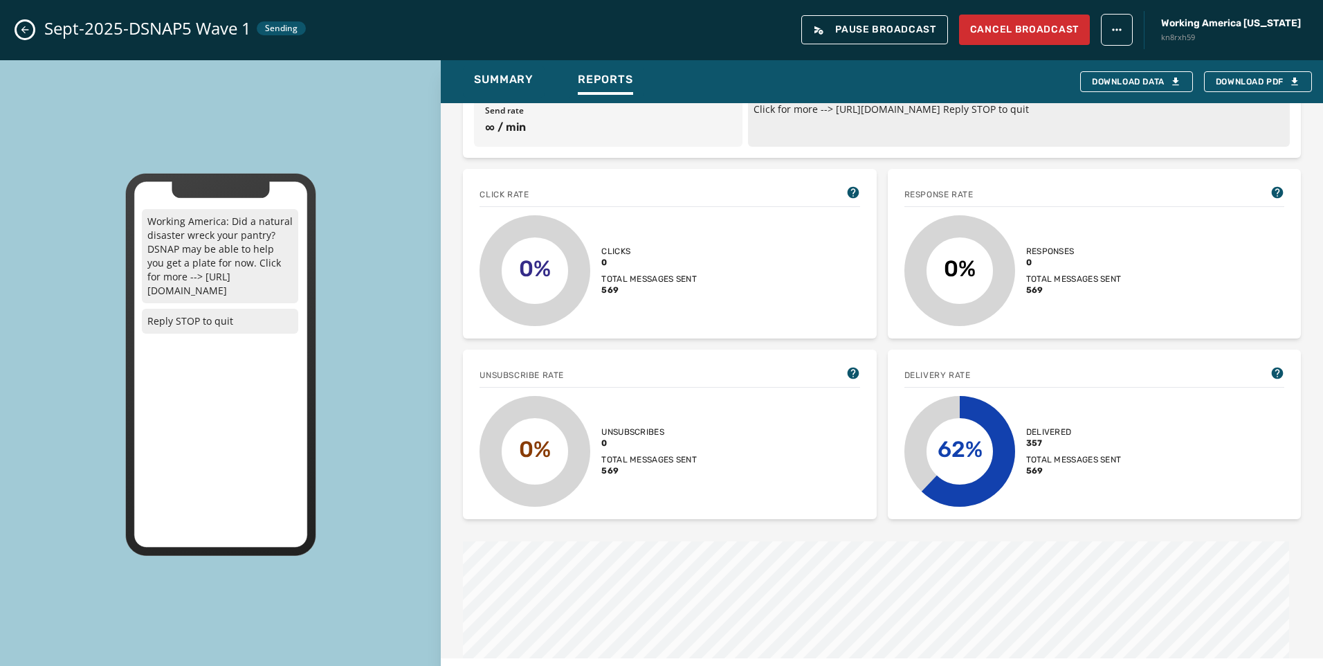
scroll to position [101, 0]
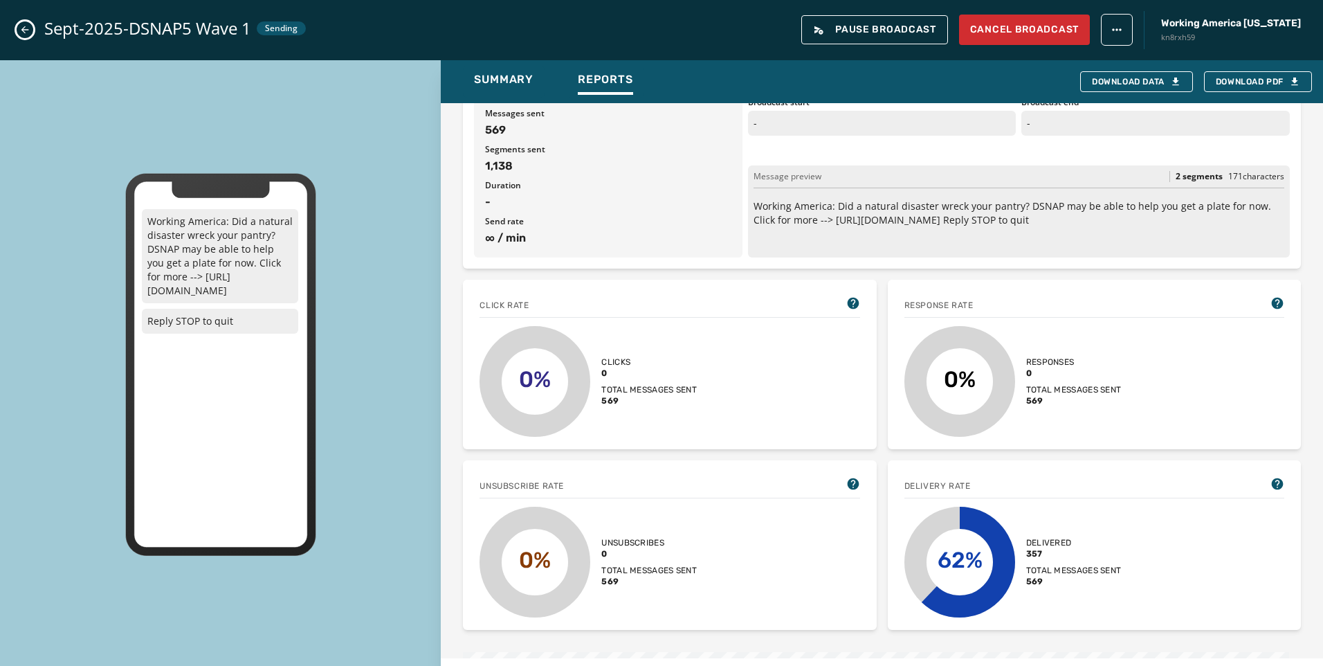
click at [33, 26] on div "Sept-2025-DSNAP5 Wave 1 Sending Pause Broadcast Cancel Broadcast Working [GEOGR…" at bounding box center [661, 30] width 1323 height 60
click at [23, 27] on icon "Close admin drawer" at bounding box center [24, 29] width 11 height 11
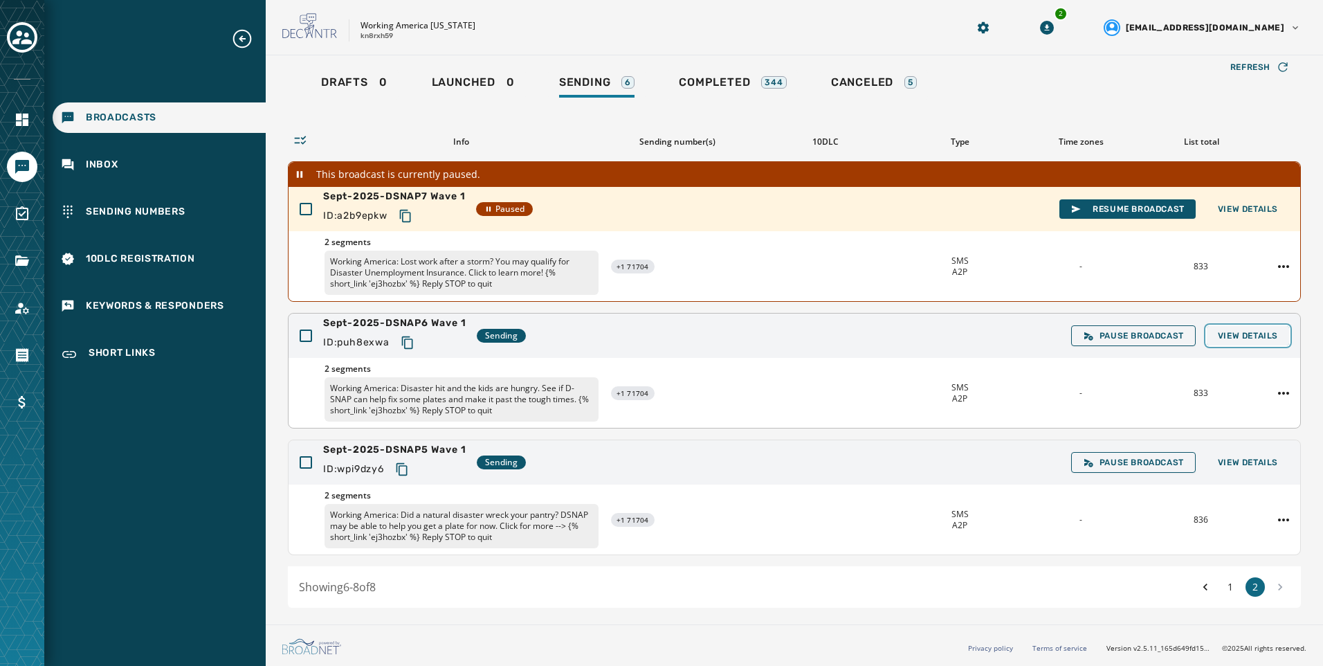
click at [1243, 326] on button "View Details" at bounding box center [1248, 335] width 82 height 19
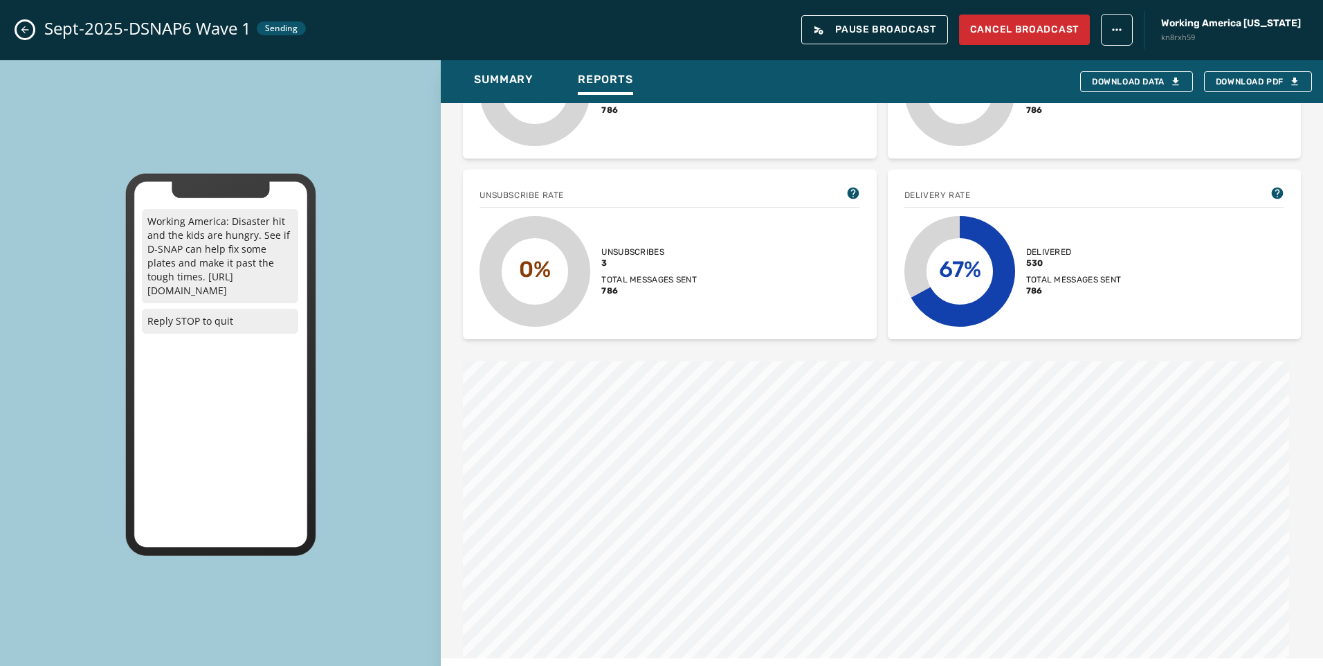
scroll to position [415, 0]
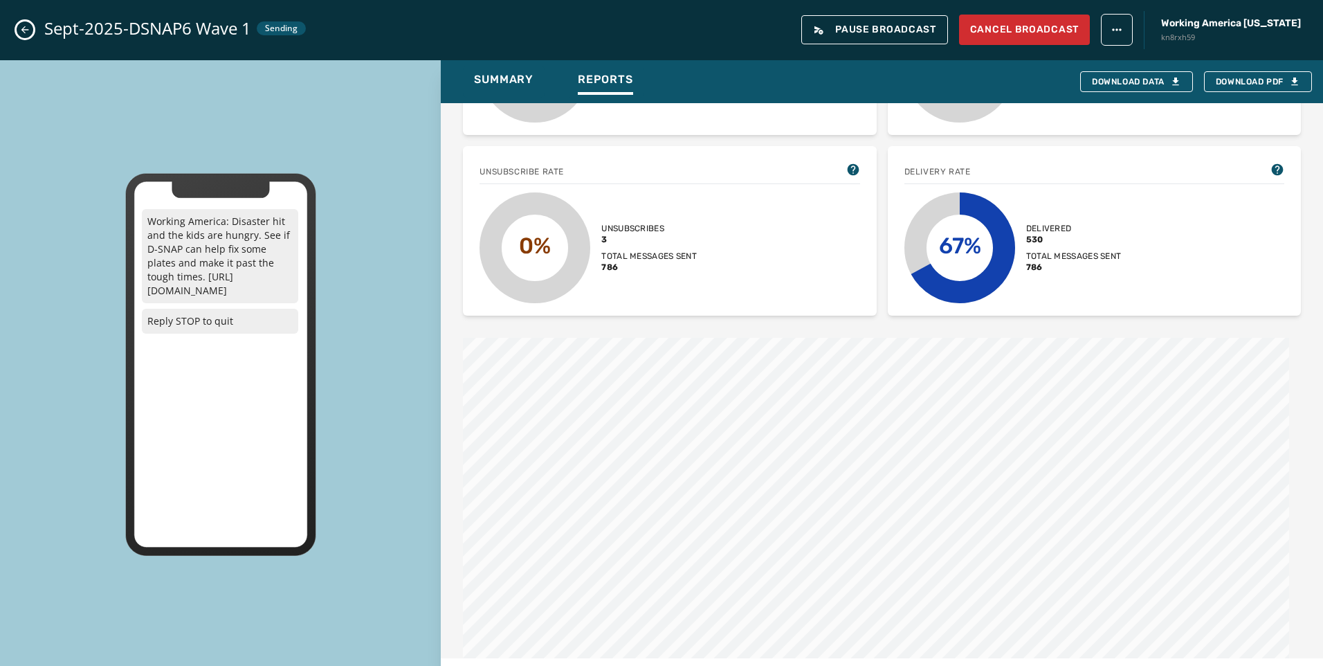
click at [34, 31] on div "Sept-2025-DSNAP6 Wave 1 Sending Pause Broadcast Cancel Broadcast Working Americ…" at bounding box center [661, 30] width 1323 height 60
click at [24, 31] on icon "Close admin drawer" at bounding box center [25, 30] width 8 height 8
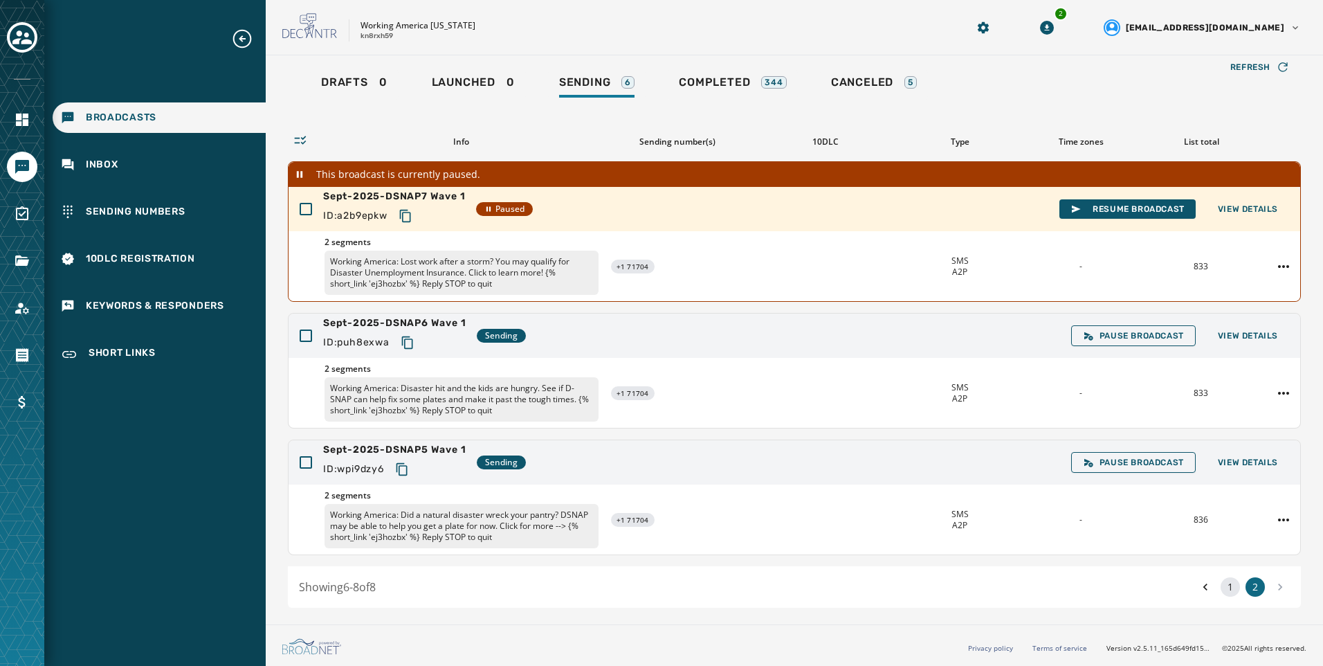
click at [1225, 583] on button "1" at bounding box center [1230, 586] width 19 height 19
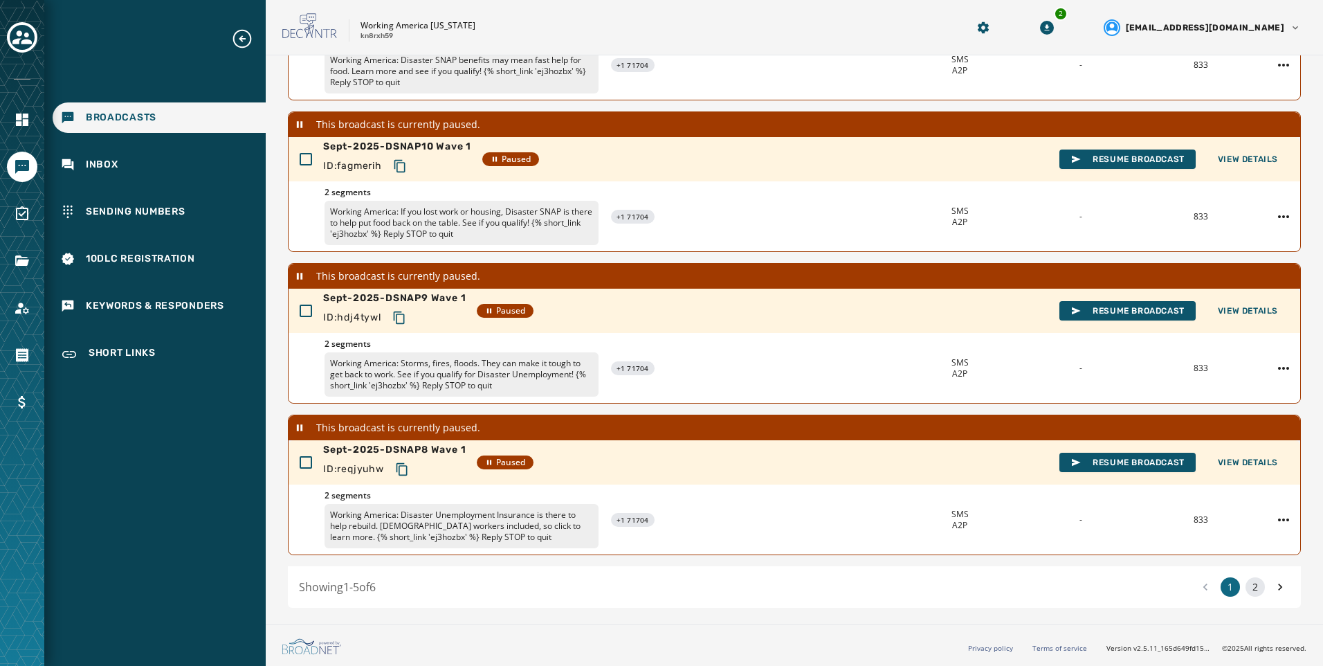
click at [1246, 583] on button "2" at bounding box center [1255, 586] width 19 height 19
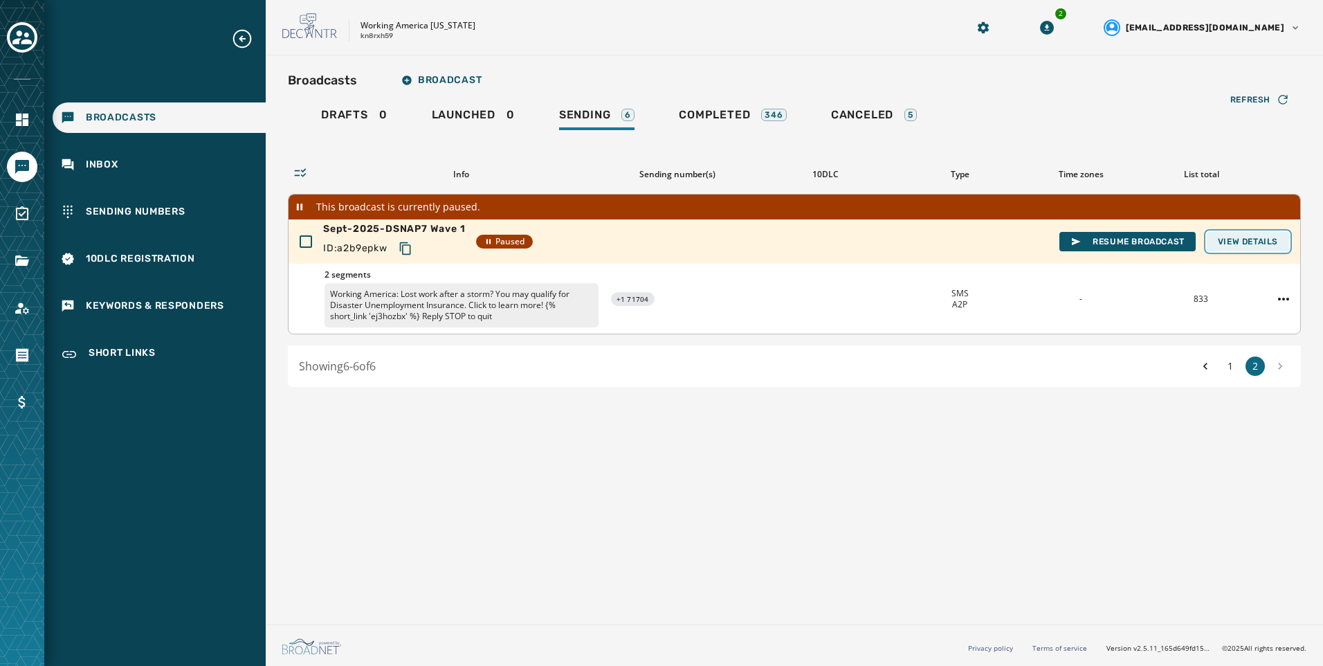
click at [1246, 241] on span "View Details" at bounding box center [1248, 241] width 60 height 11
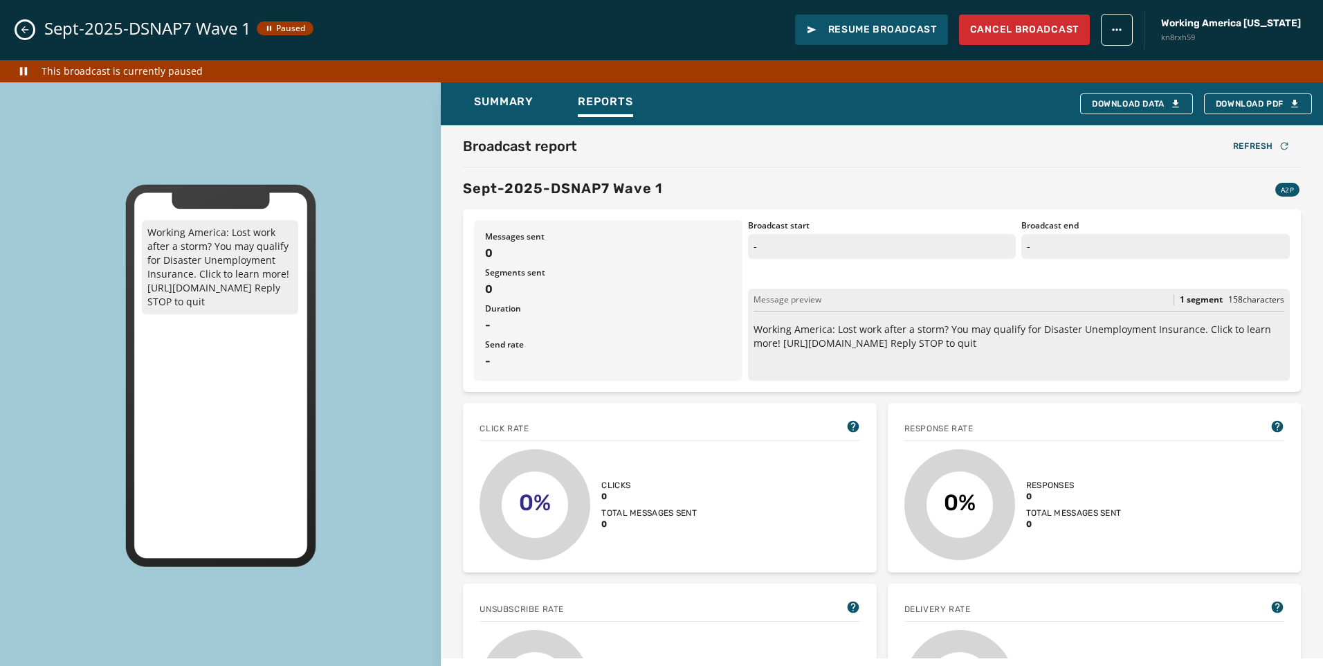
click at [29, 32] on icon "Close admin drawer" at bounding box center [24, 29] width 11 height 11
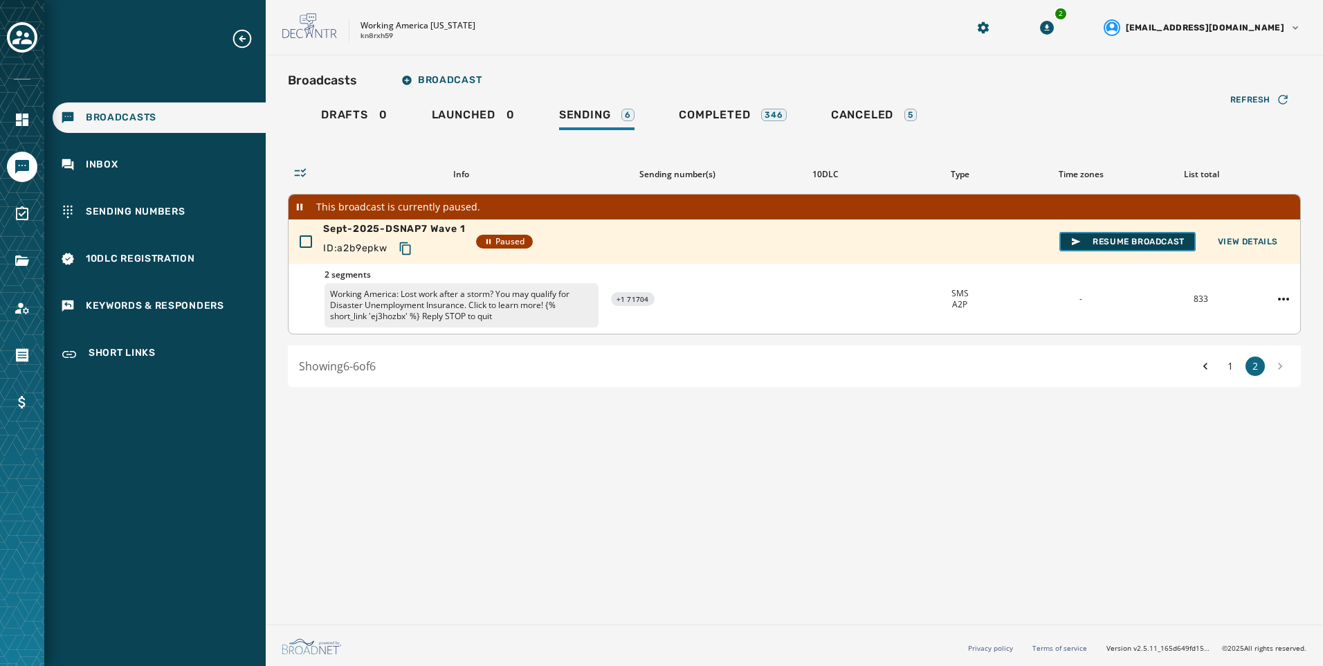
click at [1126, 236] on span "Resume Broadcast" at bounding box center [1127, 241] width 114 height 11
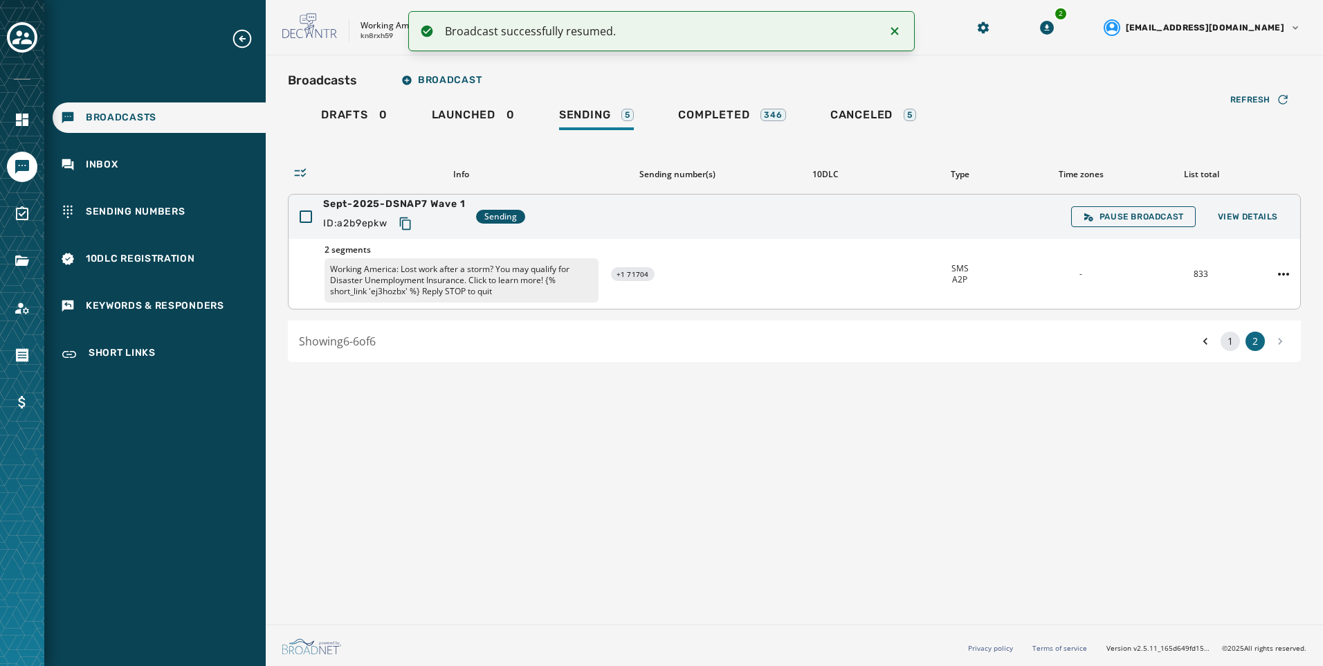
click at [1233, 337] on button "1" at bounding box center [1230, 340] width 19 height 19
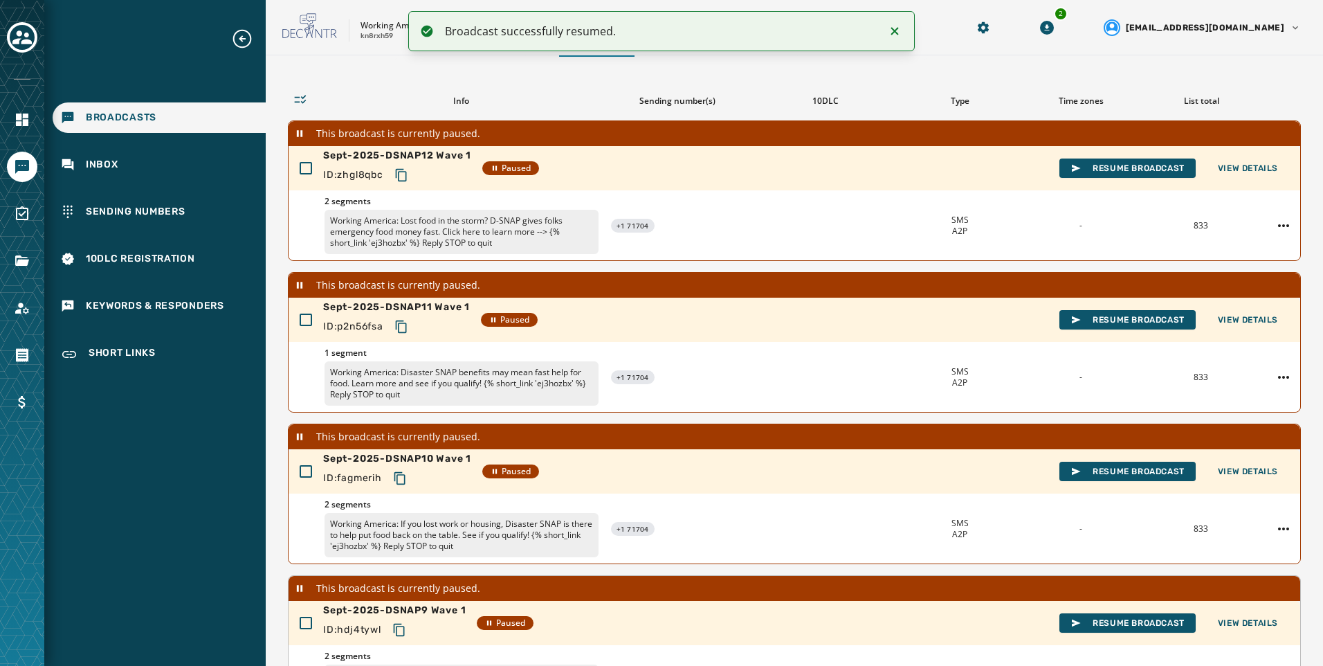
scroll to position [346, 0]
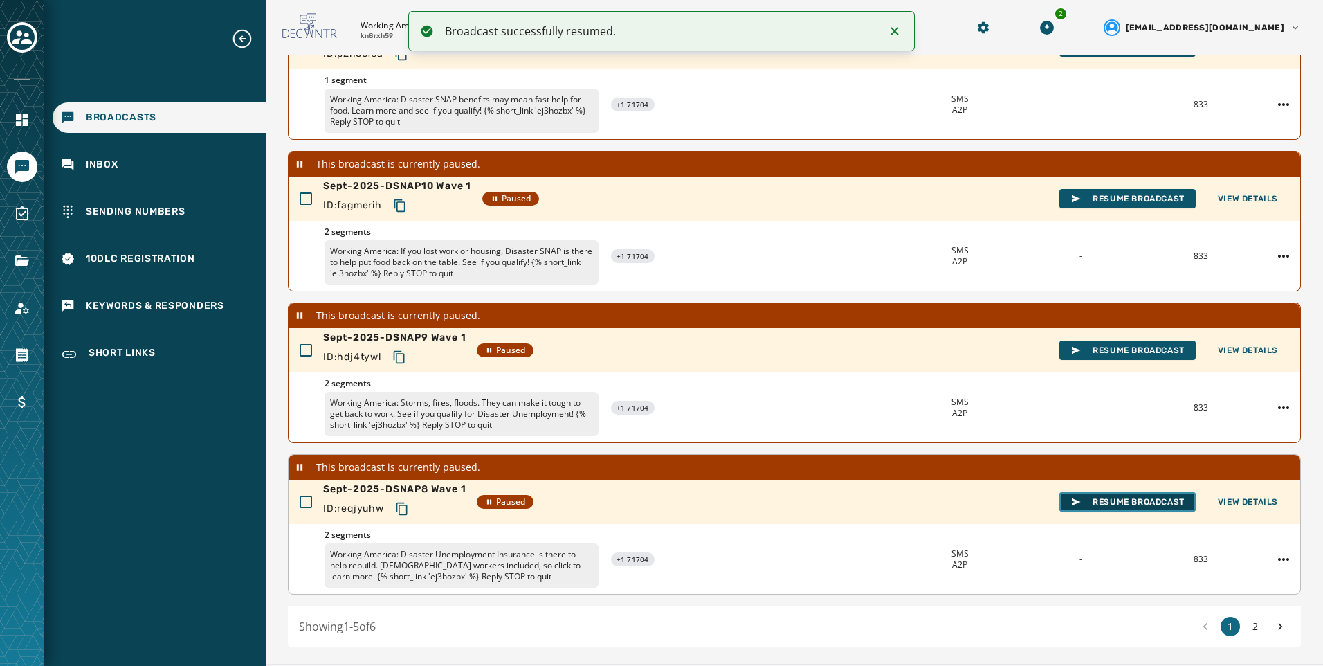
click at [1149, 507] on button "Resume Broadcast" at bounding box center [1127, 501] width 136 height 19
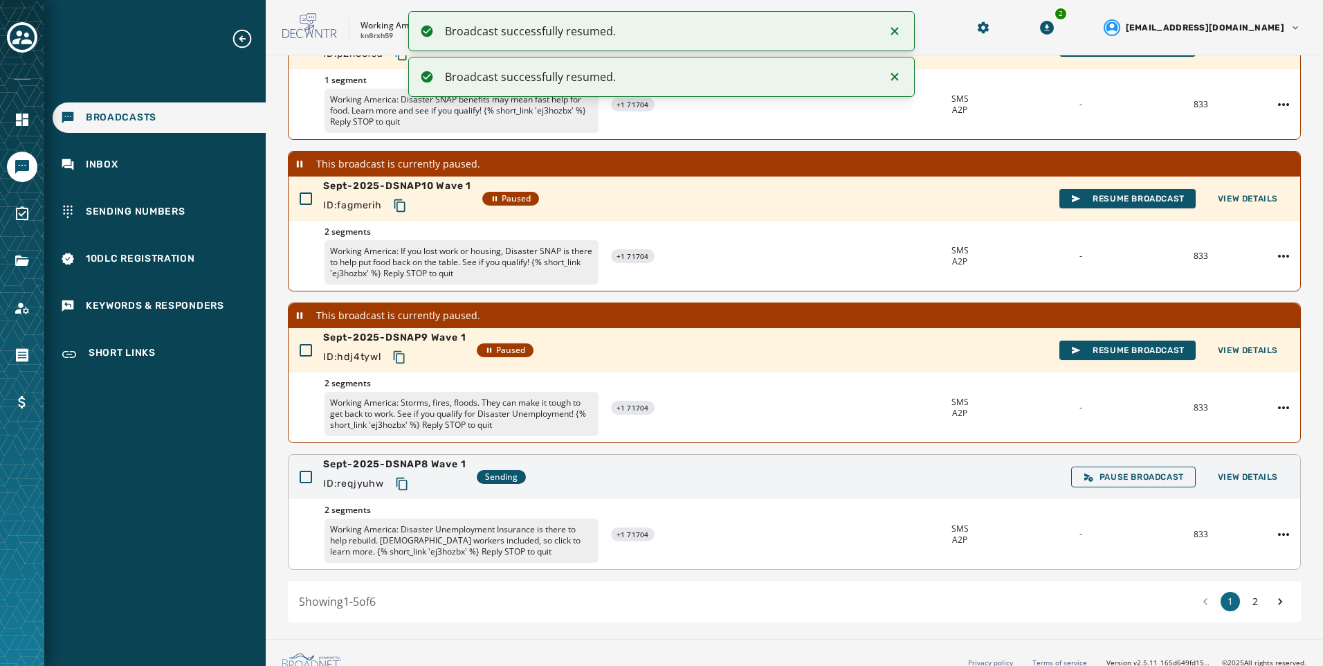
click at [897, 27] on icon "Notifications (F8)" at bounding box center [894, 31] width 17 height 17
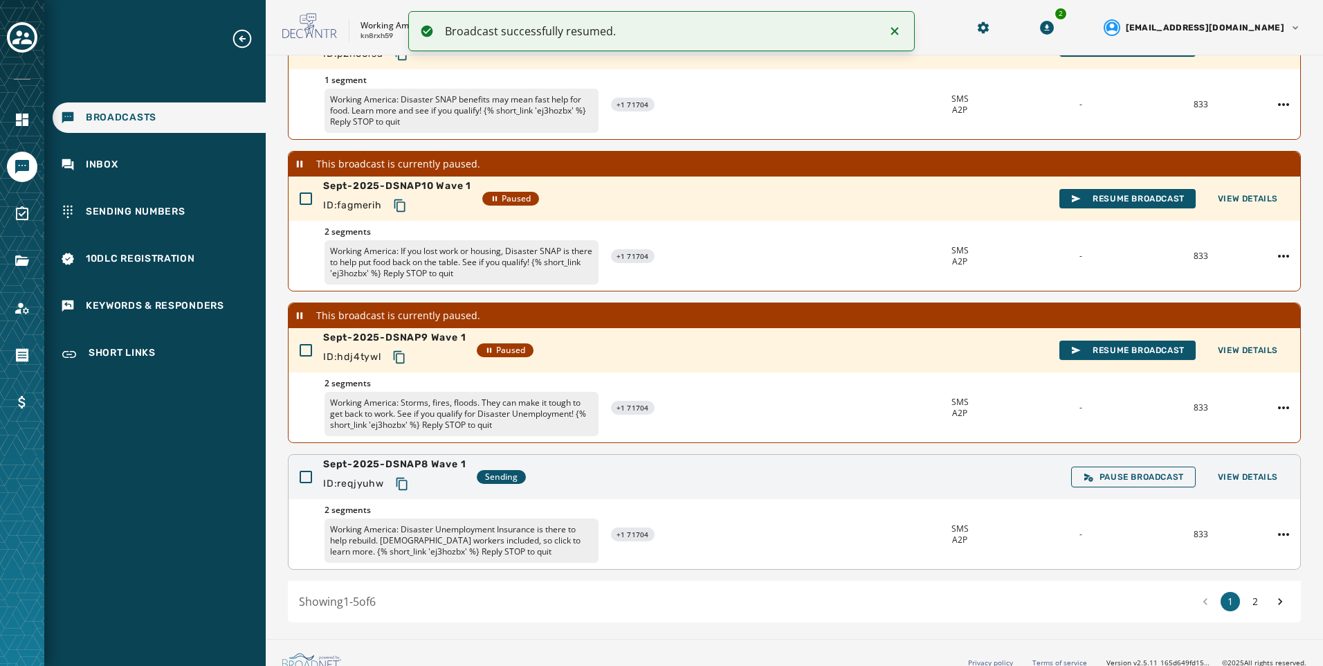
click at [897, 27] on icon "Notifications (F8)" at bounding box center [894, 31] width 17 height 17
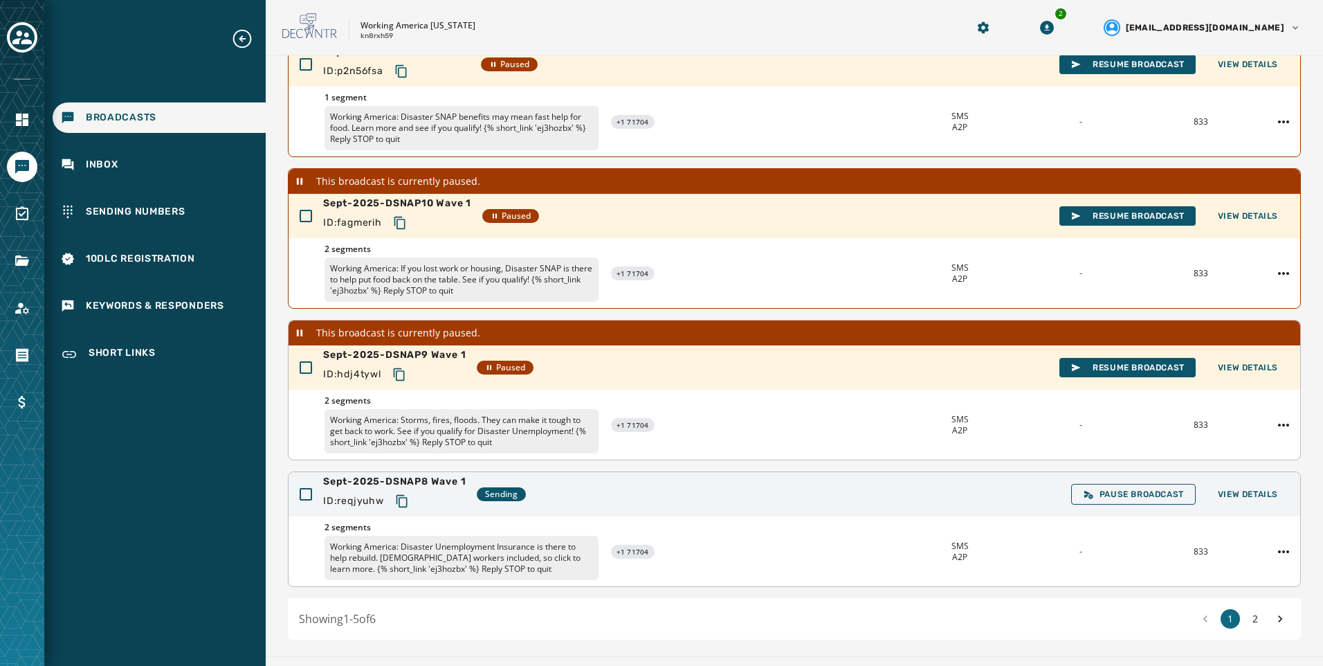
scroll to position [277, 0]
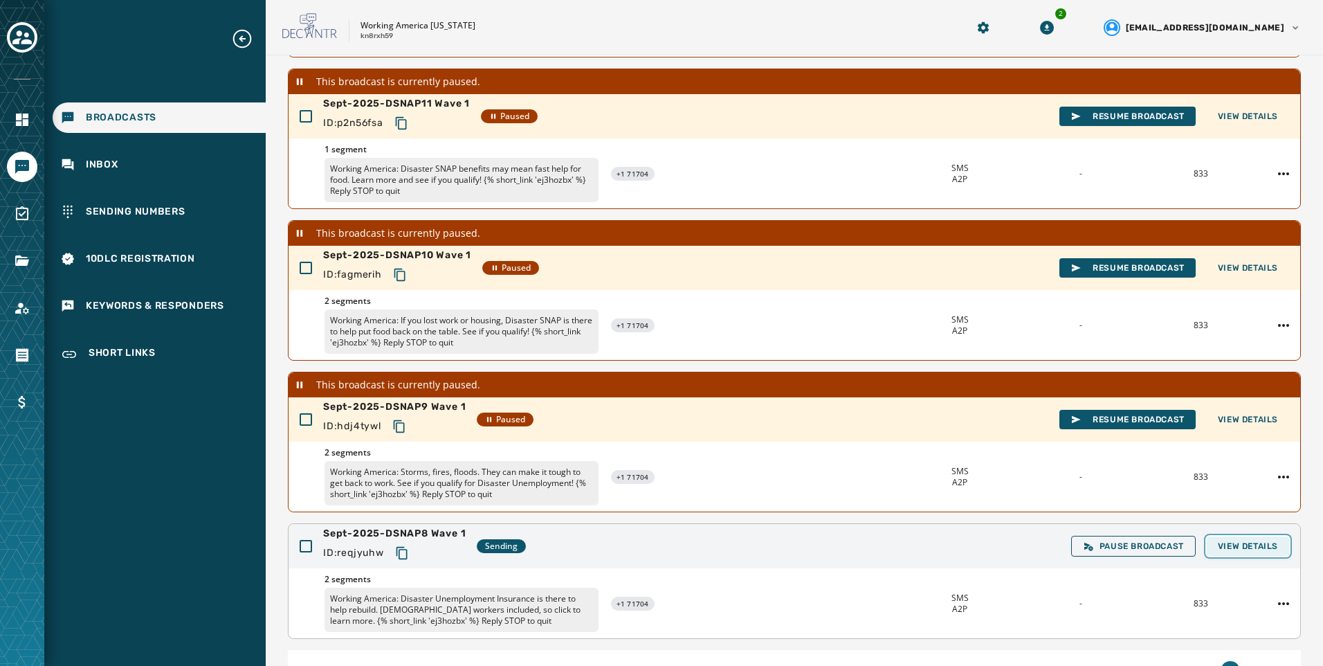
click at [1218, 545] on span "View Details" at bounding box center [1248, 545] width 60 height 11
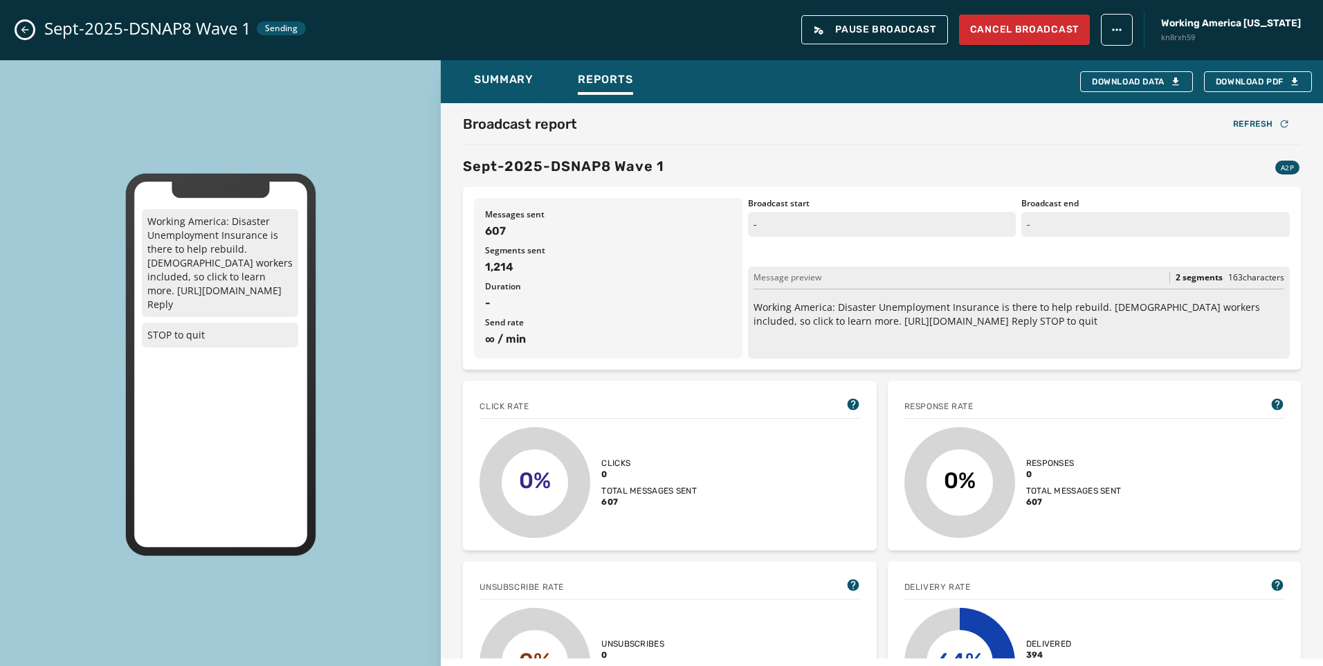
click at [30, 29] on icon "Close admin drawer" at bounding box center [24, 29] width 11 height 11
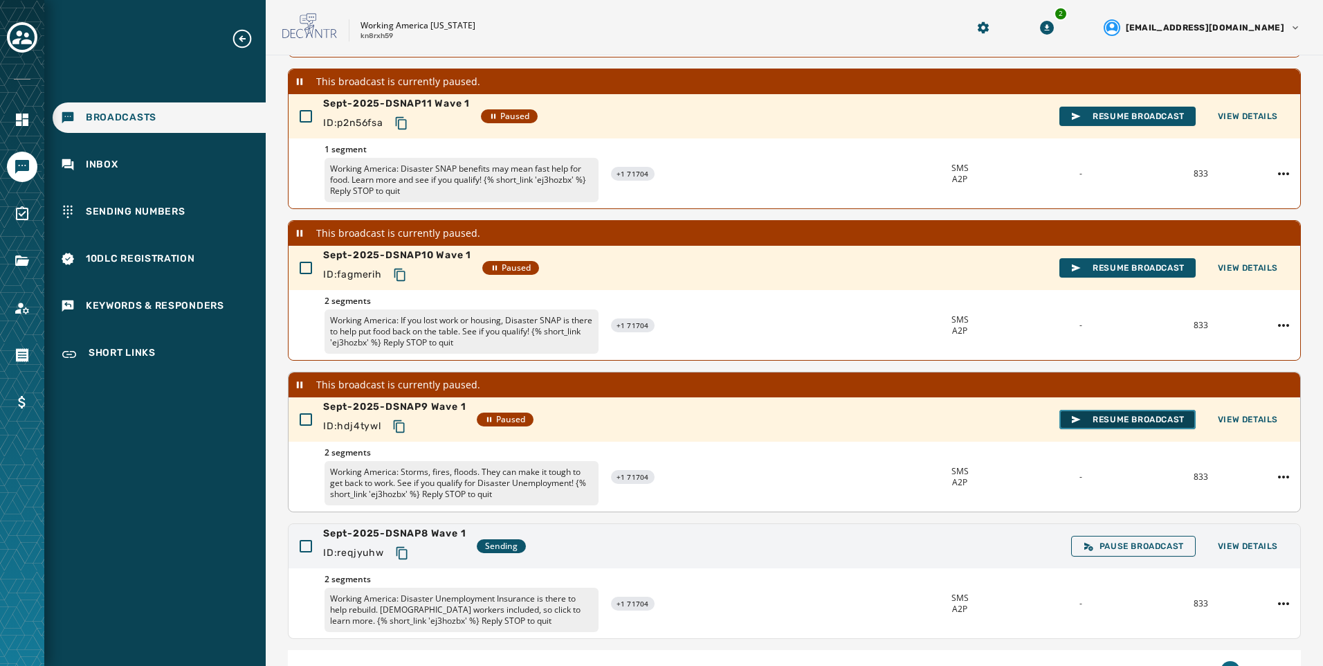
click at [1117, 424] on span "Resume Broadcast" at bounding box center [1127, 419] width 114 height 11
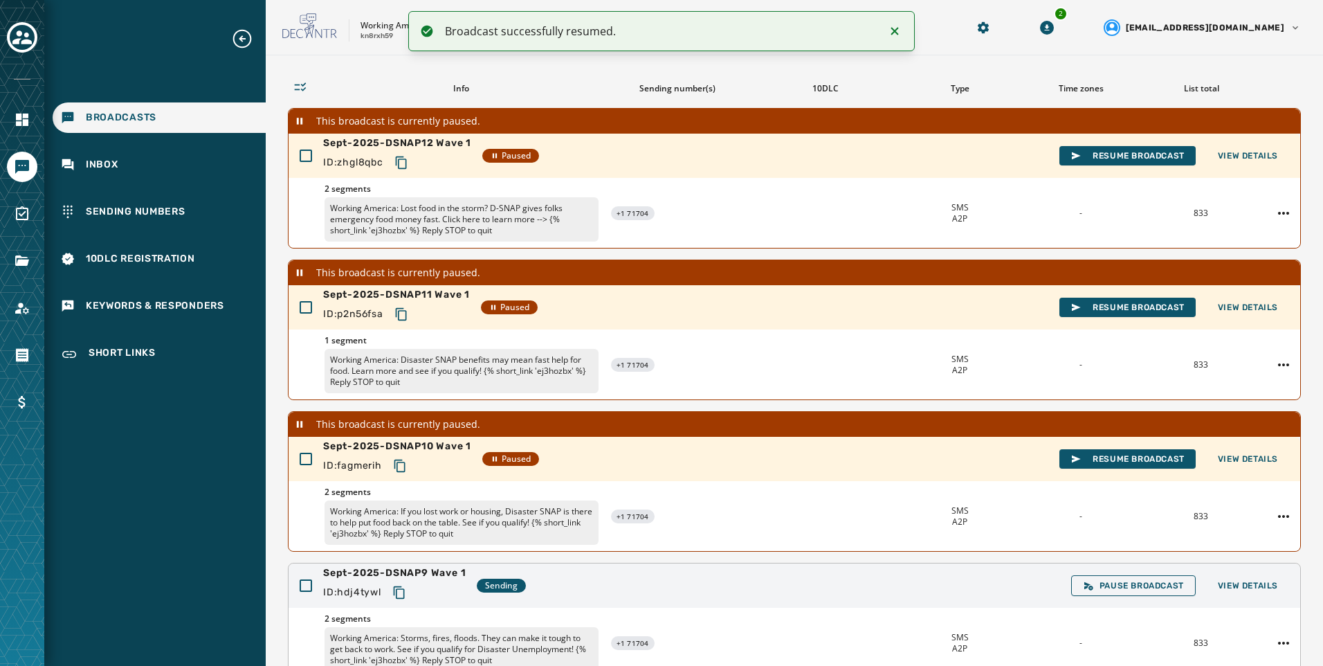
scroll to position [18, 0]
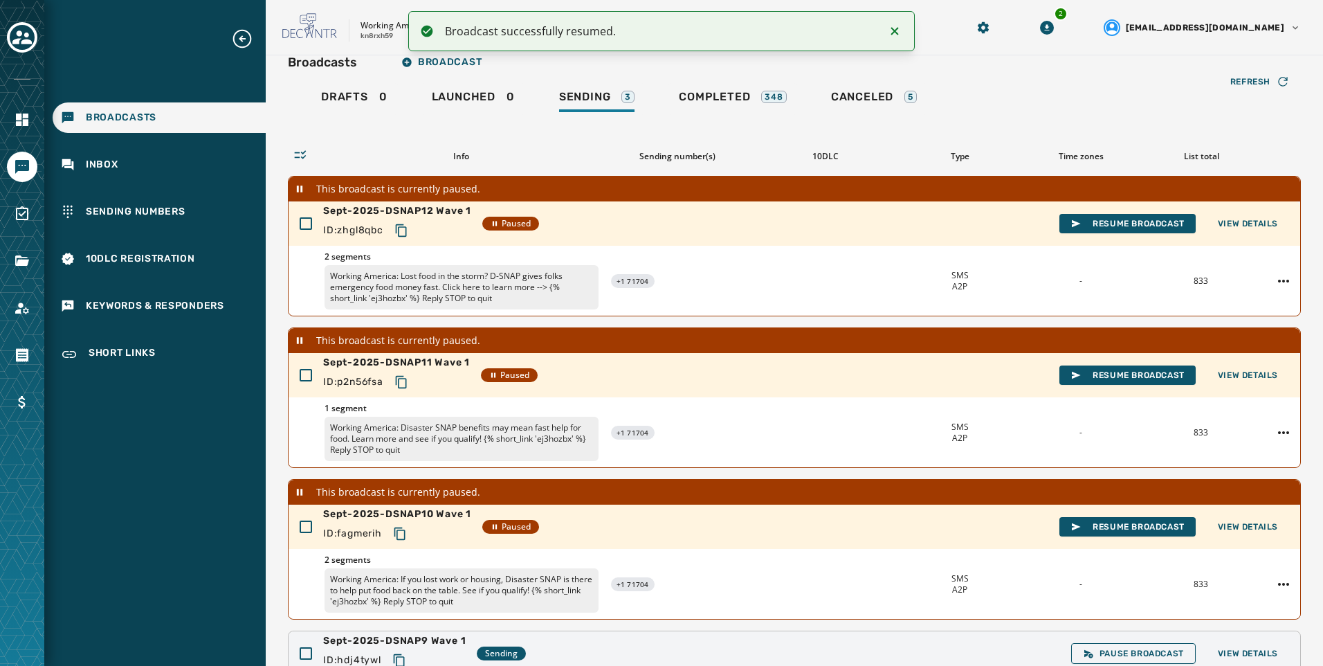
click at [896, 29] on icon "Notifications (F8)" at bounding box center [895, 31] width 8 height 8
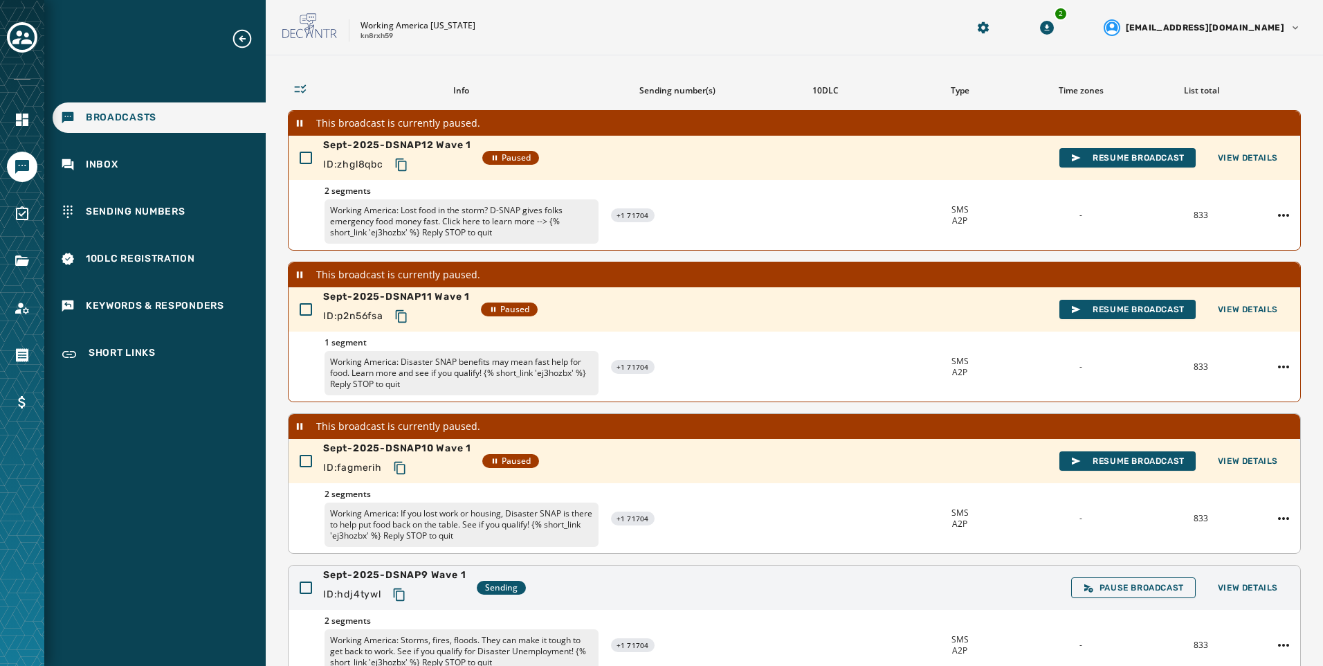
scroll to position [156, 0]
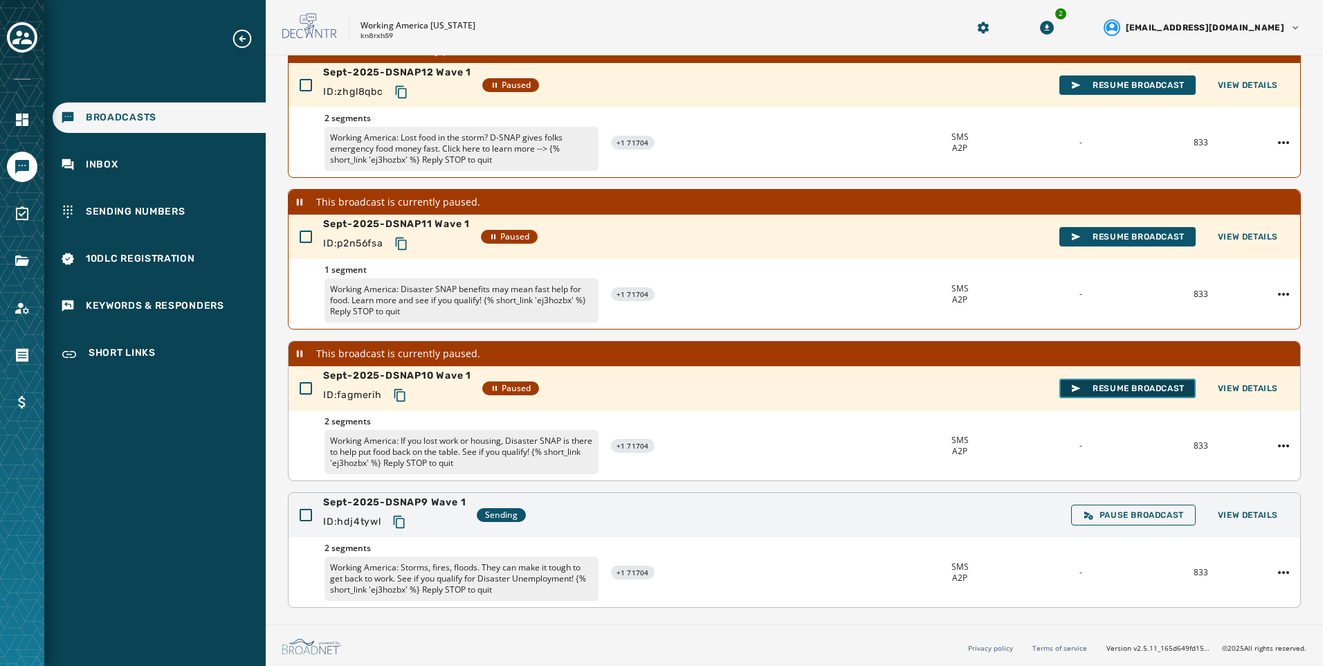
click at [1077, 388] on span "Resume Broadcast" at bounding box center [1127, 388] width 114 height 11
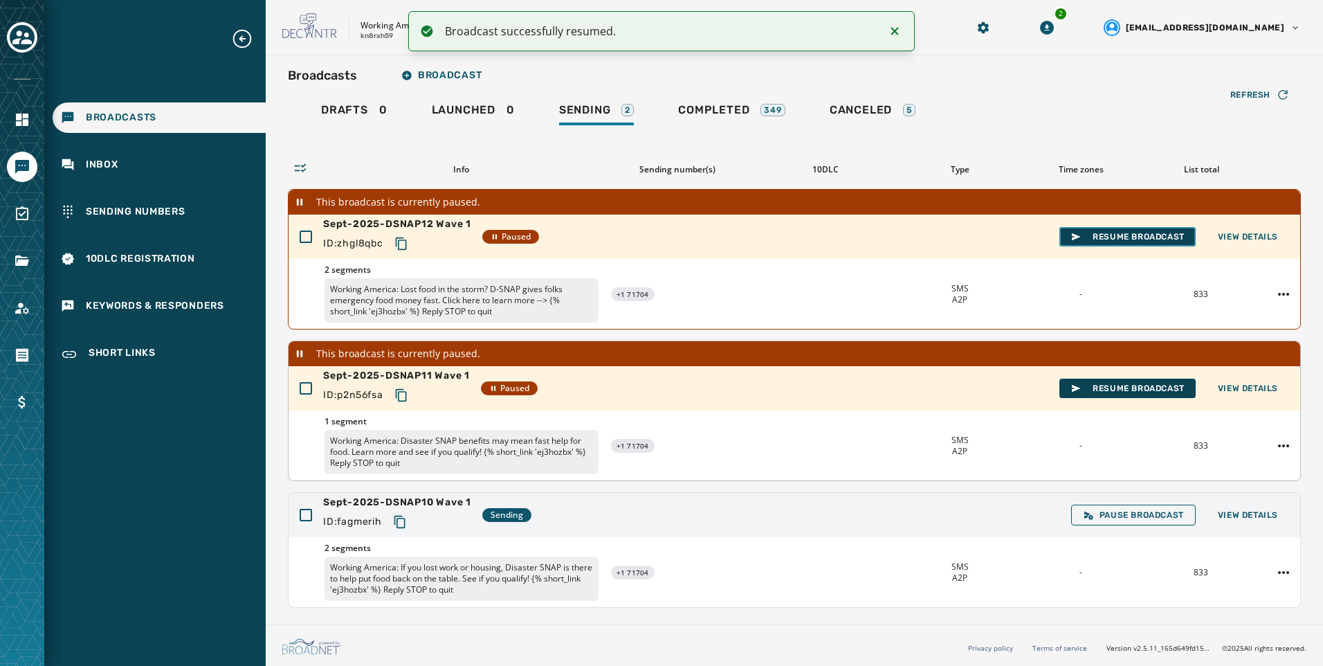
click at [1117, 239] on span "Resume Broadcast" at bounding box center [1127, 236] width 114 height 11
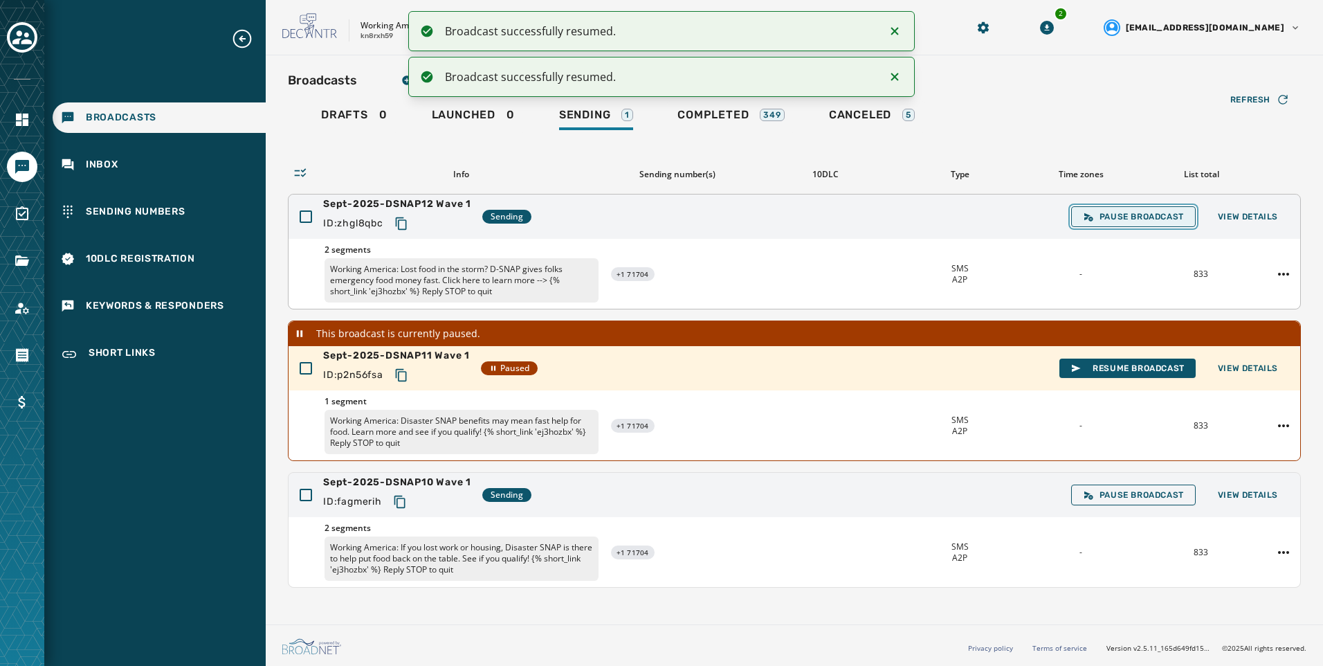
click at [1136, 211] on span "Pause Broadcast" at bounding box center [1133, 216] width 101 height 11
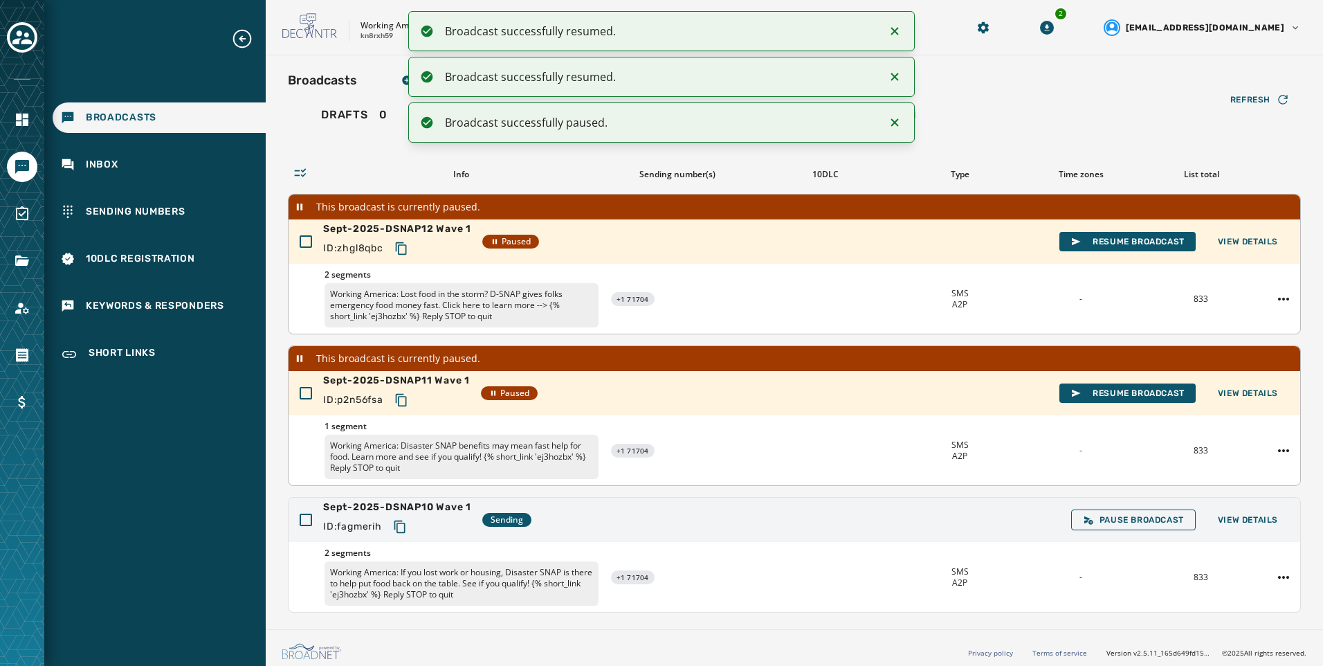
scroll to position [5, 0]
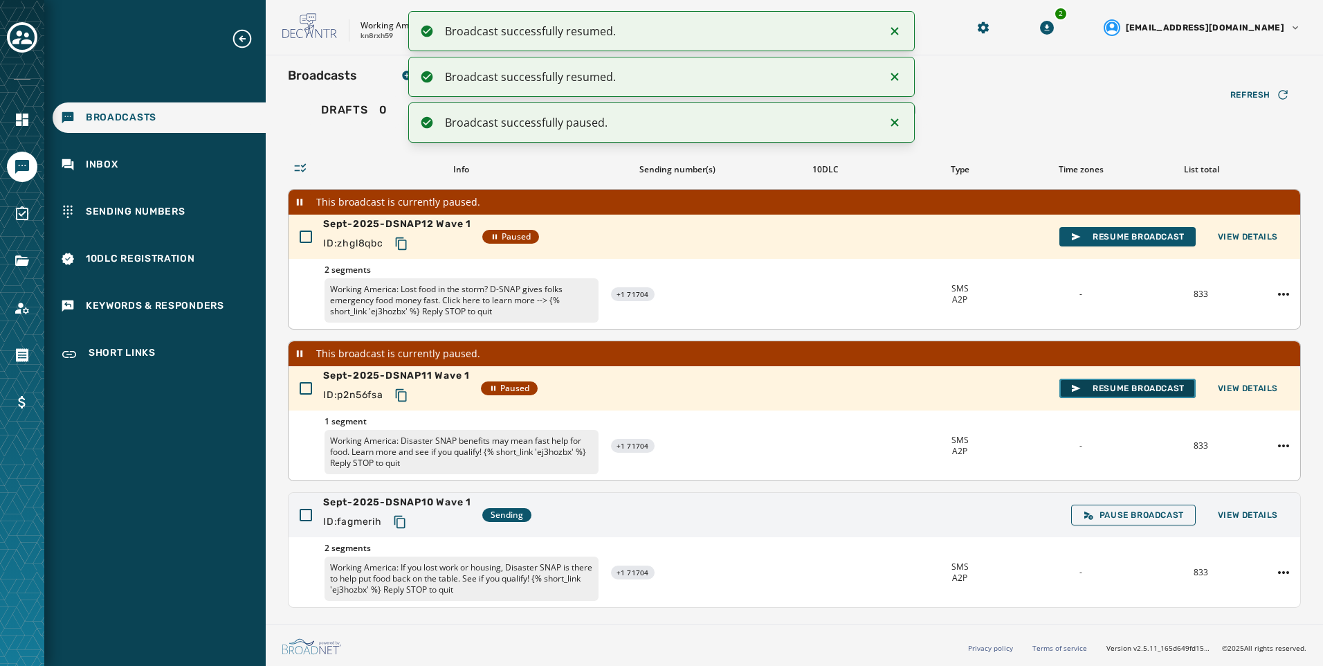
click at [1133, 381] on button "Resume Broadcast" at bounding box center [1127, 388] width 136 height 19
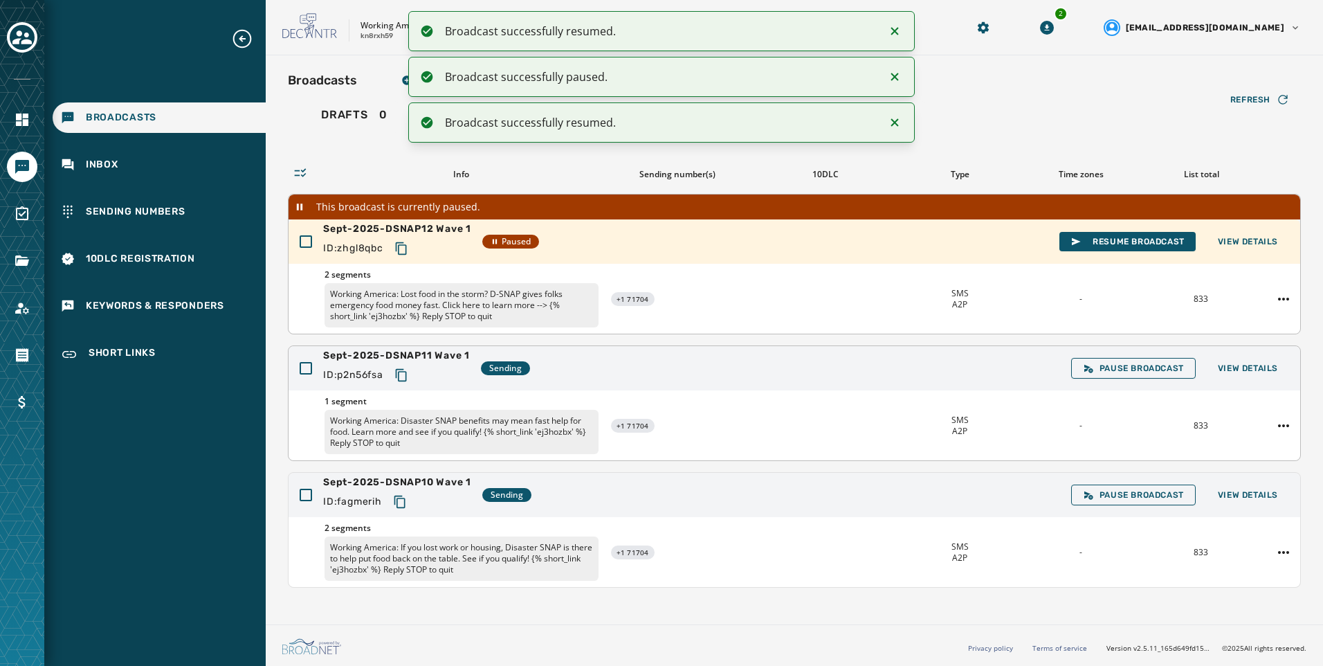
scroll to position [0, 0]
click at [1273, 483] on div "Sept-2025-DSNAP10 Wave 1 ID: fagmerih Sending Pause Broadcast View Details" at bounding box center [795, 495] width 1012 height 44
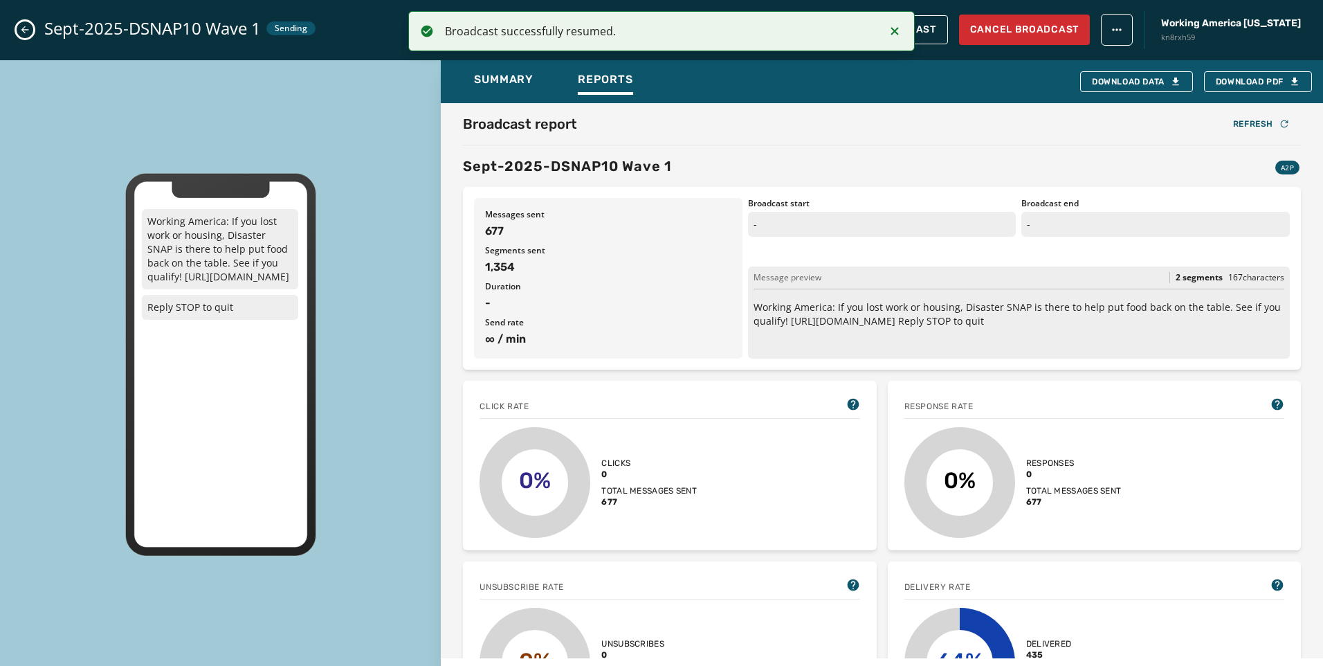
click at [897, 30] on icon "Notifications (F8)" at bounding box center [894, 31] width 17 height 17
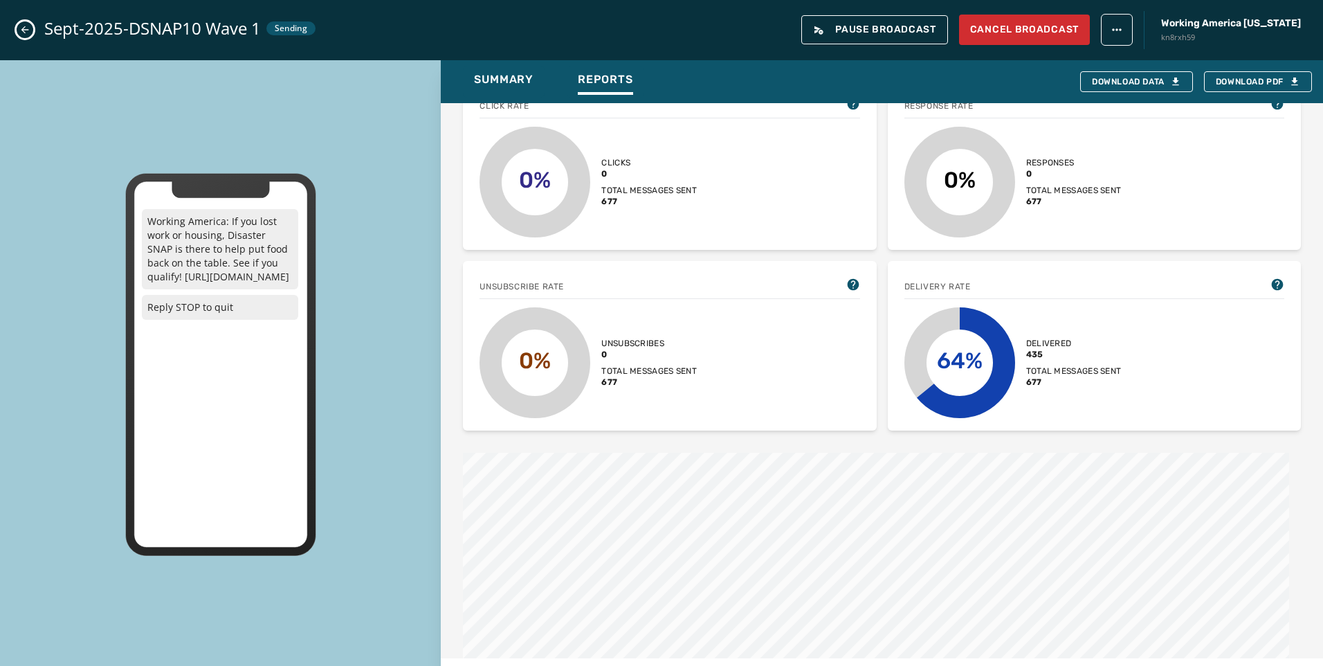
scroll to position [415, 0]
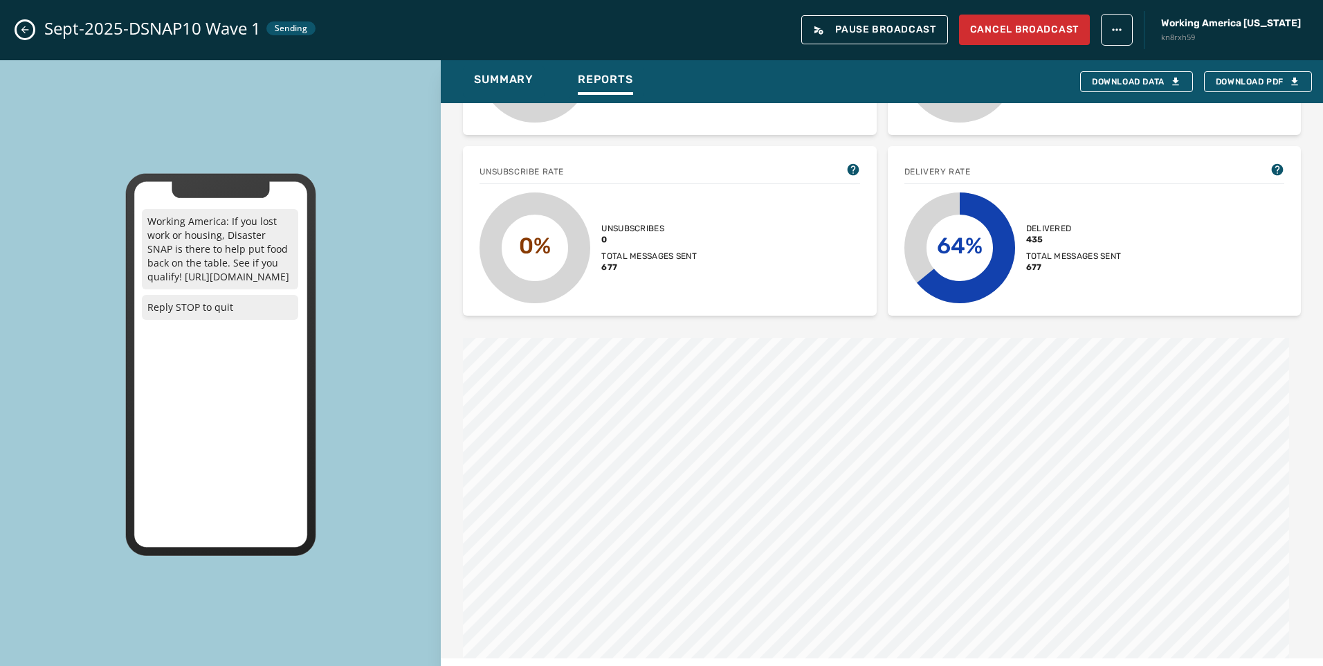
click at [27, 24] on icon "Close admin drawer" at bounding box center [24, 29] width 11 height 11
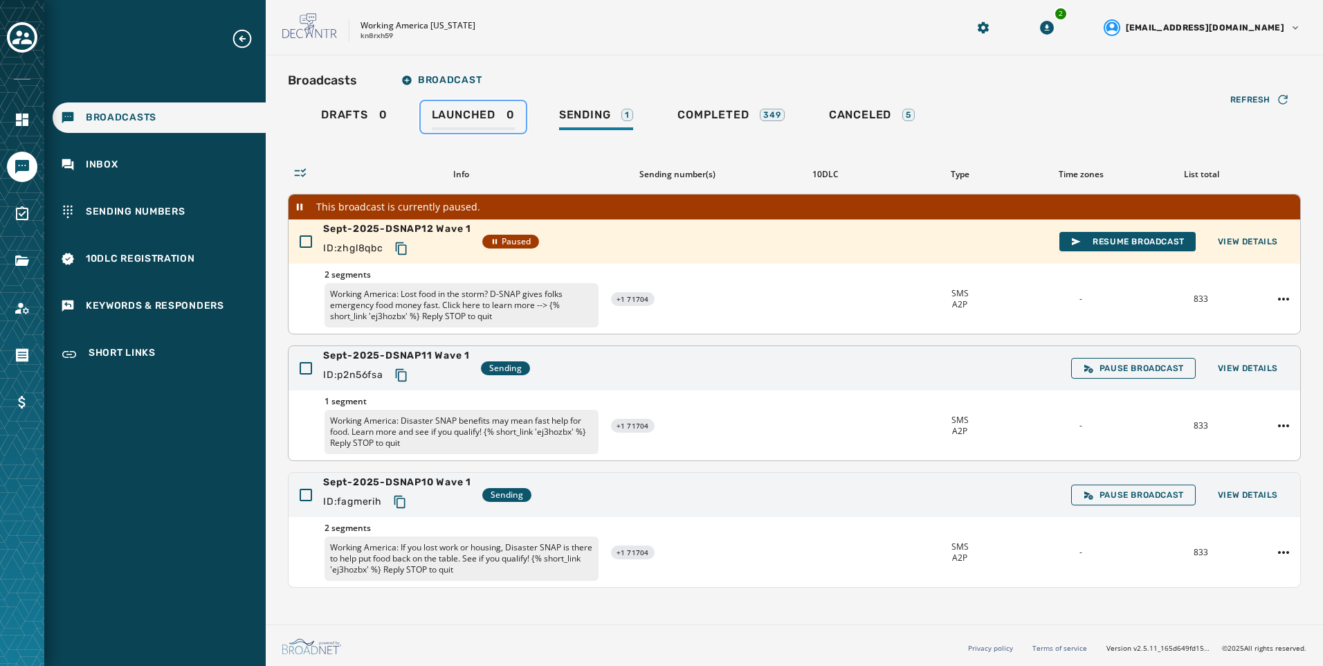
click at [500, 108] on div "Launched 0" at bounding box center [473, 119] width 83 height 22
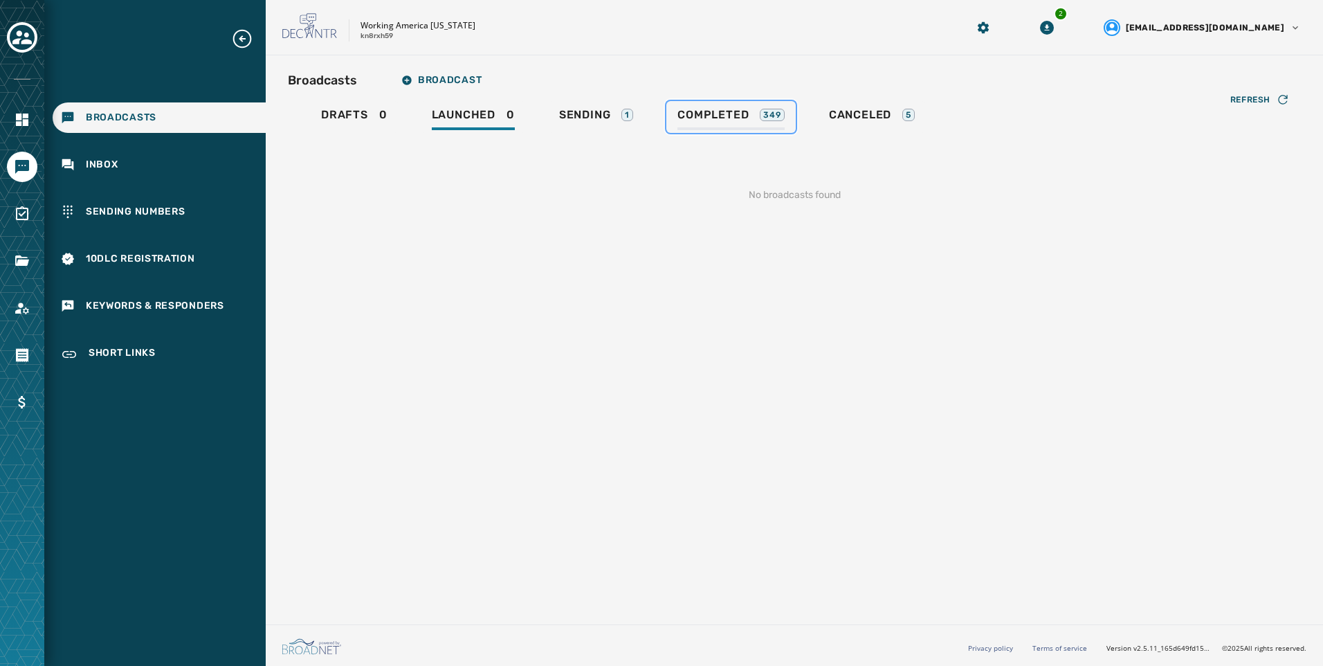
click at [709, 116] on span "Completed" at bounding box center [712, 115] width 71 height 14
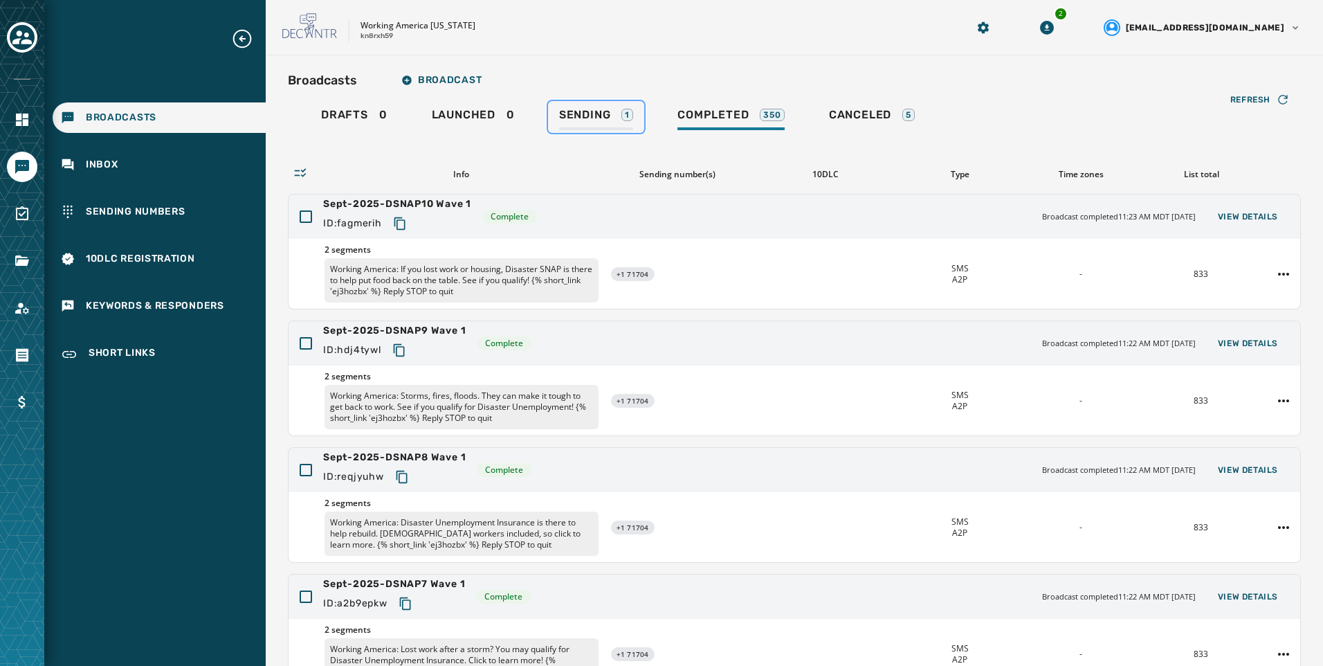
click at [583, 120] on span "Sending" at bounding box center [585, 115] width 52 height 14
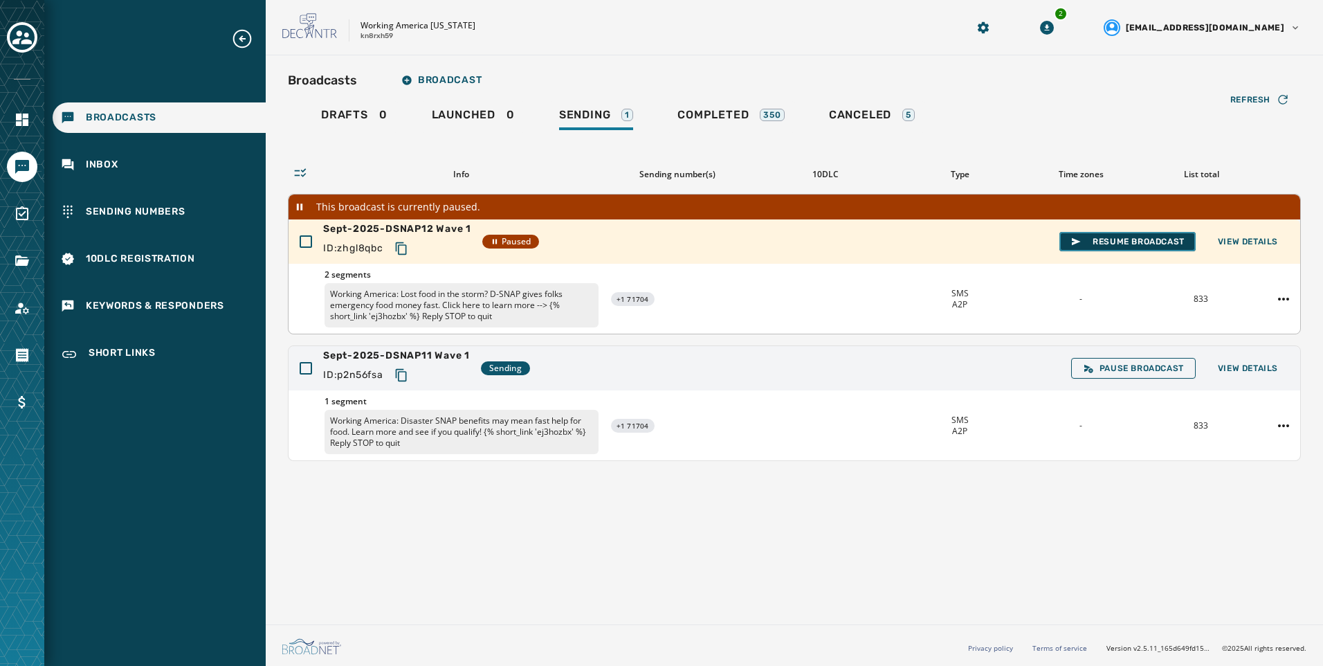
click at [1080, 247] on button "Resume Broadcast" at bounding box center [1127, 241] width 136 height 19
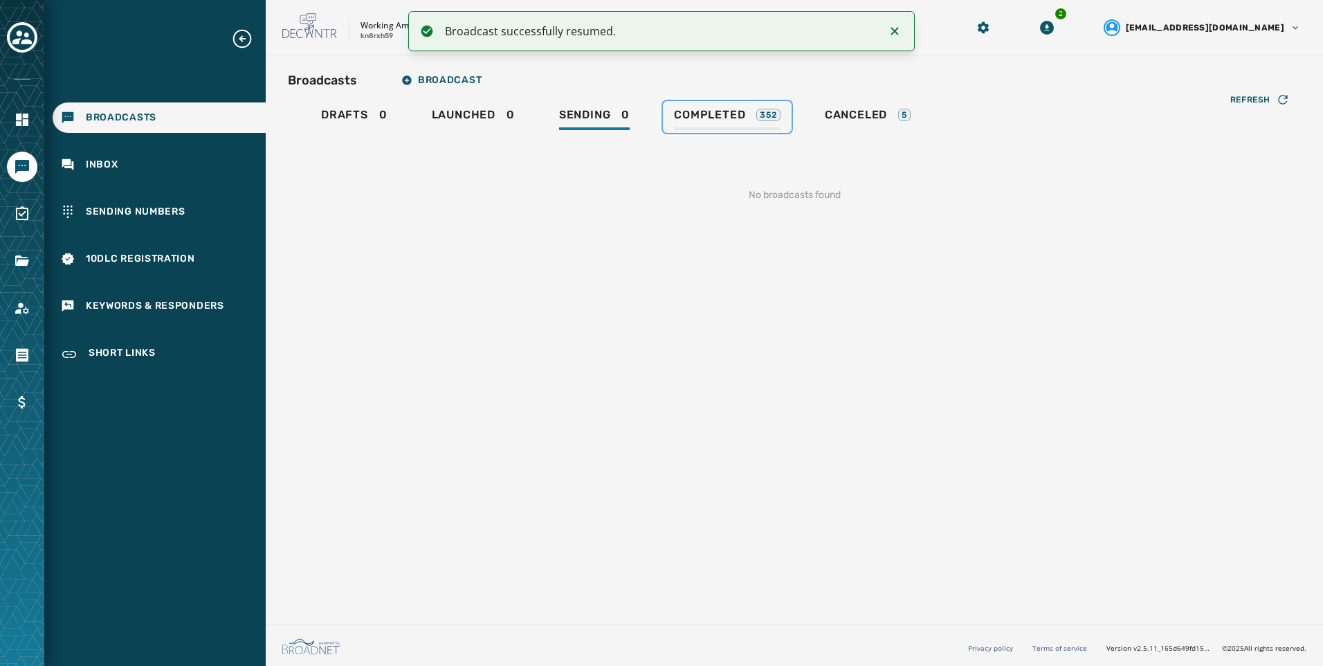
click at [694, 131] on link "Completed 352" at bounding box center [727, 117] width 129 height 32
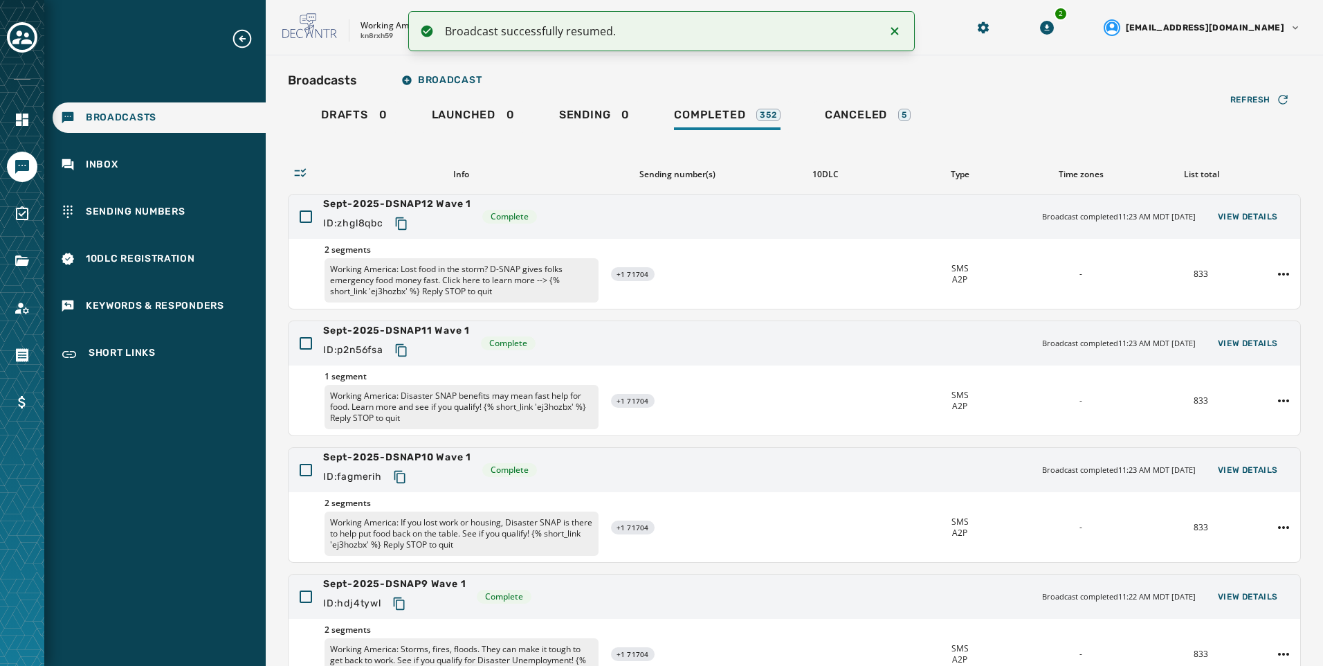
drag, startPoint x: 1003, startPoint y: 111, endPoint x: 1015, endPoint y: 111, distance: 12.5
click at [1004, 109] on div "Drafts 0 Launched 0 Sending 0 Completed 352 Canceled 5" at bounding box center [794, 117] width 1013 height 32
click at [893, 35] on icon "Notifications (F8)" at bounding box center [894, 31] width 17 height 17
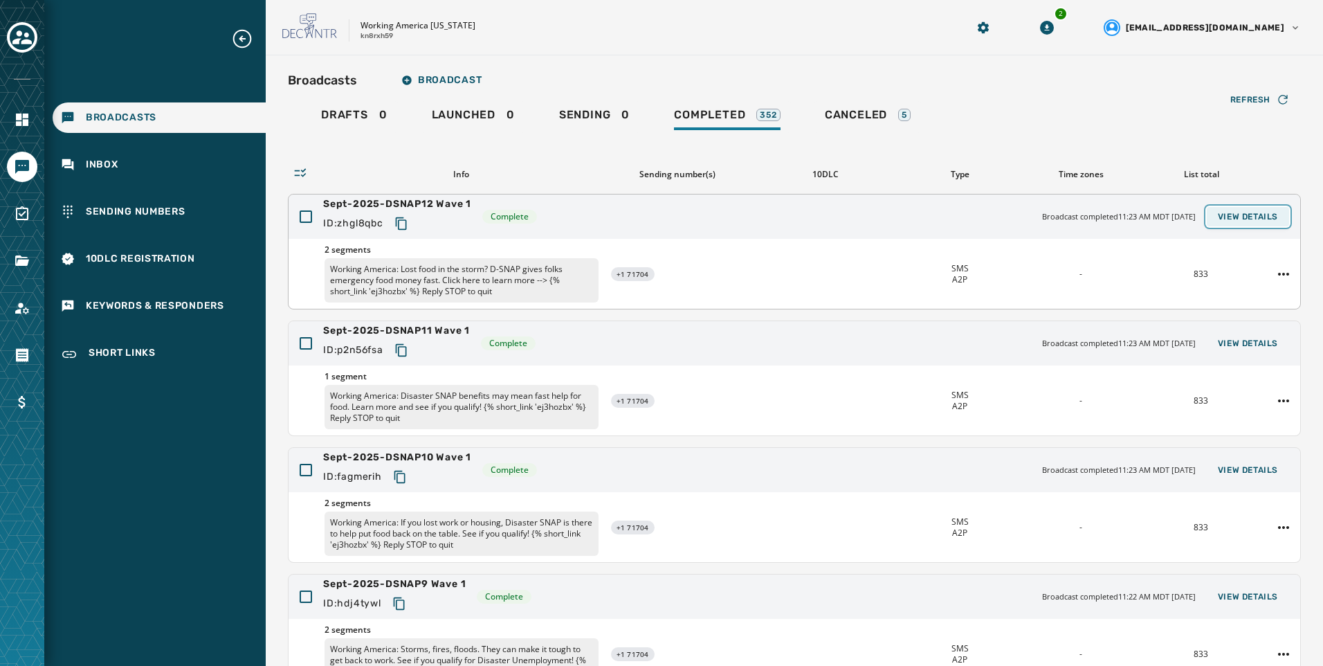
click at [1229, 221] on span "View Details" at bounding box center [1248, 216] width 60 height 11
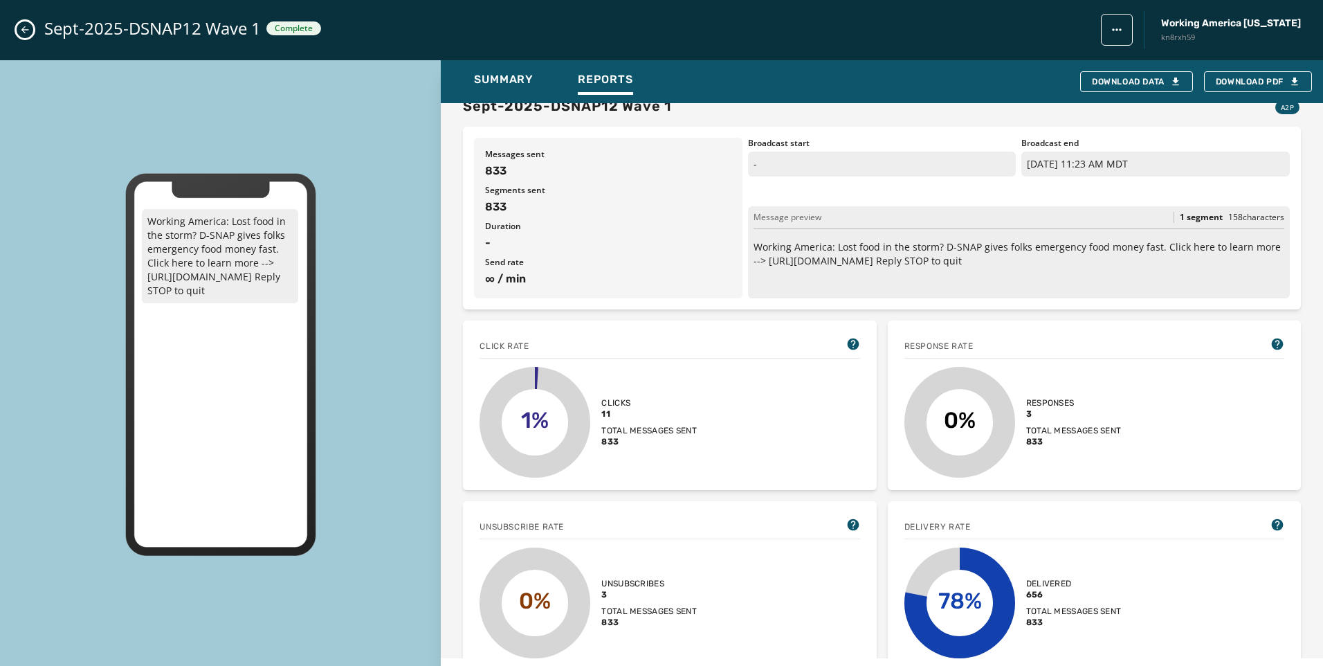
scroll to position [208, 0]
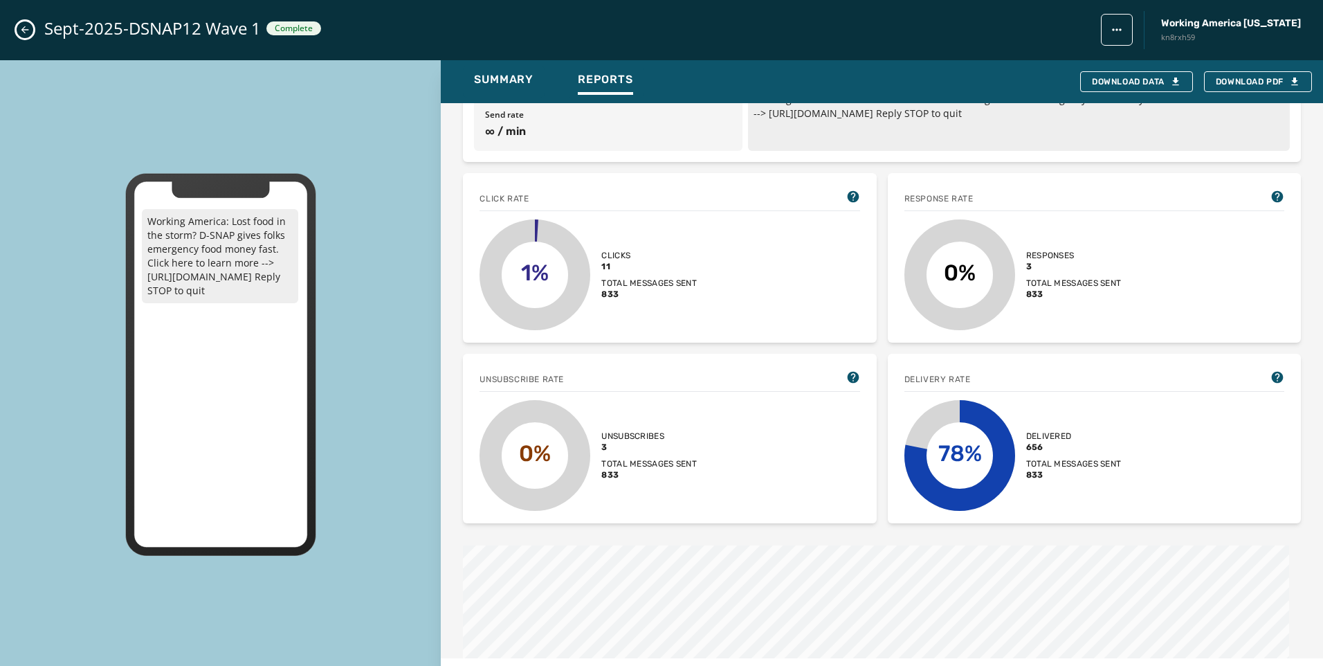
click at [24, 27] on icon "Close admin drawer" at bounding box center [25, 30] width 8 height 8
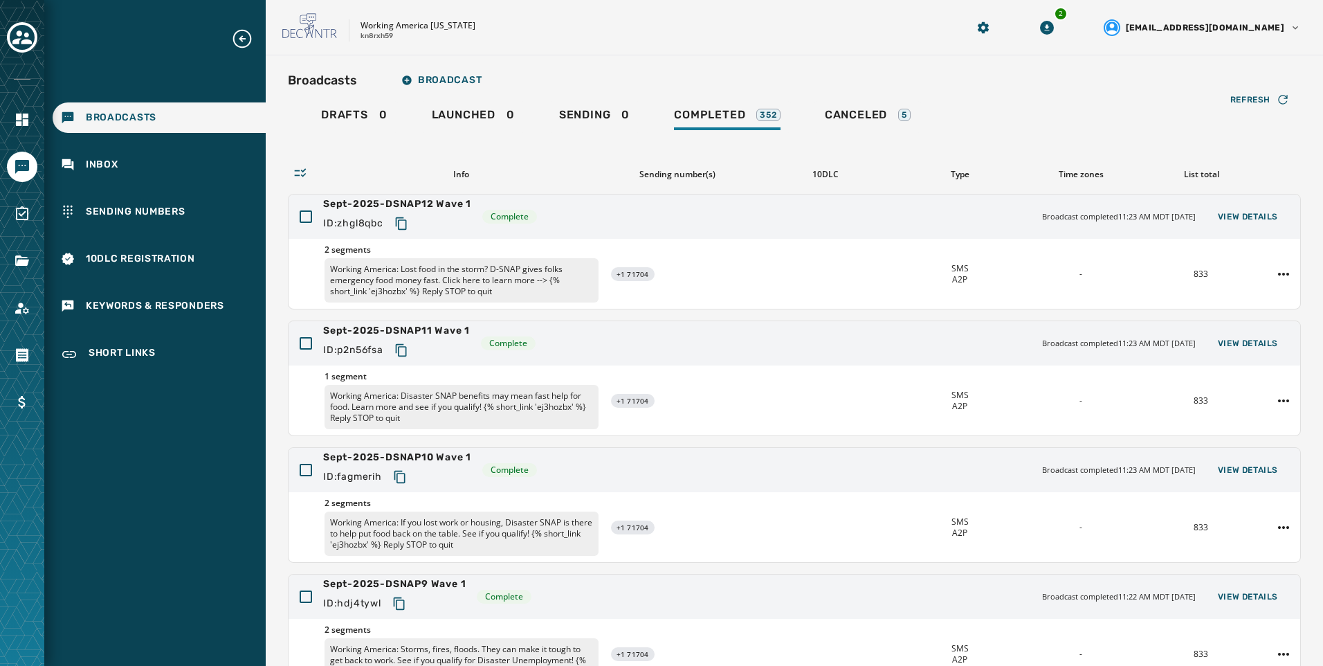
click at [729, 50] on div "Working America [US_STATE] kn8rxh59 2 [EMAIL_ADDRESS][DOMAIN_NAME]" at bounding box center [794, 27] width 1057 height 55
